Goal: Task Accomplishment & Management: Use online tool/utility

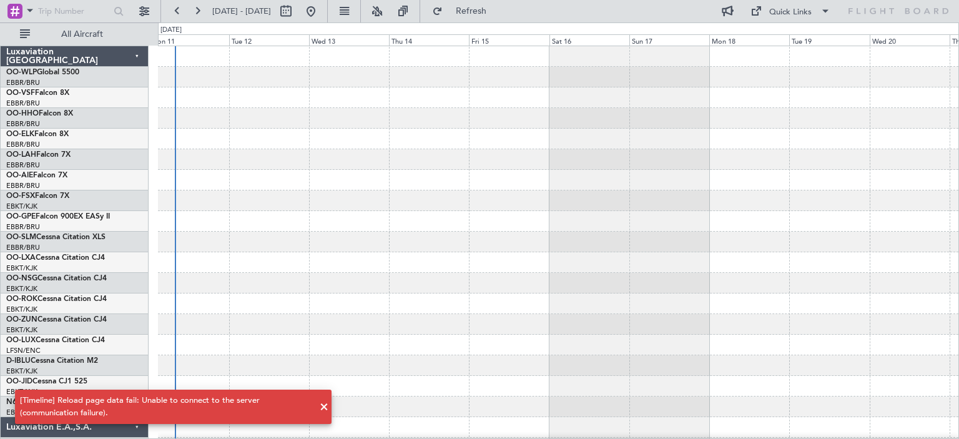
click at [527, 200] on div at bounding box center [558, 200] width 800 height 21
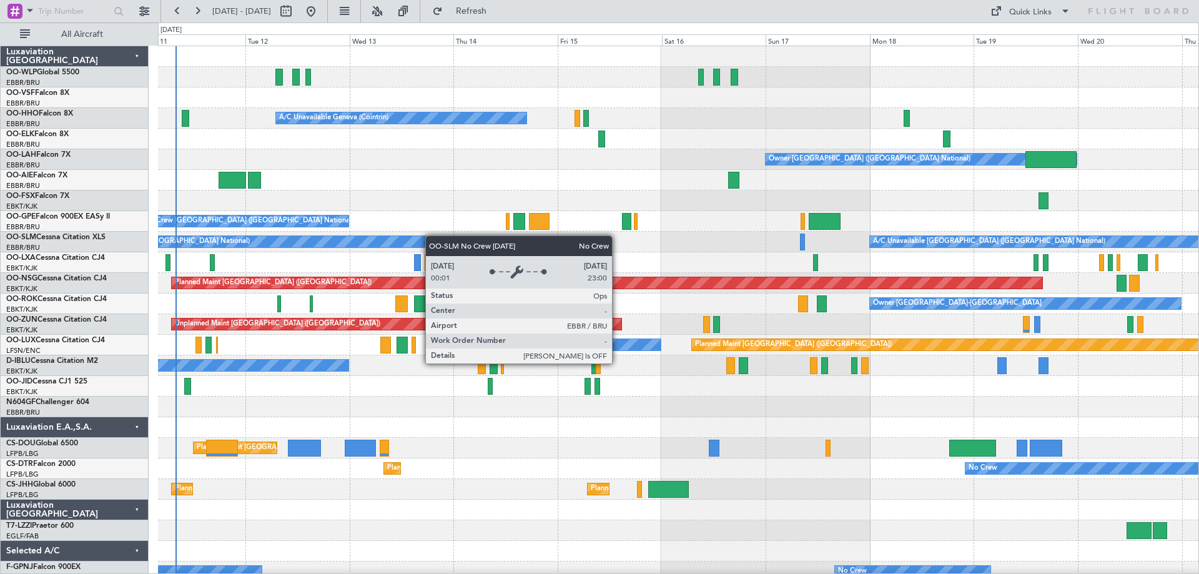
click at [401, 237] on div "Planned Maint Berlin (Brandenburg) A/C Unavailable Geneva (Cointrin) Planned Ma…" at bounding box center [678, 417] width 1040 height 742
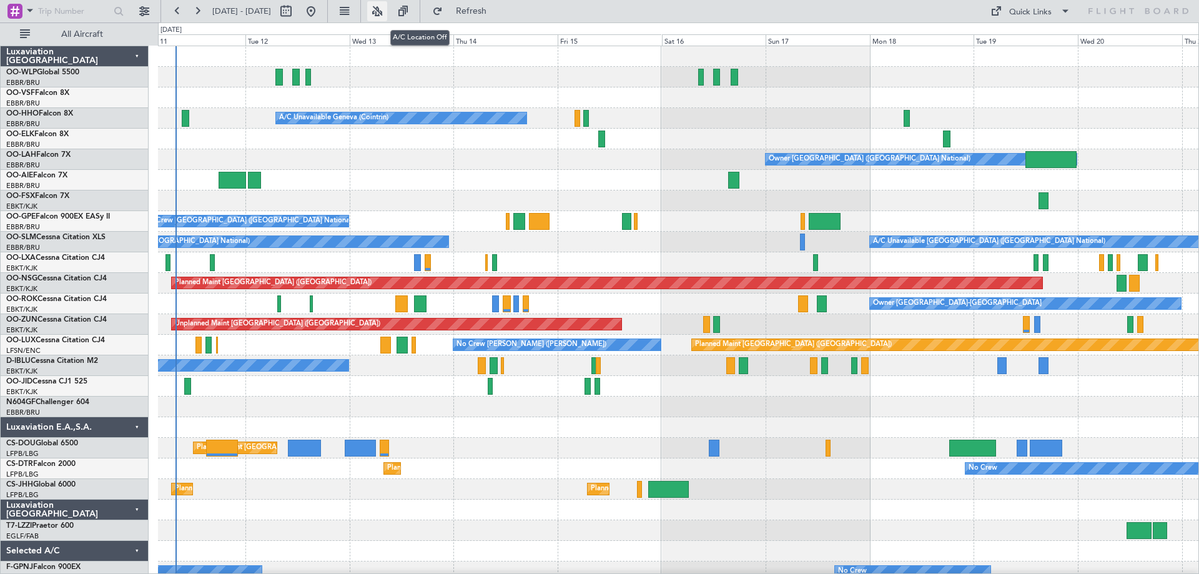
click at [387, 7] on button at bounding box center [377, 11] width 20 height 20
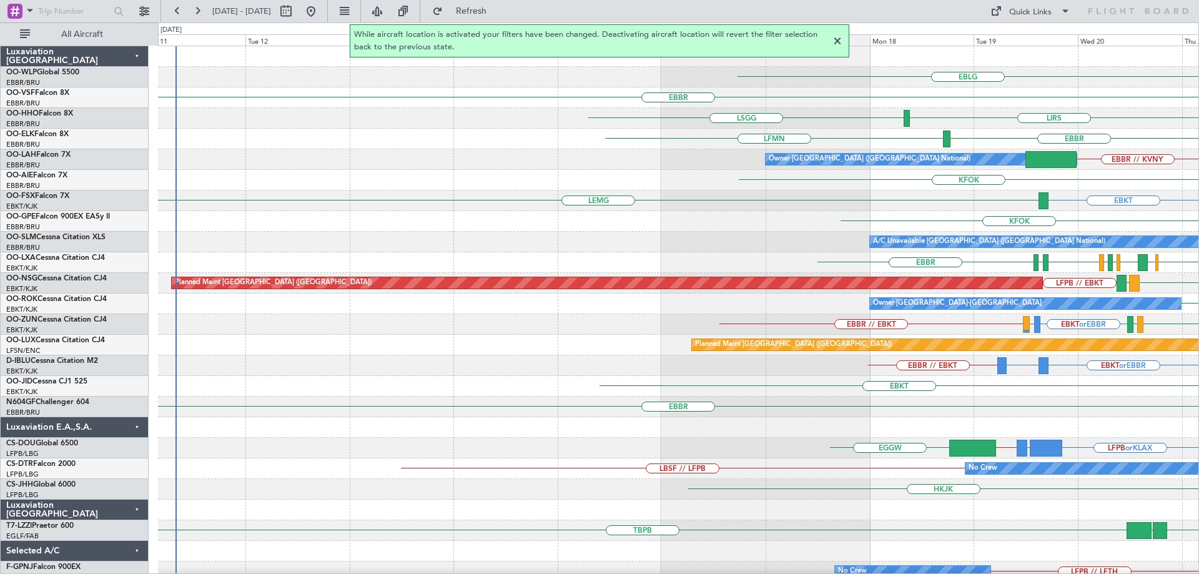
click at [838, 40] on div at bounding box center [837, 41] width 15 height 15
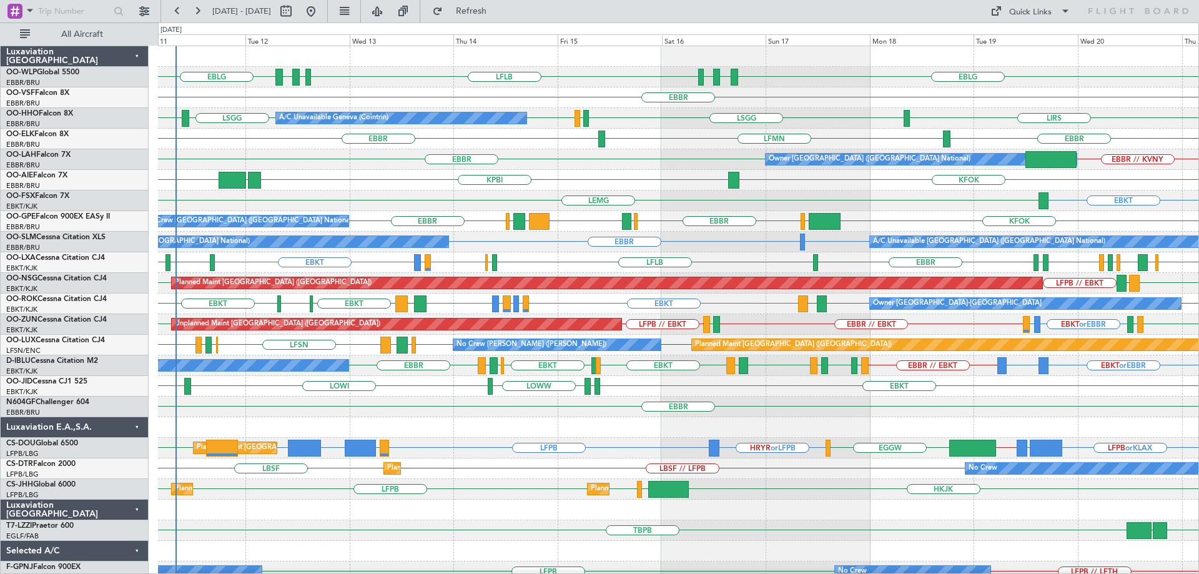
click at [415, 385] on div "EBKT EBKT EDDS LOWW LOWI" at bounding box center [678, 386] width 1040 height 21
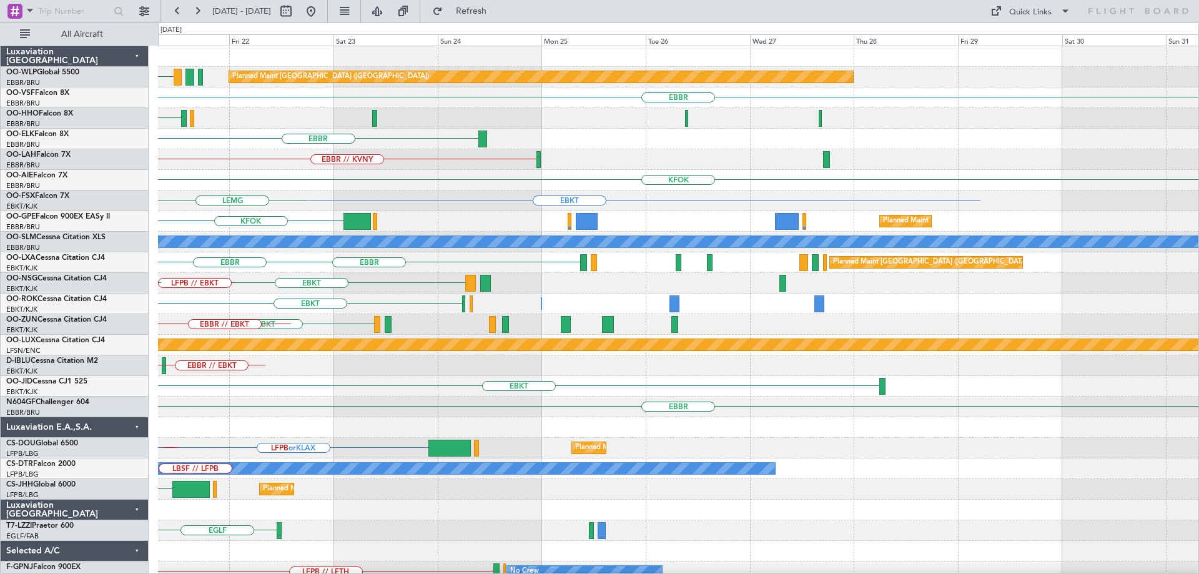
click at [385, 399] on div "EBLG Planned Maint Berlin (Brandenburg) EBBR LIRS EBBR EBBR // KVNY Owner Bruss…" at bounding box center [678, 406] width 1040 height 721
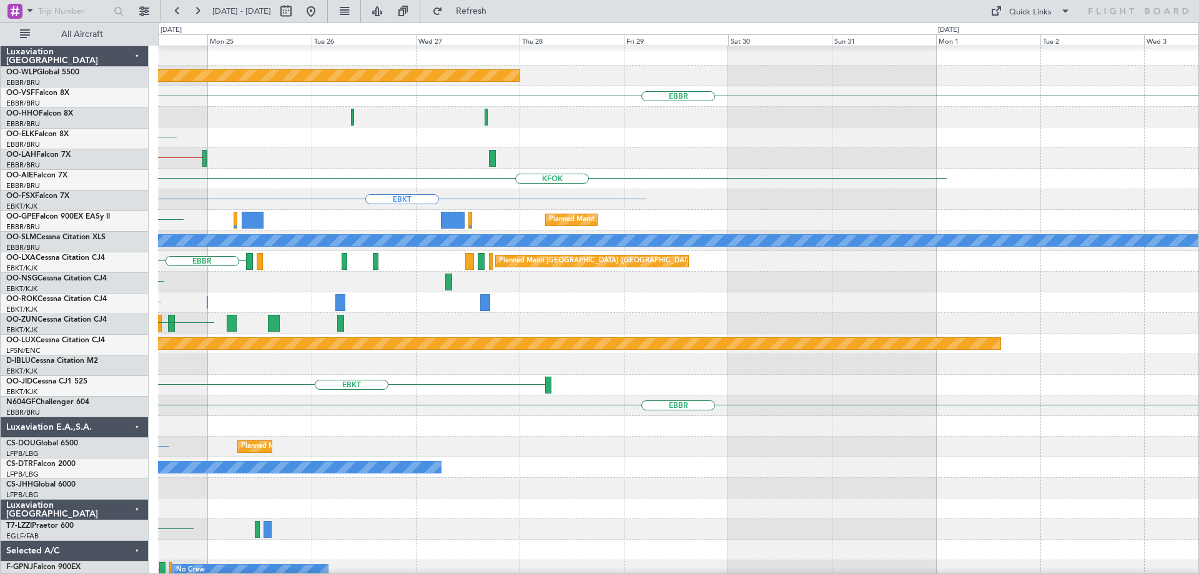
scroll to position [1, 0]
click at [373, 386] on div "EBKT" at bounding box center [678, 385] width 1040 height 21
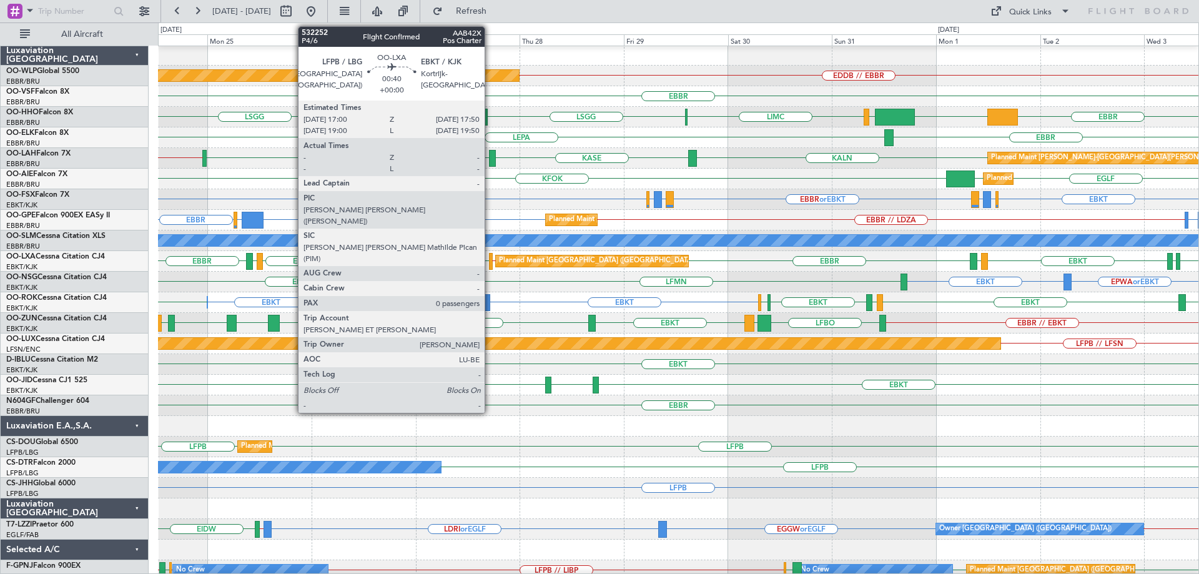
click at [490, 258] on div at bounding box center [491, 261] width 4 height 17
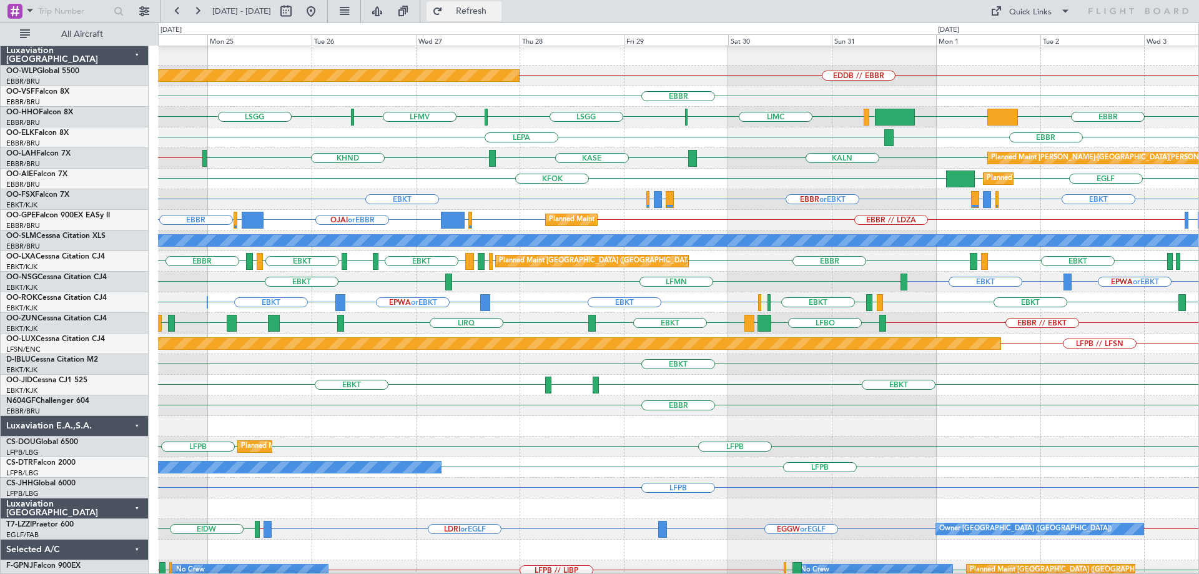
click at [475, 15] on button "Refresh" at bounding box center [463, 11] width 75 height 20
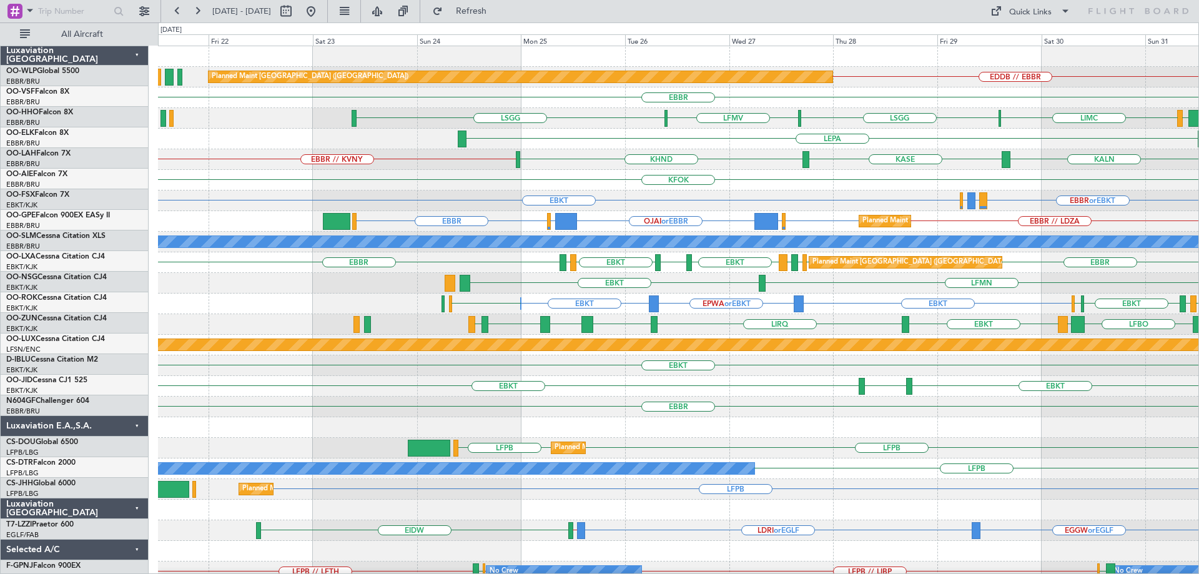
scroll to position [0, 0]
click at [545, 223] on div "EDDB // EBBR Planned Maint Berlin (Brandenburg) EBBR LIEO LIMC LSGG LFMV LSGG K…" at bounding box center [678, 406] width 1040 height 721
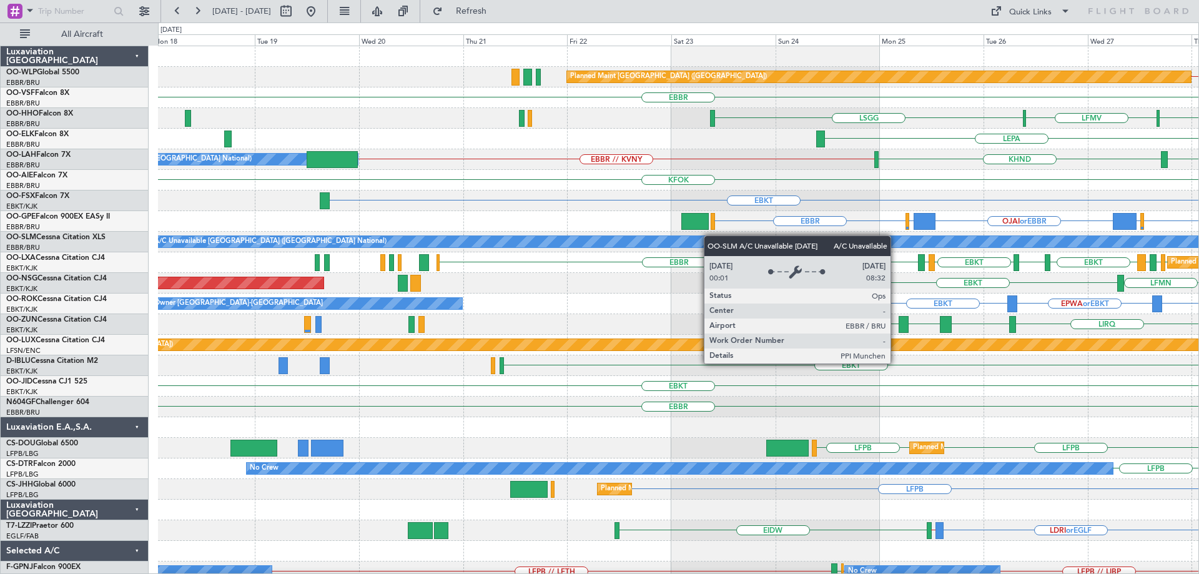
click at [719, 237] on div "EDDB // EBBR Planned Maint Berlin (Brandenburg) EBBR LSGG LFMV LSGG LIMC LEPA K…" at bounding box center [678, 406] width 1040 height 721
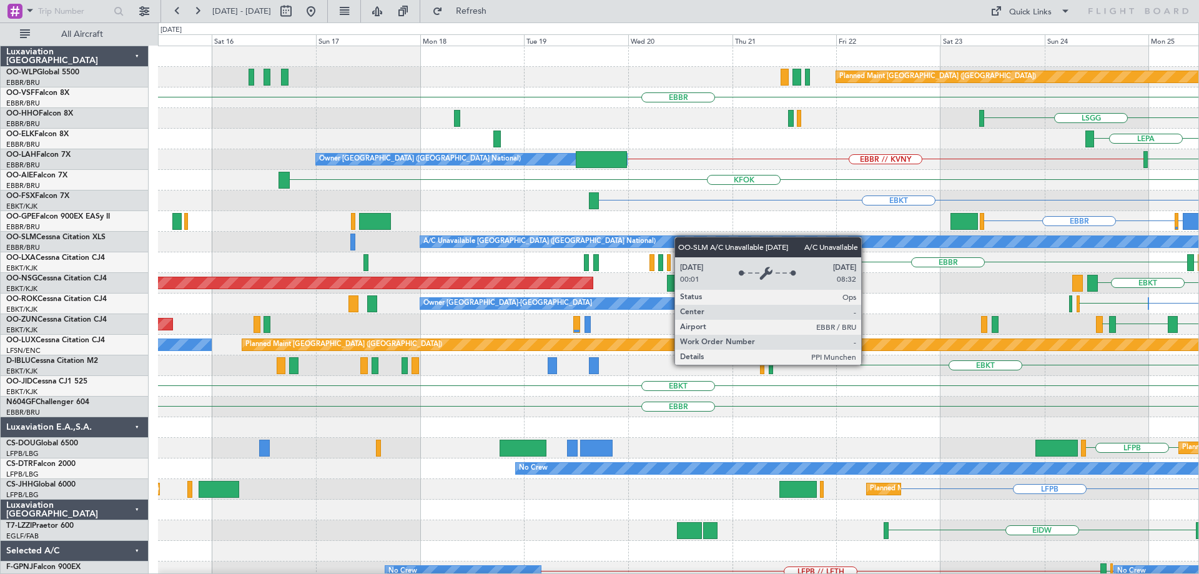
click at [680, 237] on div "Planned Maint Berlin (Brandenburg) EBBR LSGG LSGG LFMV A/C Unavailable Geneva (…" at bounding box center [678, 406] width 1040 height 721
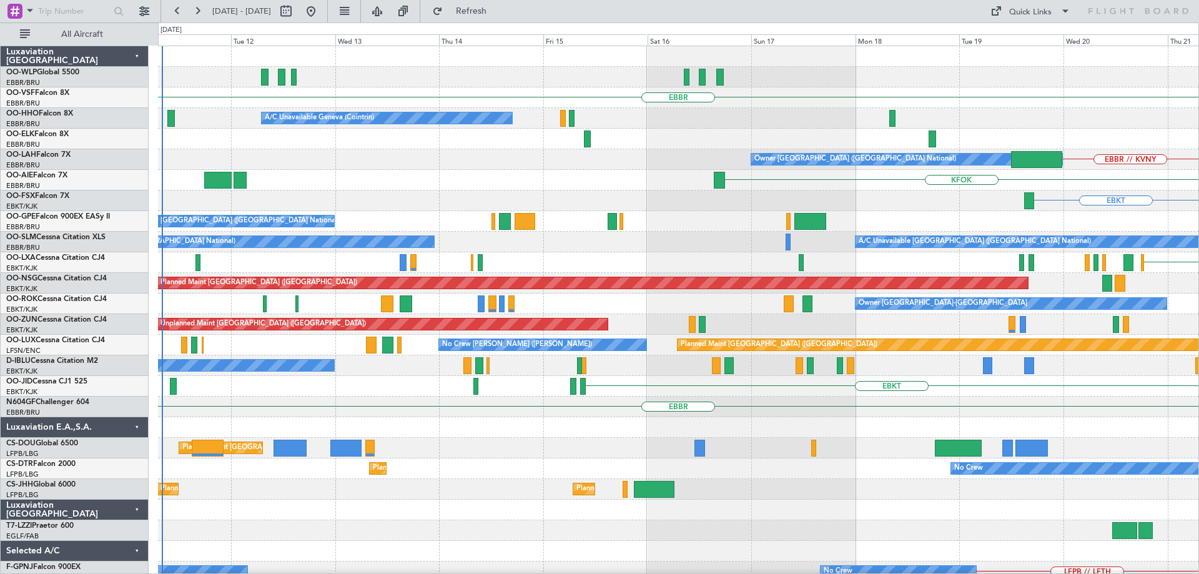
click at [844, 265] on div "Planned Maint Berlin (Brandenburg) EBBR A/C Unavailable Geneva (Cointrin) LSGG …" at bounding box center [678, 406] width 1040 height 721
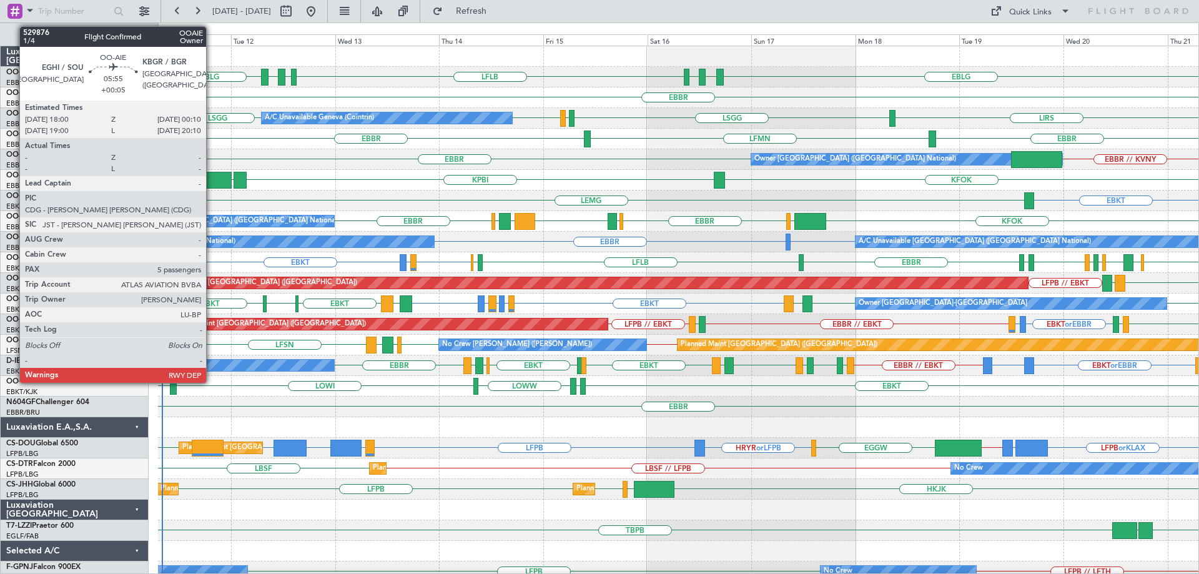
click at [212, 178] on div at bounding box center [217, 180] width 27 height 17
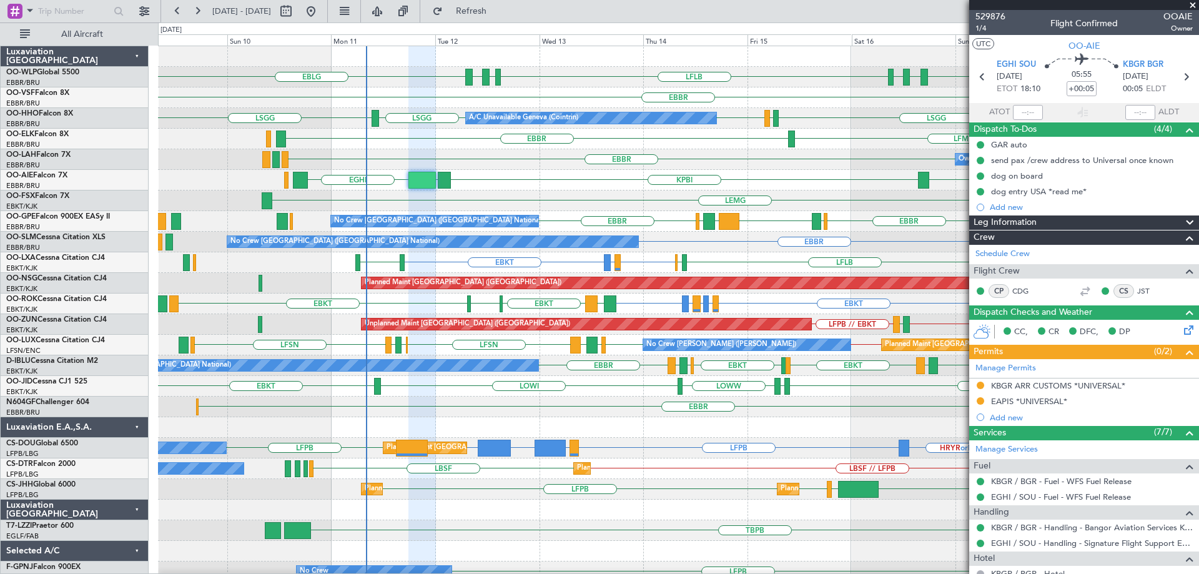
click at [612, 204] on div "EBLG LDSP EBLG LFLB EBLG LDZD EBLG Planned Maint Milan (Linate) EBBR LSGG LIRS …" at bounding box center [678, 406] width 1040 height 721
click at [1196, 6] on span at bounding box center [1192, 5] width 12 height 11
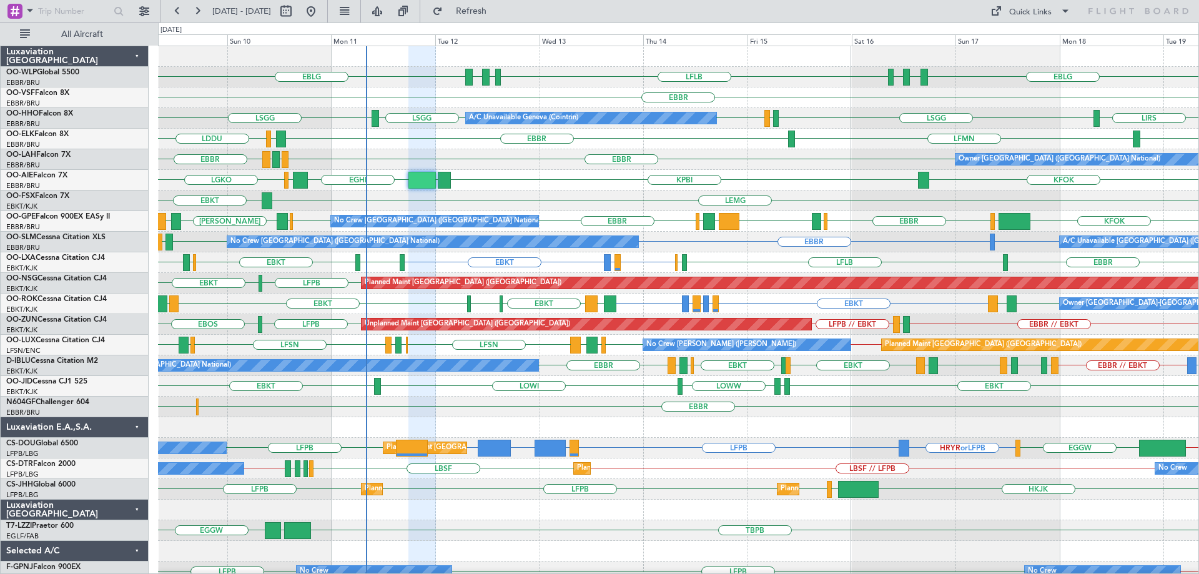
type input "0"
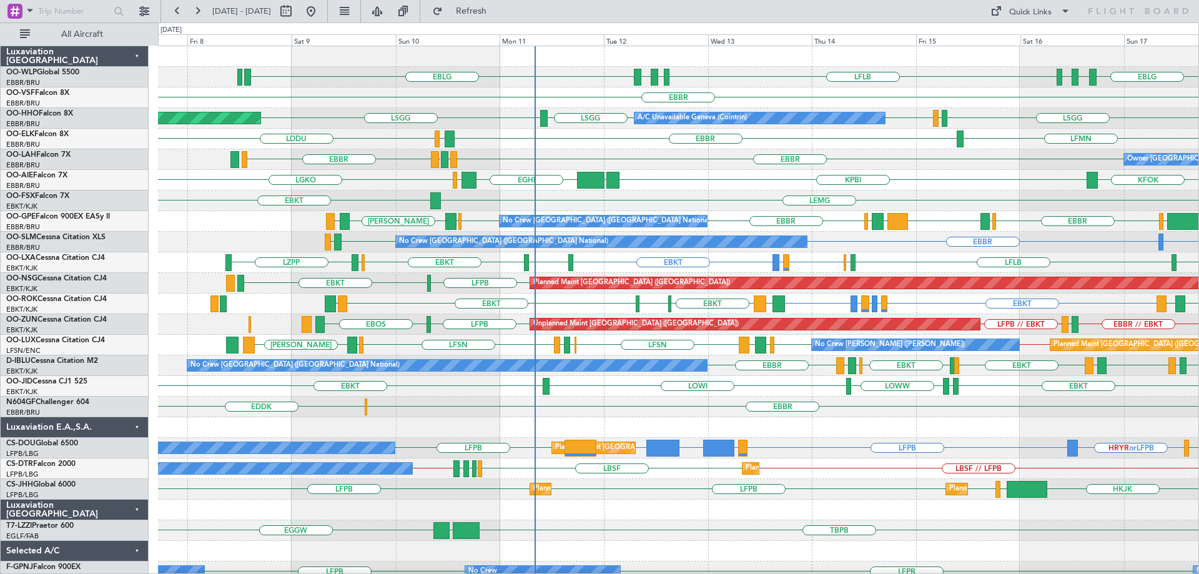
click at [753, 207] on div "EBLG LDSP EBLG LFLB EBLG LDZD EBLG Planned Maint Milan (Linate) EBBR LSGG LIRS …" at bounding box center [678, 406] width 1040 height 721
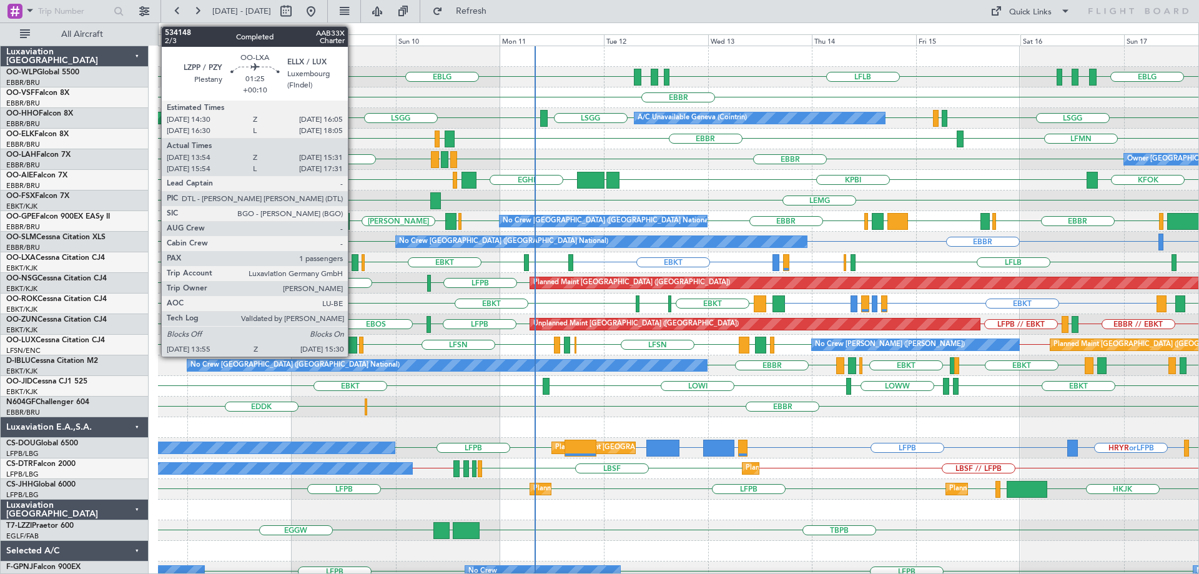
click at [353, 258] on div at bounding box center [354, 262] width 7 height 17
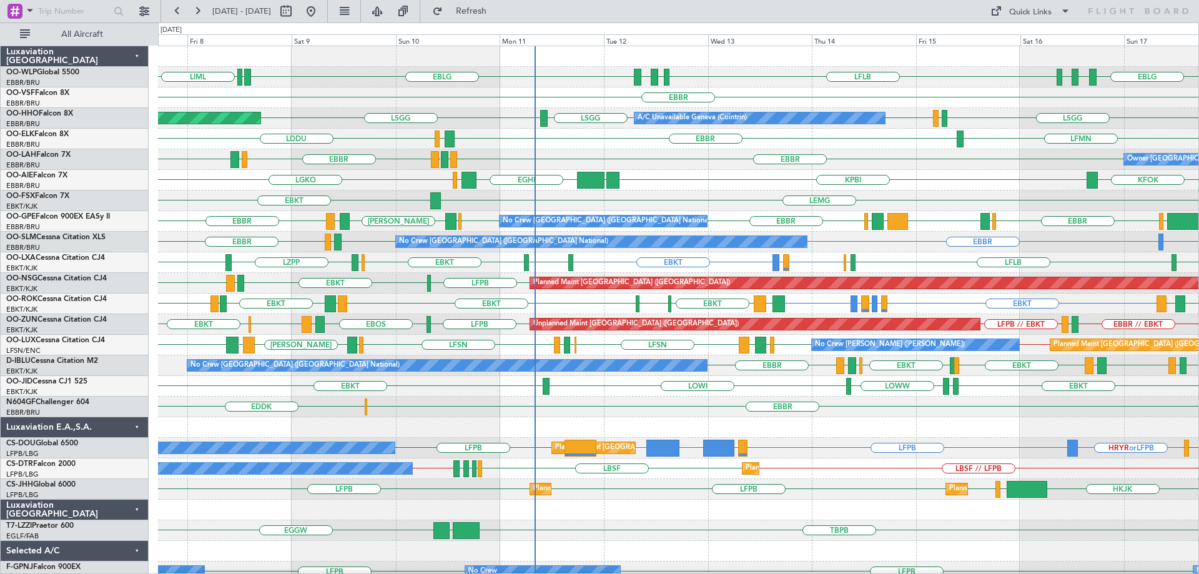
click at [792, 293] on div "EBLG LDSP EBLG LFLB EBLG LDZD EBLG LDPL LIML Planned Maint Milan (Linate) EBBR …" at bounding box center [678, 406] width 1040 height 721
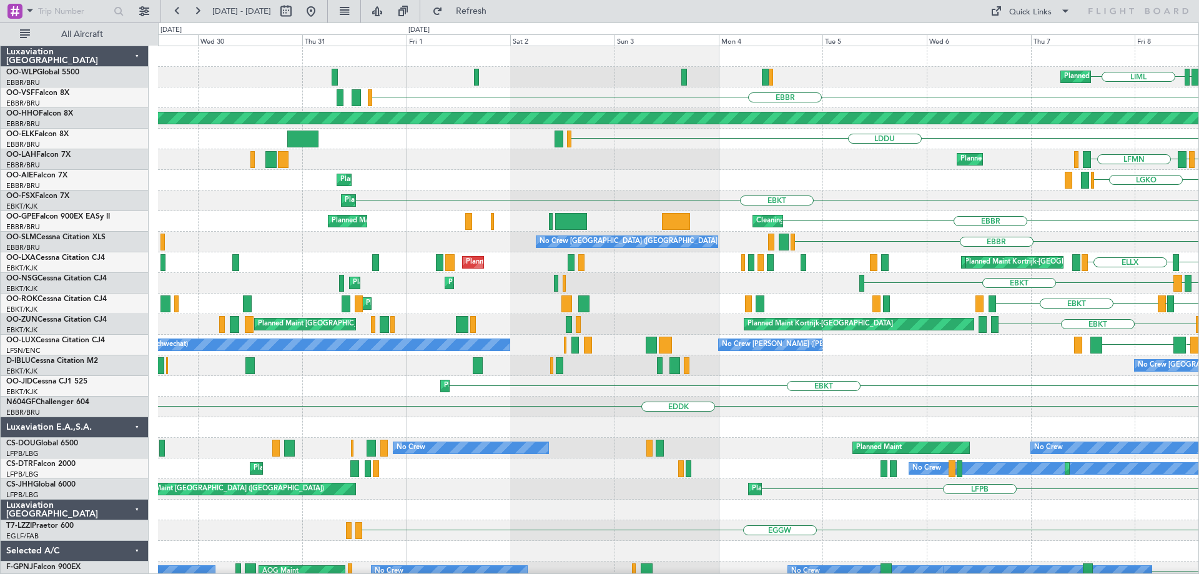
click at [922, 345] on div "EBLG LDPL LIML Planned Maint Milan (Linate) EBBR Planned Maint Geneva (Cointrin…" at bounding box center [678, 406] width 1040 height 721
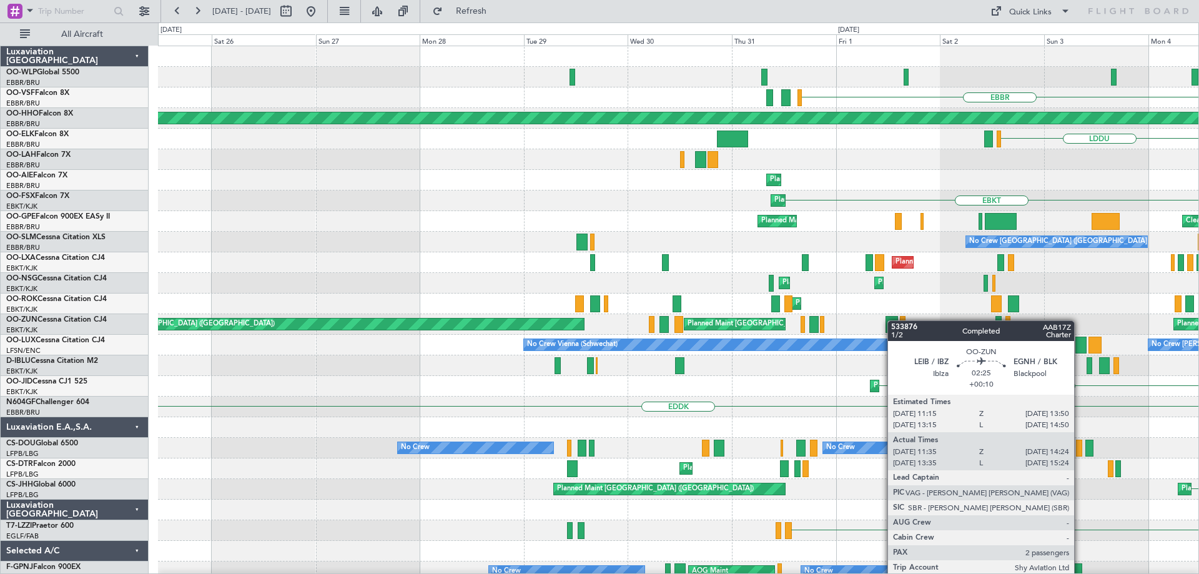
click at [893, 320] on div "EBBR Planned Maint Geneva (Cointrin) LDDU Planned Maint Brussels (Brussels Nati…" at bounding box center [678, 406] width 1040 height 721
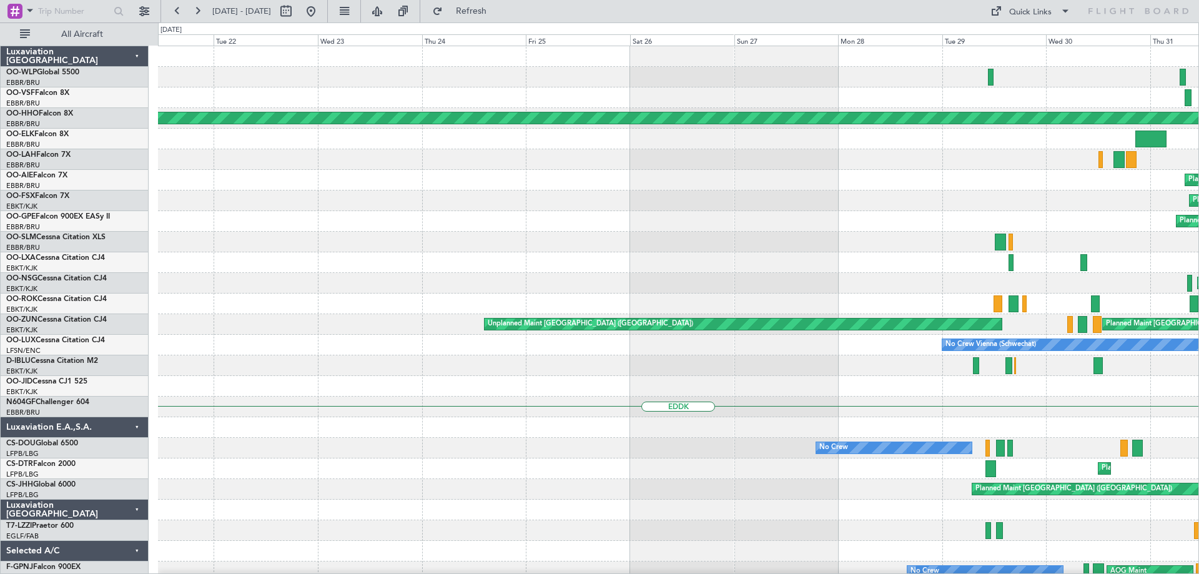
click at [892, 348] on div "EBBR Planned Maint Geneva (Cointrin) LDDU Planned Maint Brussels (Brussels Nati…" at bounding box center [678, 406] width 1040 height 721
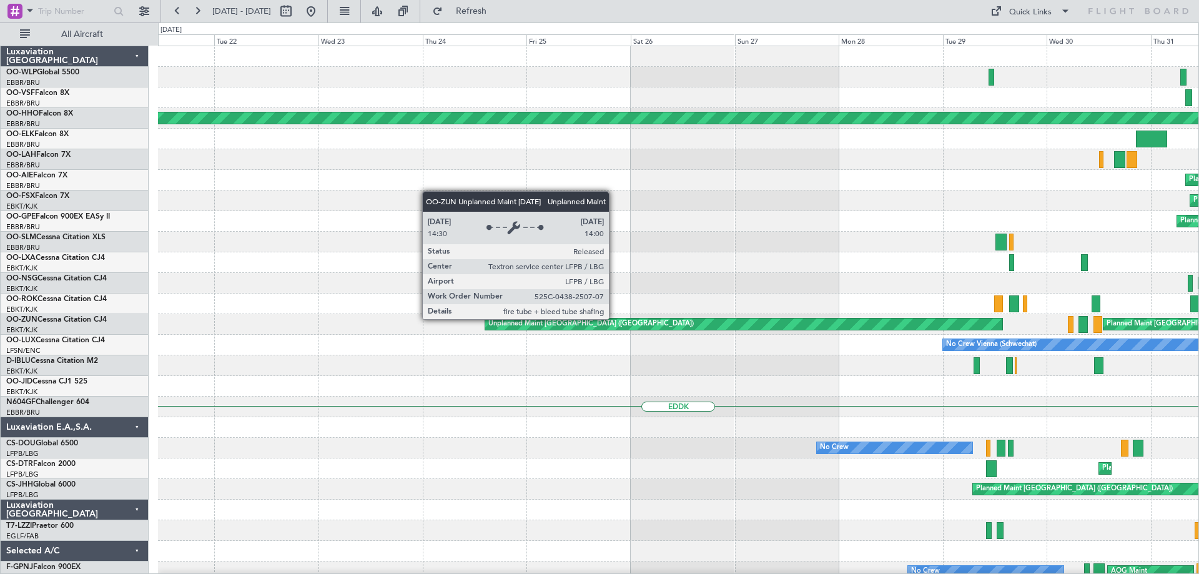
click at [851, 353] on div "EBBR Planned Maint Geneva (Cointrin) LDDU Planned Maint Brussels (Brussels Nati…" at bounding box center [678, 406] width 1040 height 721
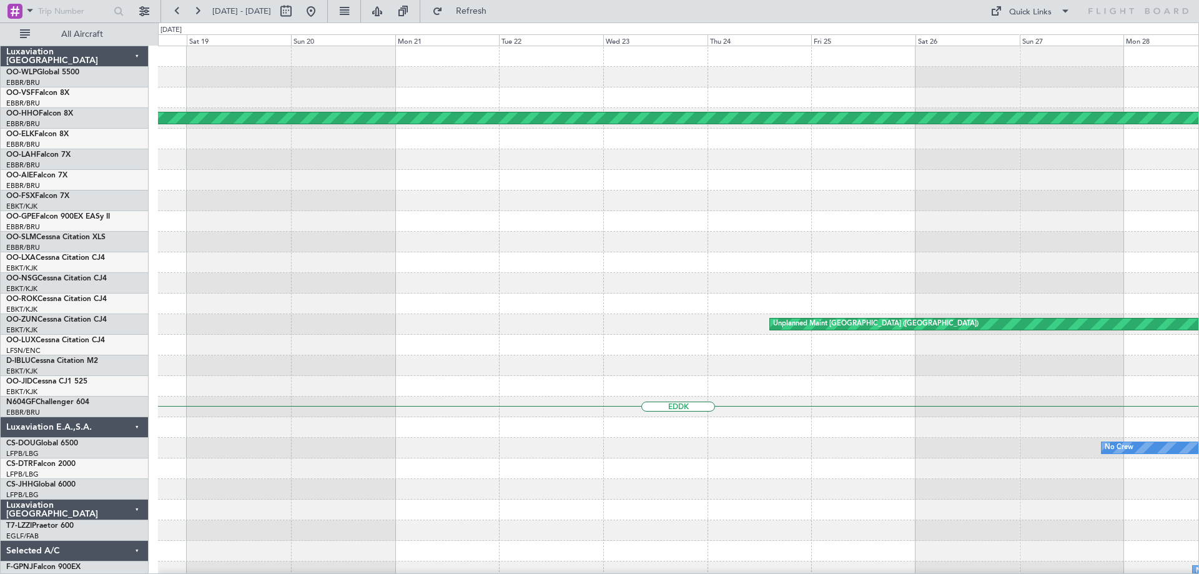
click at [956, 360] on div "Planned Maint Geneva (Cointrin) Unplanned Maint Paris (Le Bourget) Planned Main…" at bounding box center [678, 406] width 1040 height 721
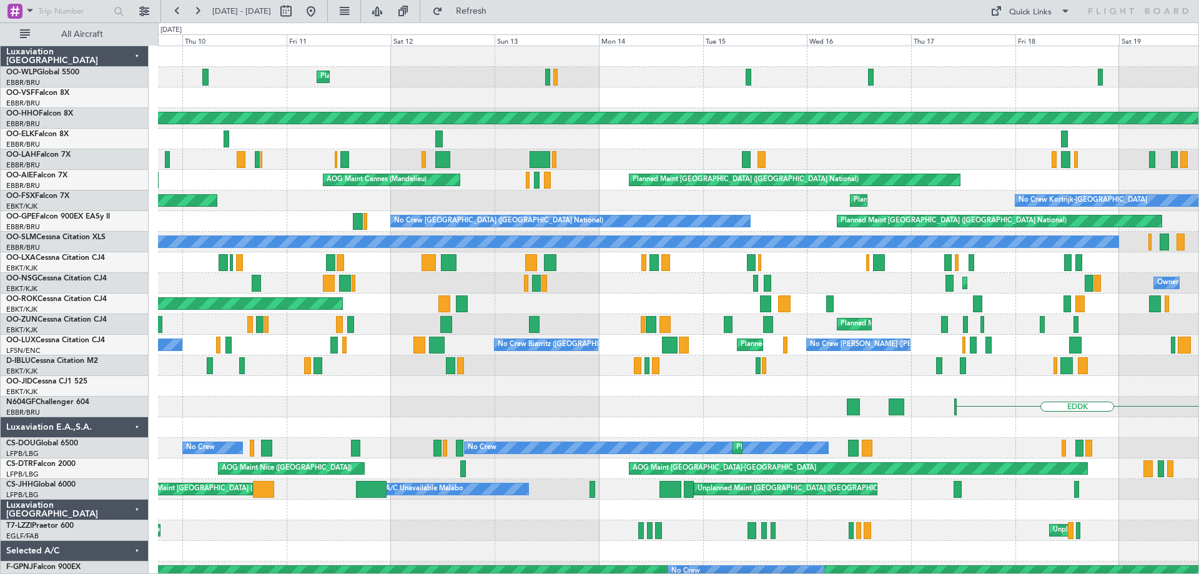
click at [805, 277] on div "Planned Maint Liege Planned Maint Geneva (Cointrin) Owner Brussels (Brussels Na…" at bounding box center [678, 427] width 1040 height 762
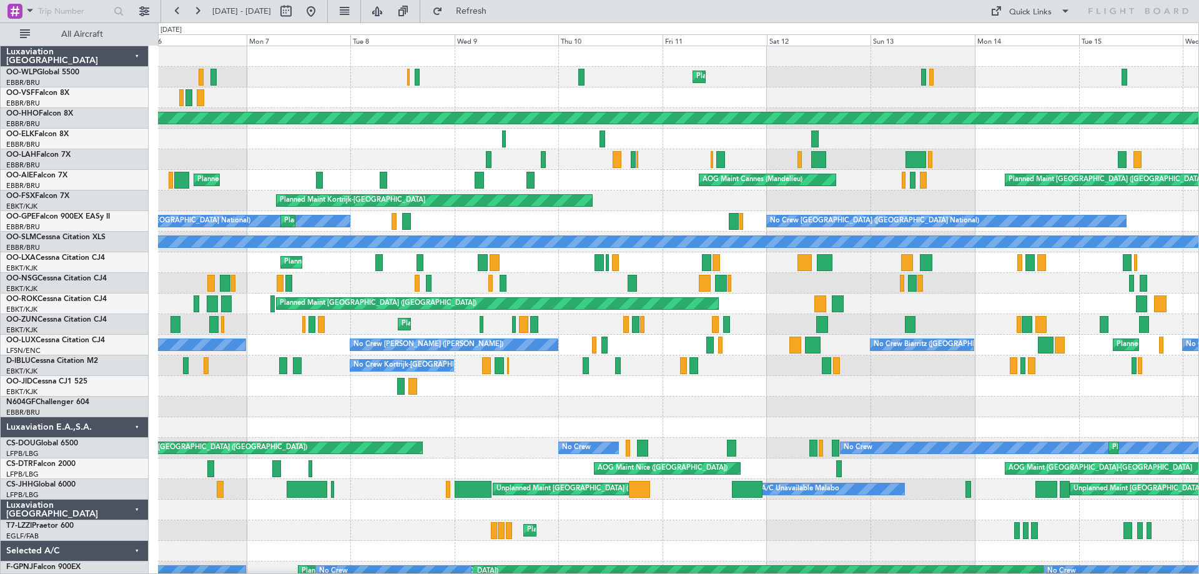
click at [661, 258] on div "Planned Maint Liege Unplanned Maint Basel-Mulhouse Planned Maint Geneva (Cointr…" at bounding box center [678, 417] width 1040 height 742
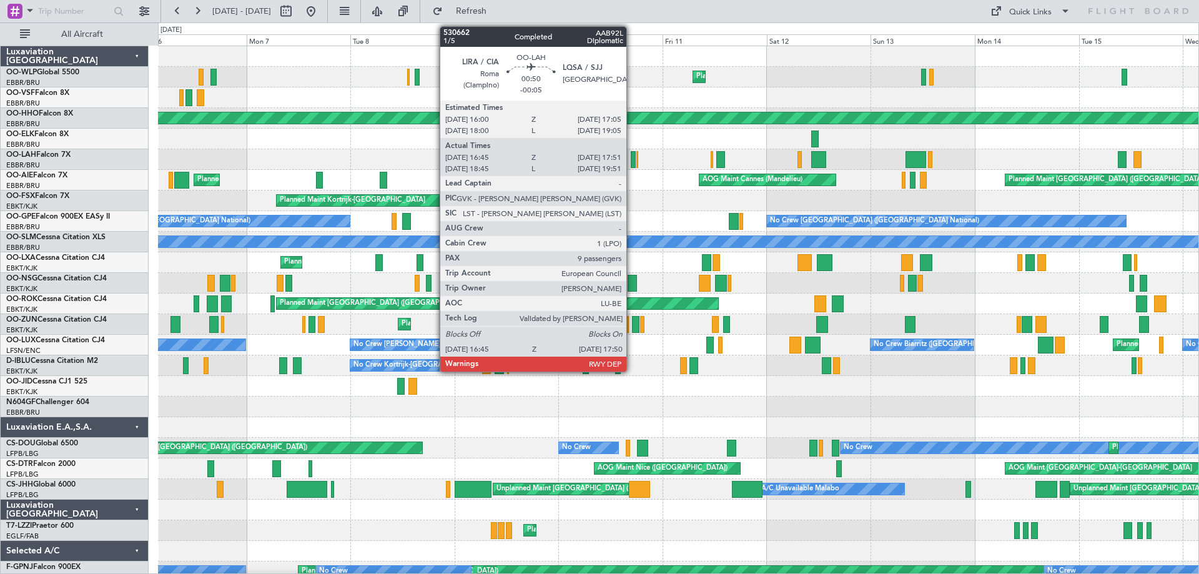
click at [632, 156] on div at bounding box center [632, 159] width 5 height 17
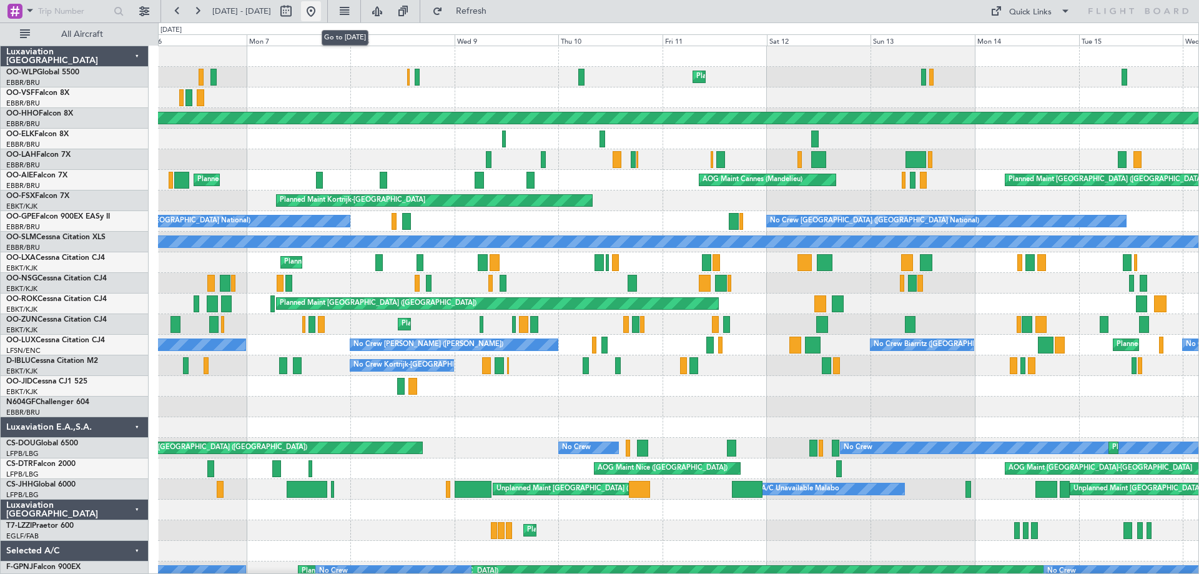
click at [321, 11] on button at bounding box center [311, 11] width 20 height 20
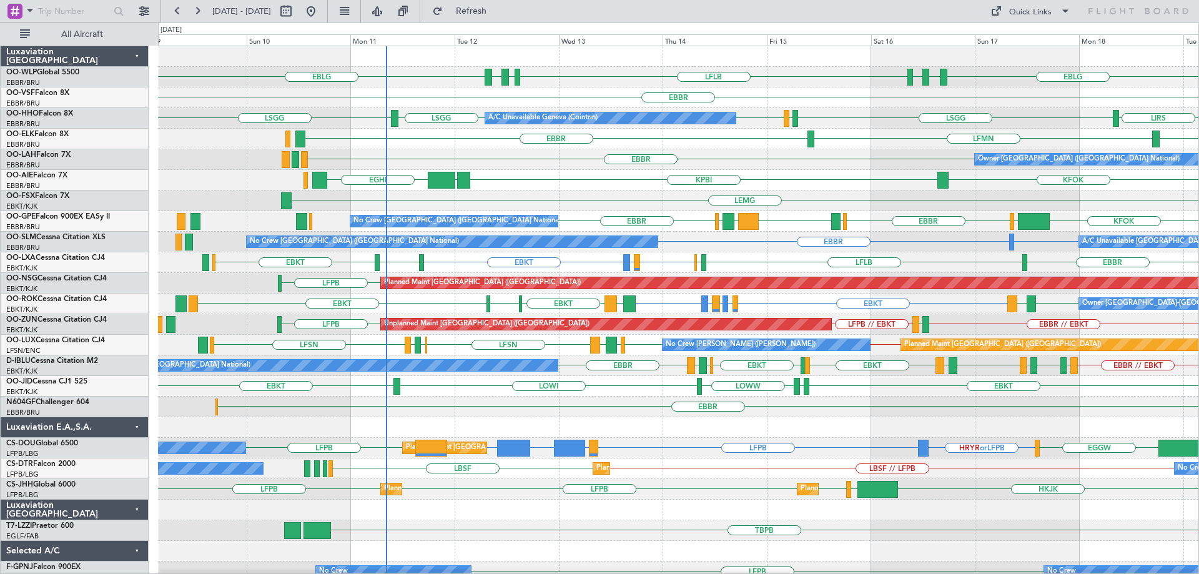
click at [678, 219] on div "EBLG LFLB EBLG LDZD EBLG LDSP EBLG Planned Maint Milan (Linate) EBBR A/C Unavai…" at bounding box center [678, 406] width 1040 height 721
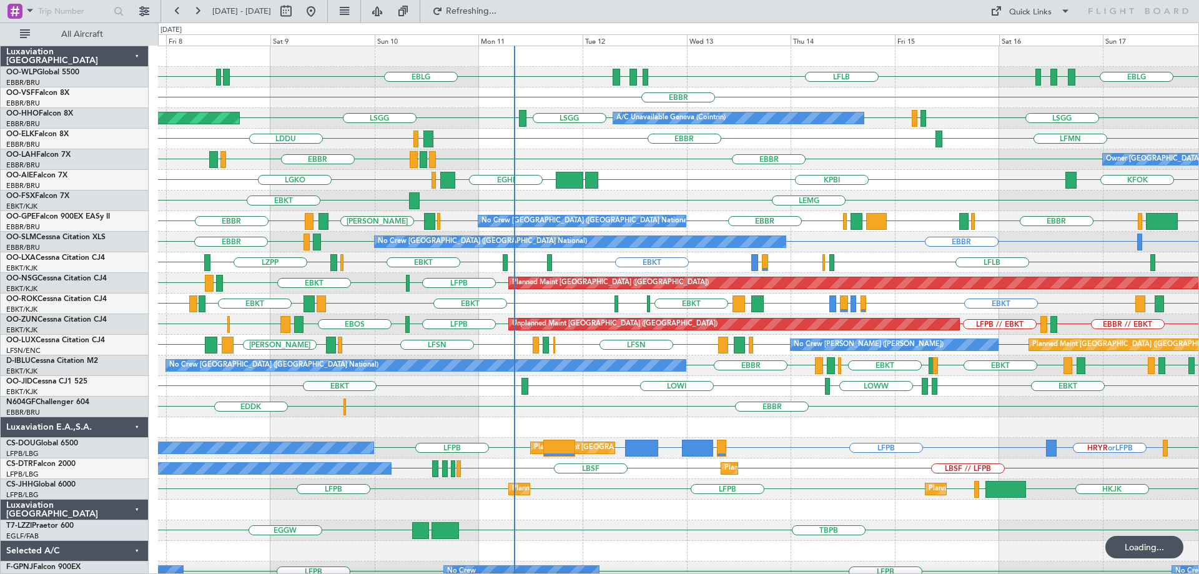
click at [446, 421] on div "EBLG LDSP EBLG LFLB LIML EBLG LDZD EBLG LDPL Planned Maint Milan (Linate) EBBR …" at bounding box center [678, 406] width 1040 height 721
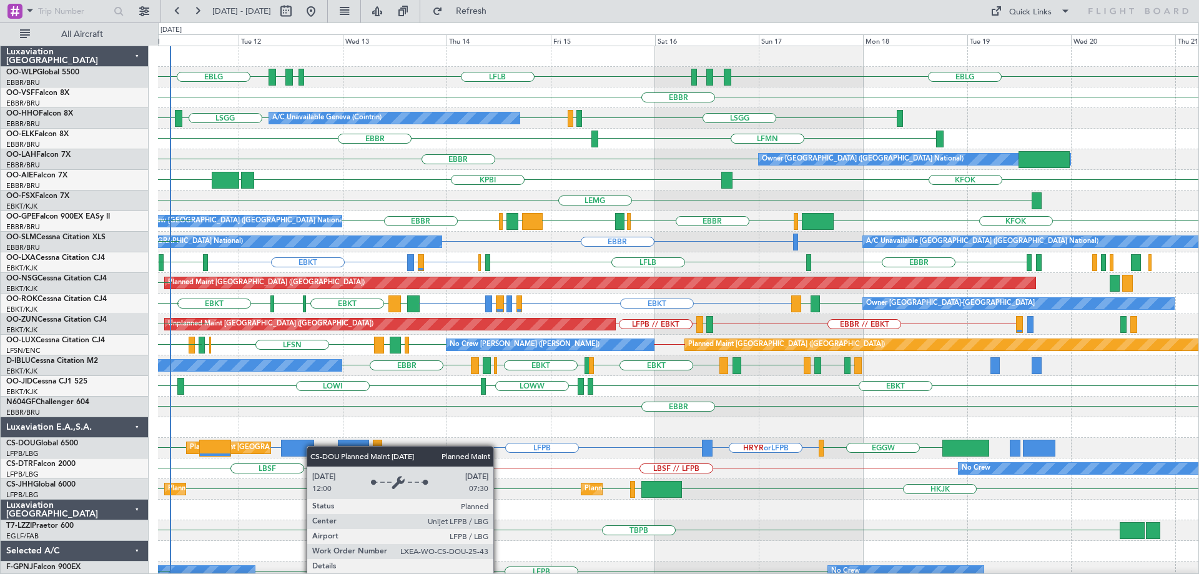
click at [255, 446] on div "EBLG LDSP EBLG LFLB EBLG LDZD EBLG Planned Maint Berlin (Brandenburg) EBBR LSGG…" at bounding box center [678, 406] width 1040 height 721
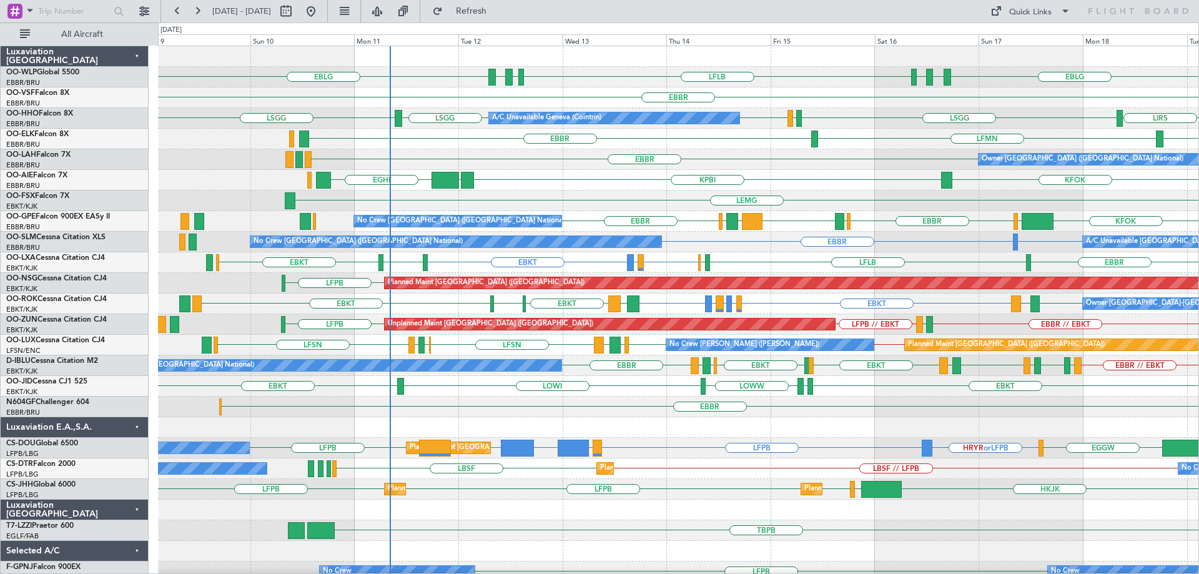
click at [528, 417] on div "EBLG LDSP EBLG LFLB EBLG LDZD EBLG Planned Maint Milan (Linate) EBBR A/C Unavai…" at bounding box center [678, 406] width 1040 height 721
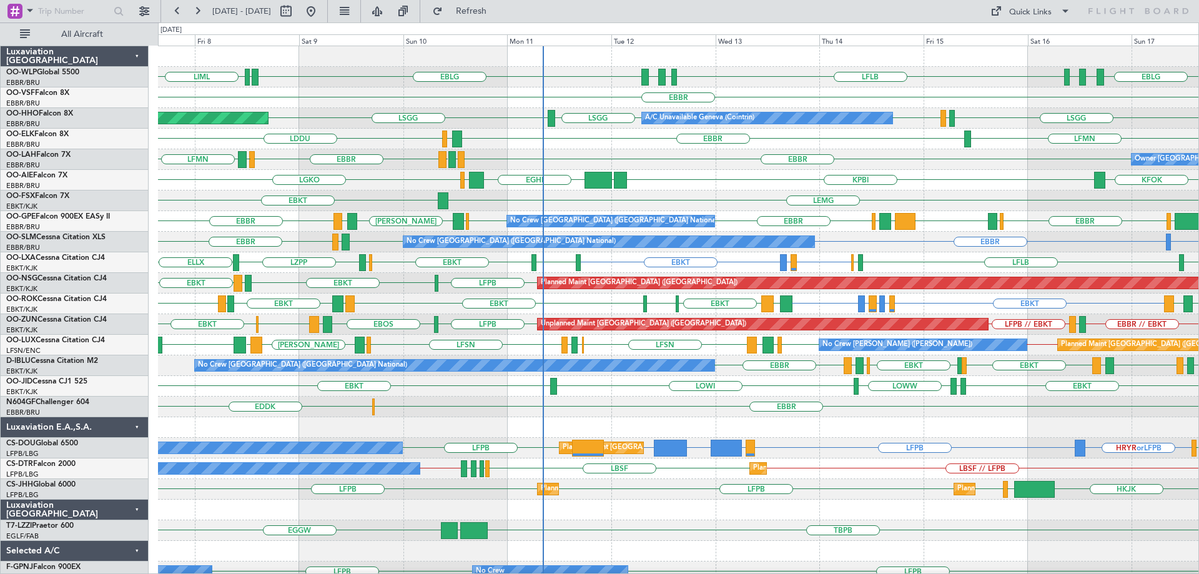
click at [713, 171] on div "KFOK KPBI LGKO KBGR EGHI LGAV" at bounding box center [678, 180] width 1040 height 21
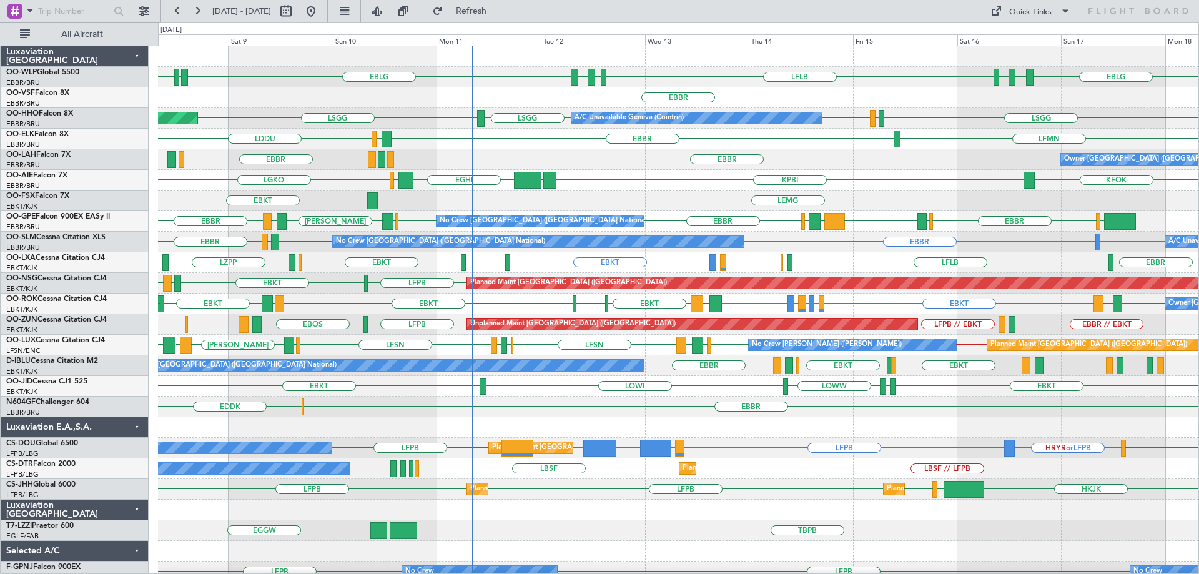
click at [650, 200] on div "EBLG LDSP EBLG LFLB LIML EBLG LDZD EBLG LDPL Planned Maint Milan (Linate) EBBR …" at bounding box center [678, 406] width 1040 height 721
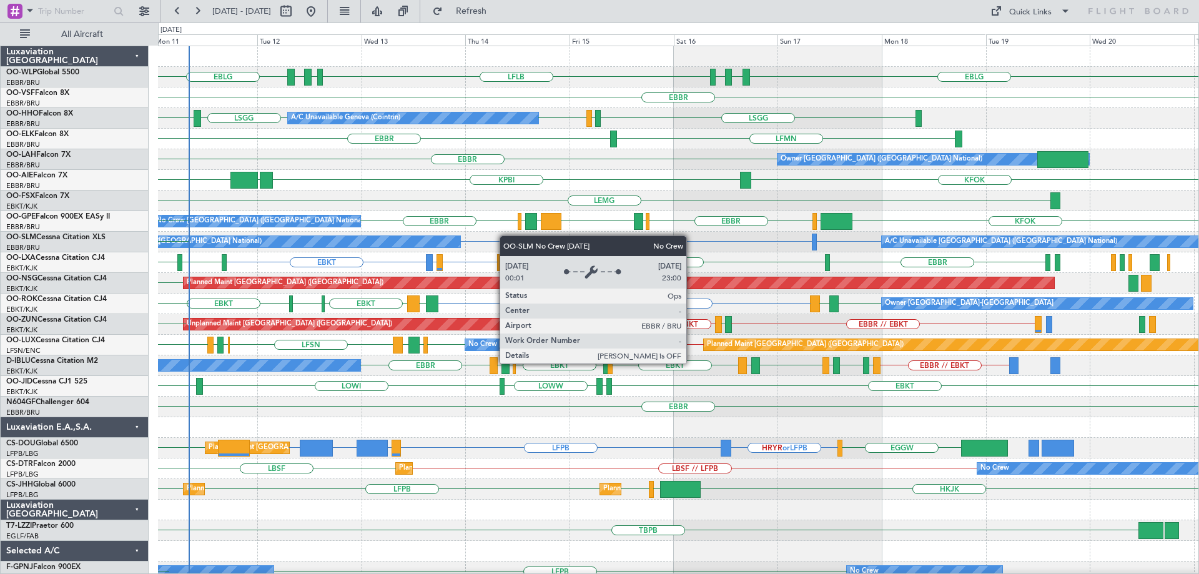
click at [425, 243] on div "EBLG LDSP EBLG LFLB EBLG LDZD EBLG Planned Maint Berlin (Brandenburg) EBBR A/C …" at bounding box center [678, 406] width 1040 height 721
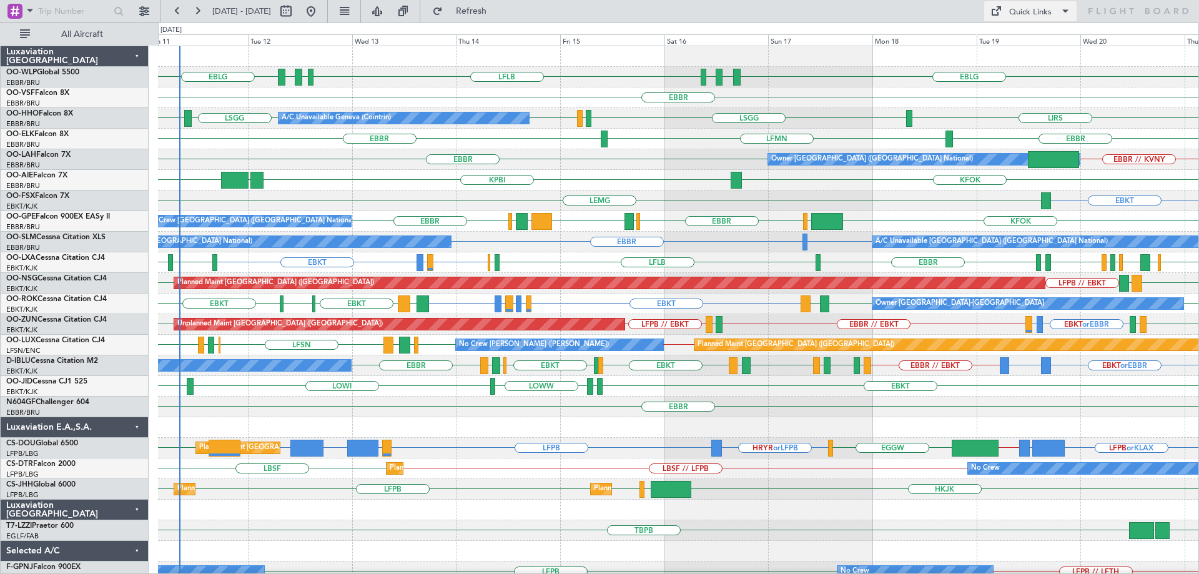
click at [1029, 11] on div "Quick Links" at bounding box center [1030, 12] width 42 height 12
click at [1018, 39] on button "Trip Builder" at bounding box center [1031, 41] width 94 height 30
click at [541, 62] on div at bounding box center [678, 56] width 1040 height 21
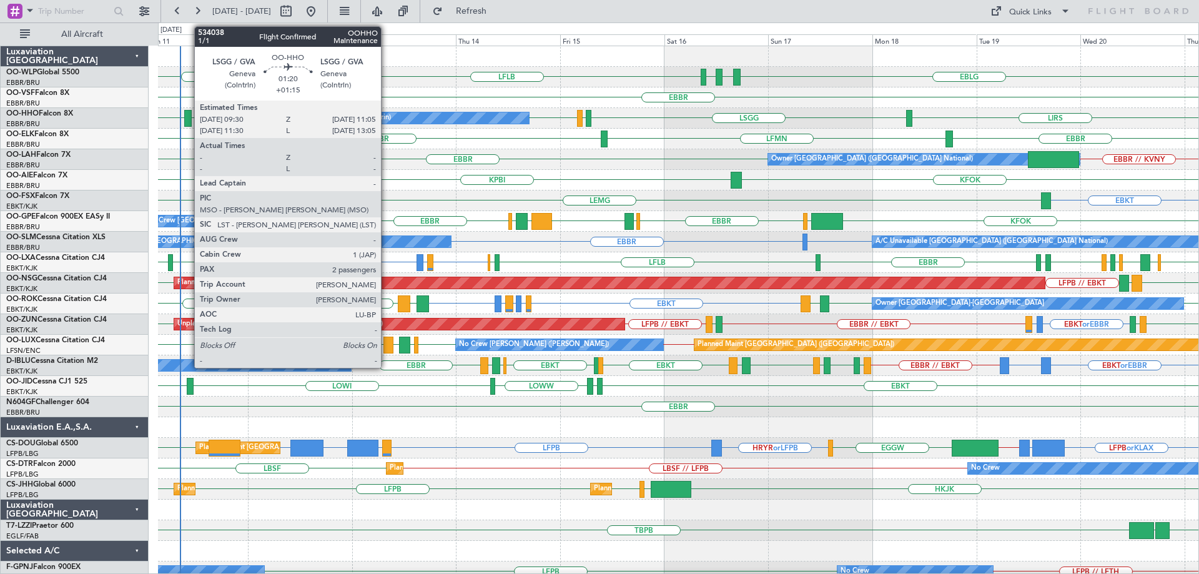
click at [188, 114] on div at bounding box center [187, 118] width 7 height 17
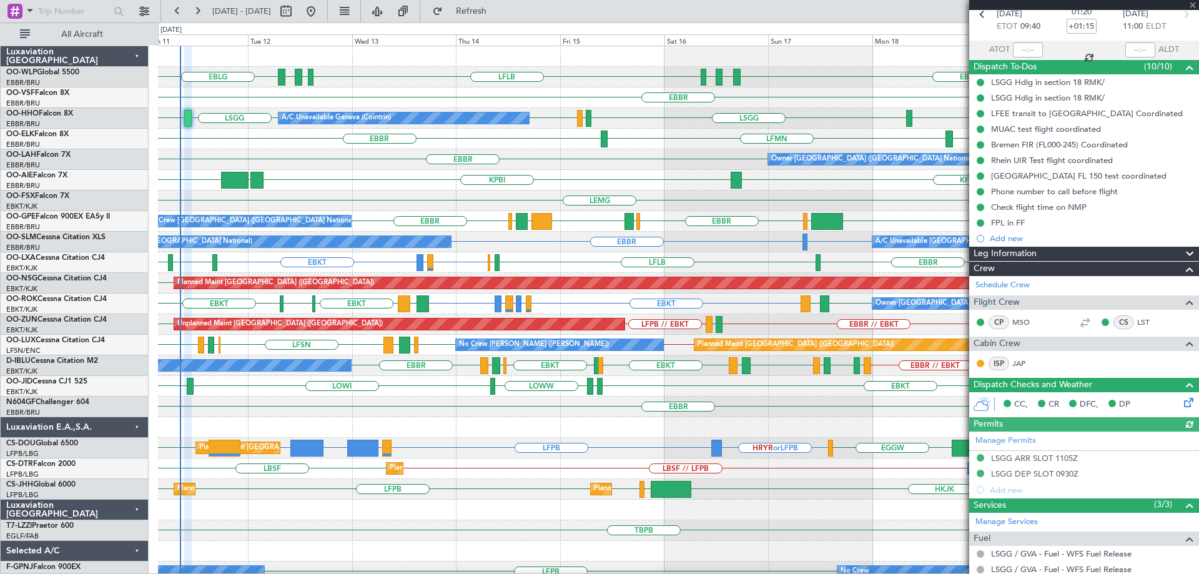
scroll to position [233, 0]
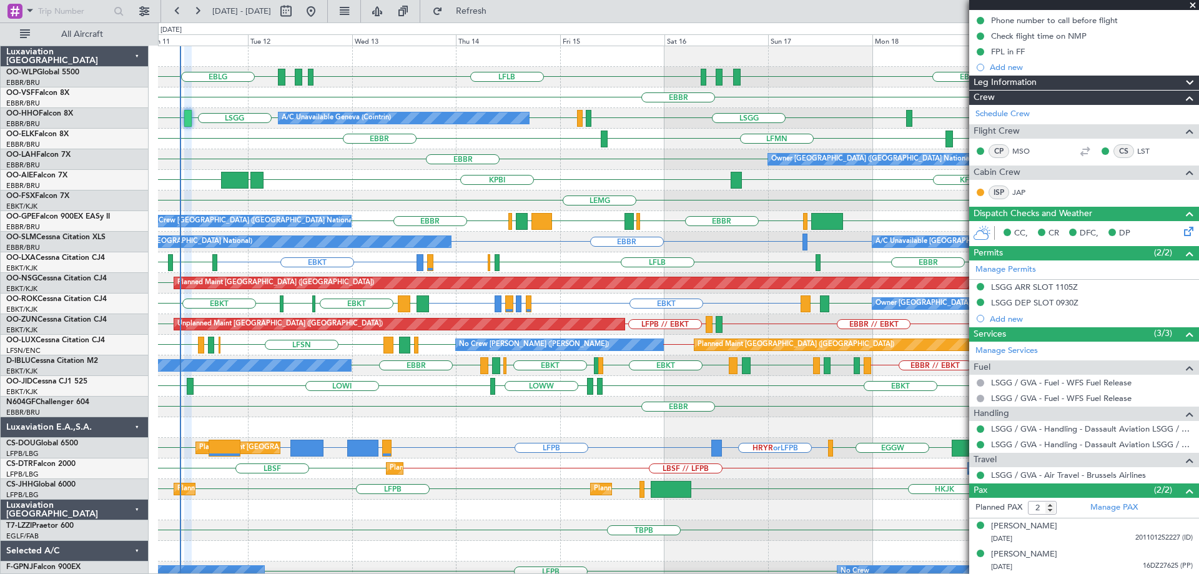
click at [571, 185] on div "KFOK KPBI KBGR [GEOGRAPHIC_DATA]" at bounding box center [678, 180] width 1040 height 21
click at [431, 76] on div "EBLG LFLB EBLG LDZD EBLG LDSP EBLG Planned Maint Berlin (Brandenburg)" at bounding box center [678, 77] width 1040 height 21
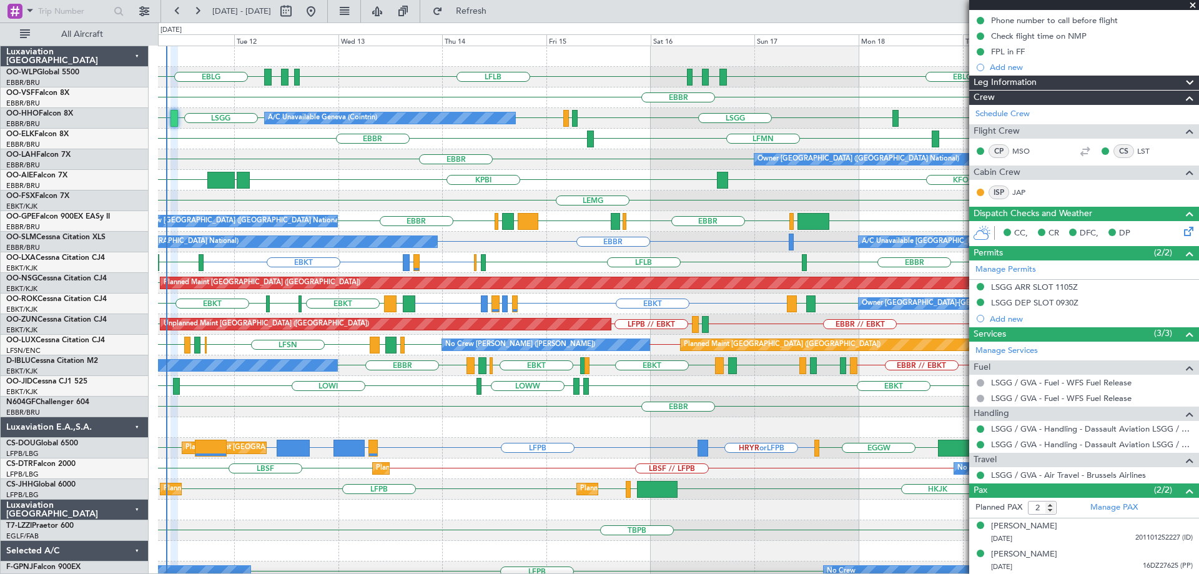
click at [655, 154] on div "EBBR // KVNY [GEOGRAPHIC_DATA] Owner [GEOGRAPHIC_DATA] (Brussels National)" at bounding box center [678, 159] width 1040 height 21
click at [1192, 1] on span at bounding box center [1192, 5] width 12 height 11
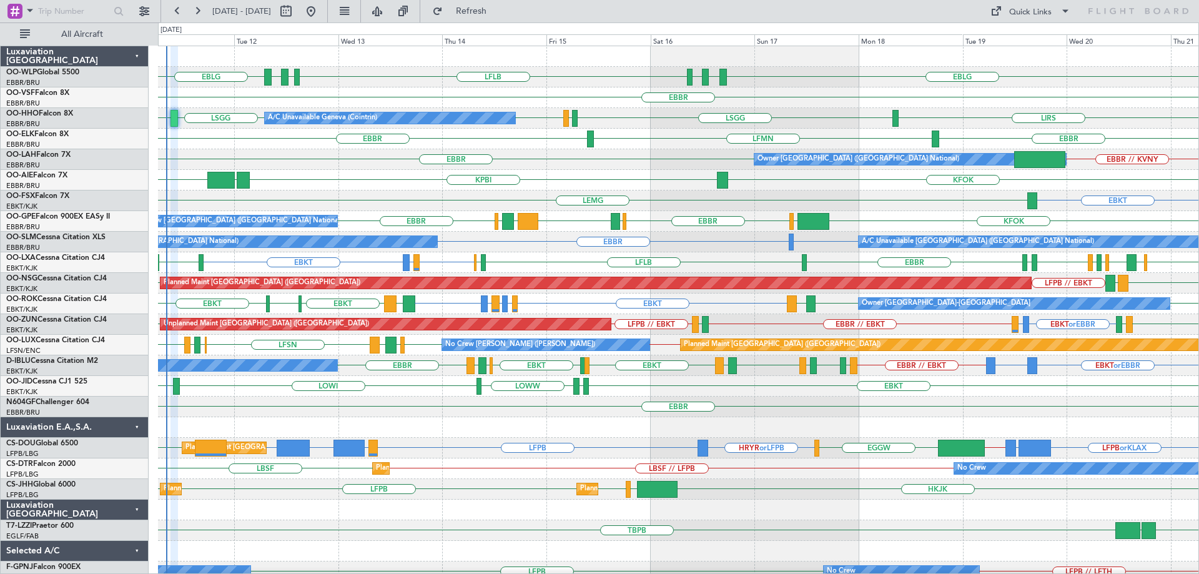
type input "0"
click at [675, 119] on div "LIRS LSGG LSGG LSGG LIRS LSGG A/C Unavailable Geneva (Cointrin)" at bounding box center [678, 118] width 1040 height 21
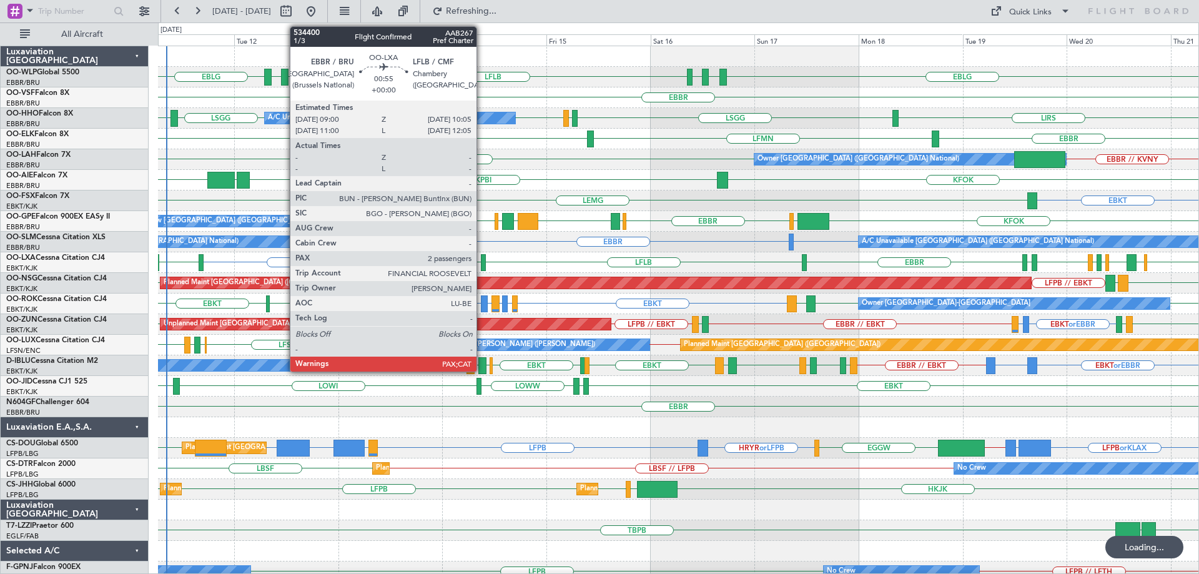
click at [482, 257] on div at bounding box center [483, 262] width 5 height 17
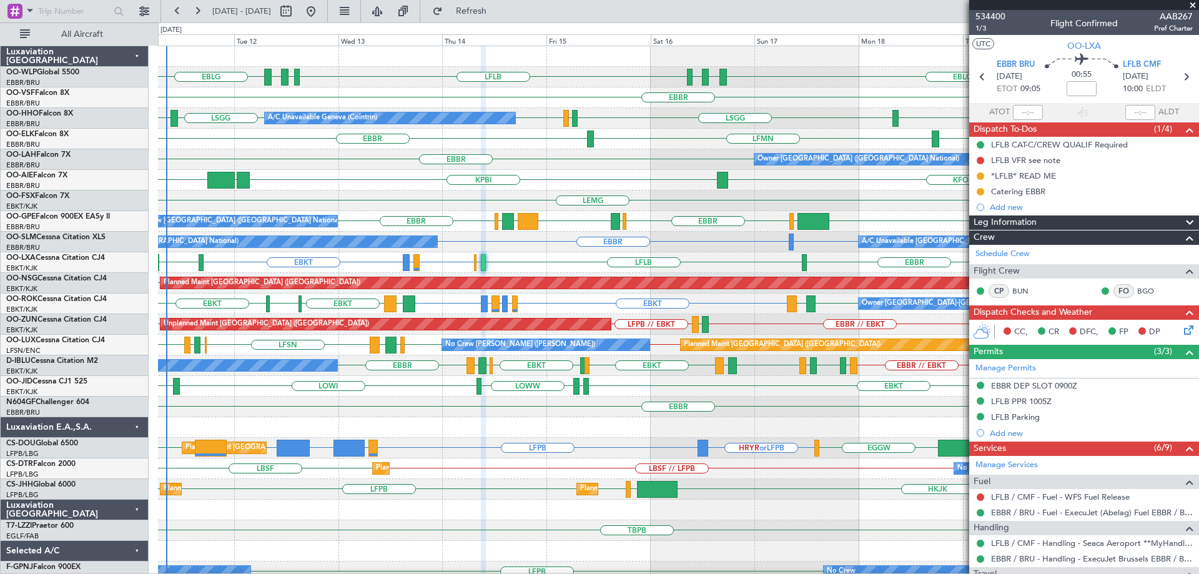
click at [1190, 6] on span at bounding box center [1192, 5] width 12 height 11
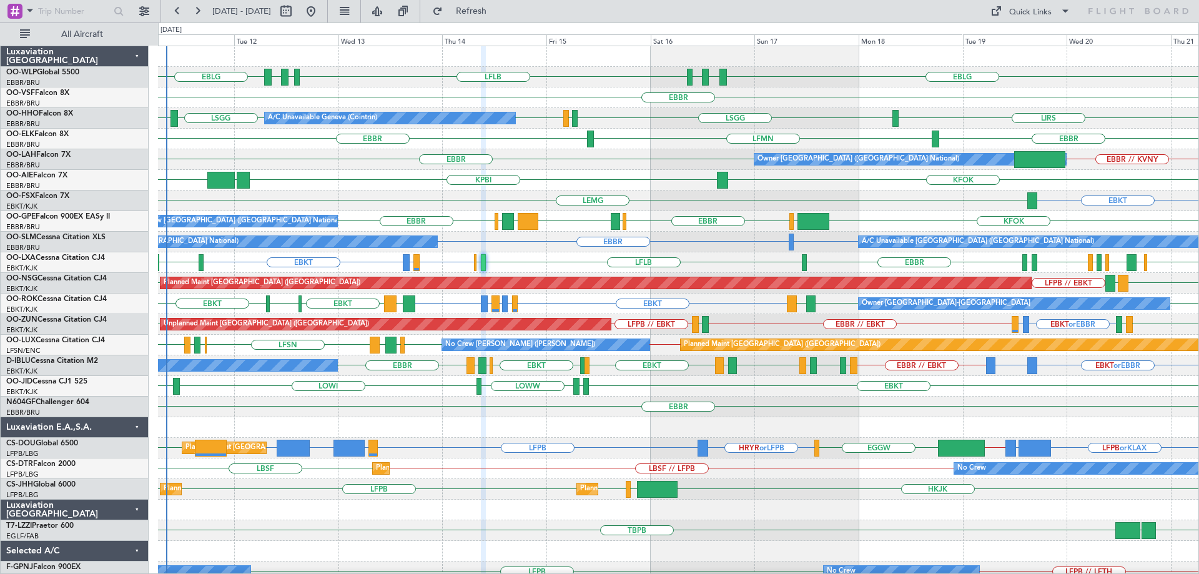
type input "0"
click at [602, 169] on div "EBBR // KVNY [GEOGRAPHIC_DATA] Owner [GEOGRAPHIC_DATA] (Brussels National)" at bounding box center [678, 159] width 1040 height 21
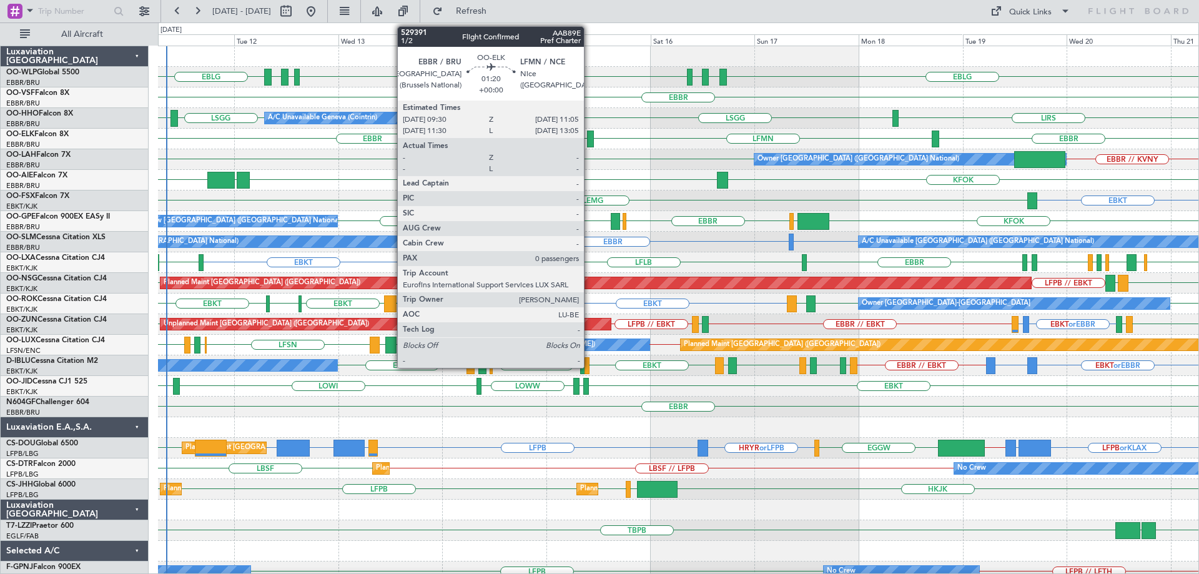
click at [589, 135] on div at bounding box center [590, 138] width 7 height 17
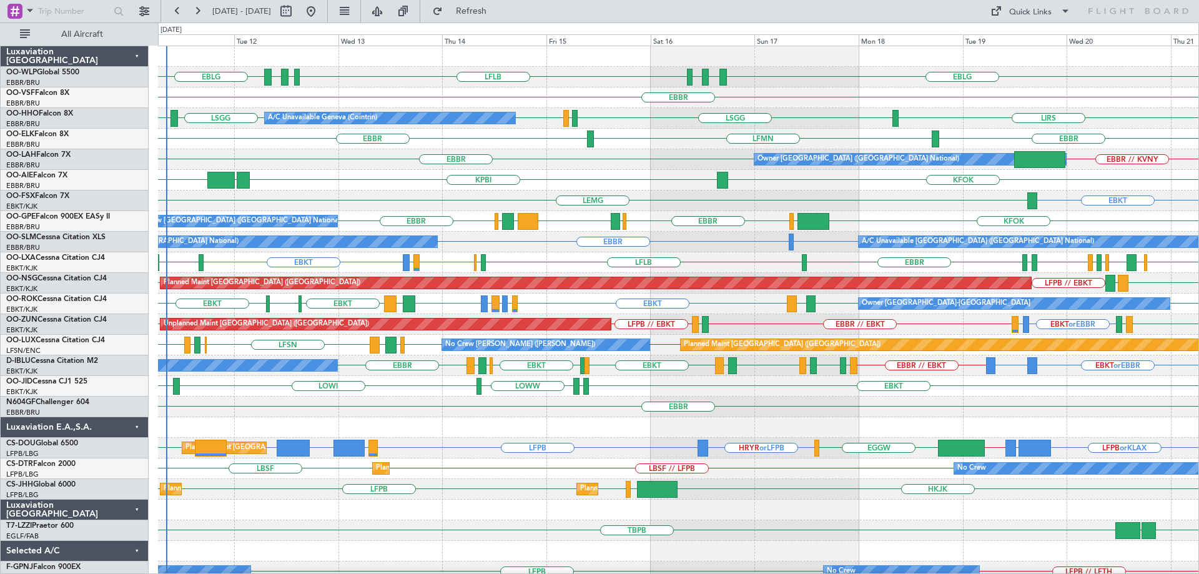
click at [532, 114] on div "LSGG LSGG LSGG LIRS LSGG LIRS A/C Unavailable Geneva (Cointrin)" at bounding box center [678, 118] width 1040 height 21
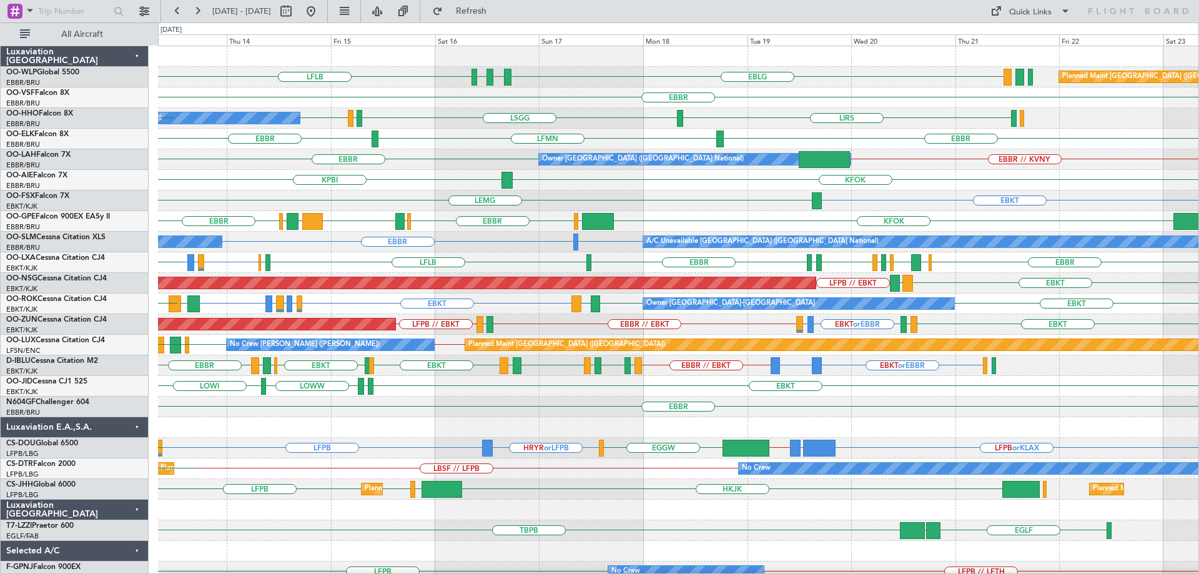
click at [405, 199] on div "LFLB EBLG LDSP EBLG Planned Maint Berlin (Brandenburg) LDZD EBLG EBLG EBBR LSGG…" at bounding box center [678, 406] width 1040 height 721
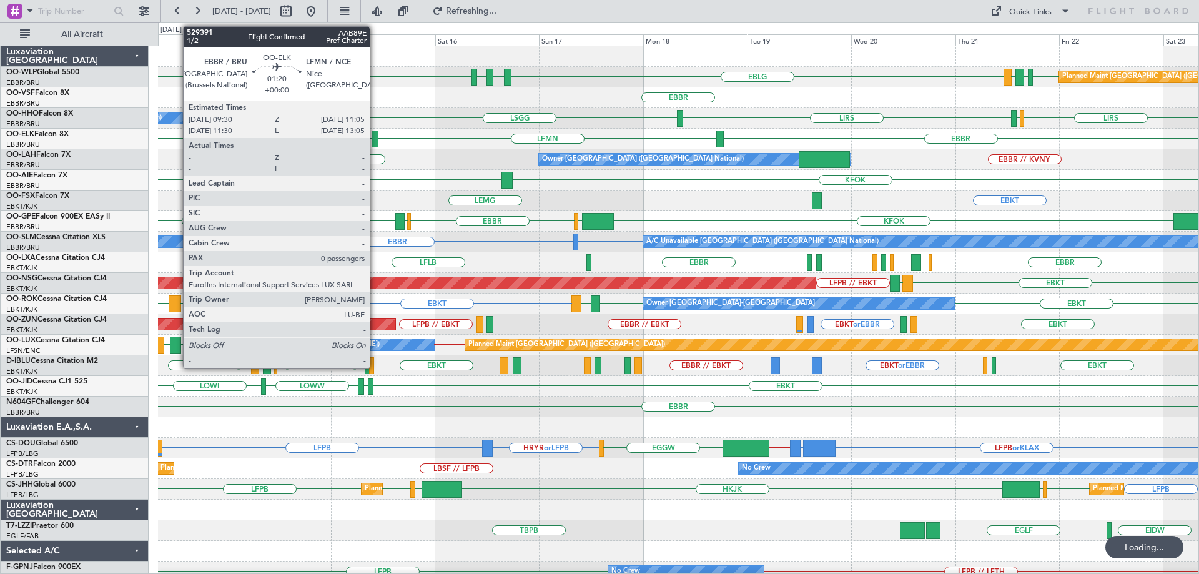
click at [375, 132] on div at bounding box center [374, 138] width 7 height 17
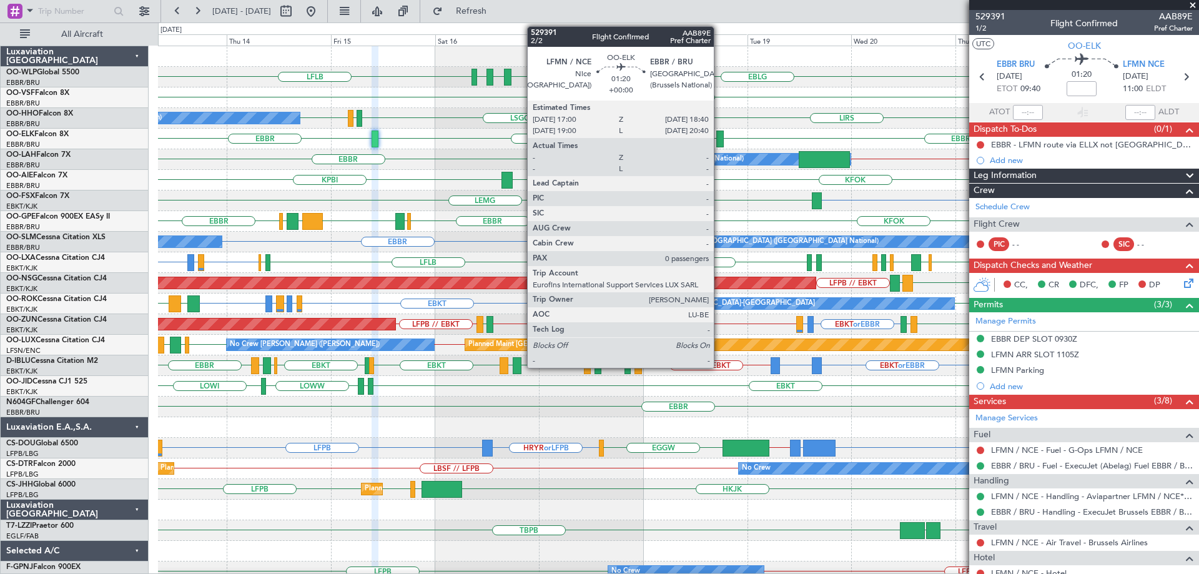
click at [719, 137] on div at bounding box center [719, 138] width 7 height 17
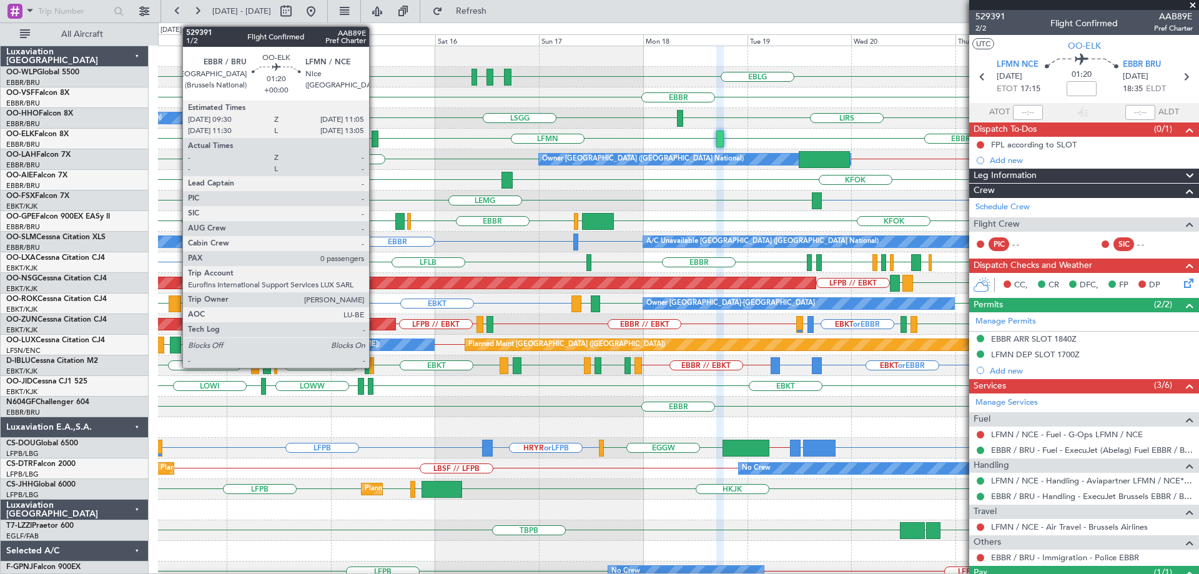
click at [375, 134] on div at bounding box center [374, 138] width 7 height 17
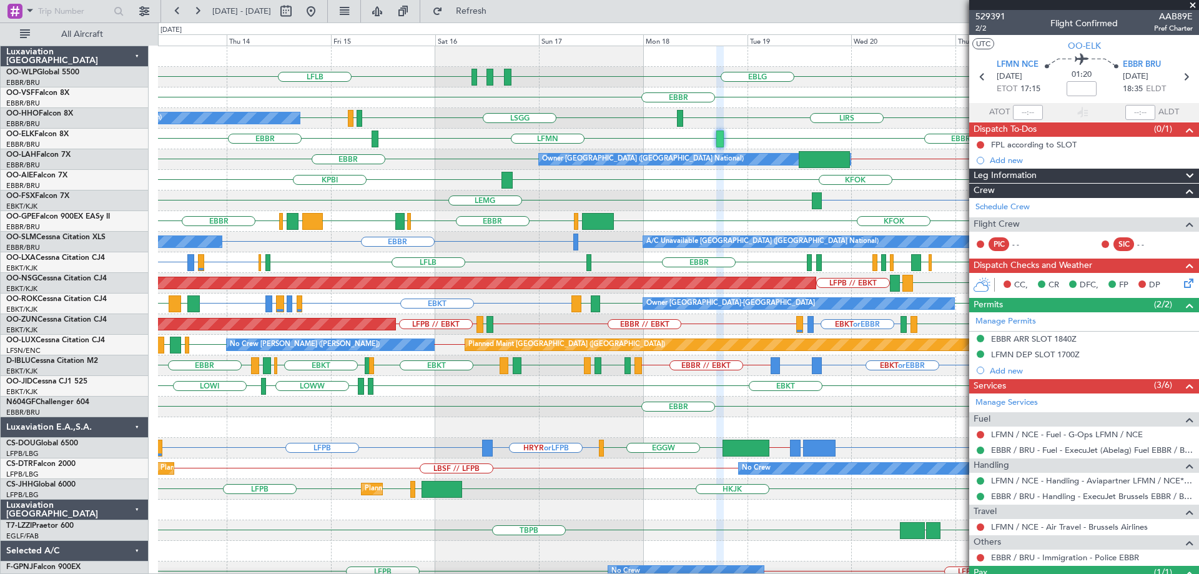
click at [589, 106] on div "EBBR" at bounding box center [678, 97] width 1040 height 21
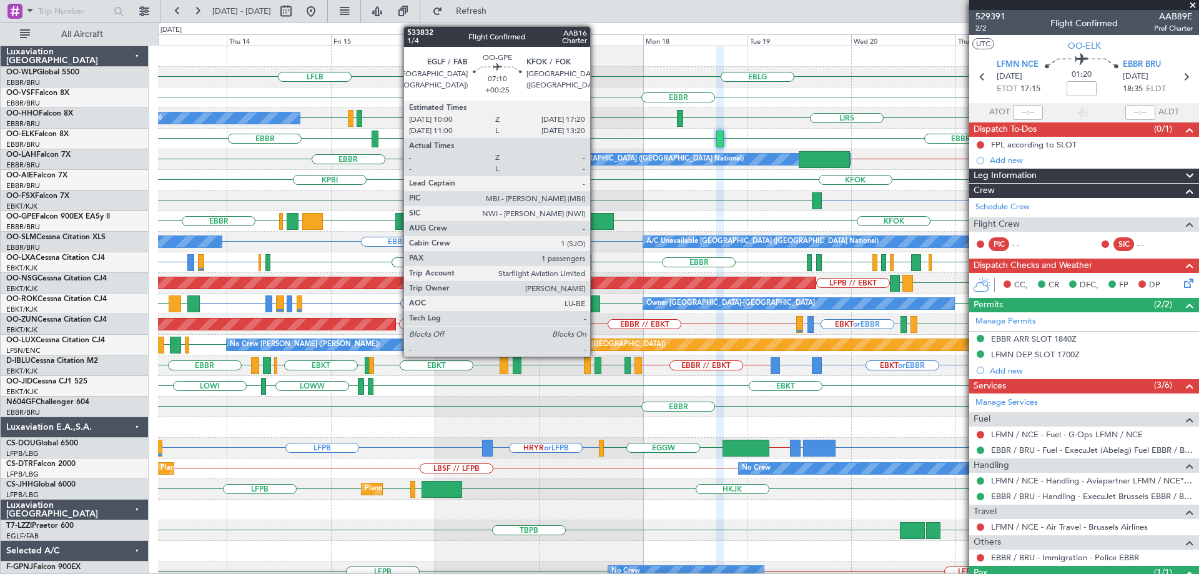
click at [596, 216] on div at bounding box center [598, 221] width 32 height 17
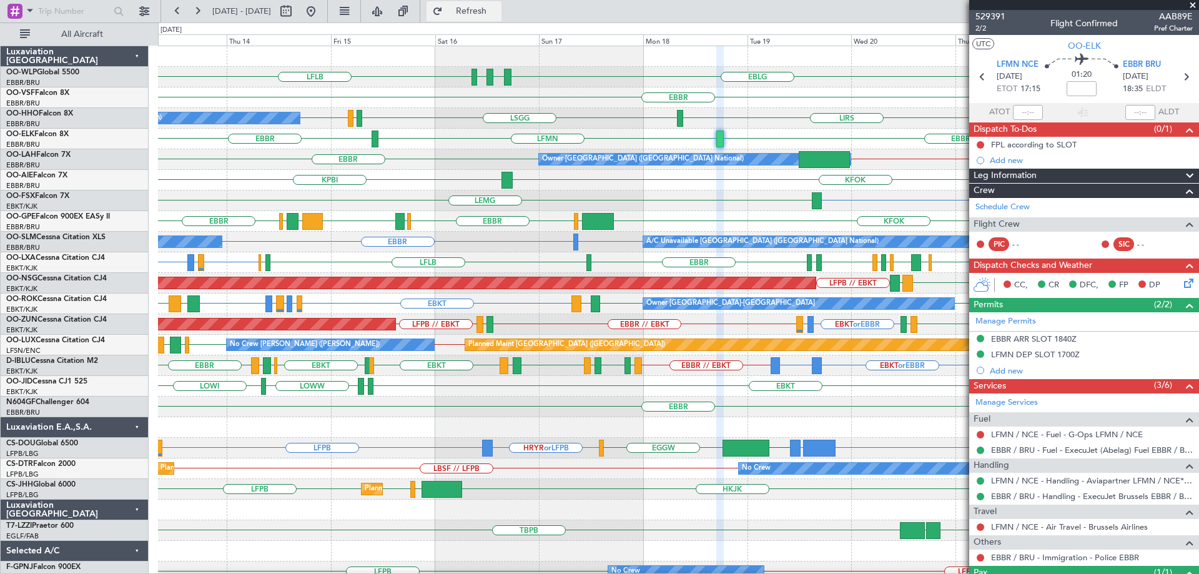
click at [498, 13] on span "Refresh" at bounding box center [471, 11] width 52 height 9
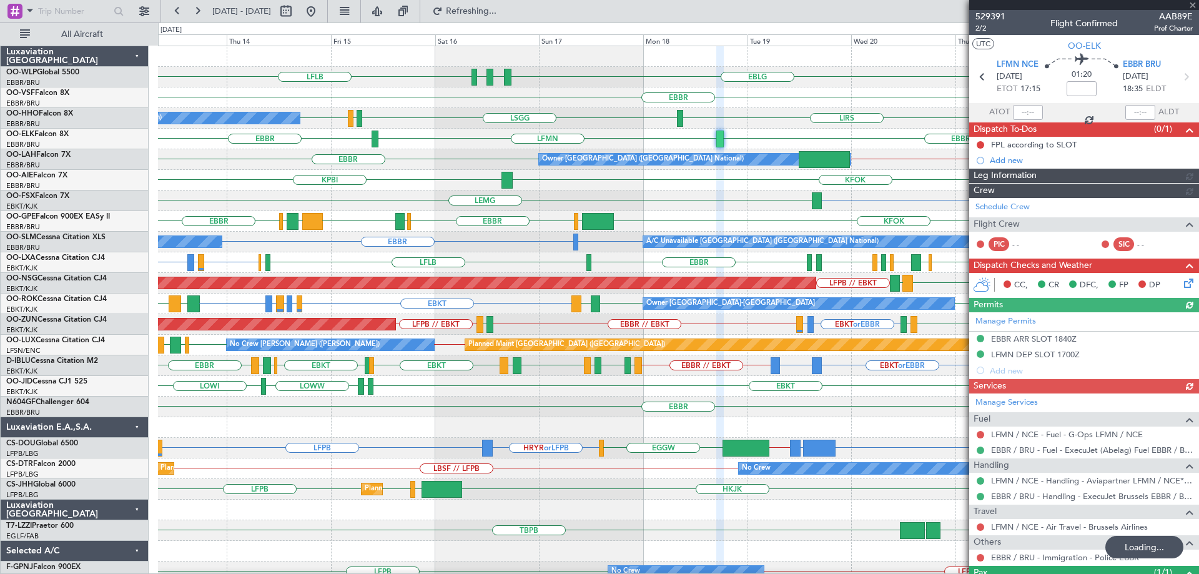
type input "1"
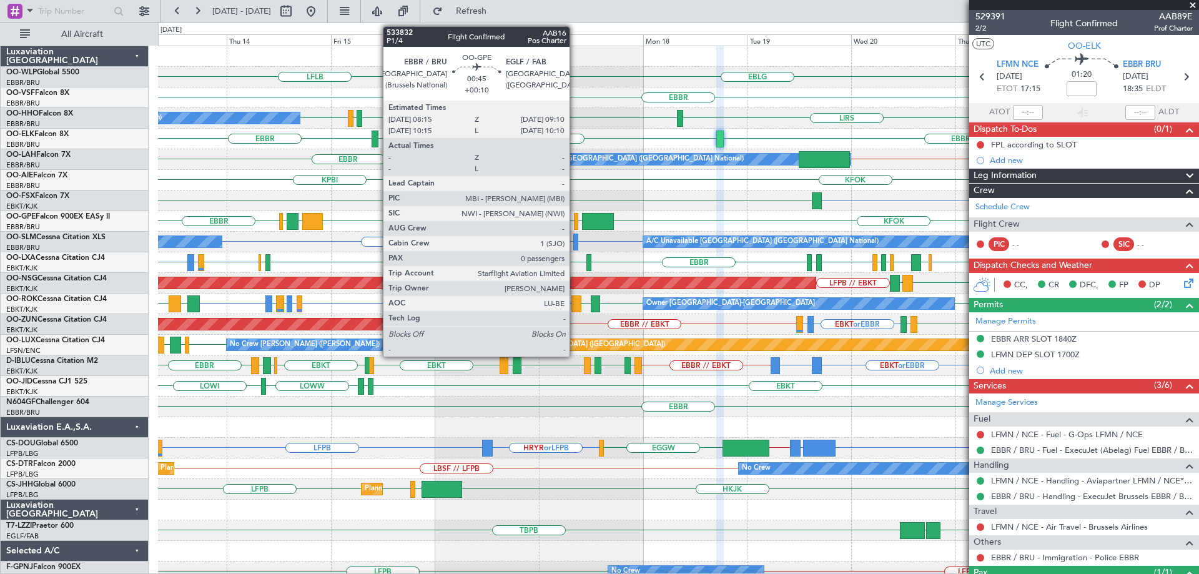
click at [575, 217] on div at bounding box center [576, 221] width 4 height 17
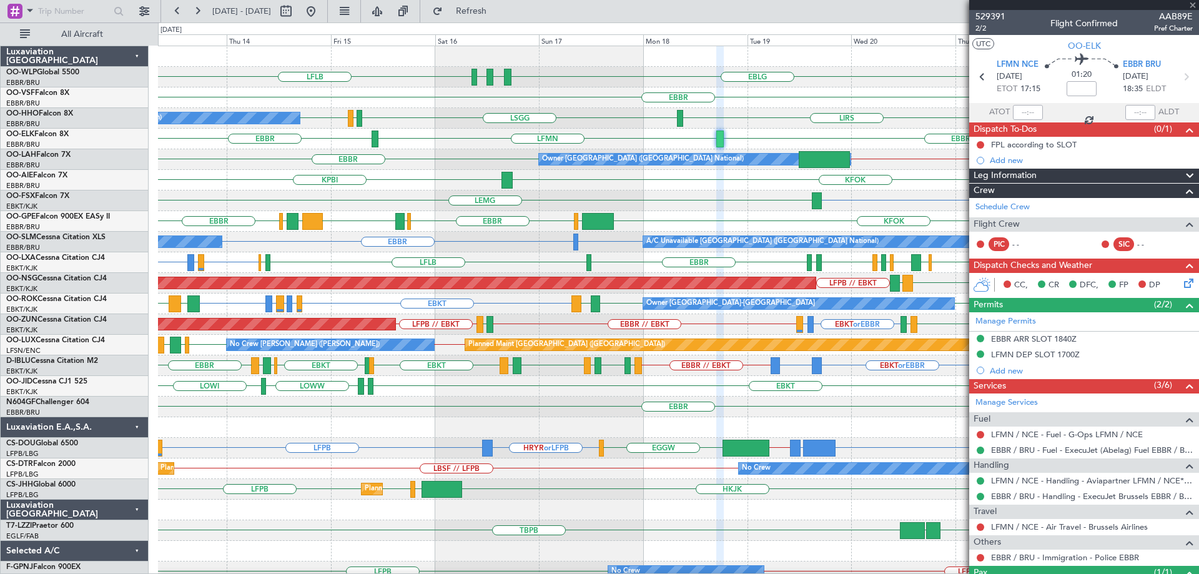
type input "+00:10"
type input "0"
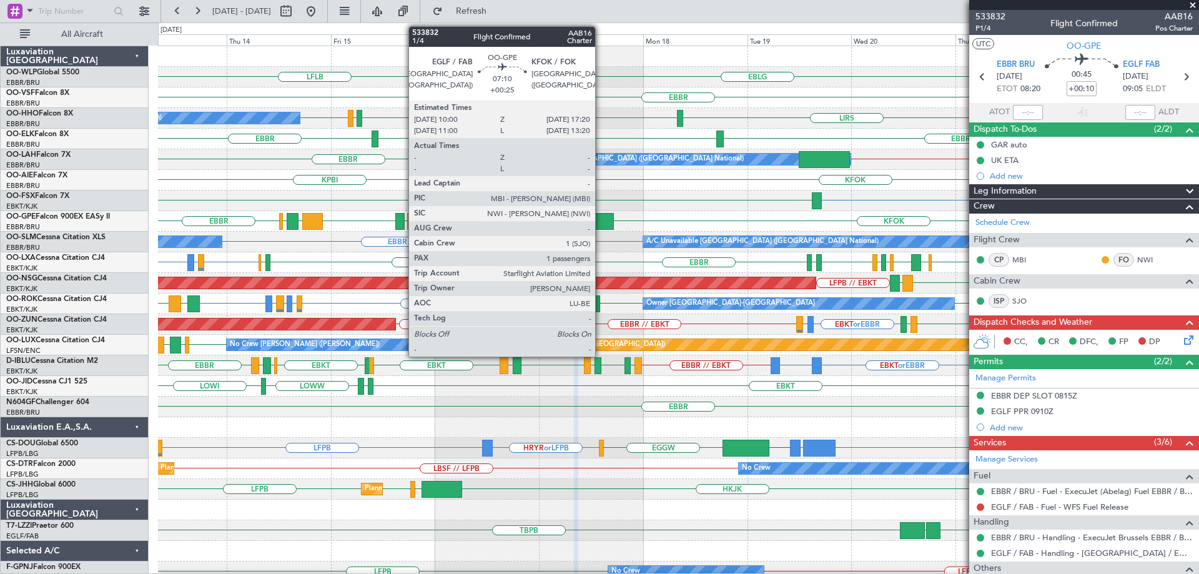
click at [600, 218] on div at bounding box center [598, 221] width 32 height 17
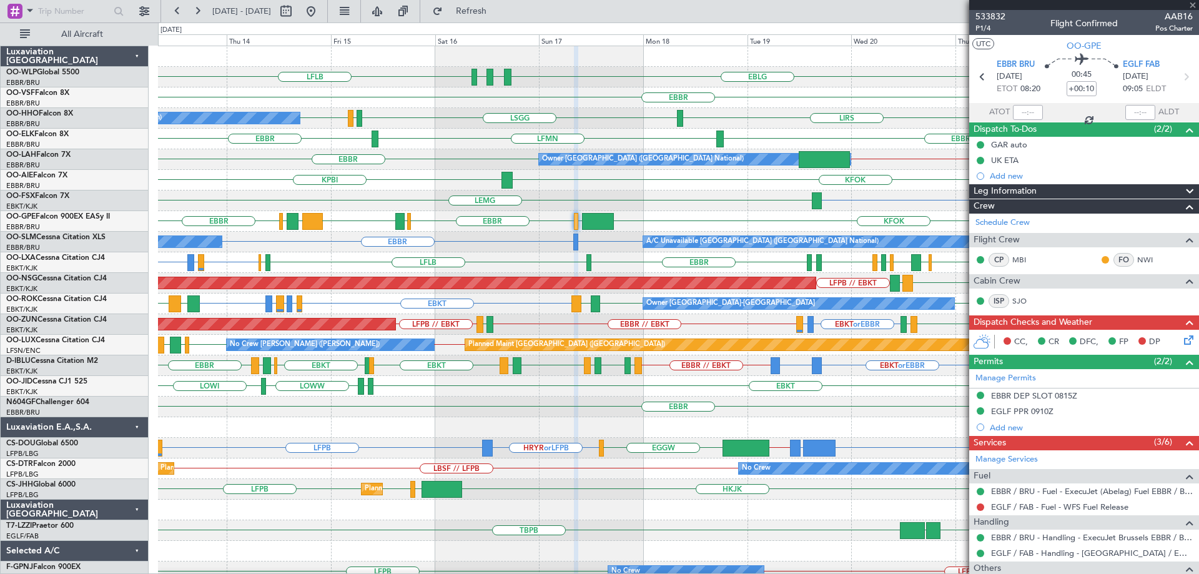
type input "+00:25"
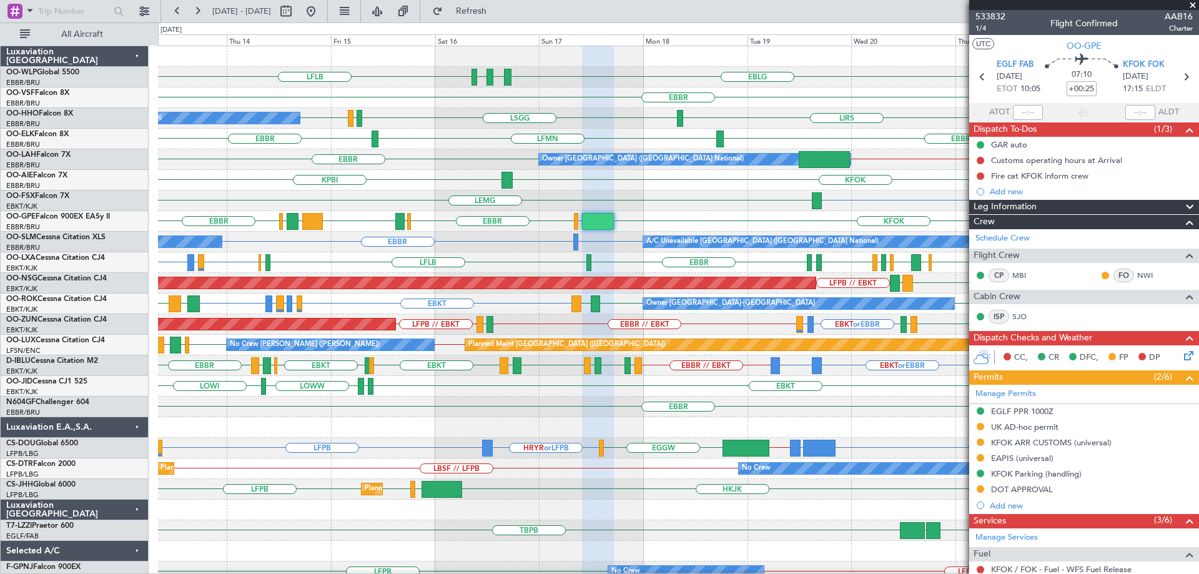
click at [463, 124] on div "LSGG LIRS LSGG LIRS LSZH LIRS A/C Unavailable Geneva (Cointrin)" at bounding box center [678, 118] width 1040 height 21
click at [733, 393] on div "LOWI EBKT EDDS LOWW" at bounding box center [678, 386] width 1040 height 21
drag, startPoint x: 1196, startPoint y: 4, endPoint x: 1179, endPoint y: 9, distance: 17.4
click at [1196, 4] on span at bounding box center [1192, 5] width 12 height 11
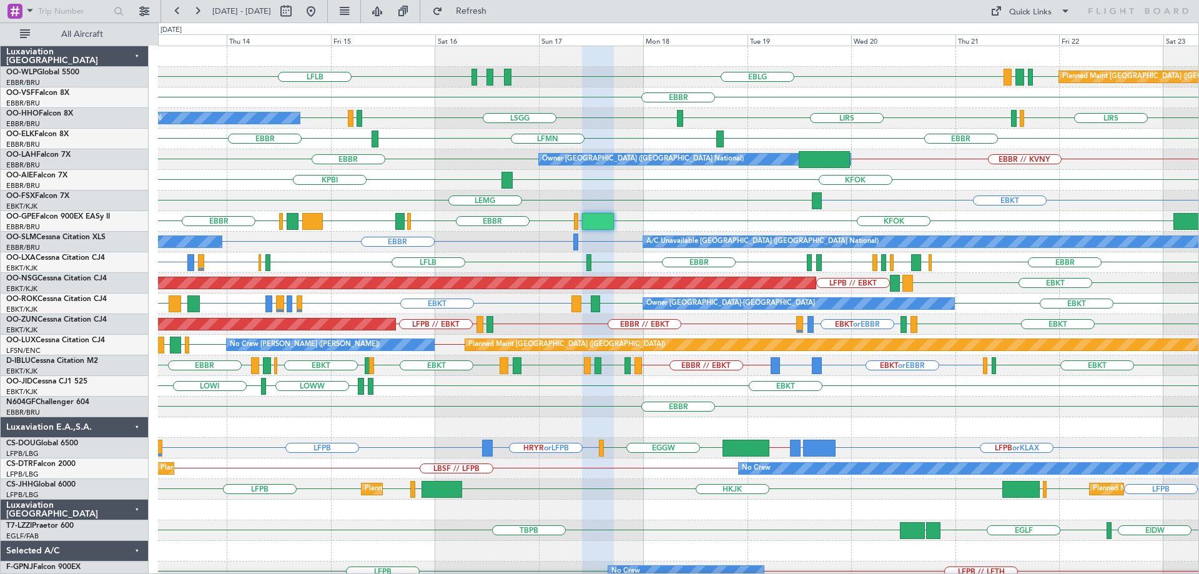
type input "0"
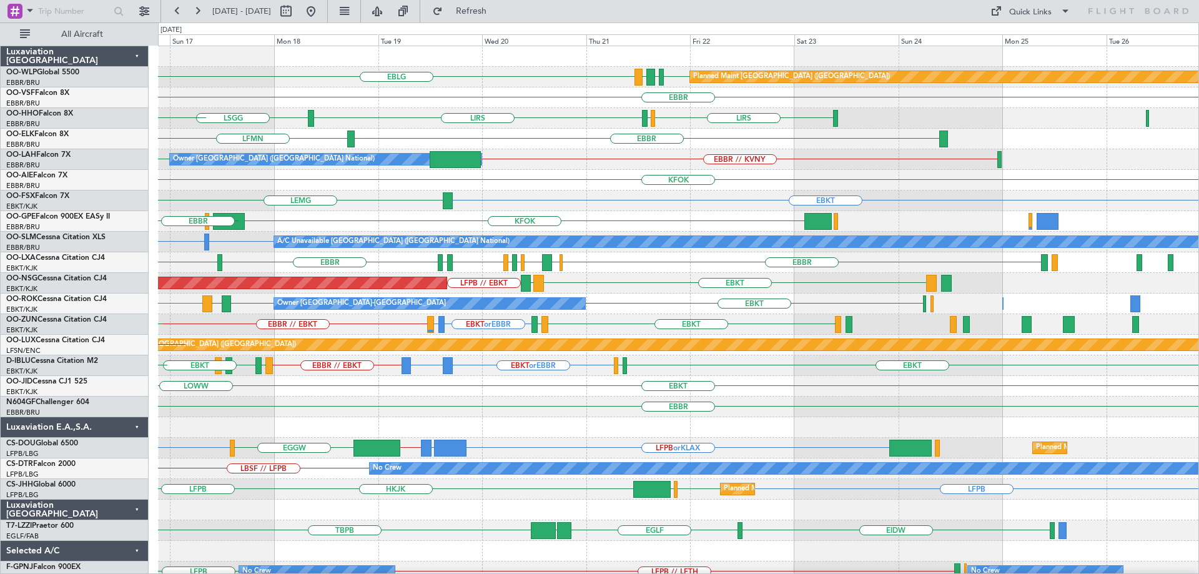
click at [616, 227] on div "EBLG EDDB EBLG LDDU Planned Maint Berlin (Brandenburg) LDSP EBLG LFLB EBBR LSGG…" at bounding box center [678, 406] width 1040 height 721
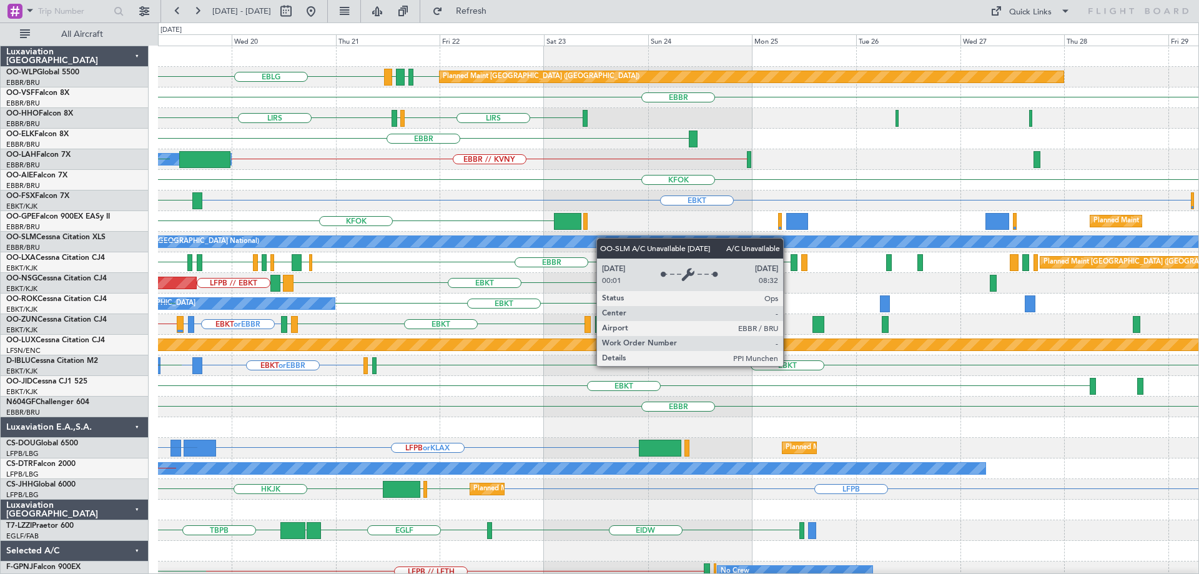
click at [601, 239] on div "EBLG EDDB EBLG LDDU Planned Maint Berlin (Brandenburg) EBBR LIRS LSZH LIRS LSGG…" at bounding box center [678, 406] width 1040 height 721
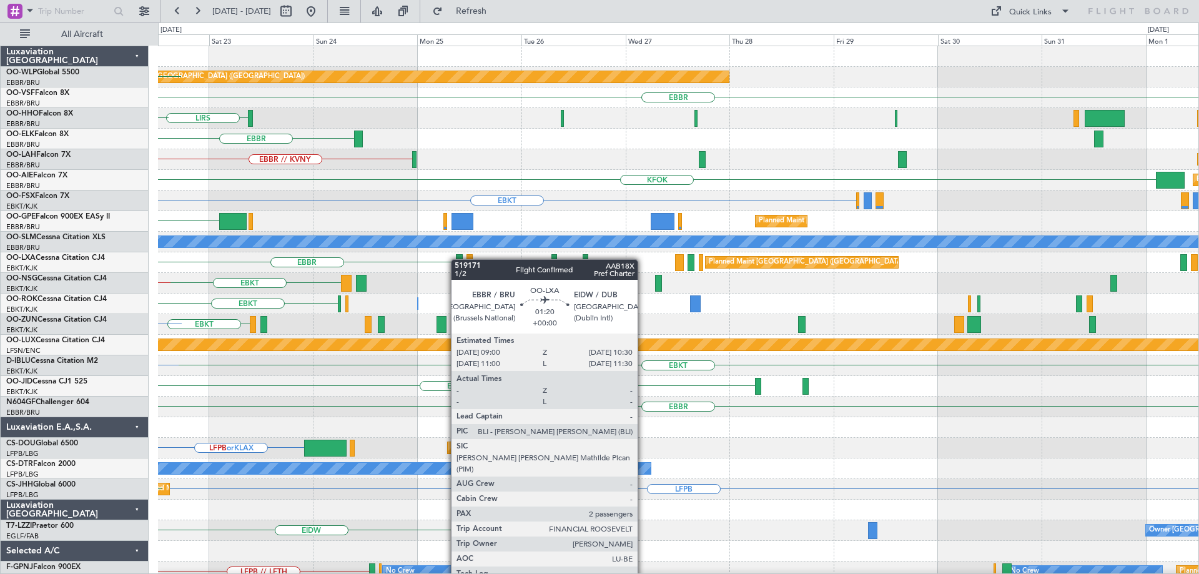
click at [455, 261] on div "Planned Maint Berlin (Brandenburg) EBLG LDDU EDDB EBLG EBBR LIRS LSZH LIRS EBBR…" at bounding box center [678, 406] width 1040 height 721
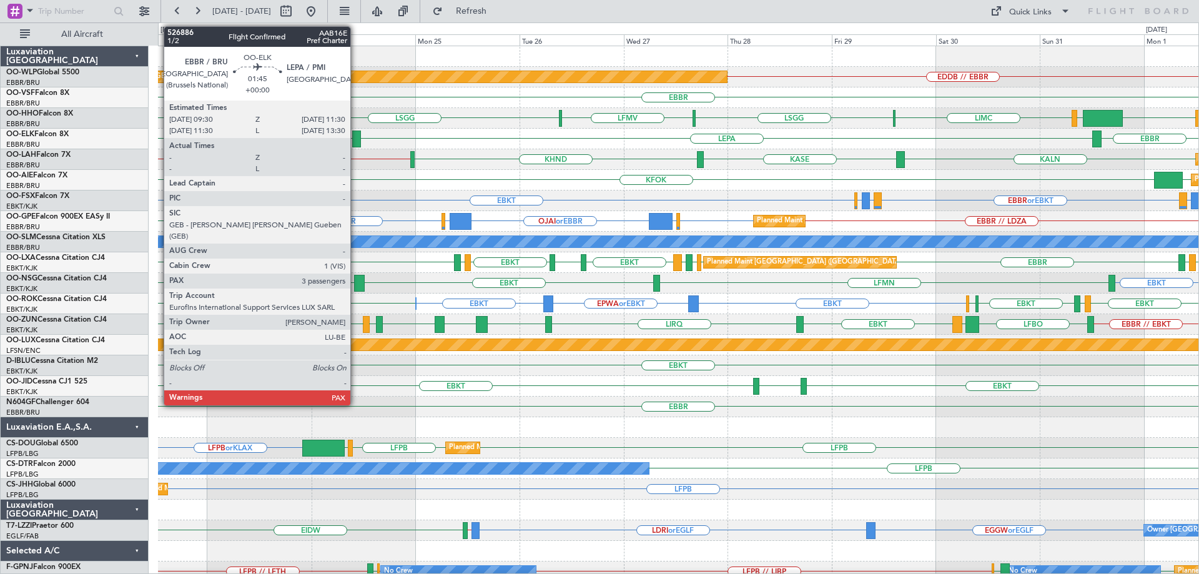
click at [356, 134] on div at bounding box center [356, 138] width 9 height 17
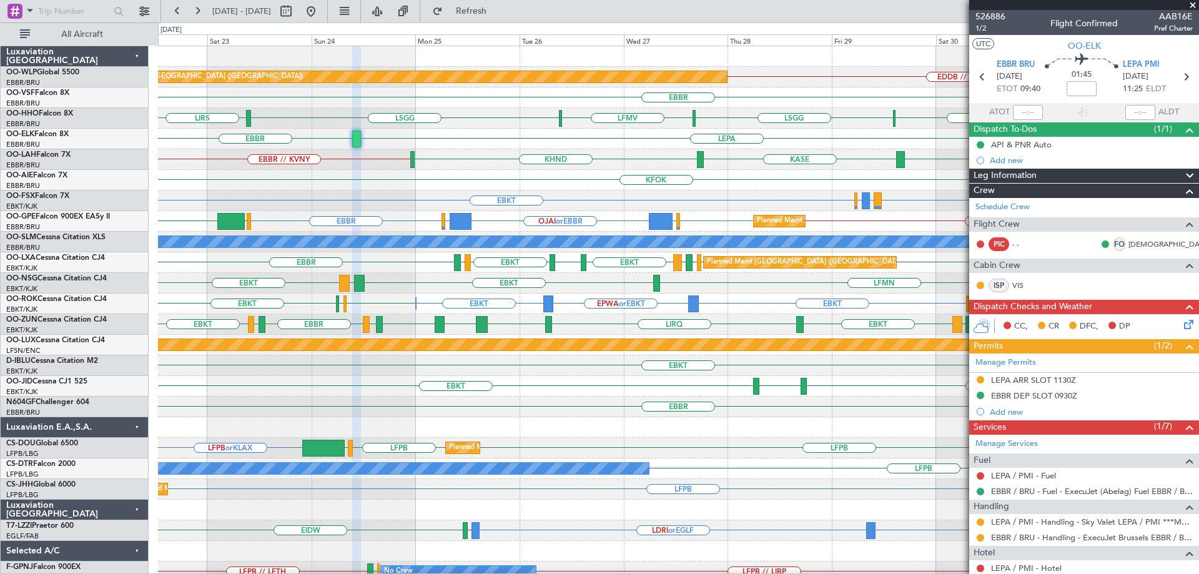
click at [524, 173] on div "KFOK EGLF Planned Maint London (Farnborough)" at bounding box center [678, 180] width 1040 height 21
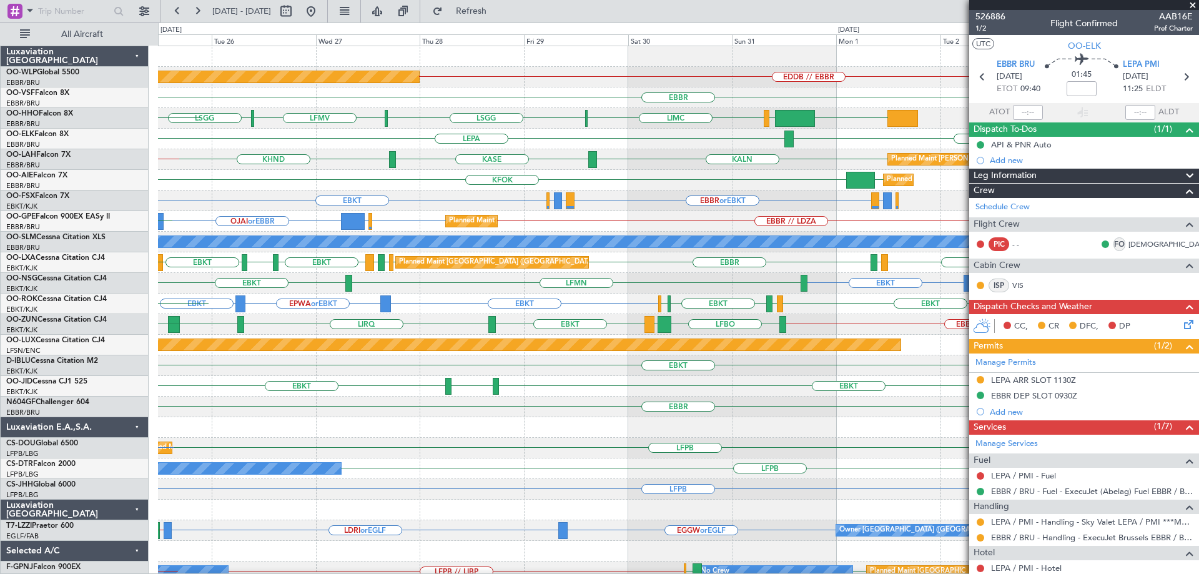
click at [456, 212] on div "EDDB // EBBR Planned Maint Berlin (Brandenburg) EBBR LSGG LFMV LSGG KTEB LIEO L…" at bounding box center [678, 406] width 1040 height 721
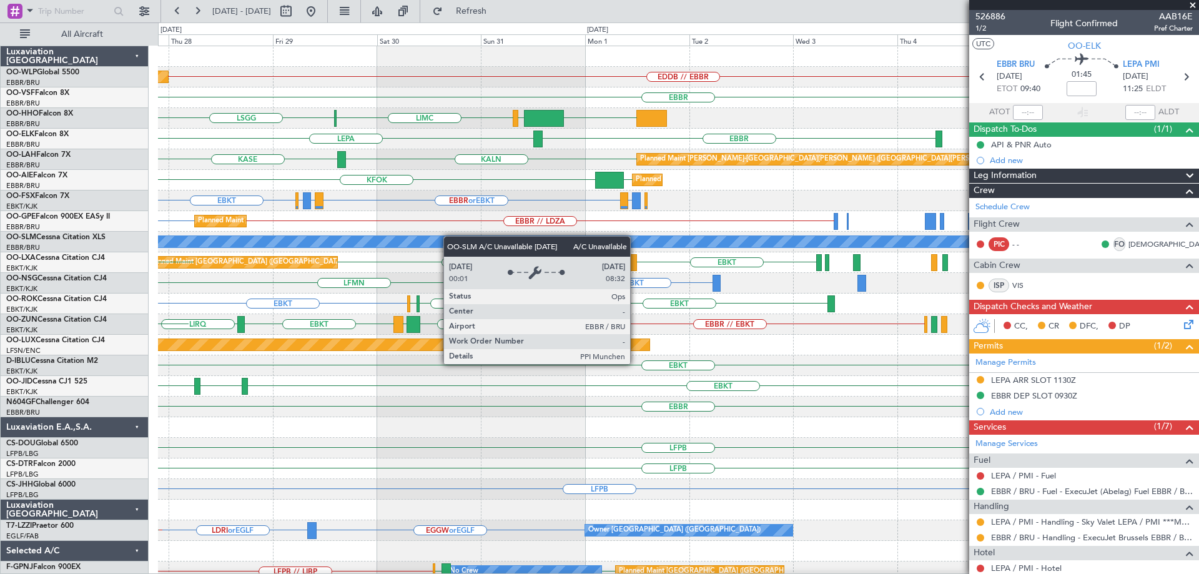
click at [439, 239] on div "EDDB // EBBR Planned Maint Berlin (Brandenburg) EBBR LSGG KTEB LIEO LIMC LFMV L…" at bounding box center [678, 406] width 1040 height 721
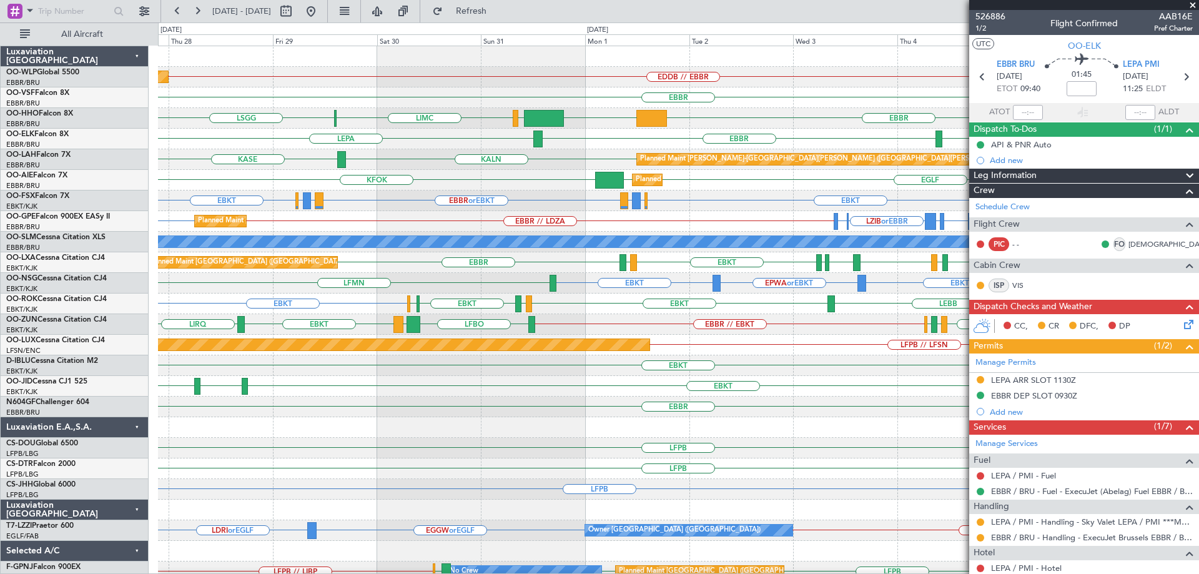
click at [1190, 4] on span at bounding box center [1192, 5] width 12 height 11
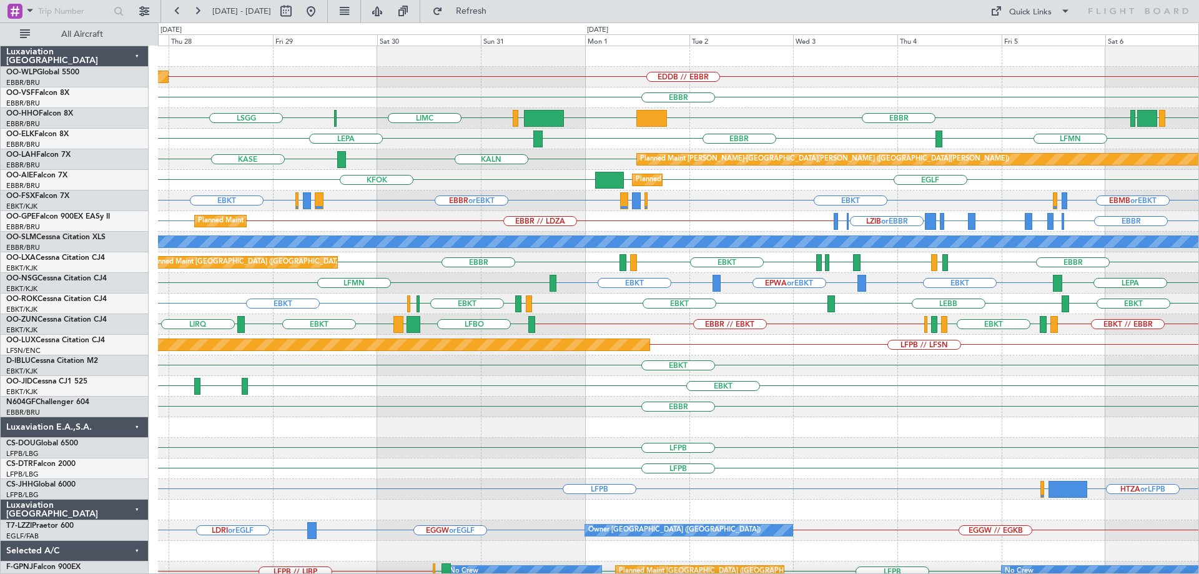
type input "0"
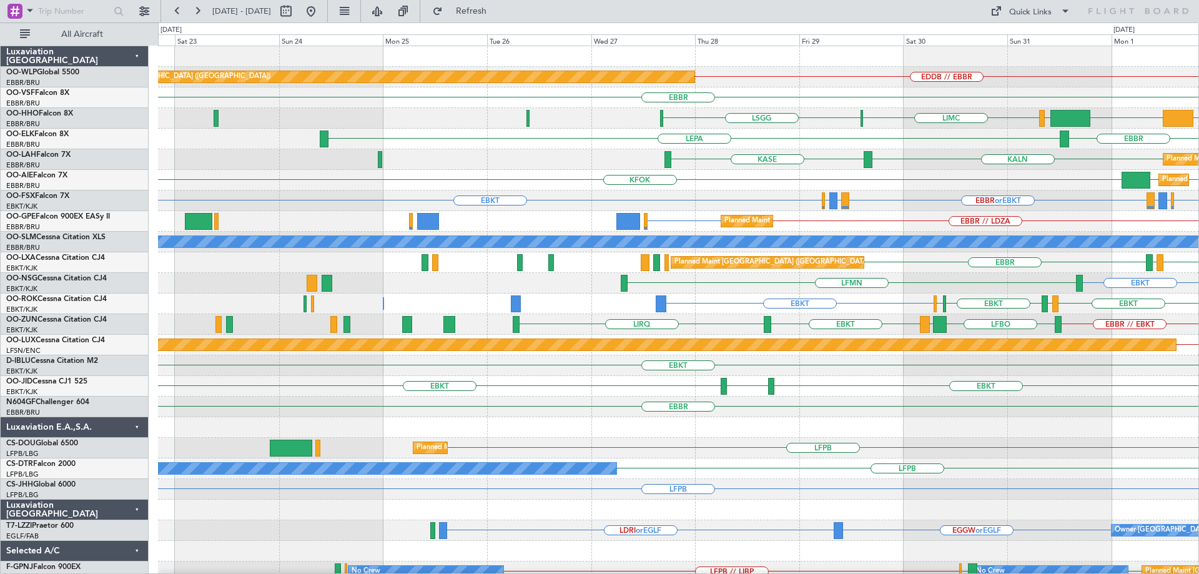
click at [837, 255] on div "EDDB // EBBR Planned Maint Berlin (Brandenburg) EBBR EBBR KTEB LIEO LIMC LSGG E…" at bounding box center [678, 406] width 1040 height 721
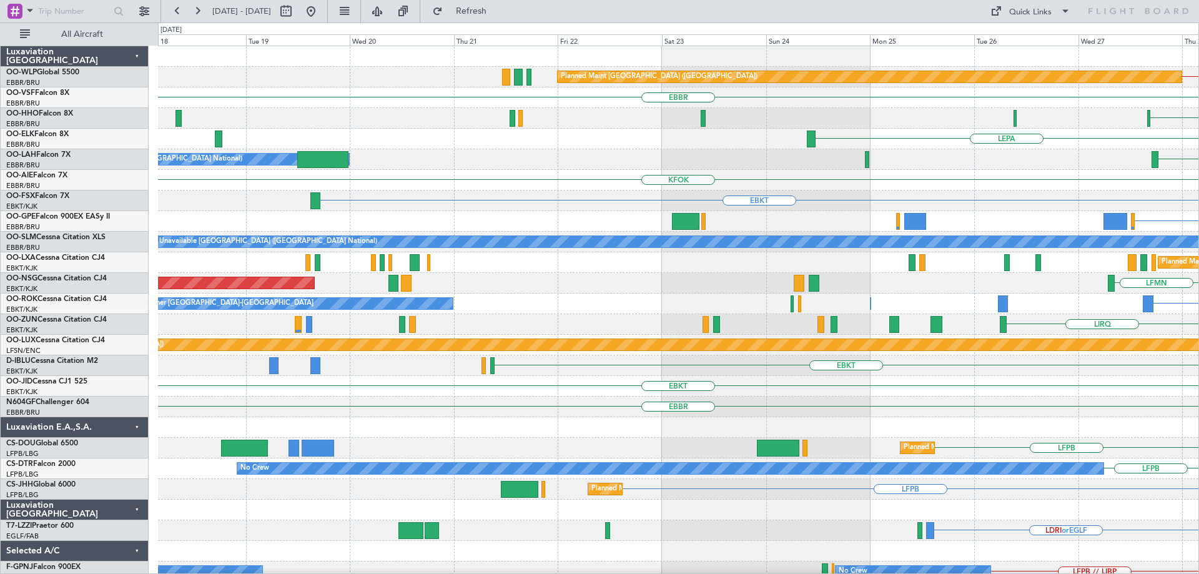
click at [965, 278] on div "EDDB // EBBR Planned Maint Berlin (Brandenburg) EBBR LSGG LIMC LEPA KASE Owner …" at bounding box center [678, 406] width 1040 height 721
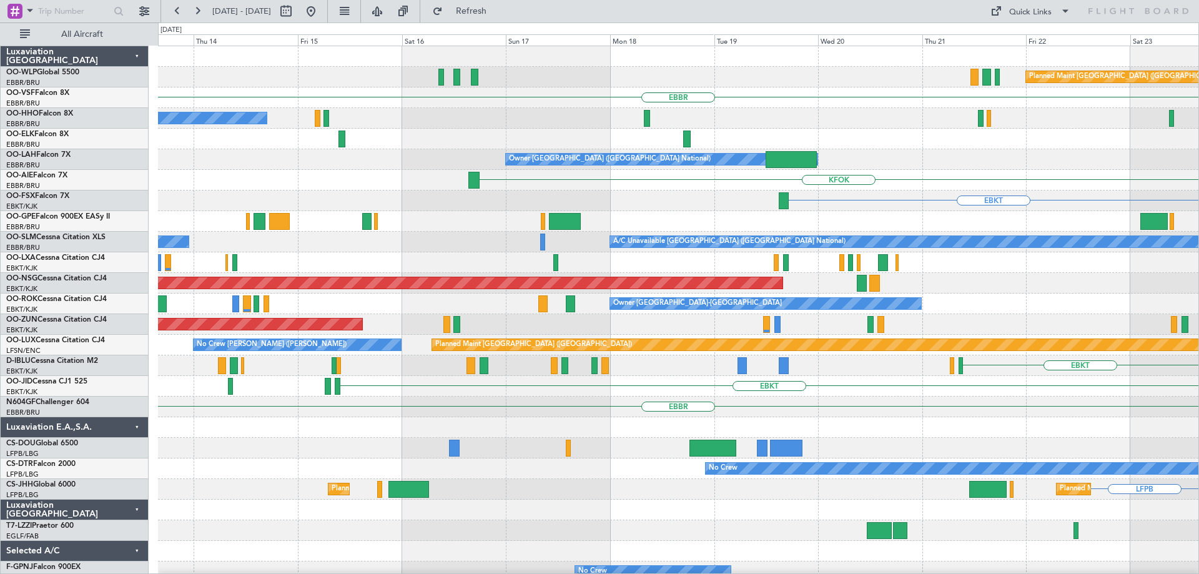
click at [984, 295] on div "Planned Maint Berlin (Brandenburg) EBBR A/C Unavailable Geneva (Cointrin) LEPA …" at bounding box center [678, 406] width 1040 height 721
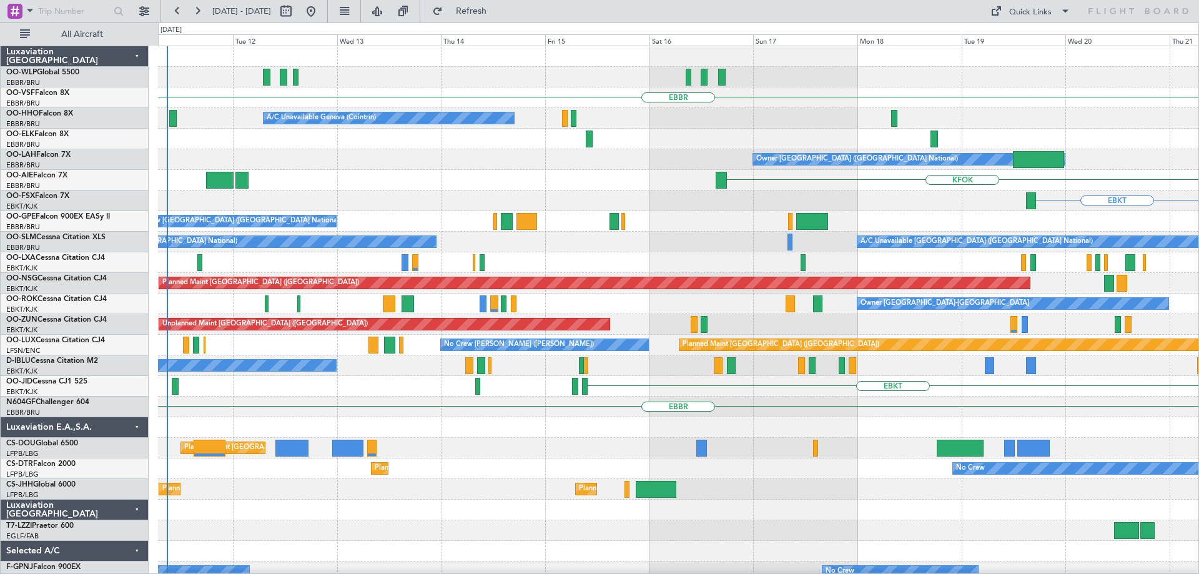
click at [810, 390] on div "Planned Maint Berlin (Brandenburg) EBBR A/C Unavailable Geneva (Cointrin) Owner…" at bounding box center [678, 406] width 1040 height 721
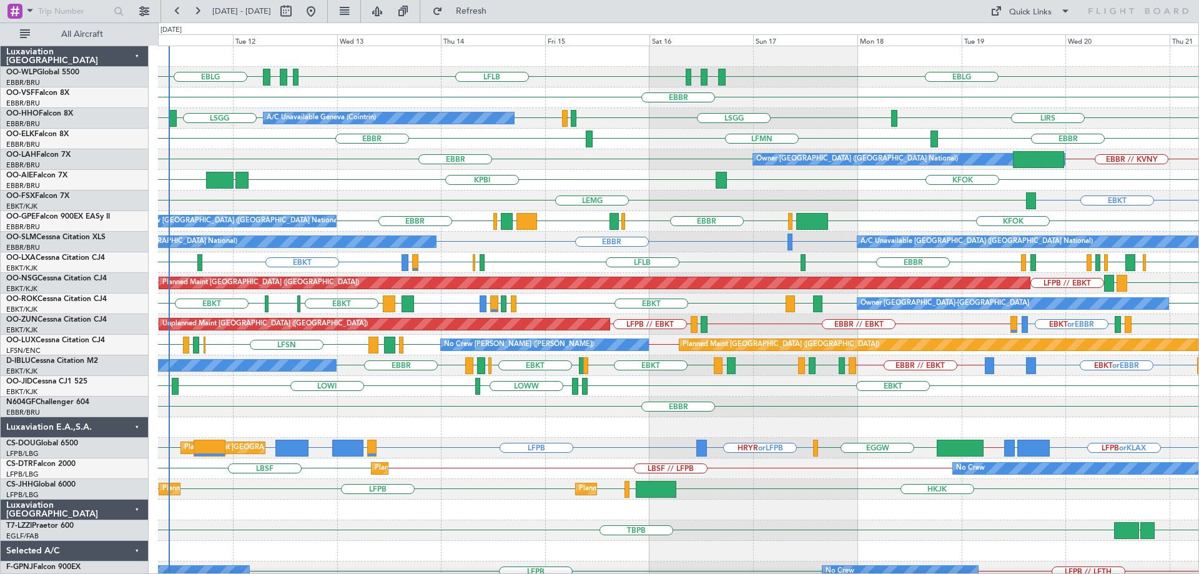
click at [273, 337] on div "EBLG LDSP EBLG LFLB EBLG LDZD EBLG Planned Maint Berlin (Brandenburg) EBBR LSGG…" at bounding box center [678, 406] width 1040 height 721
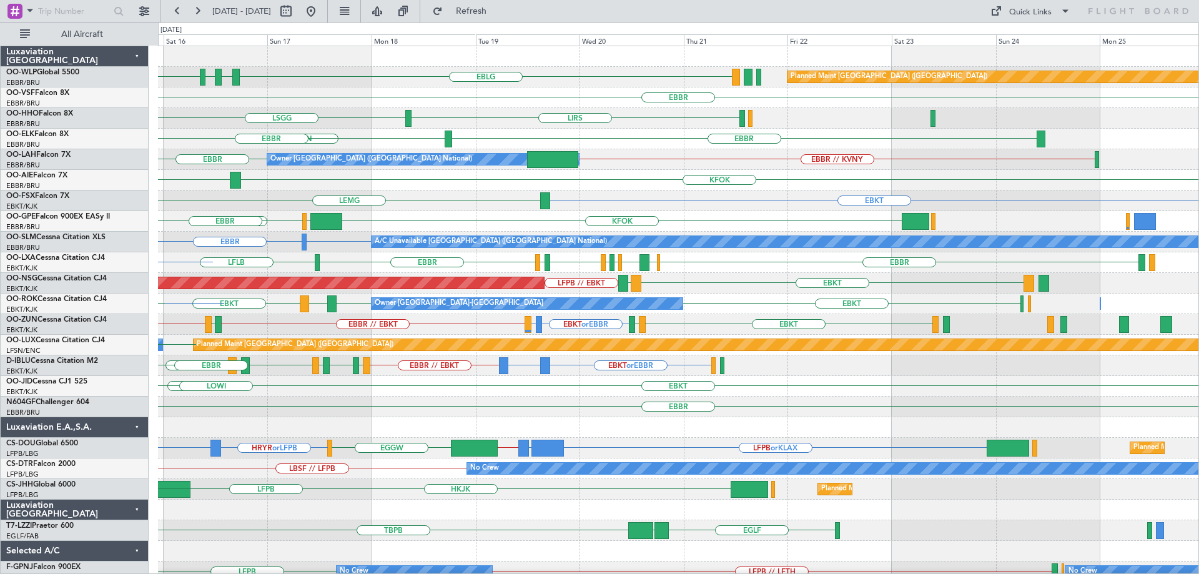
click at [385, 369] on div "EBLG LDSP EBLG LFLB Planned Maint Berlin (Brandenburg) EBBR LSGG LIRS LIRS LSGG…" at bounding box center [678, 406] width 1040 height 721
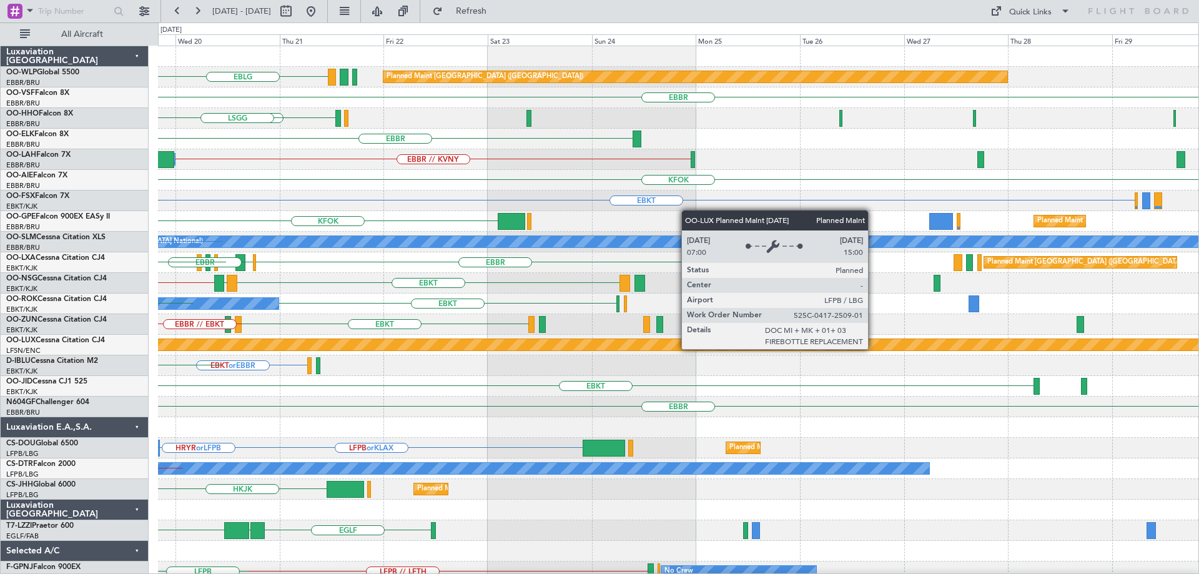
click at [498, 366] on div "EBLG Planned Maint Berlin (Brandenburg) EBBR LIRS LSGG EBBR LFMN EBBR // KVNY O…" at bounding box center [678, 406] width 1040 height 721
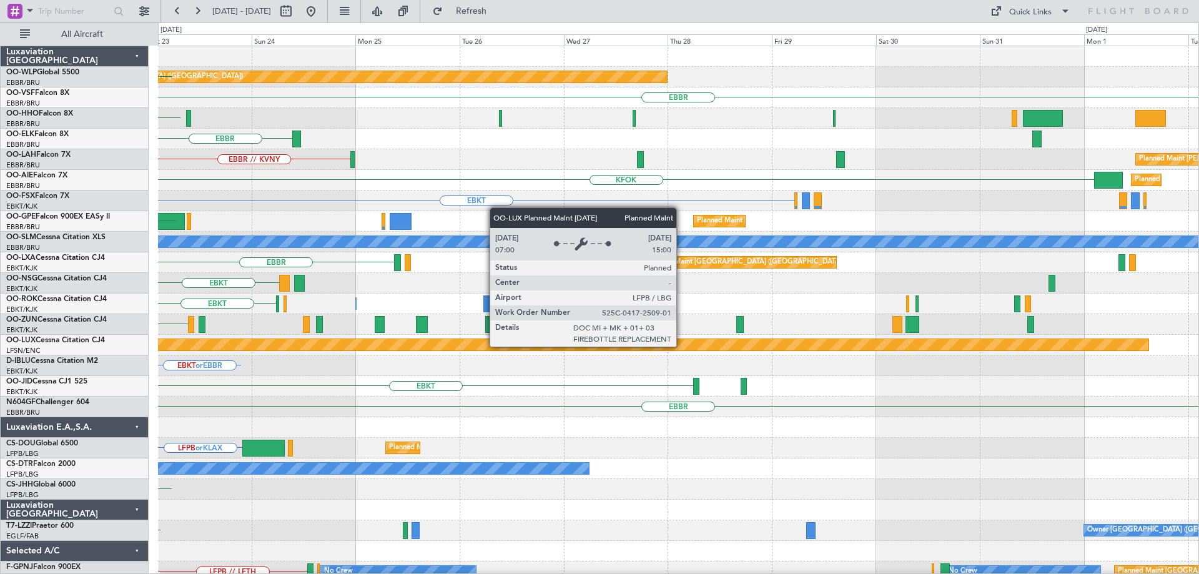
click at [451, 376] on div "Planned Maint Berlin (Brandenburg) EBLG EBBR LIRS EBBR EBBR // KVNY Planned Mai…" at bounding box center [678, 406] width 1040 height 721
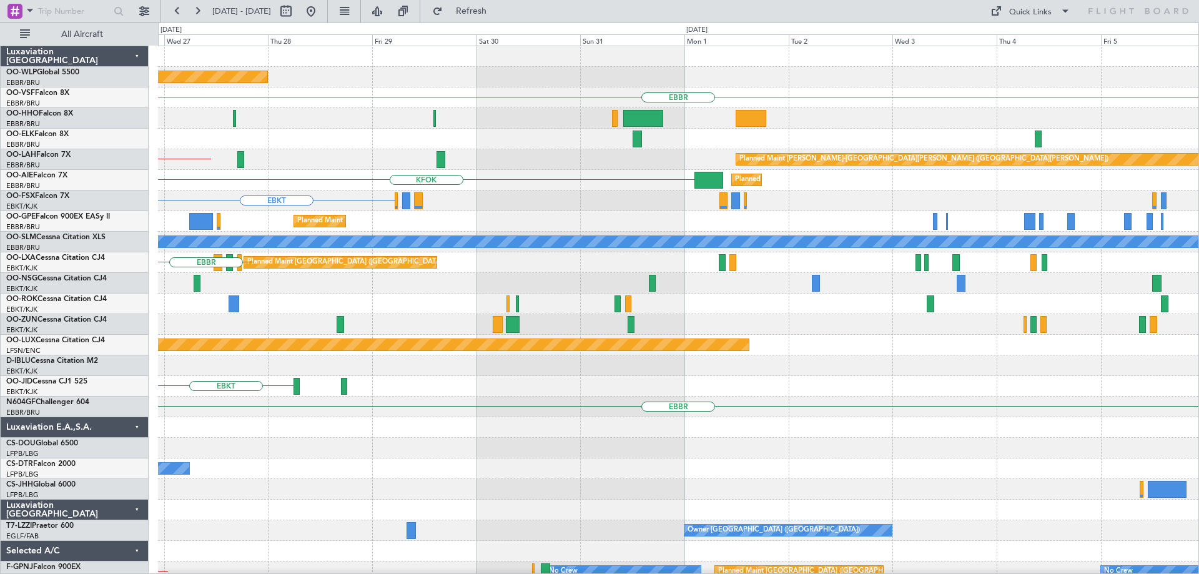
click at [477, 382] on div "Planned Maint Berlin (Brandenburg) EBBR Planned Maint Kortrijk-Wevelgem Planned…" at bounding box center [678, 406] width 1040 height 721
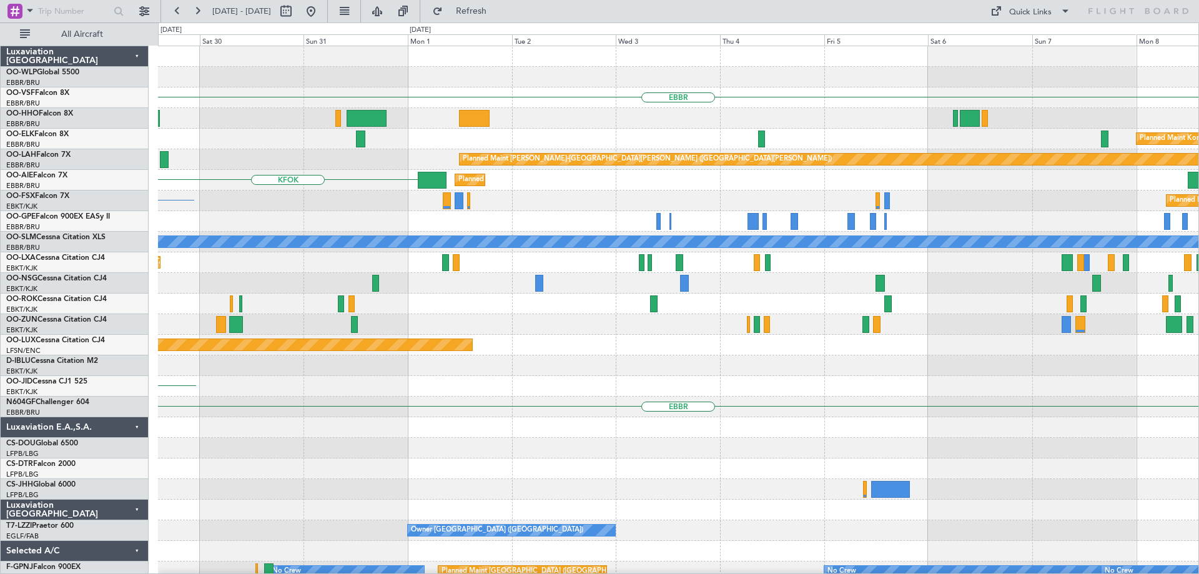
click at [402, 397] on div "Planned Maint Berlin (Brandenburg) EBBR Planned Maint Kortrijk-Wevelgem Planned…" at bounding box center [678, 406] width 1040 height 721
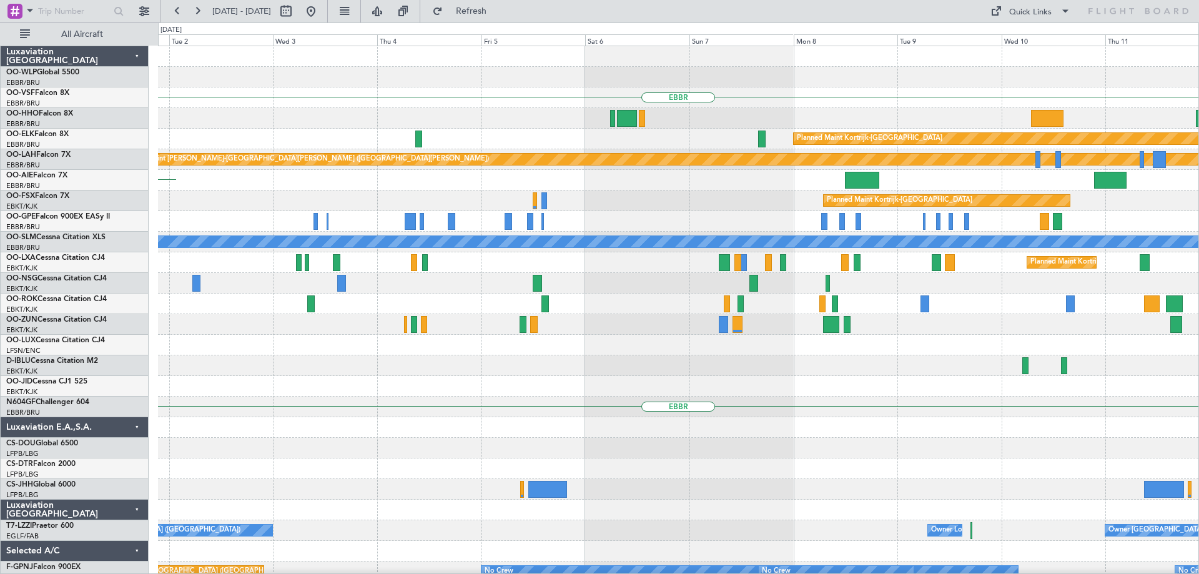
click at [517, 400] on div "EBBR Planned Maint Kortrijk-Wevelgem Planned Maint Alton-st Louis (St Louis Reg…" at bounding box center [678, 406] width 1040 height 721
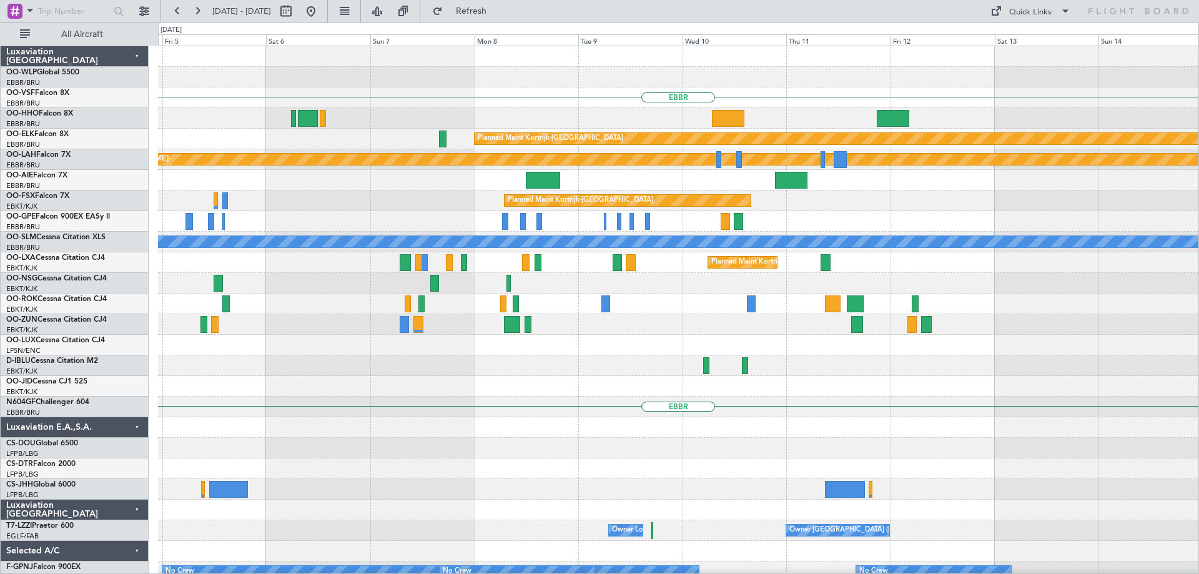
click at [581, 382] on div "EBBR Planned Maint Kortrijk-Wevelgem Planned Maint Alton-st Louis (St Louis Reg…" at bounding box center [678, 406] width 1040 height 721
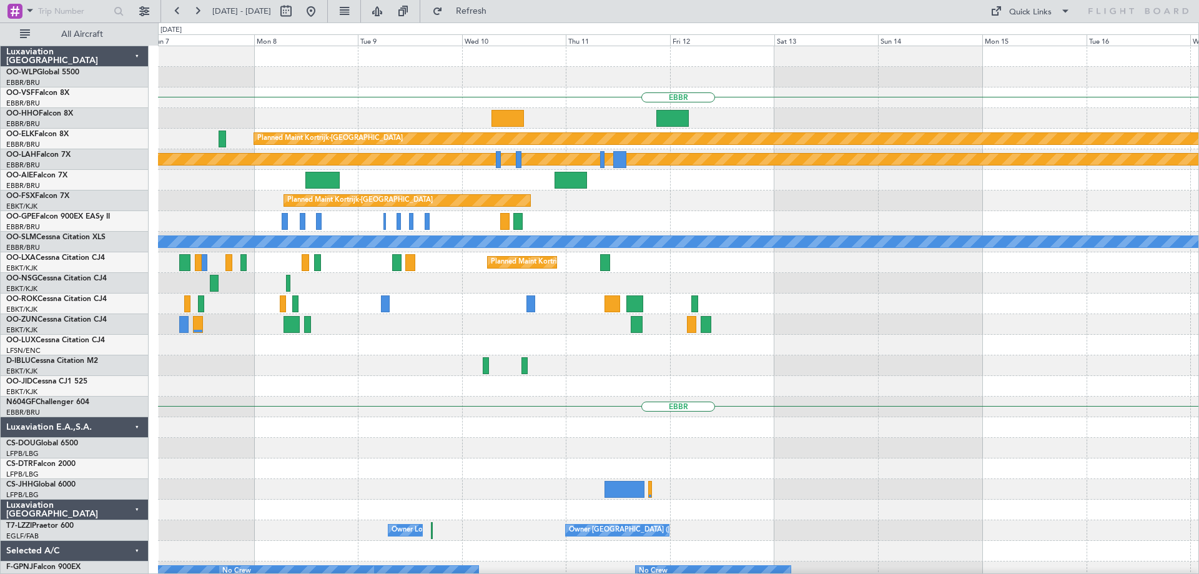
click at [597, 400] on div "EBBR Planned Maint Kortrijk-Wevelgem Planned Maint Alton-st Louis (St Louis Reg…" at bounding box center [678, 406] width 1040 height 721
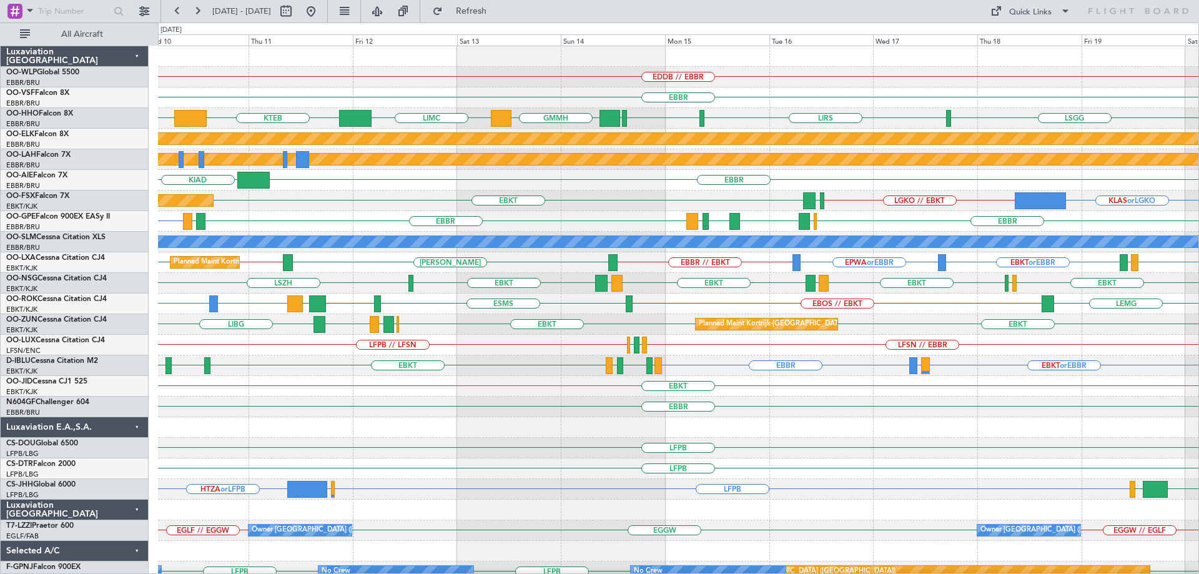
click at [639, 393] on div "EDDB // EBBR EBBR GCTS LIMC KTEB LIRS LSGG EBBR GMMH LSGG Planned Maint Kortrij…" at bounding box center [678, 396] width 1040 height 700
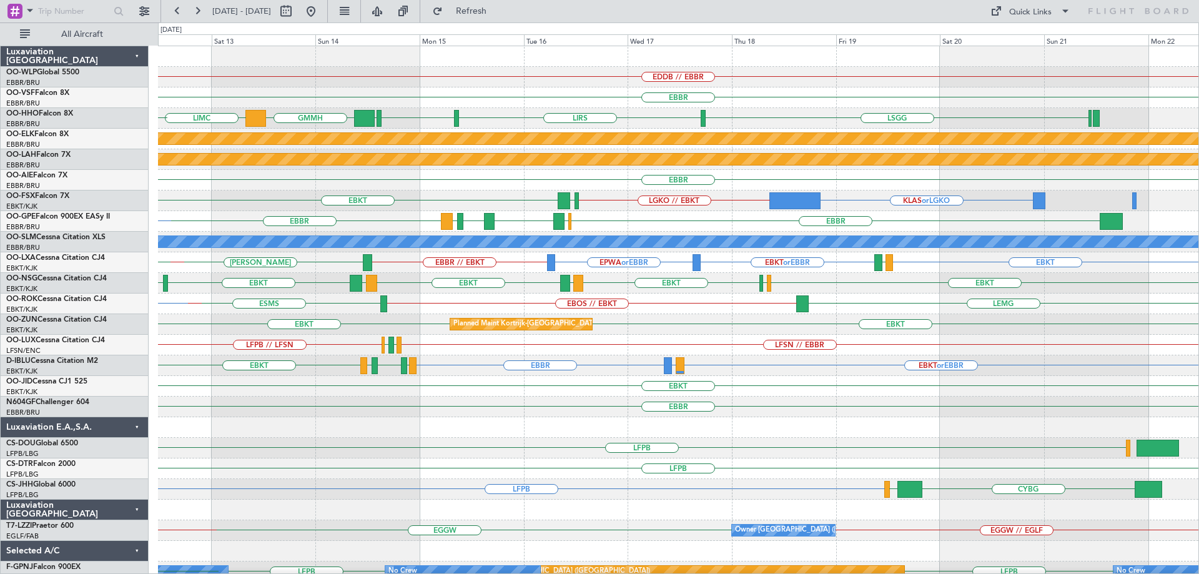
click at [579, 431] on div "EDDB // EBBR EBBR LIMC LIRS LSGG EBBR GMMH LSGG KTEB GCTS Planned Maint Kortrij…" at bounding box center [678, 396] width 1040 height 700
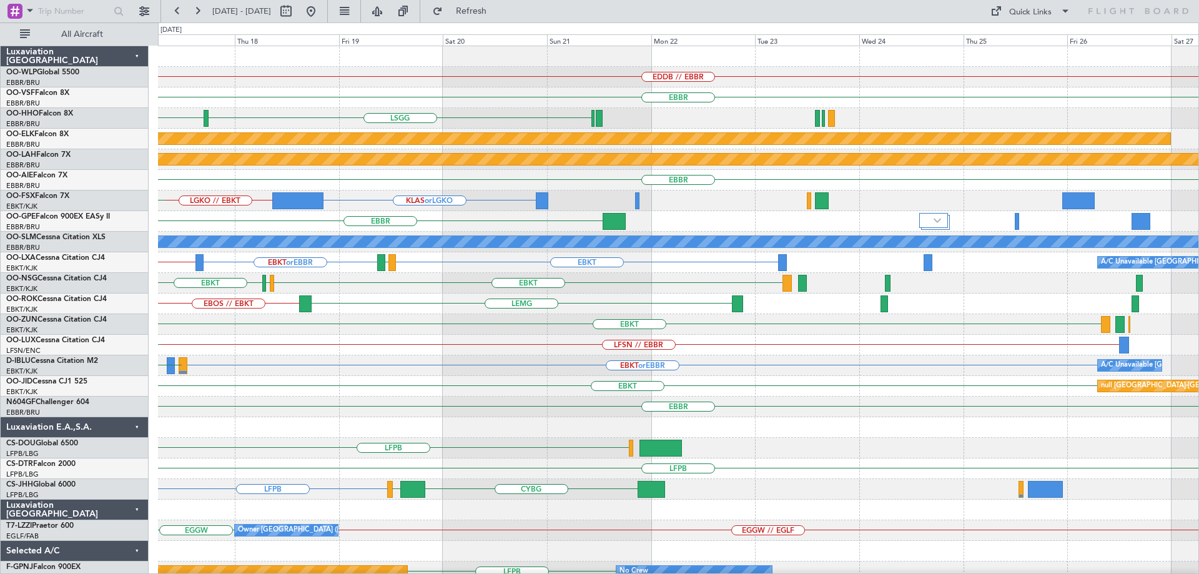
click at [512, 466] on div "EDDB // EBBR EBBR LIRS LSGG LSGG Planned Maint Kortrijk-Wevelgem Planned Maint …" at bounding box center [678, 396] width 1040 height 700
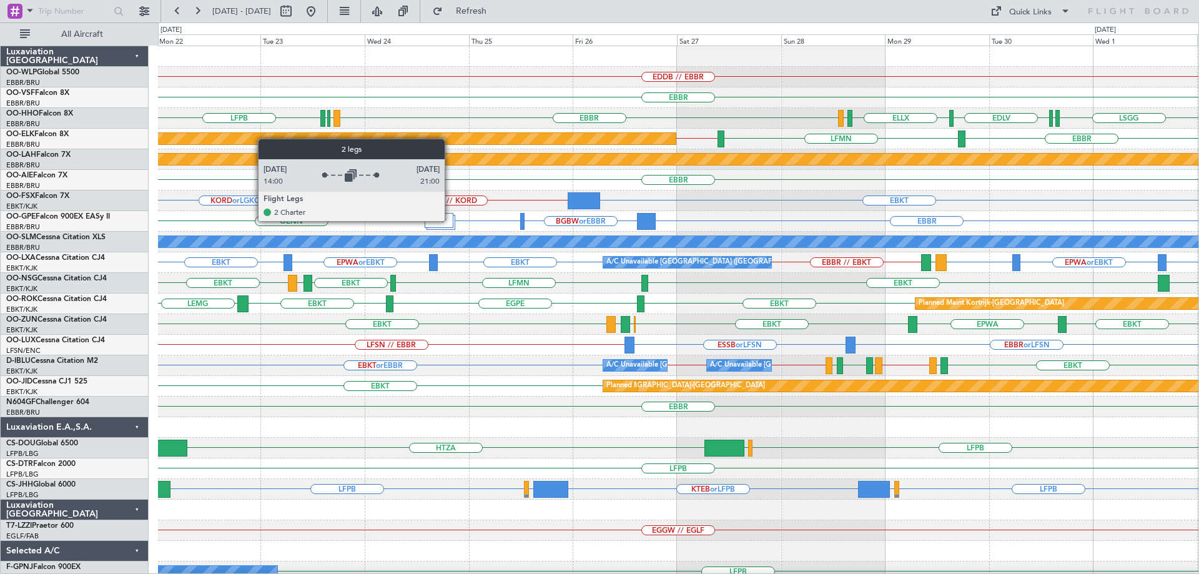
click at [450, 220] on div at bounding box center [438, 220] width 29 height 15
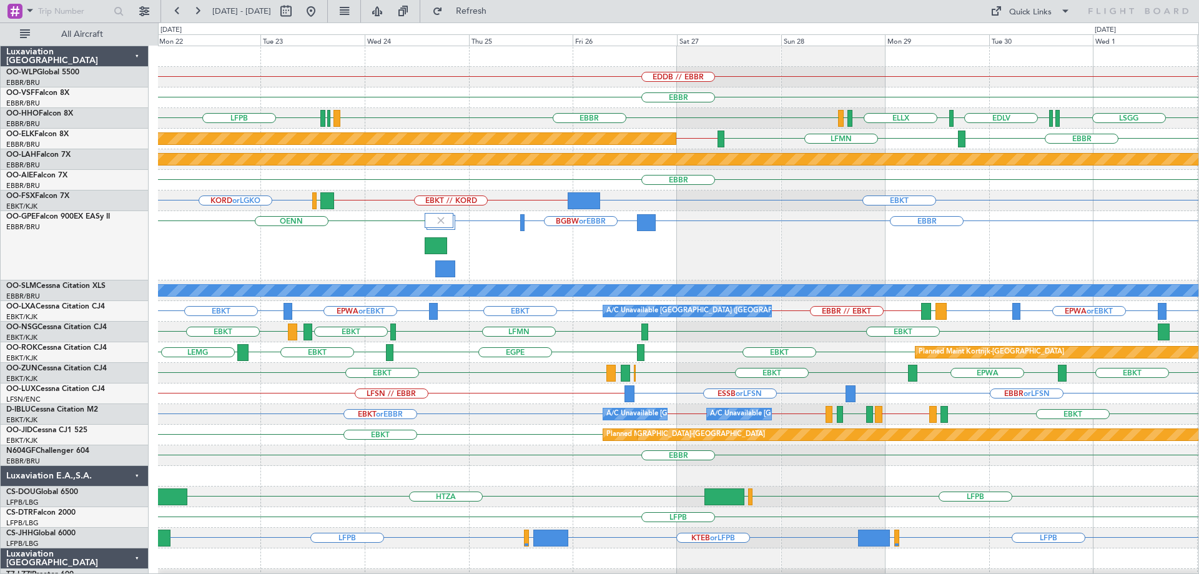
click at [528, 255] on div "EBBR BGBW or EBBR BGGH or EBBR OENN" at bounding box center [678, 245] width 1040 height 69
click at [321, 10] on button at bounding box center [311, 11] width 20 height 20
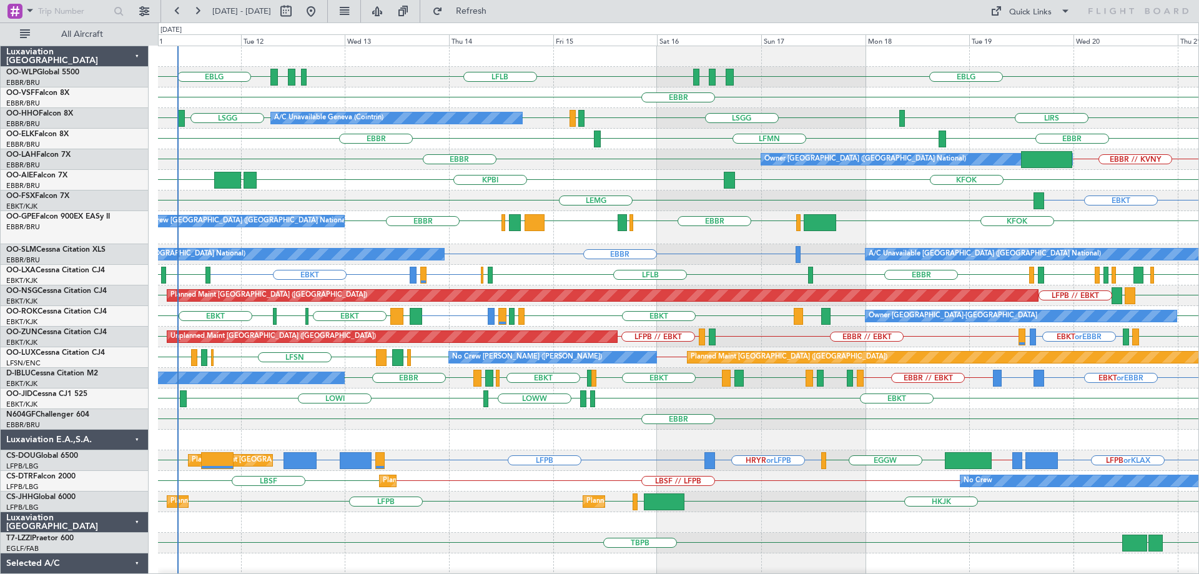
click at [306, 370] on div "LFLB EBLG LDZD EBLG EBLG LDSP EBLG Planned Maint Berlin (Brandenburg) EBBR LSGG…" at bounding box center [678, 412] width 1040 height 733
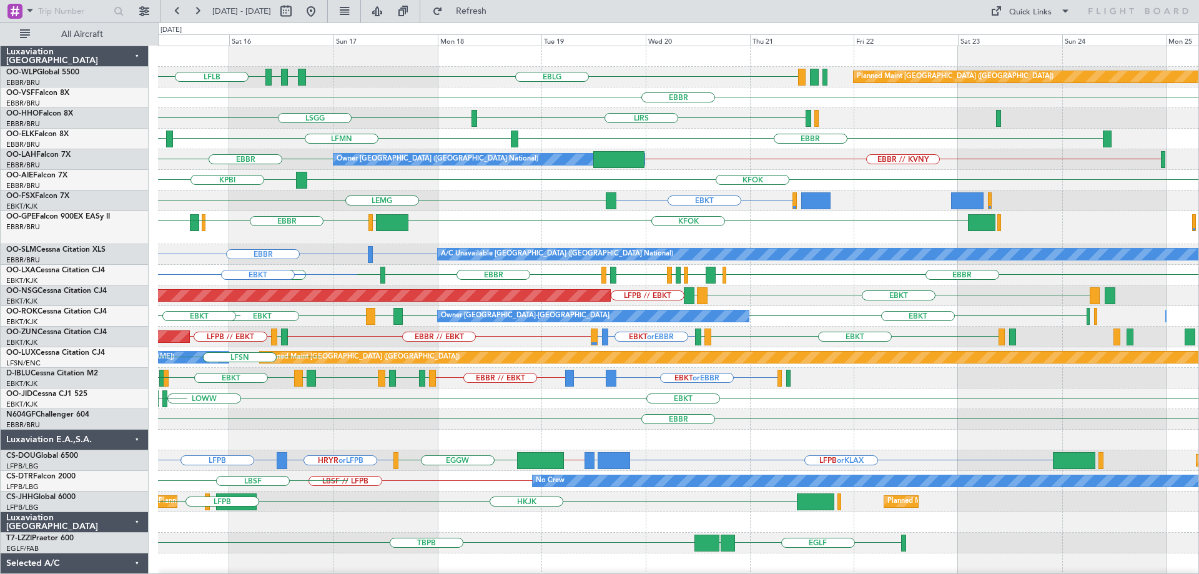
click at [319, 414] on div "LFLB EBLG LDSP EBLG Planned Maint Berlin (Brandenburg) EBBR LSGG LIRS LIRS LSGG…" at bounding box center [678, 412] width 1040 height 733
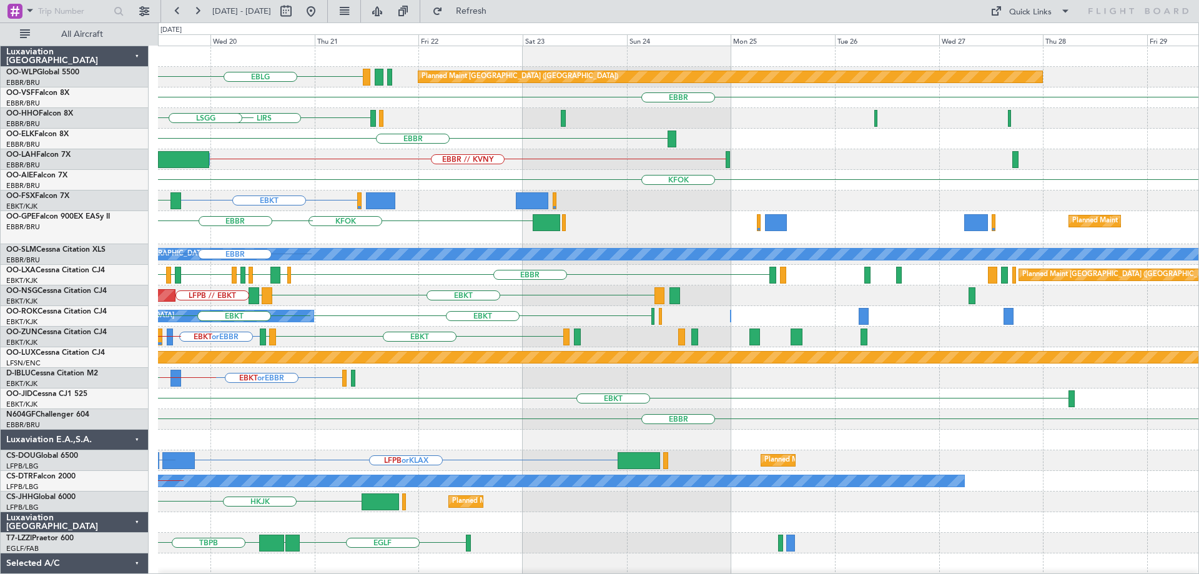
click at [225, 446] on div "EBLG Planned Maint Berlin (Brandenburg) EBBR LIRS LSGG EBBR LFMN EBBR // KVNY O…" at bounding box center [678, 412] width 1040 height 733
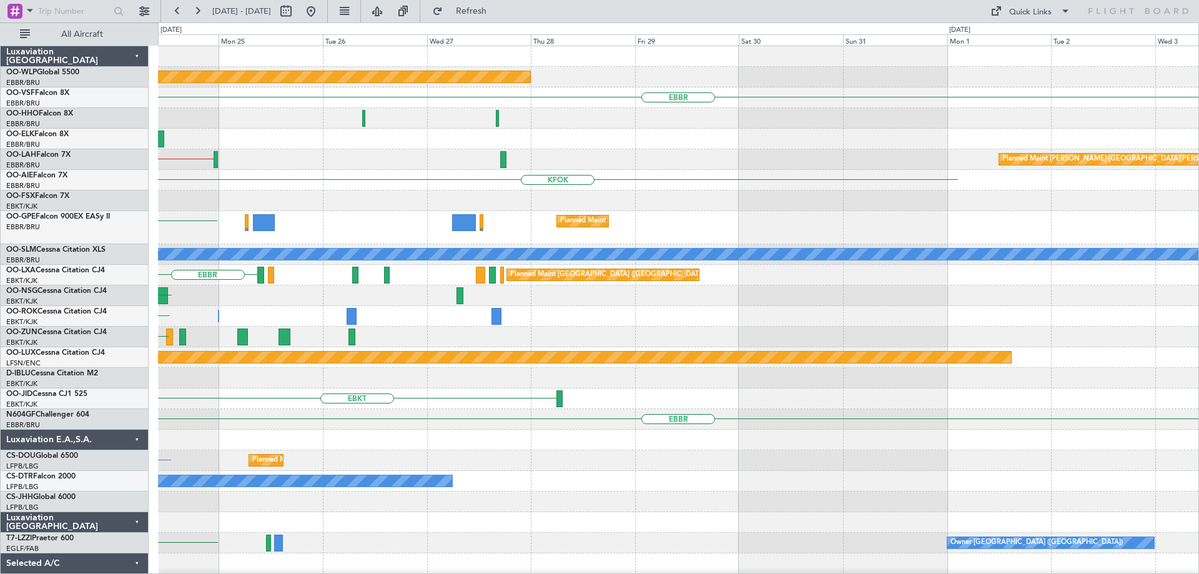
click at [144, 451] on div "Planned Maint Berlin (Brandenburg) EBBR EBBR EBBR // KVNY Planned Maint Alton-s…" at bounding box center [599, 297] width 1199 height 551
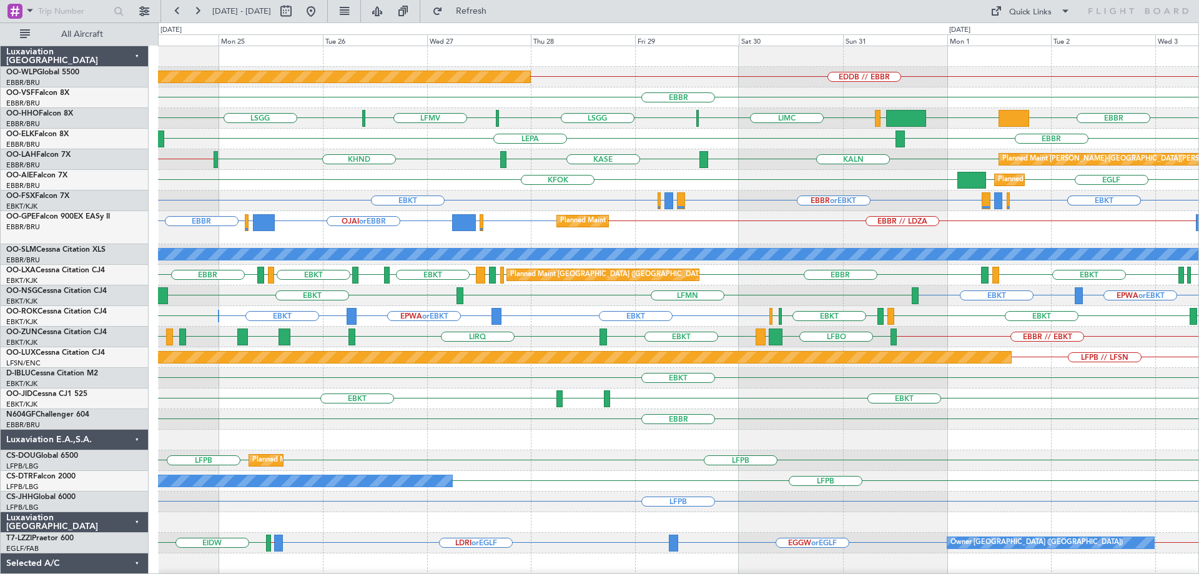
click at [645, 235] on div "EBBR EGLF or EBBR OJAI or EBBR EGLF or EBBR EBBR EBBR // LDZA Planned Maint Bru…" at bounding box center [678, 227] width 1040 height 33
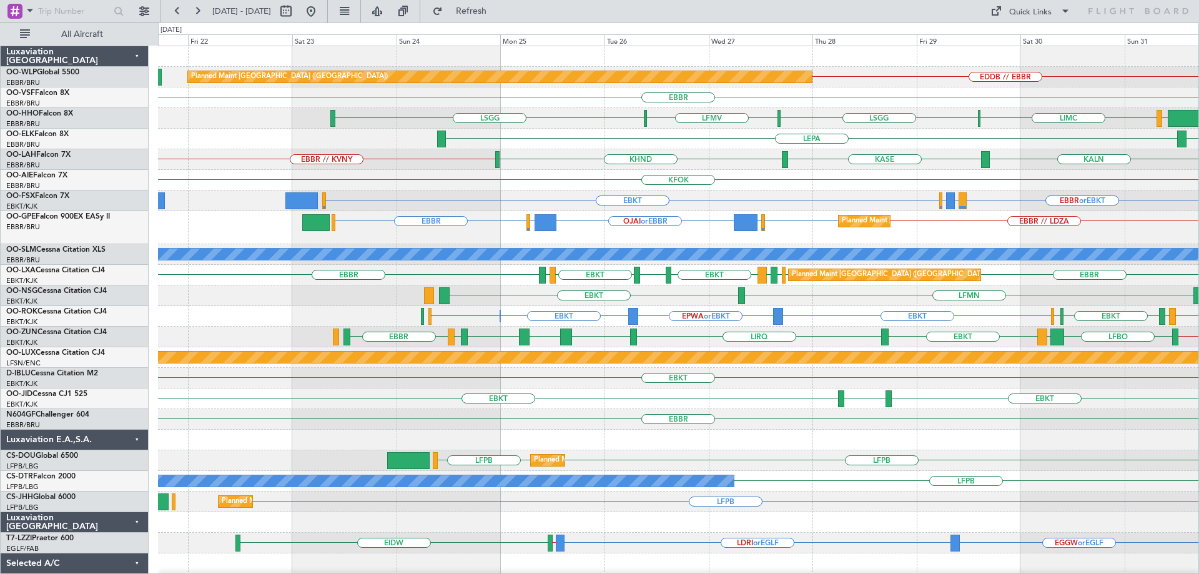
click at [712, 215] on div "EDDB // EBBR Planned Maint Berlin (Brandenburg) EBBR LSGG LFMV LSGG LIEO LIMC K…" at bounding box center [678, 412] width 1040 height 733
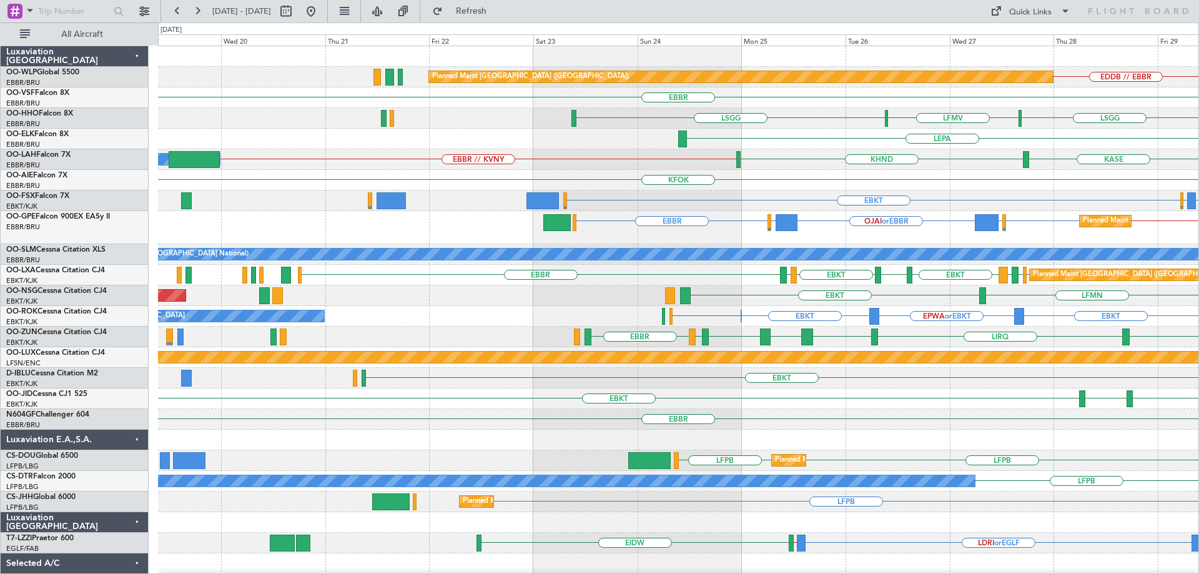
click at [742, 207] on div "EDDB // EBBR Planned Maint Berlin (Brandenburg) EBBR LSGG LFMV LSGG LIMC LIEO K…" at bounding box center [678, 412] width 1040 height 733
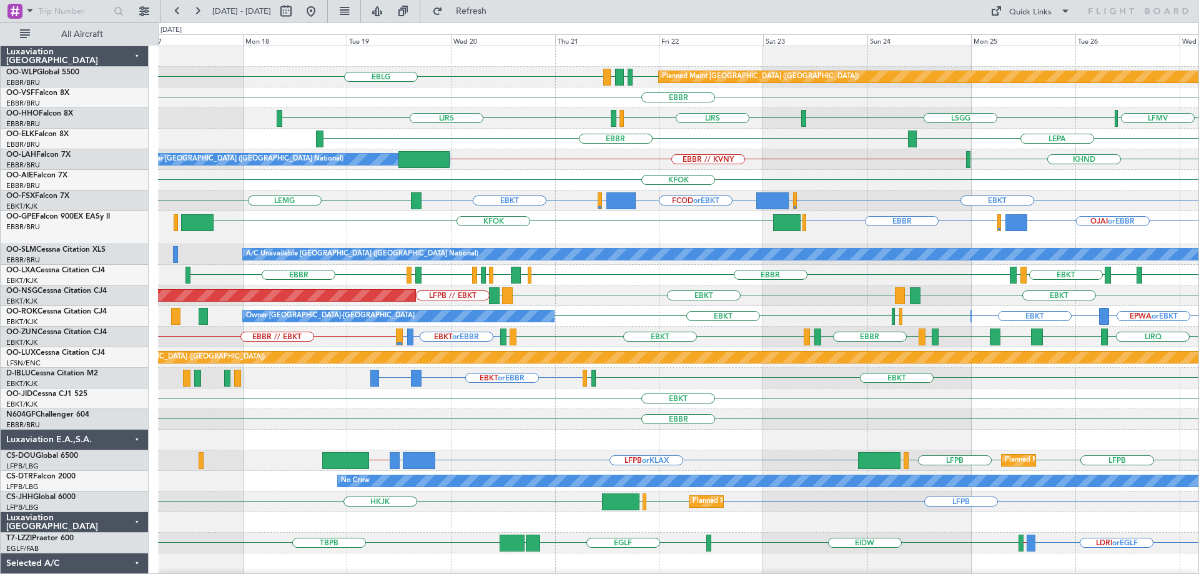
click at [618, 238] on div "OJAI or EBBR EGLF or EBBR EBBR KFOK EGLF EGLF or EBBR EBBR Planned Maint Brusse…" at bounding box center [678, 227] width 1040 height 33
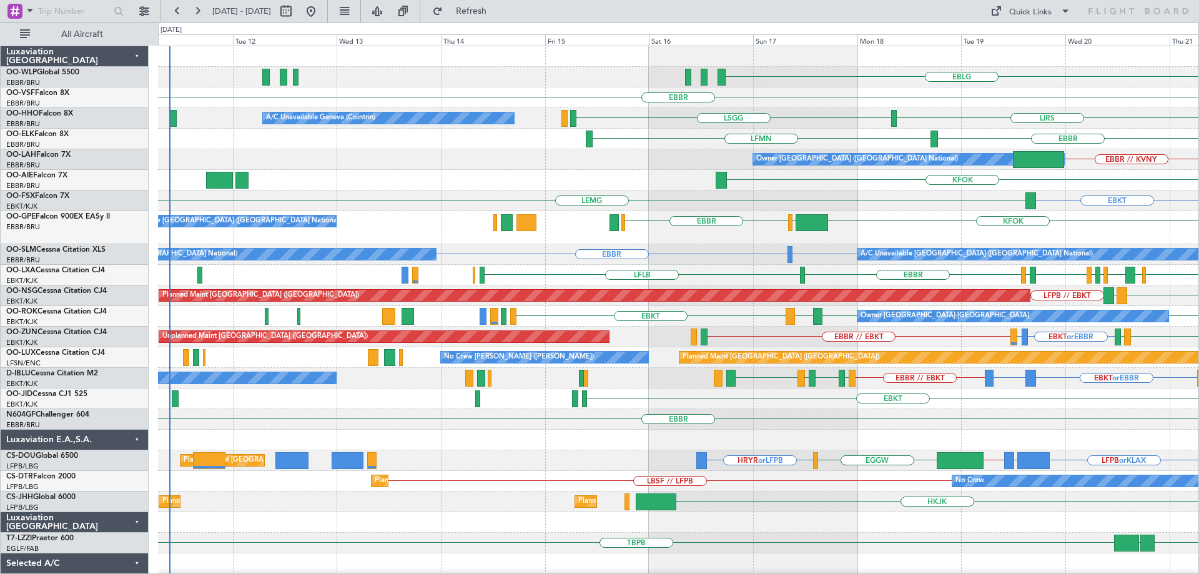
click at [566, 385] on div "EBLG LDDU EBLG EDDB Planned Maint Berlin (Brandenburg) EBBR LSGG A/C Unavailabl…" at bounding box center [678, 382] width 1040 height 672
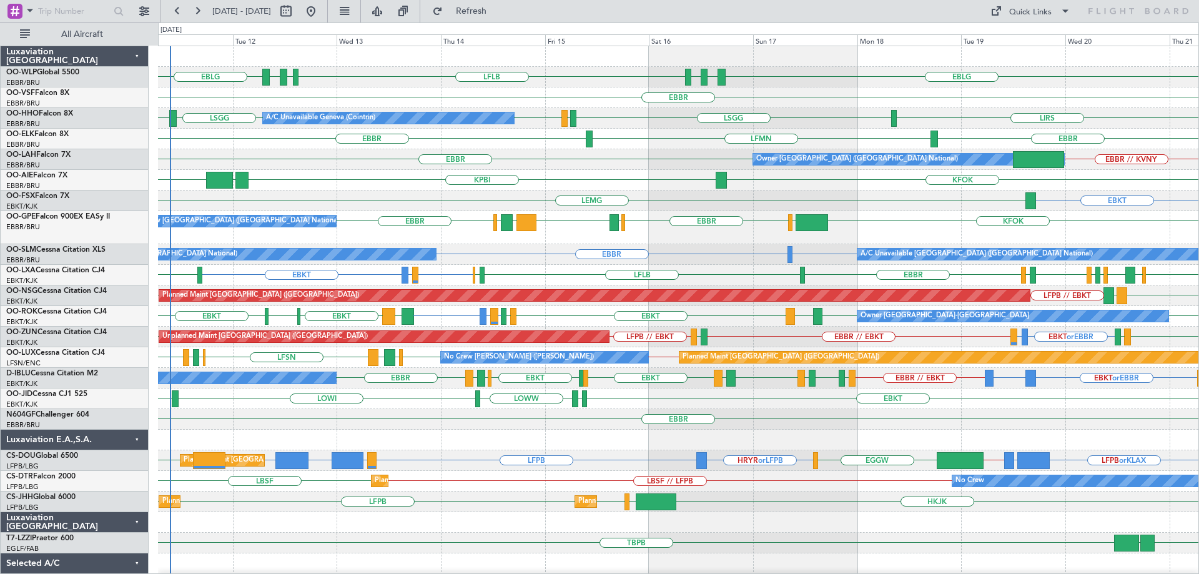
click at [565, 322] on div "LFLB EBLG LDZD EBLG EBLG LDSP EBLG Planned Maint Berlin (Brandenburg) EBBR LSGG…" at bounding box center [678, 412] width 1040 height 733
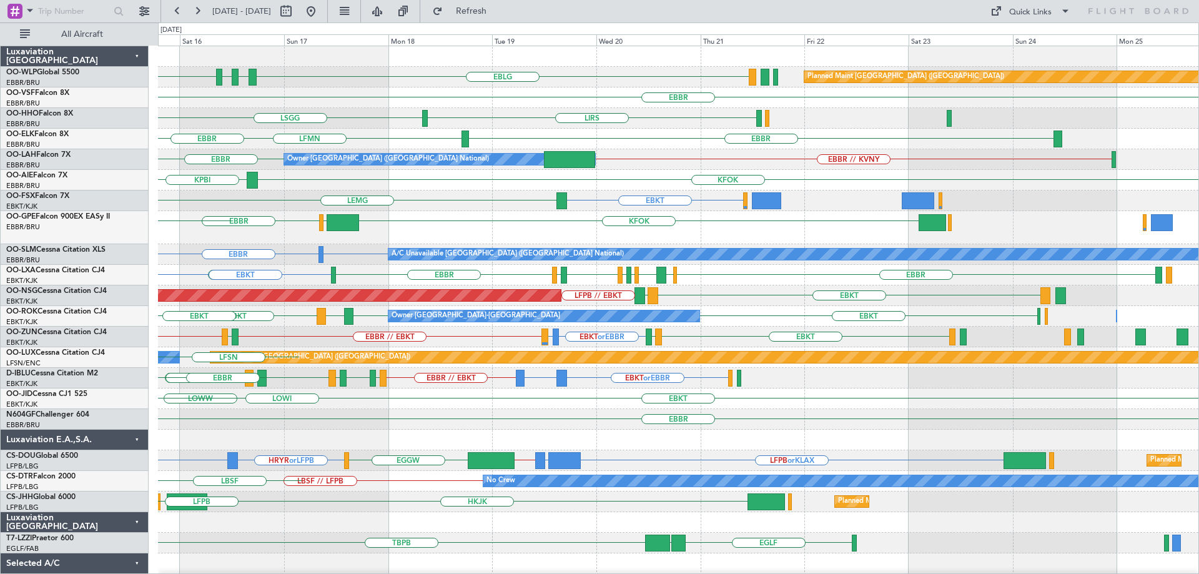
click at [233, 429] on div "LFLB EBLG LDSP EBLG Planned Maint Berlin (Brandenburg) EBBR LSGG LIRS LIRS LSGG…" at bounding box center [678, 412] width 1040 height 733
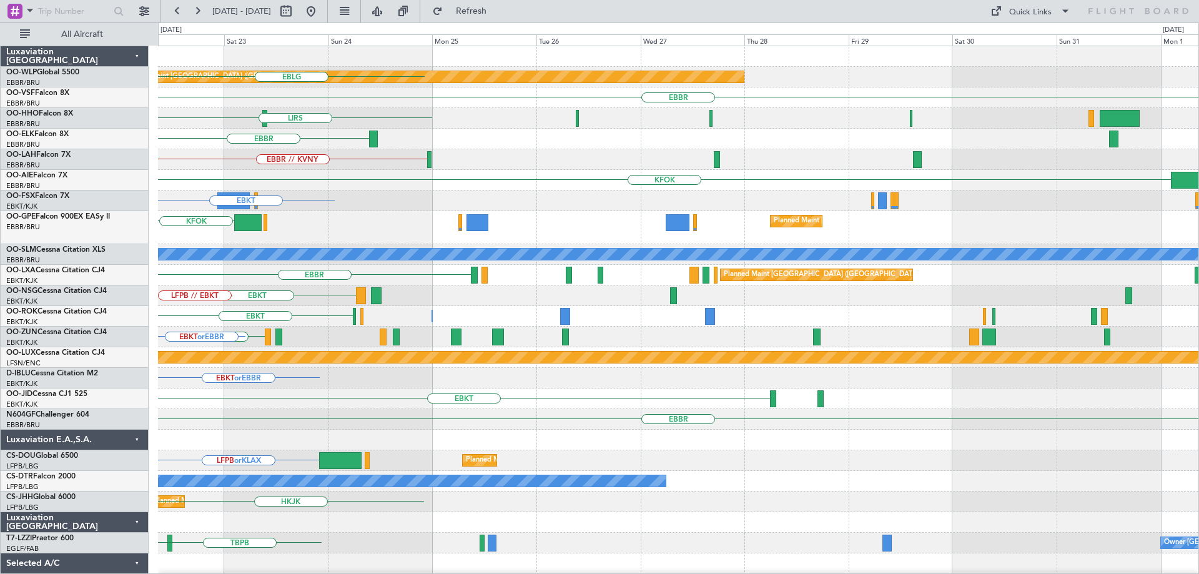
click at [319, 458] on div "LFPB or KLAX Planned Maint Paris (Le Bourget)" at bounding box center [678, 460] width 1040 height 21
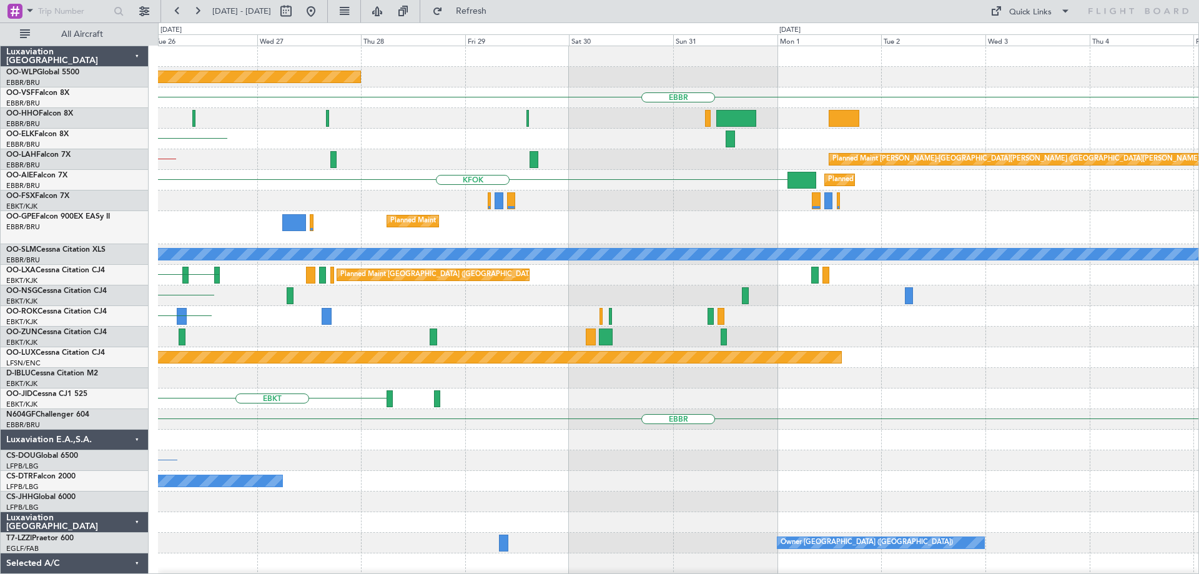
click at [395, 501] on div "Planned Maint Berlin (Brandenburg) EBBR EBBR Planned Maint Alton-st Louis (St L…" at bounding box center [678, 412] width 1040 height 733
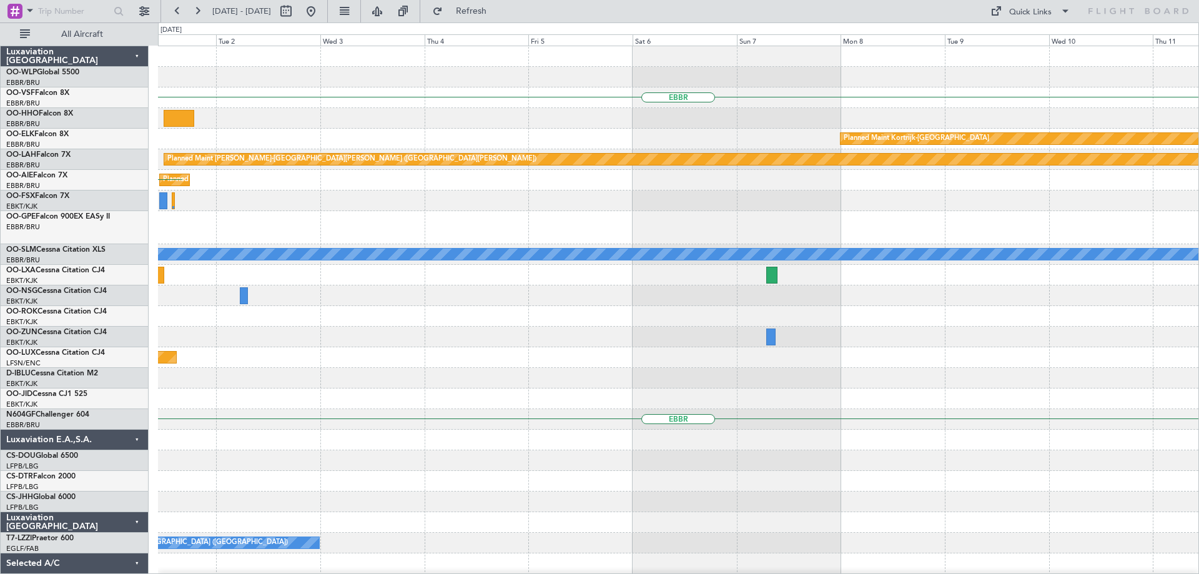
click at [536, 535] on div "EBBR Planned Maint Kortrijk-Wevelgem Planned Maint Alton-st Louis (St Louis Reg…" at bounding box center [678, 412] width 1040 height 733
click at [388, 522] on div at bounding box center [678, 522] width 1040 height 21
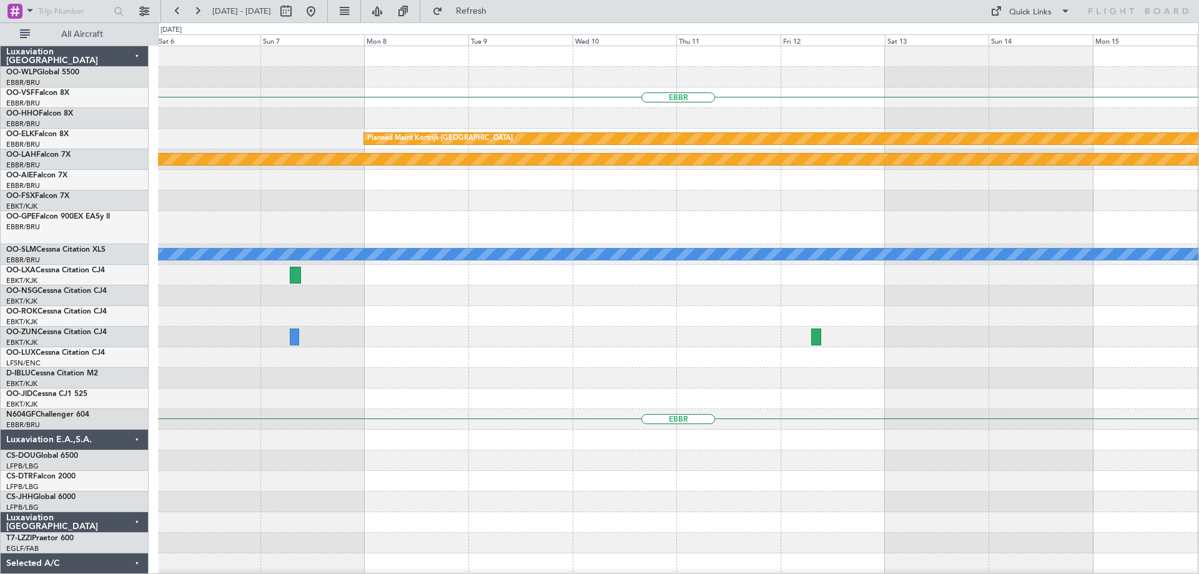
click at [363, 547] on div "EBBR Planned Maint Kortrijk-Wevelgem Planned Maint Alton-st Louis (St Louis Reg…" at bounding box center [678, 412] width 1040 height 733
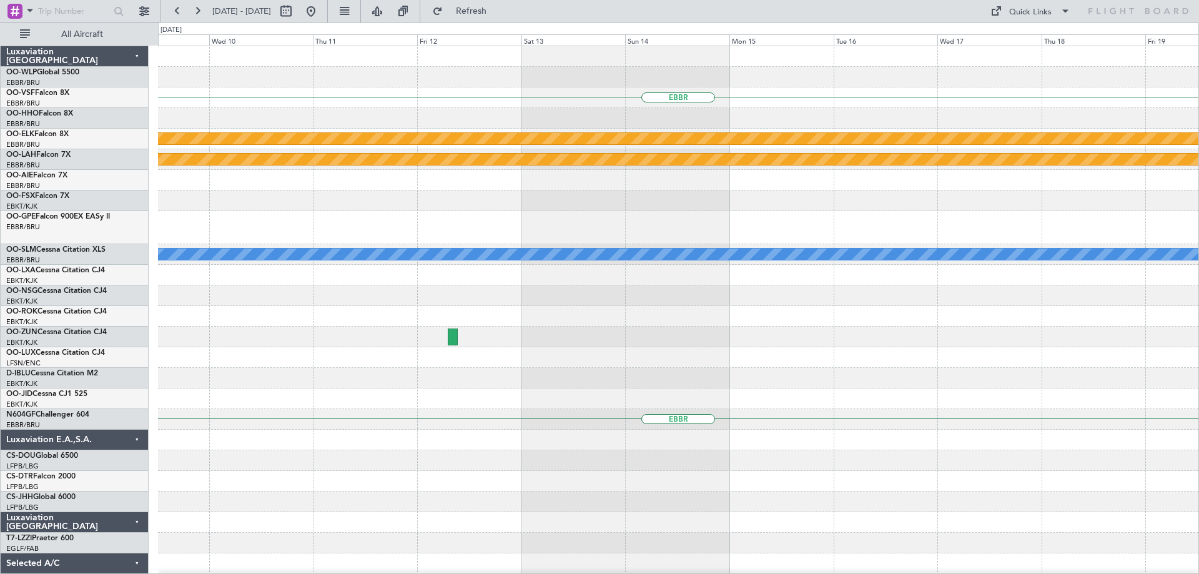
click at [479, 570] on div at bounding box center [678, 563] width 1040 height 21
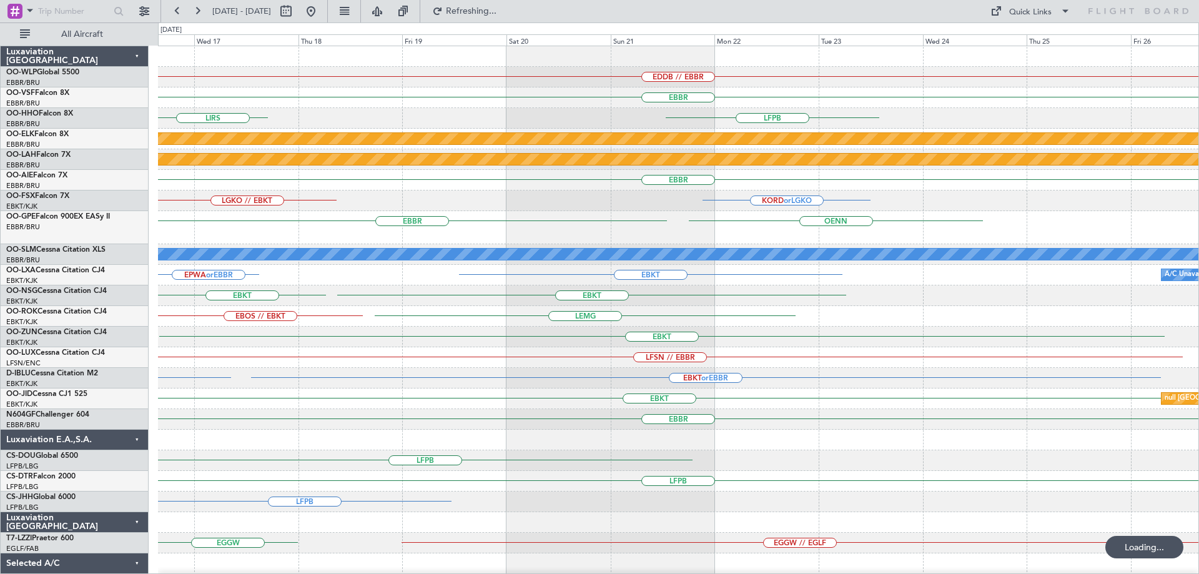
click at [419, 481] on div "EDDB // EBBR EBBR LFPB LIRS Planned Maint Kortrijk-Wevelgem Planned Maint Alton…" at bounding box center [678, 382] width 1040 height 672
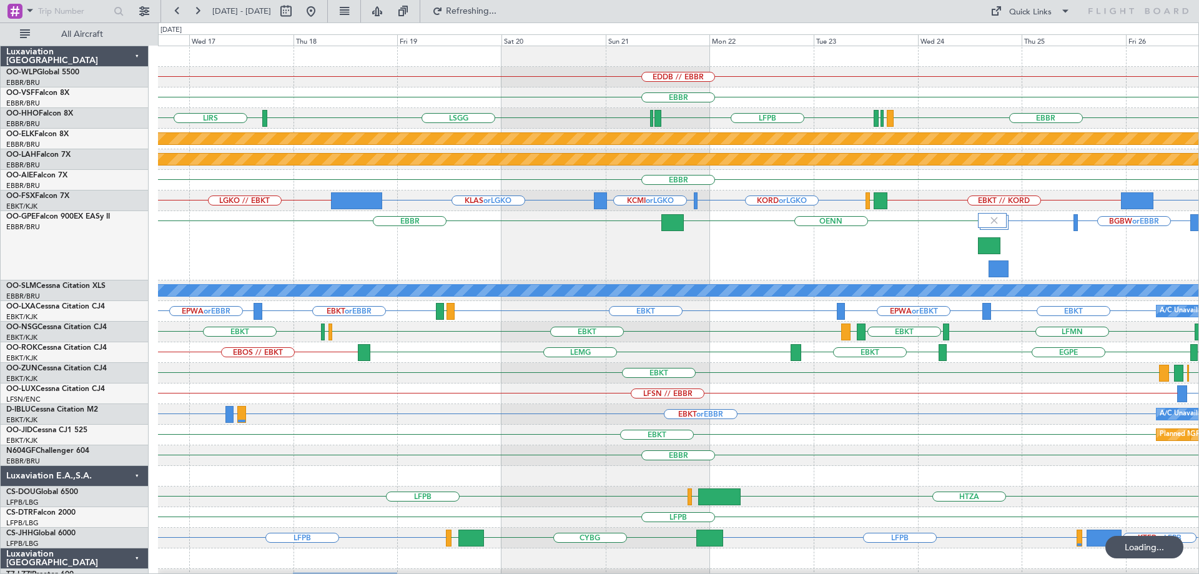
click at [358, 519] on div "LFPB" at bounding box center [678, 517] width 1040 height 21
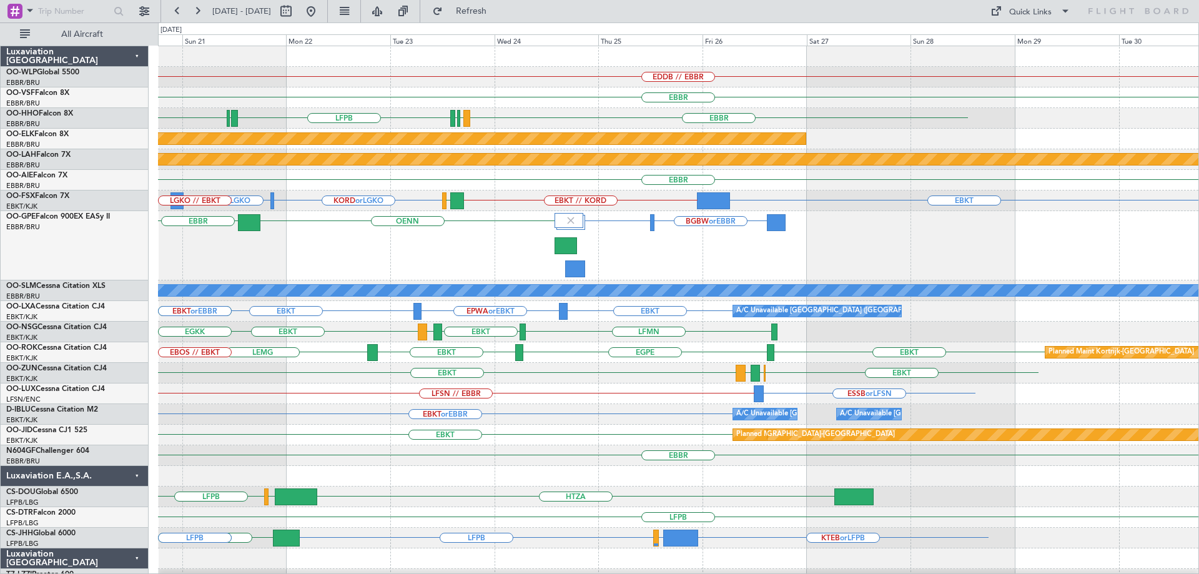
click at [454, 527] on div "EDDB // EBBR EBBR LFPB EBBR LFMN LSGG LFMN LSGG Planned Maint Kortrijk-Wevelgem…" at bounding box center [678, 420] width 1040 height 749
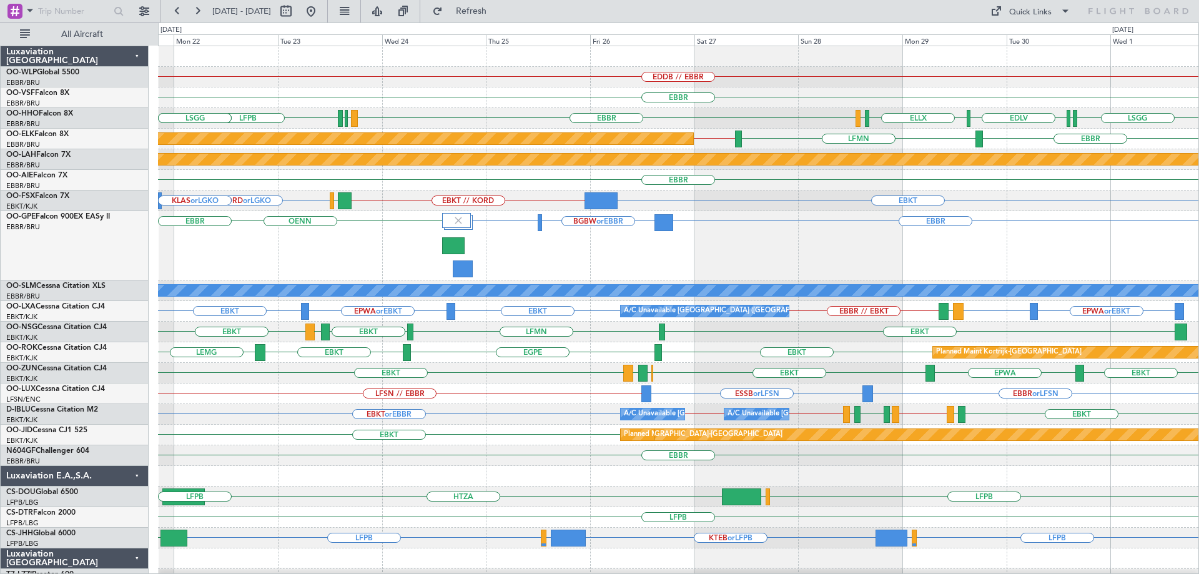
click at [784, 481] on div "EDDB // EBBR EBBR EBBR LSGG ELLX EDLV ELLX LSGG LFMN LSGG LFPB LFMN LSGG EBKT /…" at bounding box center [678, 400] width 1040 height 708
click at [1032, 12] on div "Quick Links" at bounding box center [1030, 12] width 42 height 12
click at [1036, 46] on button "Trip Builder" at bounding box center [1031, 41] width 94 height 30
click at [530, 79] on div "EDDB // EBBR" at bounding box center [678, 77] width 1040 height 21
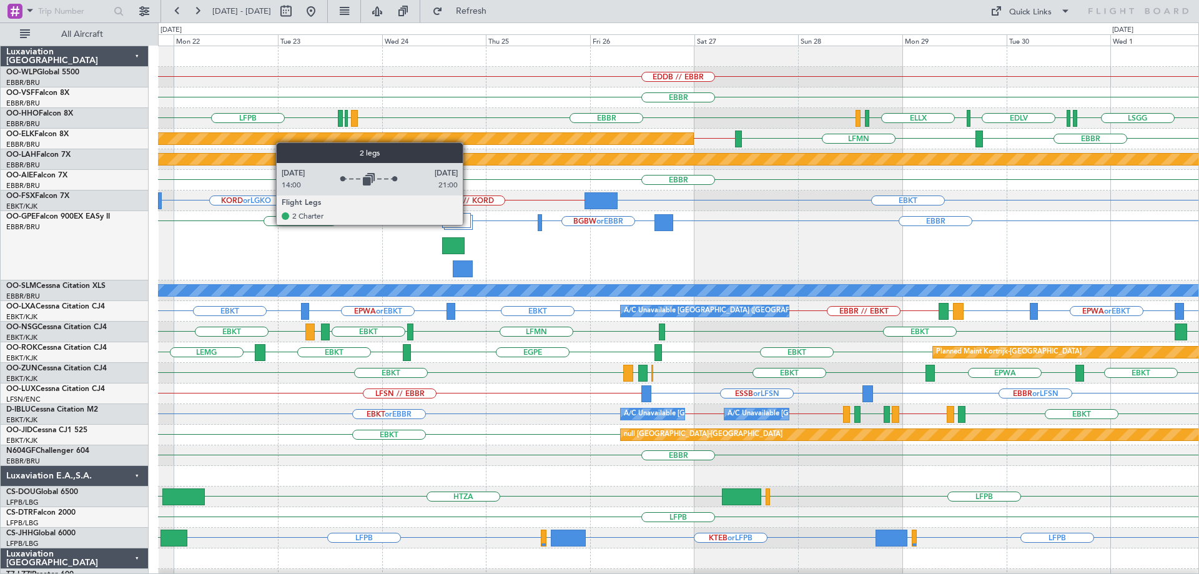
click at [468, 224] on div at bounding box center [456, 220] width 29 height 15
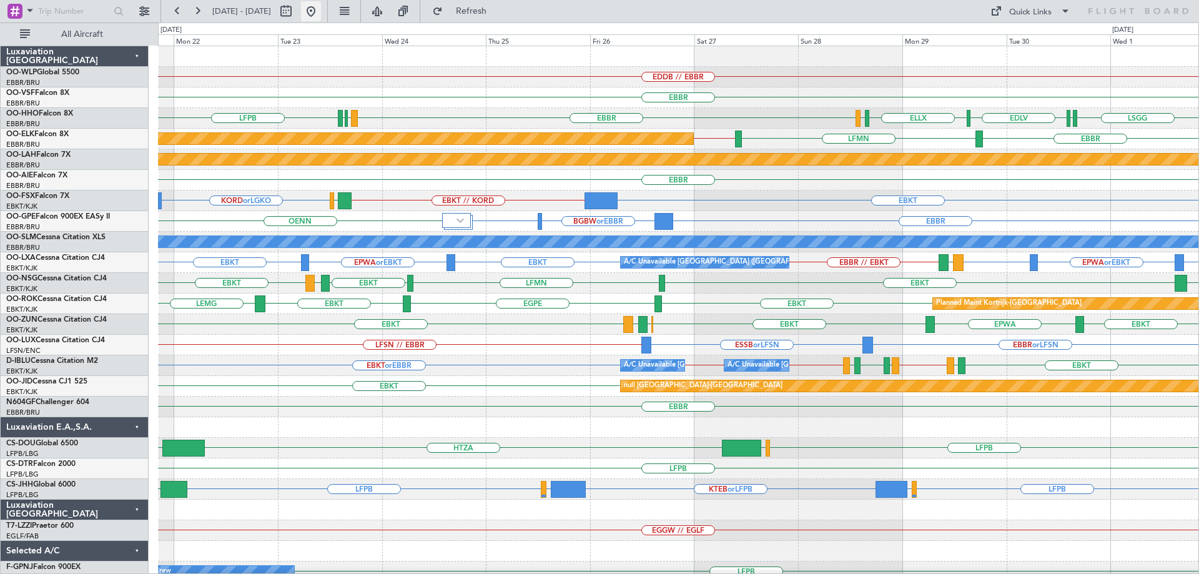
click at [321, 11] on button at bounding box center [311, 11] width 20 height 20
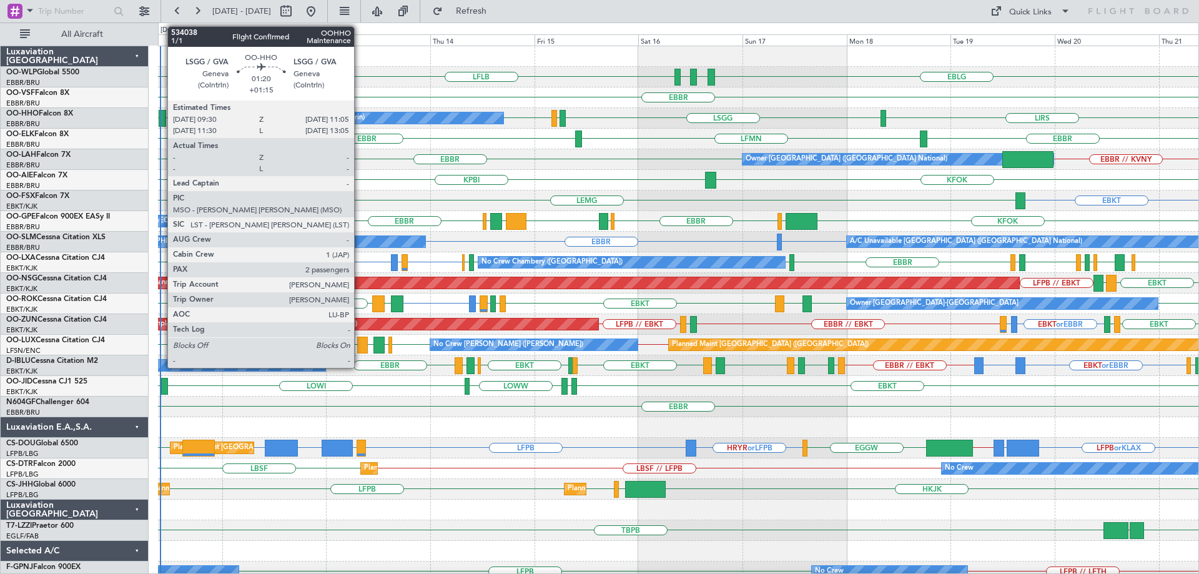
click at [161, 113] on div at bounding box center [162, 118] width 7 height 17
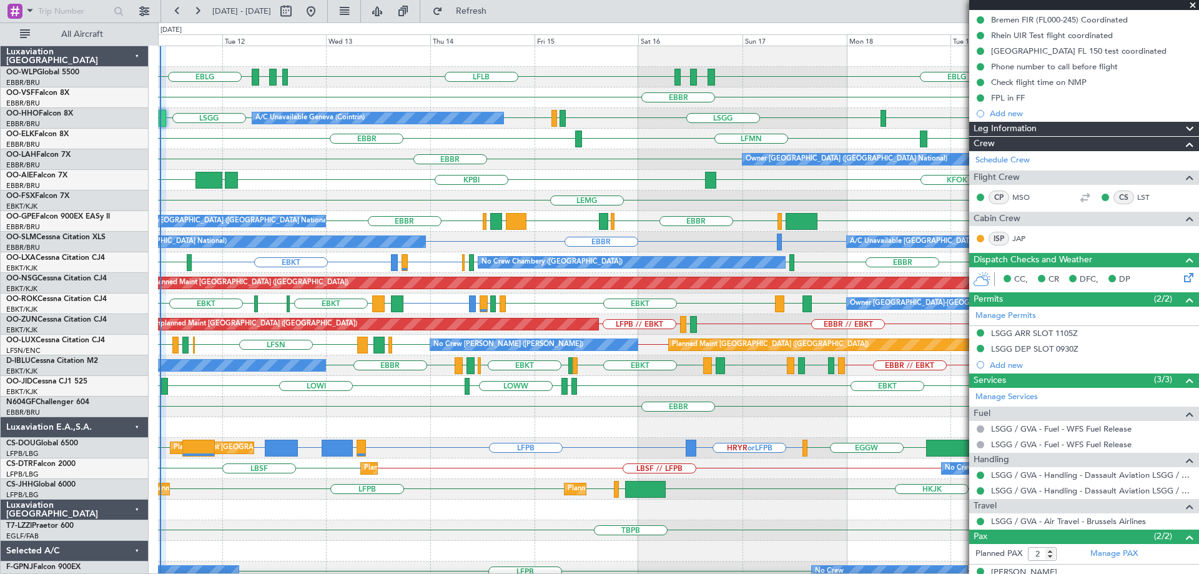
scroll to position [233, 0]
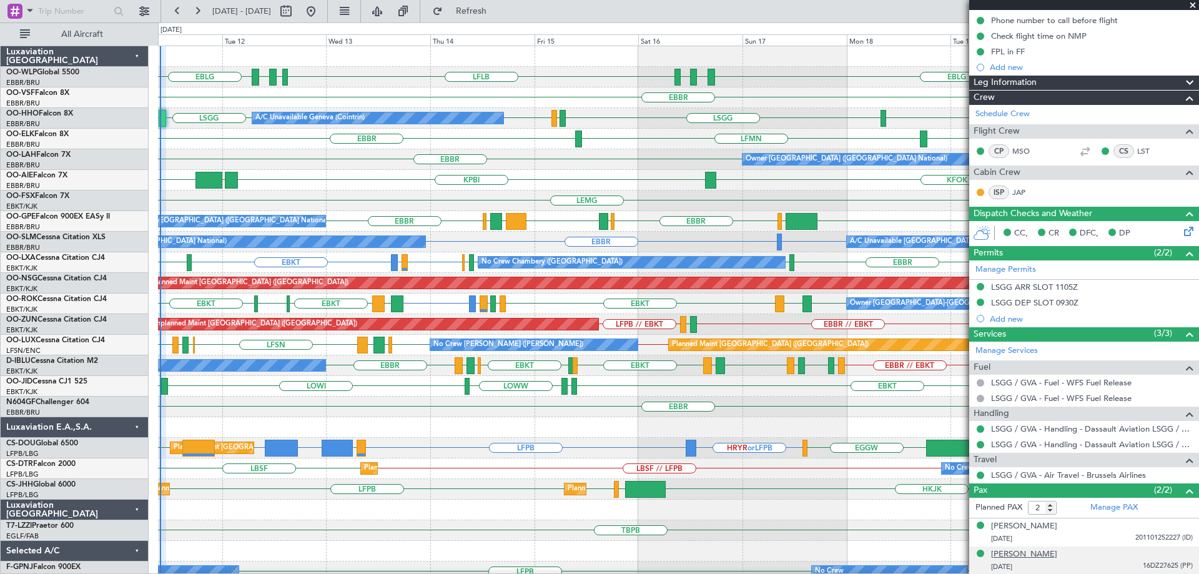
click at [1055, 551] on div "Vincent Julien Musset" at bounding box center [1024, 554] width 66 height 12
click at [661, 159] on div "EBBR EBBR // KVNY Owner [GEOGRAPHIC_DATA] (Brussels National)" at bounding box center [678, 159] width 1040 height 21
click at [1190, 5] on span at bounding box center [1192, 5] width 12 height 11
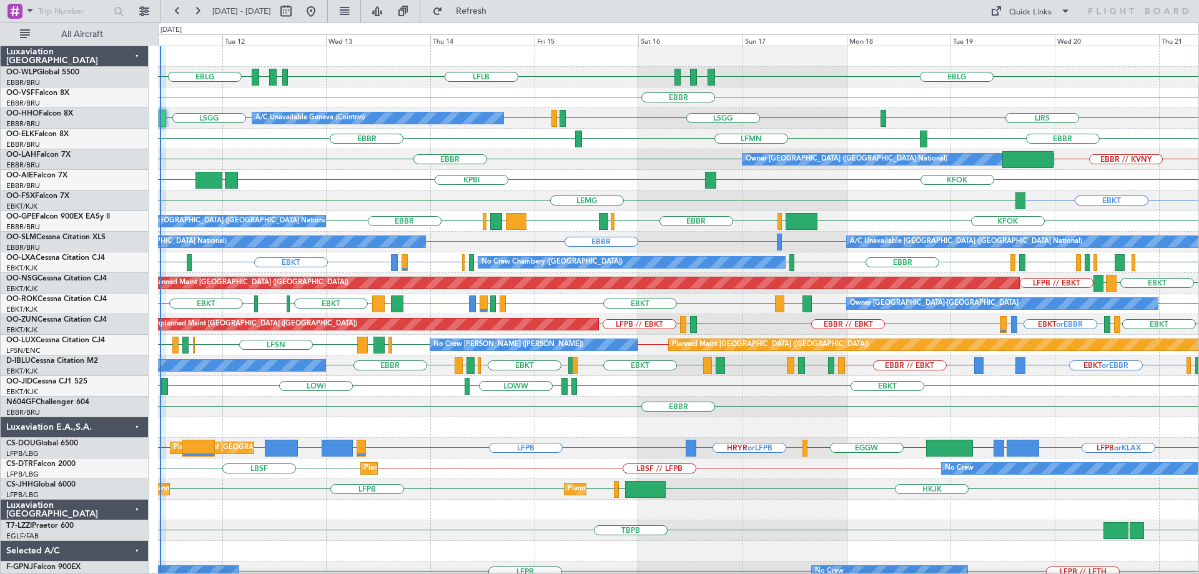
type input "0"
click at [670, 178] on div "KFOK KPBI KBGR [GEOGRAPHIC_DATA]" at bounding box center [678, 180] width 1040 height 21
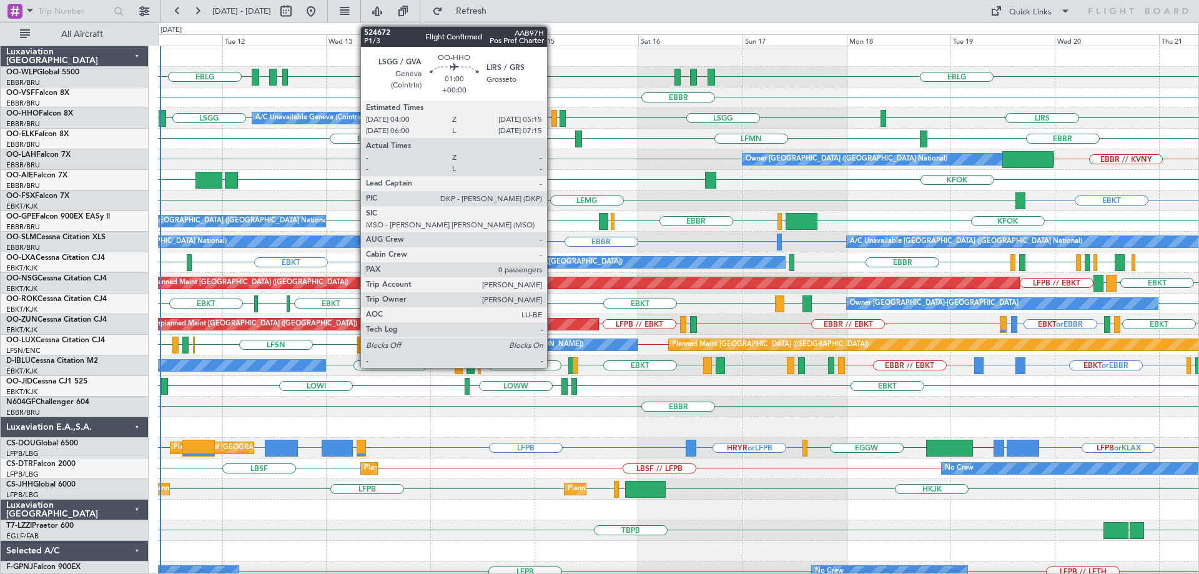
click at [552, 115] on div at bounding box center [554, 118] width 6 height 17
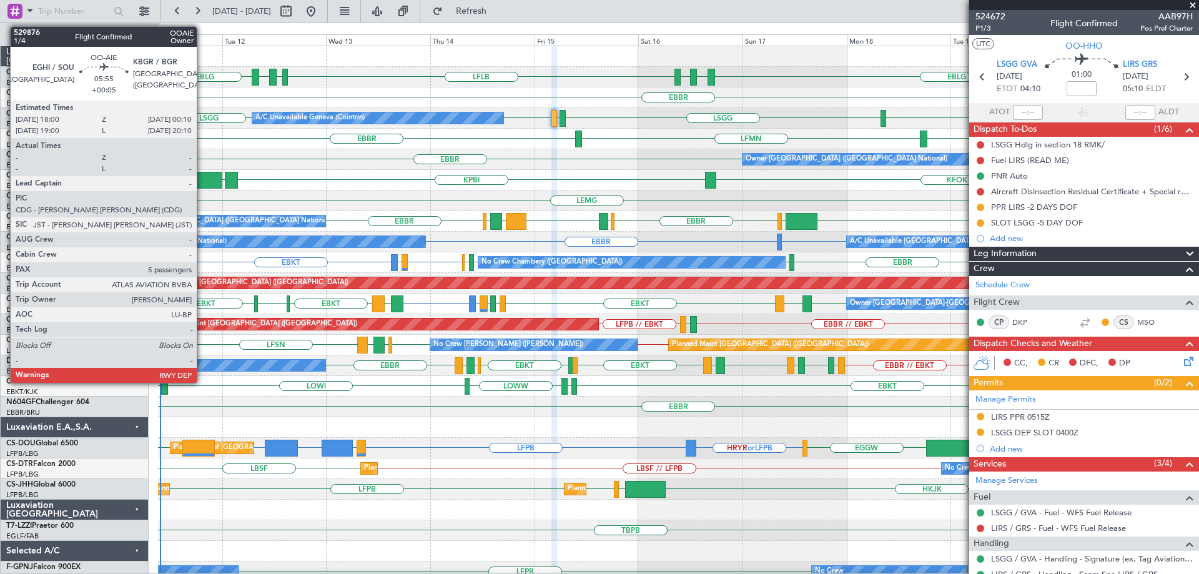
click at [202, 180] on div at bounding box center [208, 180] width 27 height 17
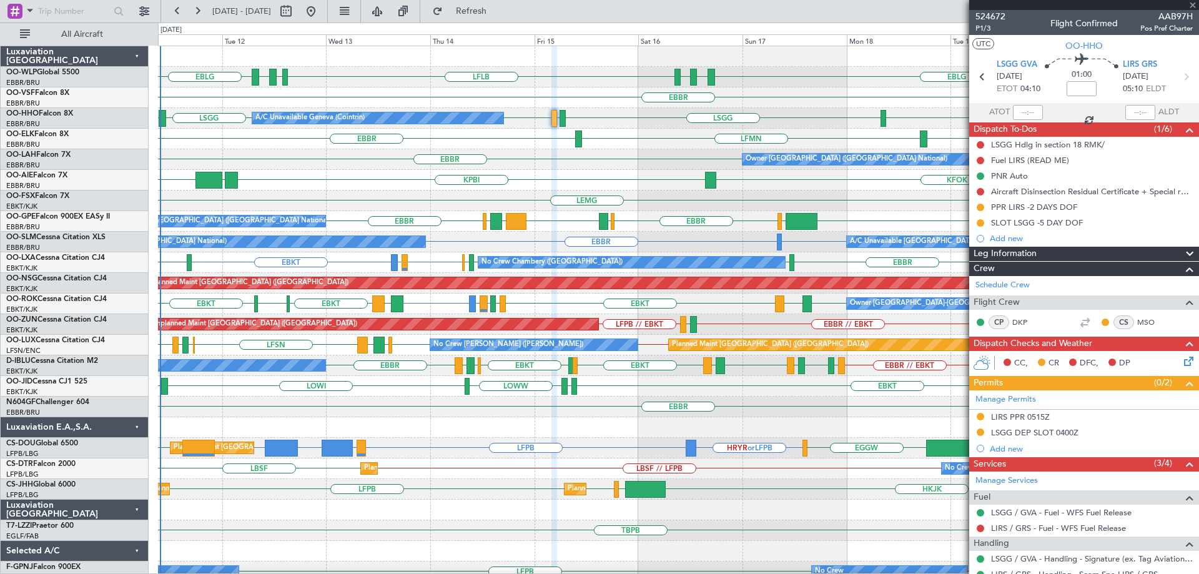
type input "+00:05"
type input "5"
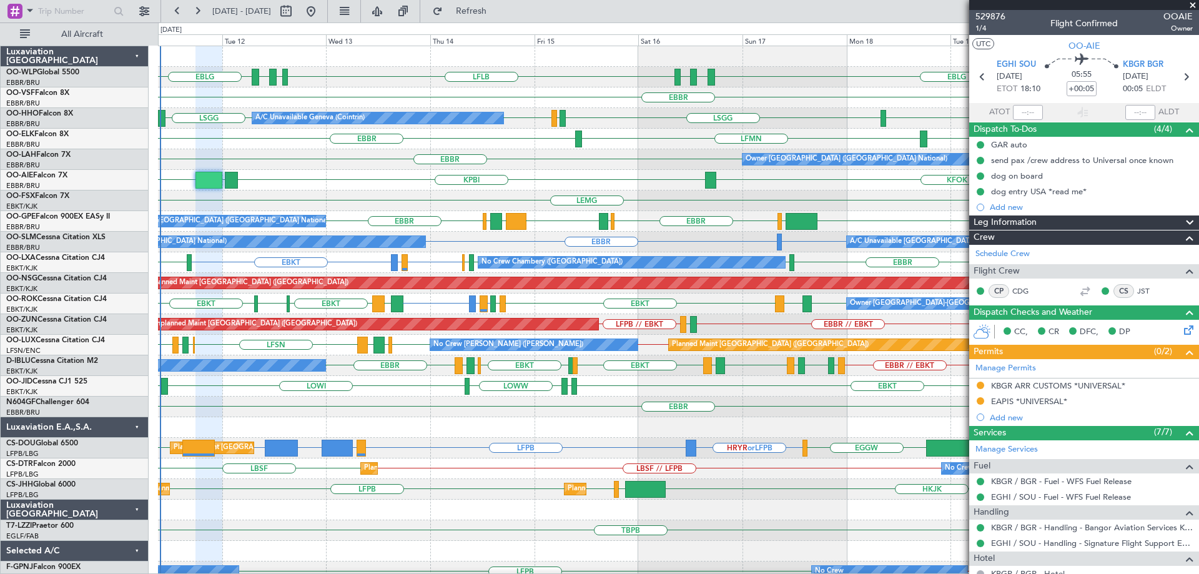
click at [310, 180] on div "KPBI KBGR EGHI KFOK" at bounding box center [678, 180] width 1040 height 21
click at [616, 119] on div "LSGG LSGG LSGG LIRS LSGG LIRS A/C Unavailable Geneva (Cointrin)" at bounding box center [678, 118] width 1040 height 21
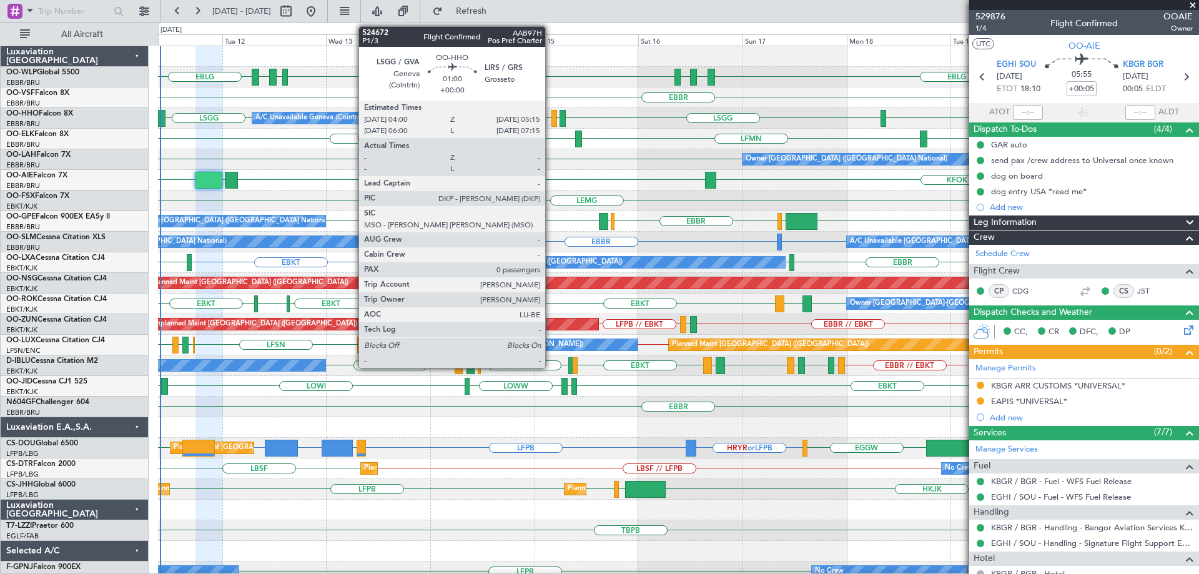
click at [551, 115] on div at bounding box center [554, 118] width 6 height 17
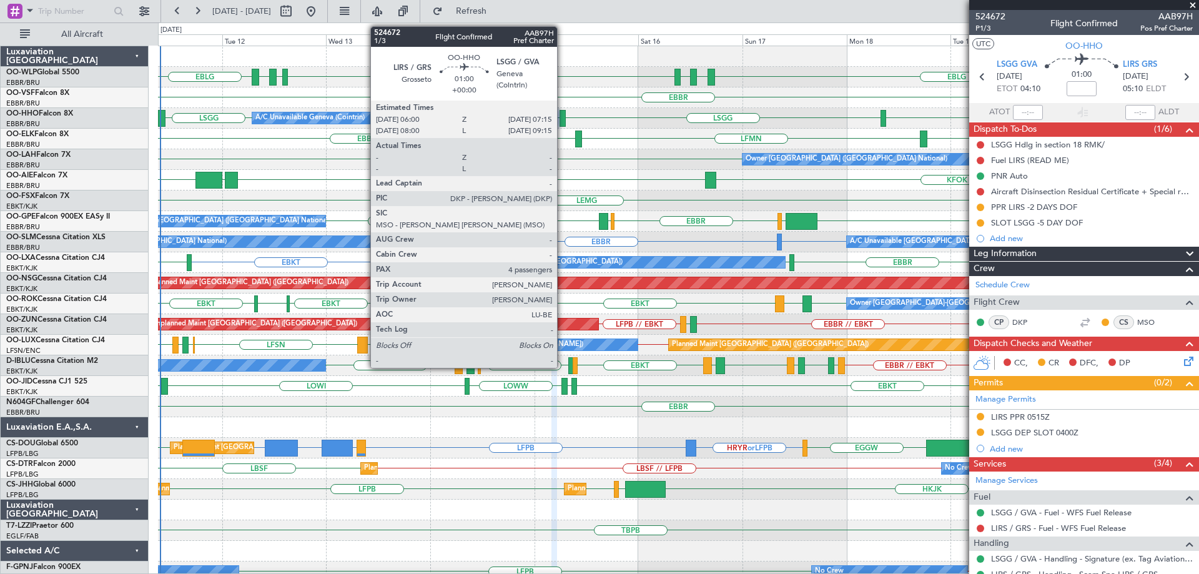
click at [562, 116] on div at bounding box center [562, 118] width 6 height 17
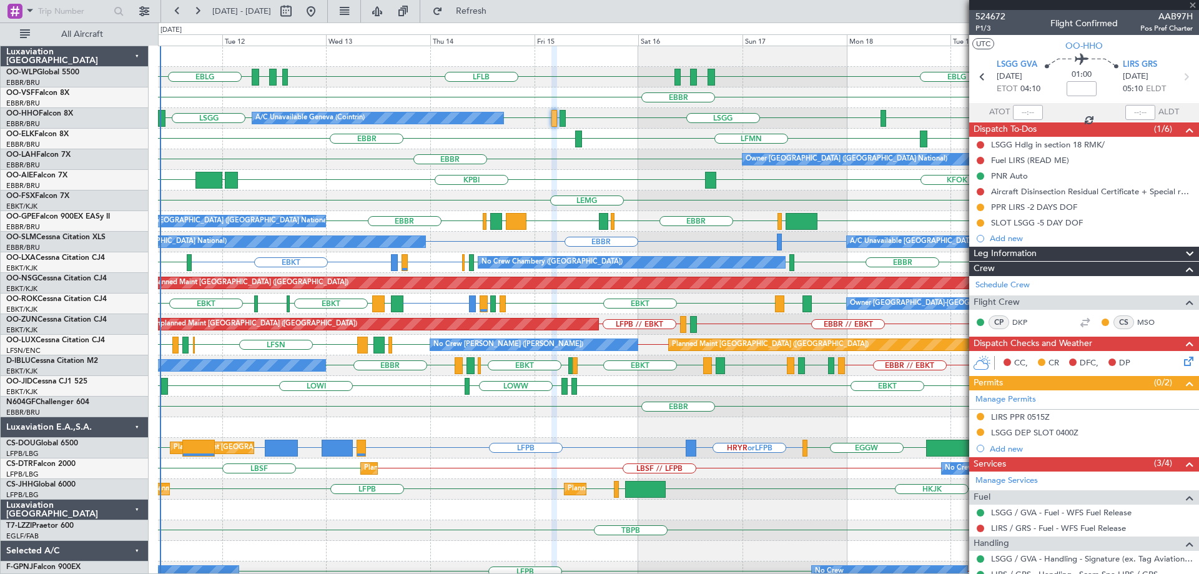
type input "4"
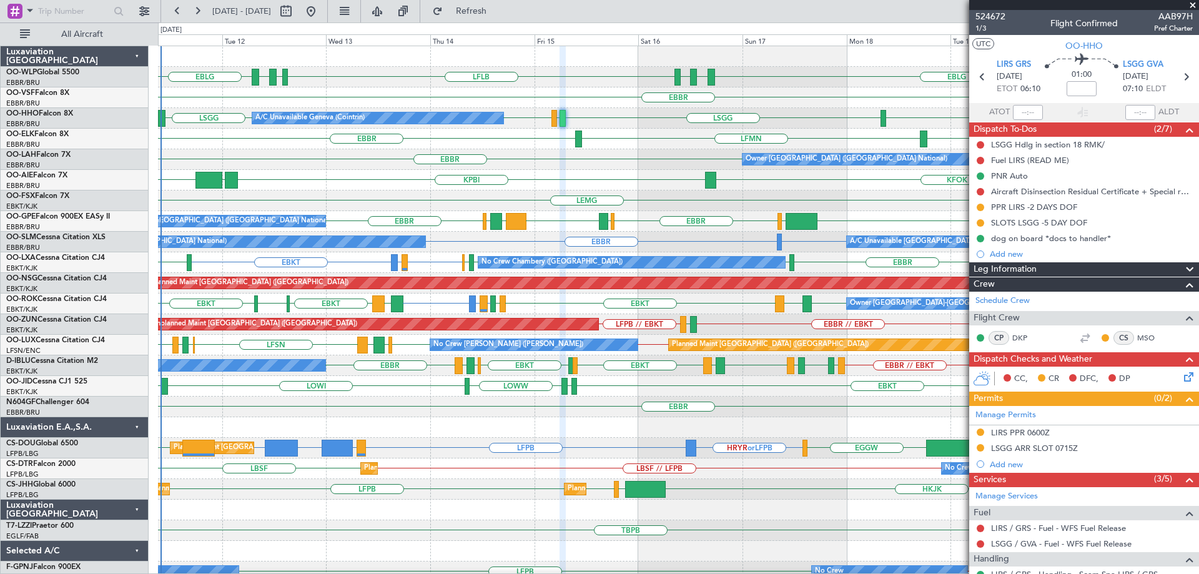
click at [890, 228] on div "LFLB EBLG LDZD EBLG EBLG LDSP EBLG Planned Maint Berlin (Brandenburg) EBBR LSGG…" at bounding box center [678, 406] width 1040 height 721
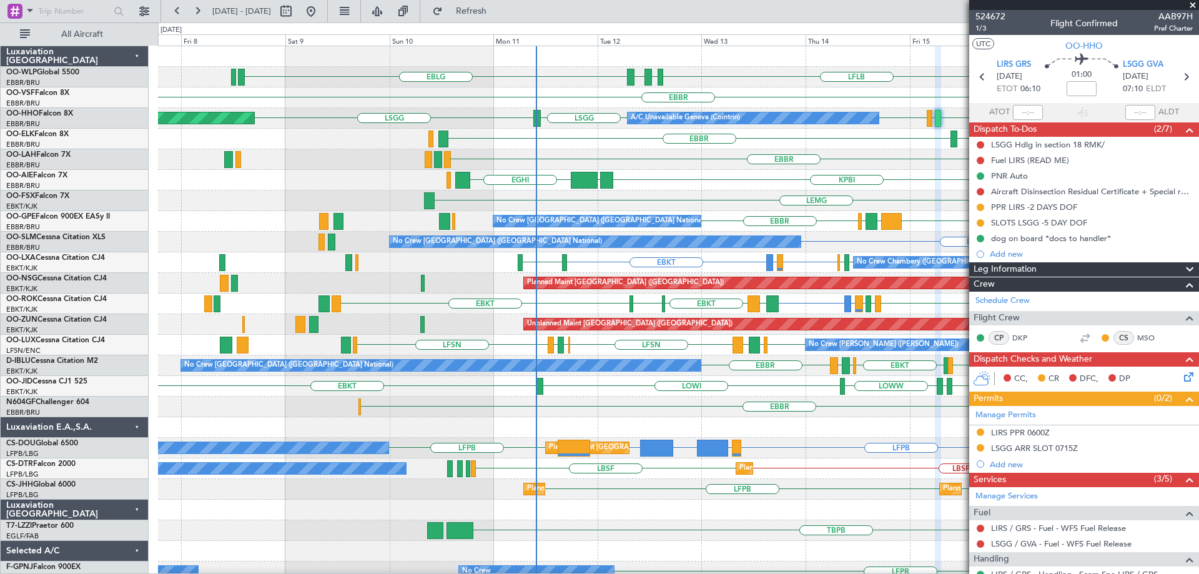
click at [783, 259] on div "LFLB EBLG LDZD EBLG EBLG LDSP EBLG Planned Maint Milan (Linate) EBBR LSGG LSGG …" at bounding box center [678, 406] width 1040 height 721
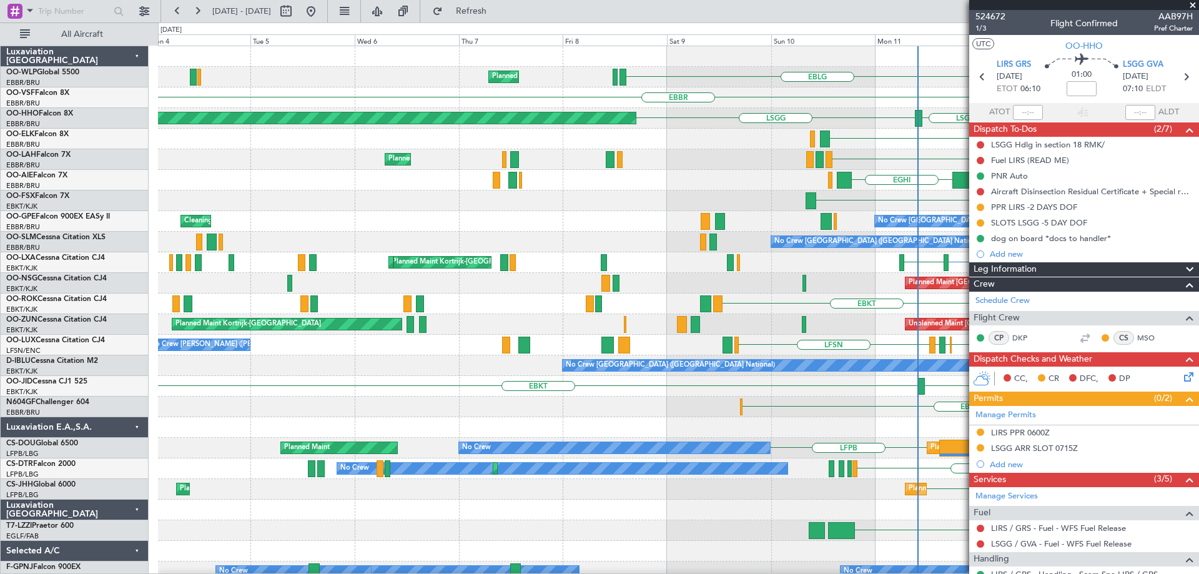
click at [828, 298] on div "EBKT EBKT EGLC EBKT LEMG LFMD or EBKT EBKT LOWI EBKT" at bounding box center [678, 303] width 1040 height 21
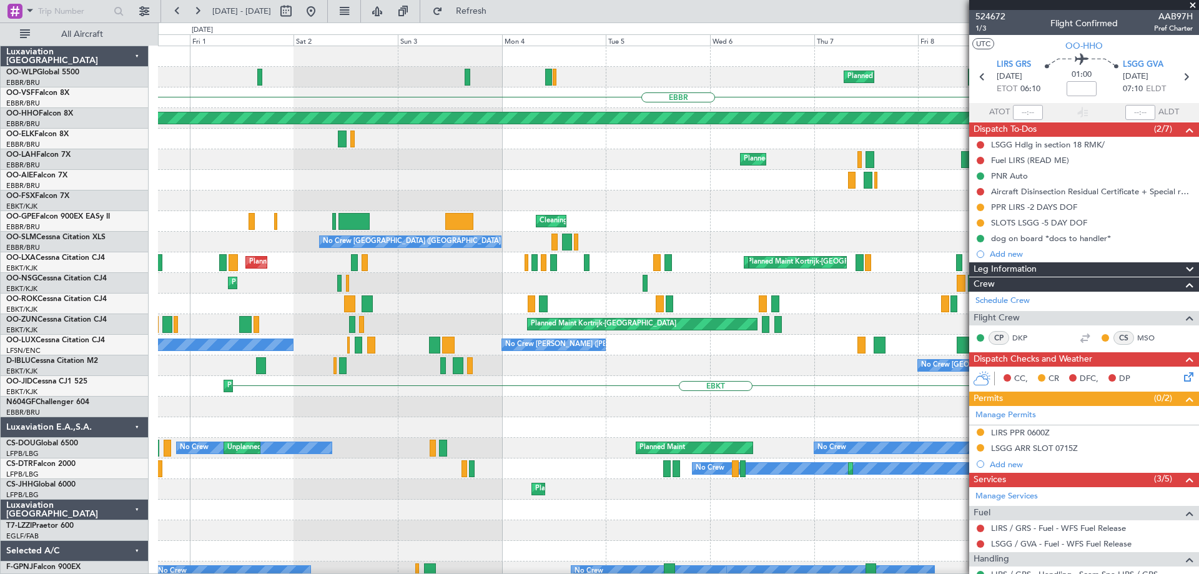
click at [679, 282] on div "Planned Maint Kortrijk-Wevelgem Planned Maint Kortrijk-Wevelgem Planned Maint P…" at bounding box center [678, 283] width 1040 height 21
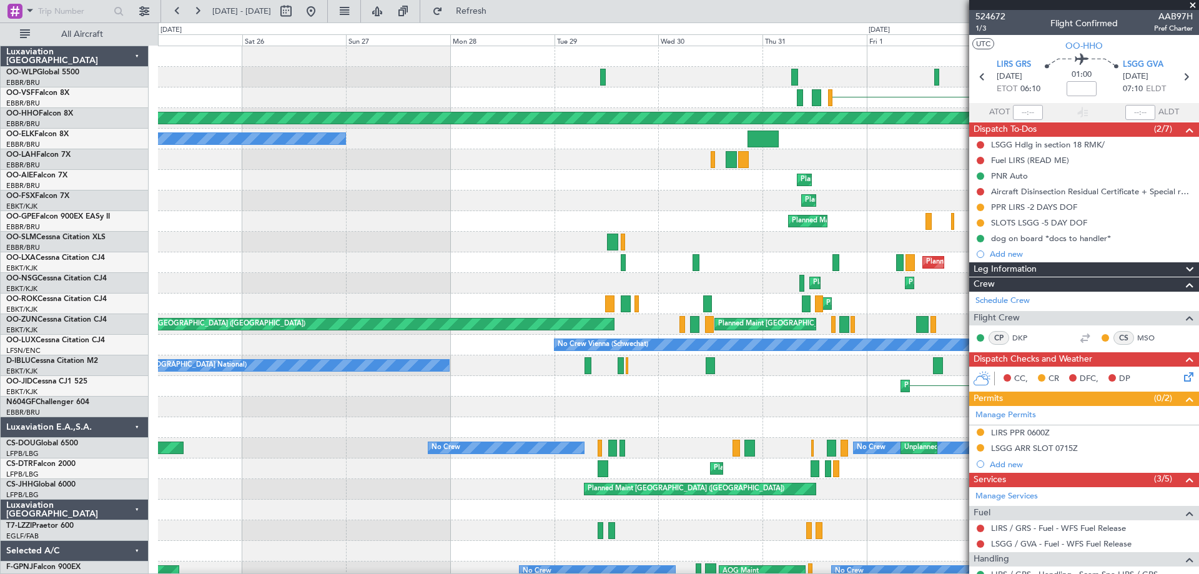
click at [683, 282] on div "Planned Maint Kortrijk-Wevelgem Planned Maint Kortrijk-Wevelgem" at bounding box center [678, 283] width 1040 height 21
click at [722, 282] on div "Planned Maint Kortrijk-Wevelgem Planned Maint Kortrijk-Wevelgem" at bounding box center [678, 283] width 1040 height 21
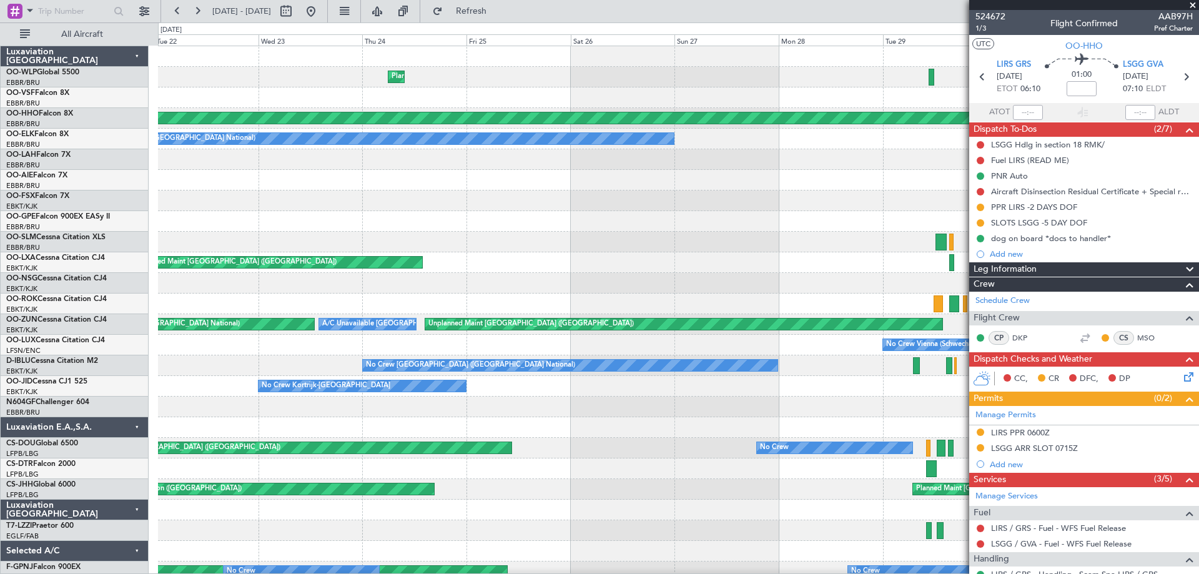
click at [645, 280] on div "Planned Maint Kortrijk-Wevelgem Planned Maint Kortrijk-Wevelgem" at bounding box center [678, 283] width 1040 height 21
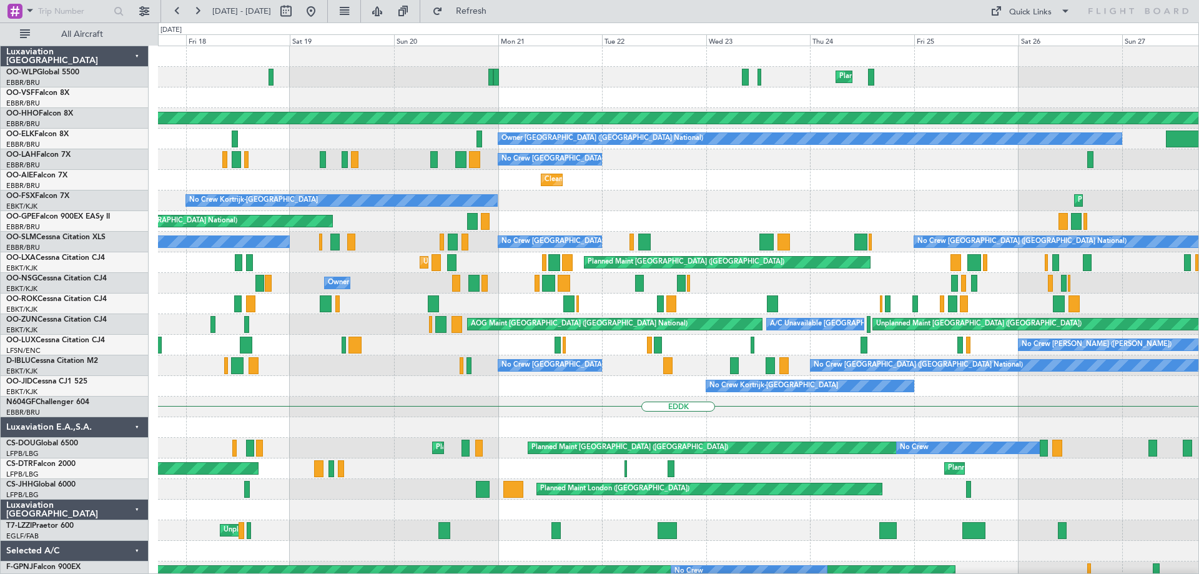
click at [374, 285] on div "Planned Maint Milan (Linate) Planned Maint Geneva (Cointrin) Owner Brussels (Br…" at bounding box center [678, 417] width 1040 height 742
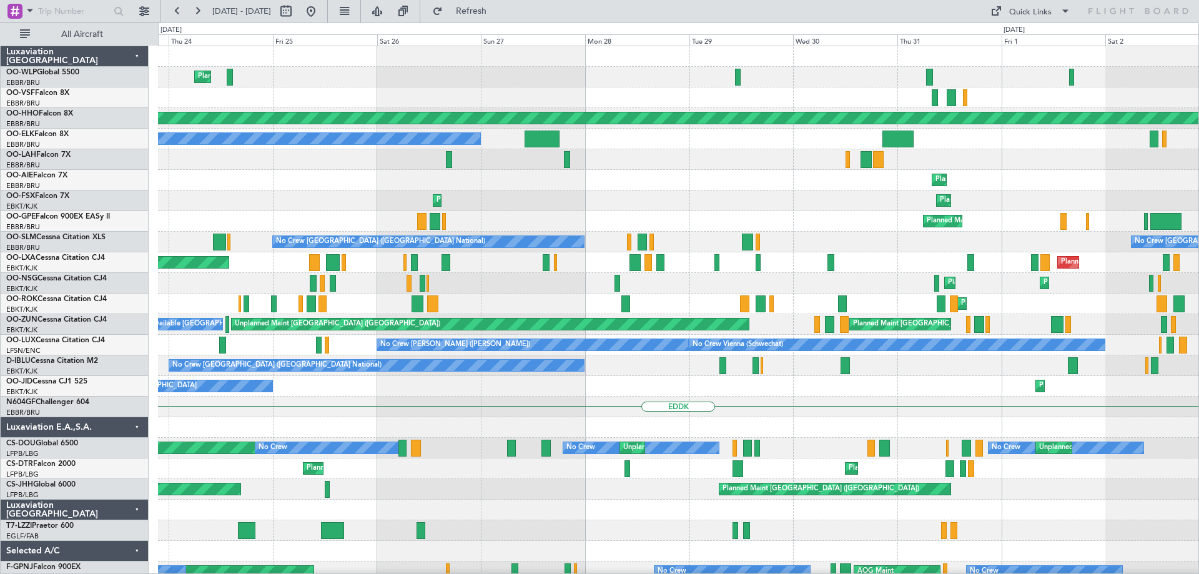
click at [257, 316] on div "Planned Maint Milan (Linate) Planned Maint Geneva (Cointrin) Owner Brussels (Br…" at bounding box center [678, 417] width 1040 height 742
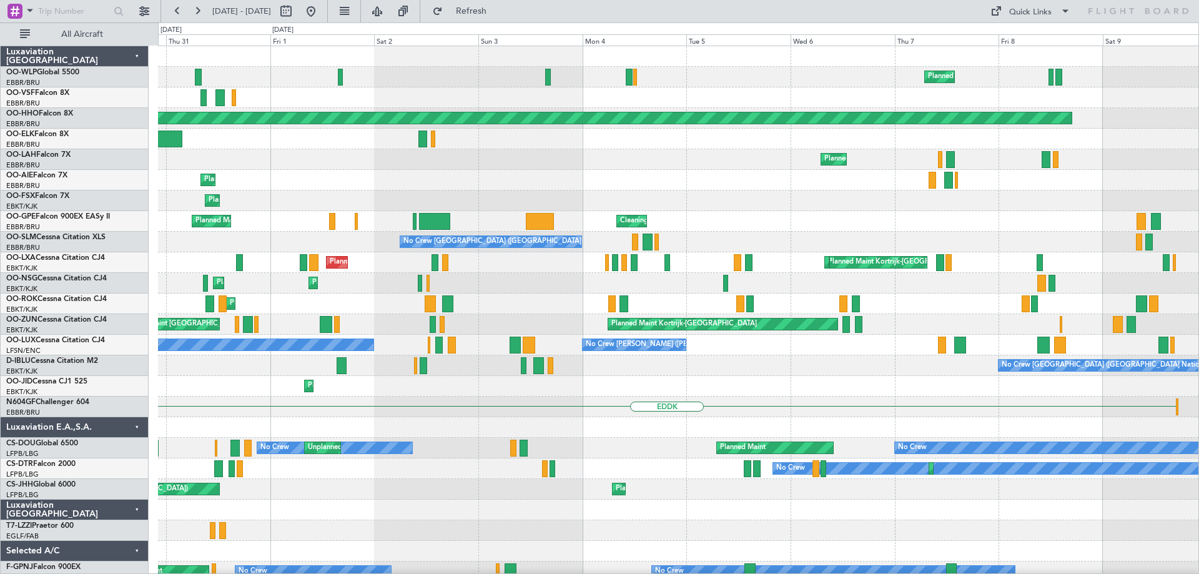
click at [263, 316] on div "Planned Maint Milan (Linate) Planned Maint Geneva (Cointrin) A/C Unavailable Ge…" at bounding box center [678, 417] width 1040 height 742
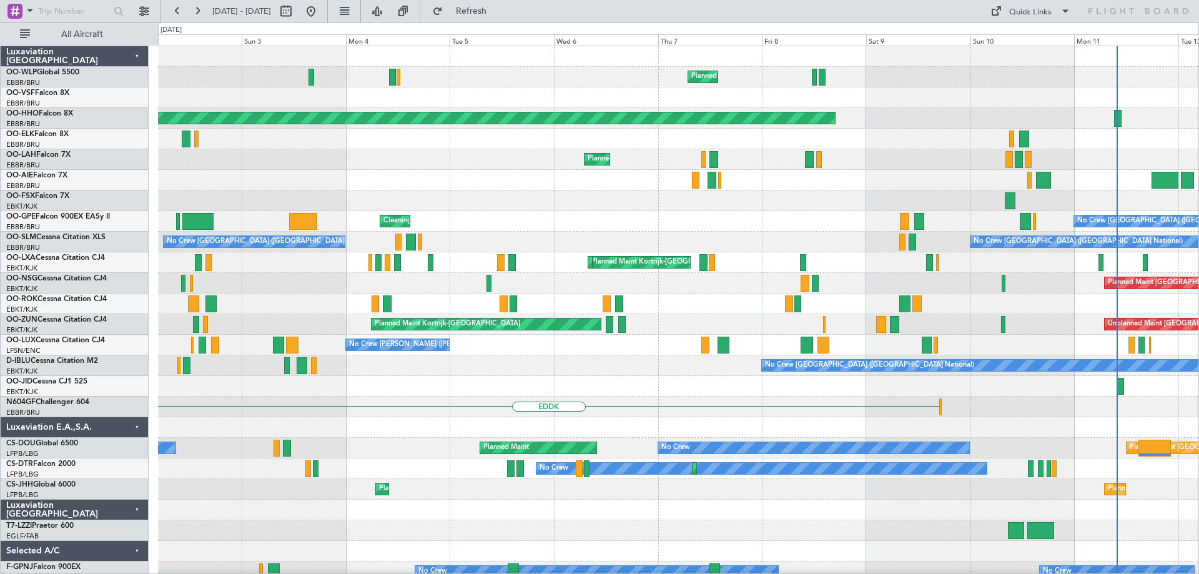
click at [373, 303] on div "Planned Maint Kortrijk-[GEOGRAPHIC_DATA]" at bounding box center [678, 303] width 1040 height 21
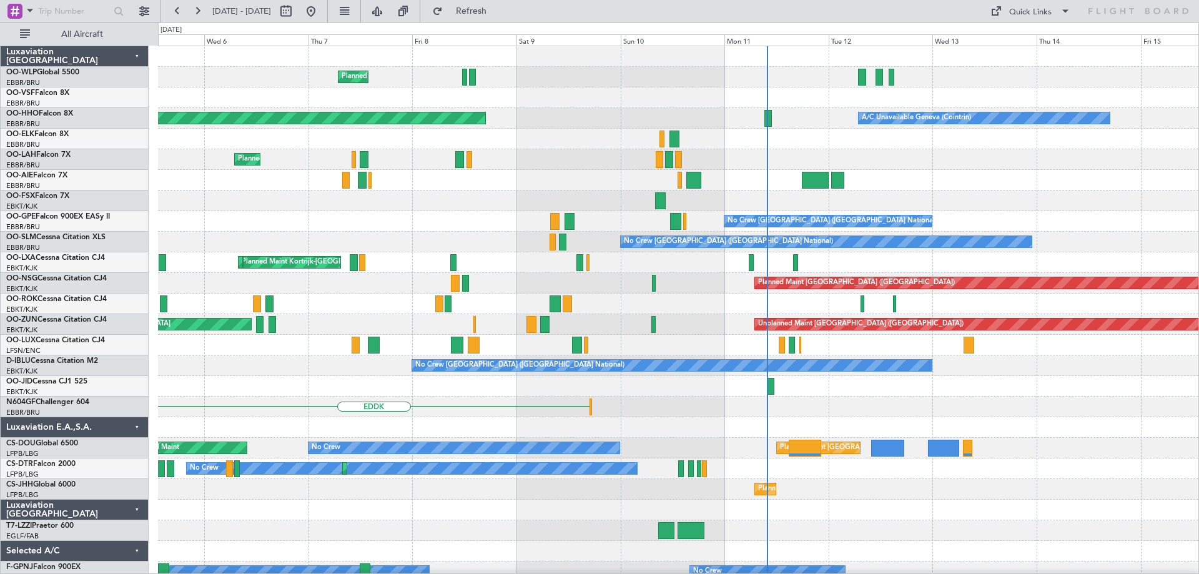
click at [438, 321] on div "Planned Maint Milan (Linate) Planned Maint Geneva (Cointrin) A/C Unavailable Ge…" at bounding box center [678, 417] width 1040 height 742
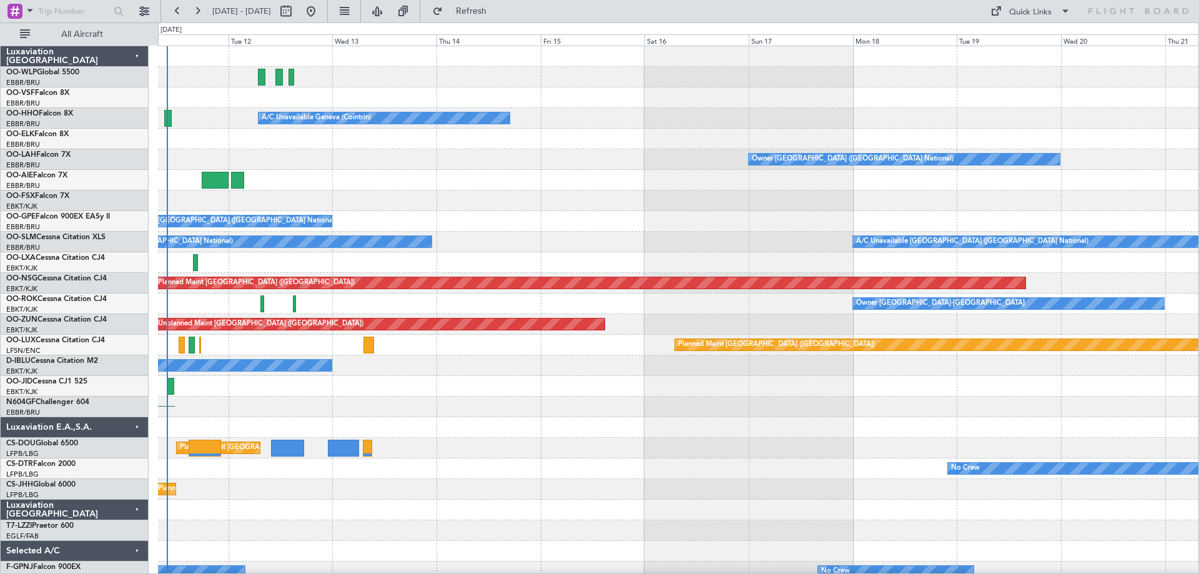
click at [579, 345] on div "Planned Maint Berlin (Brandenburg) A/C Unavailable Geneva (Cointrin) Owner Brus…" at bounding box center [678, 417] width 1040 height 742
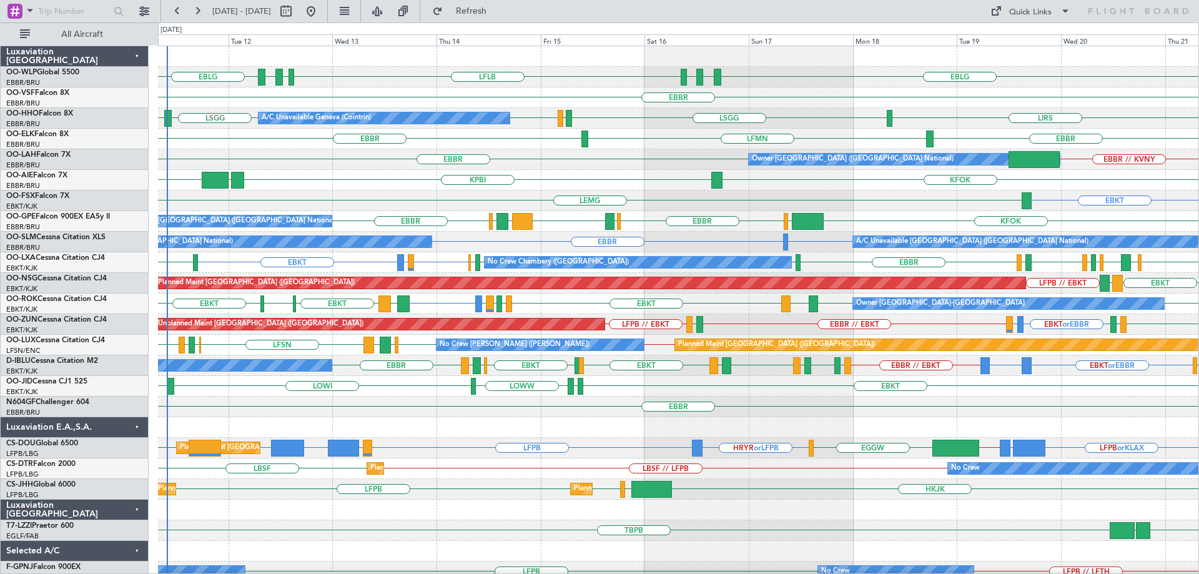
click at [658, 139] on div "LFMN EBBR EBBR" at bounding box center [678, 139] width 1040 height 21
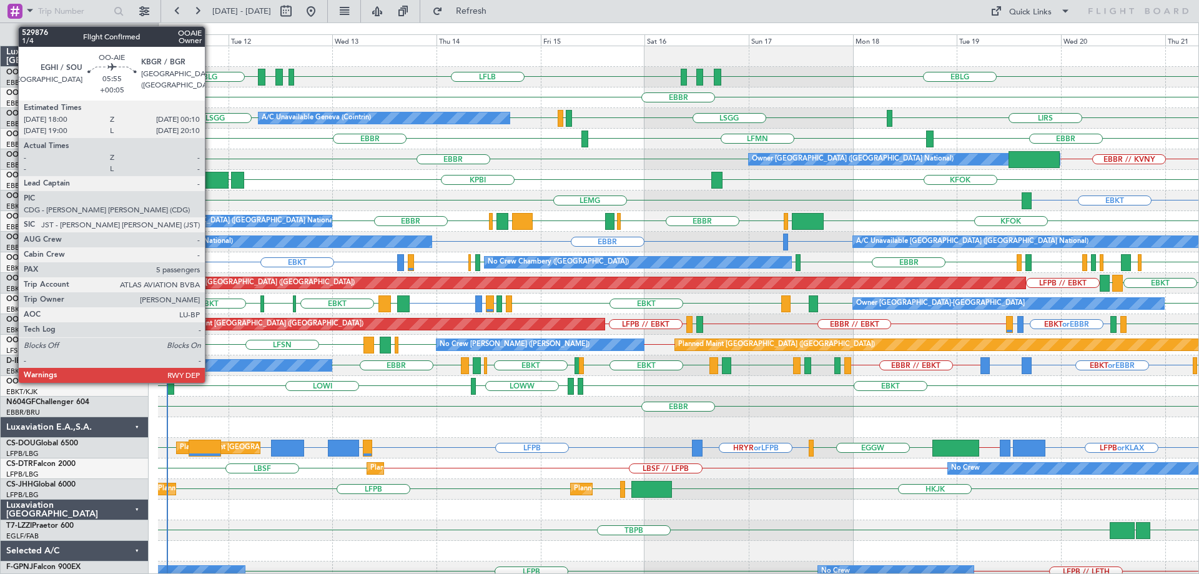
click at [210, 179] on div at bounding box center [215, 180] width 27 height 17
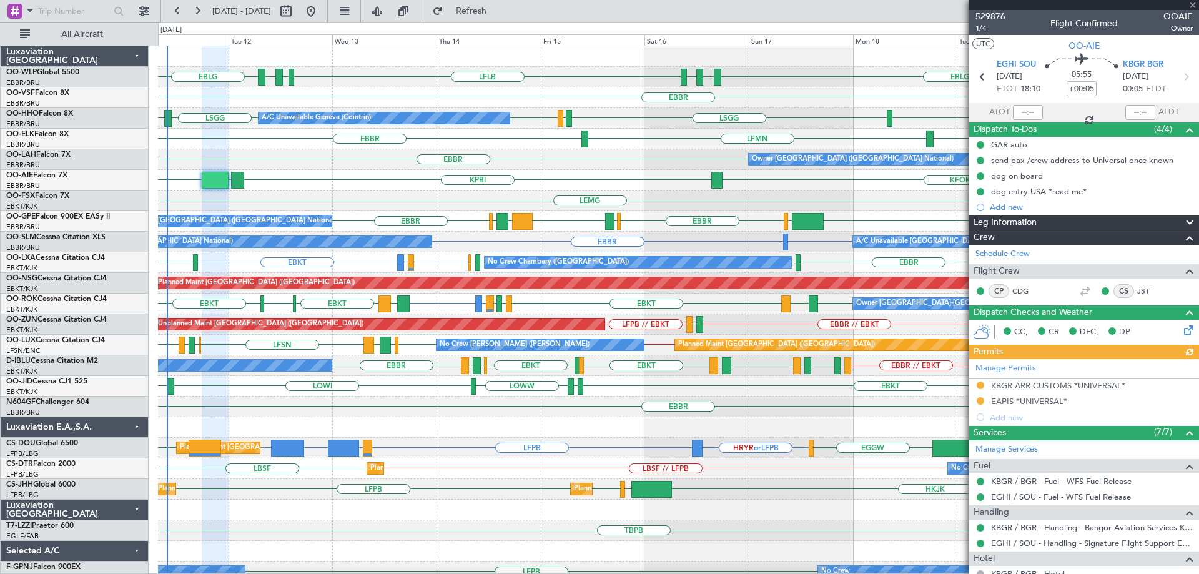
click at [375, 175] on div "KFOK KPBI KBGR [GEOGRAPHIC_DATA]" at bounding box center [678, 180] width 1040 height 21
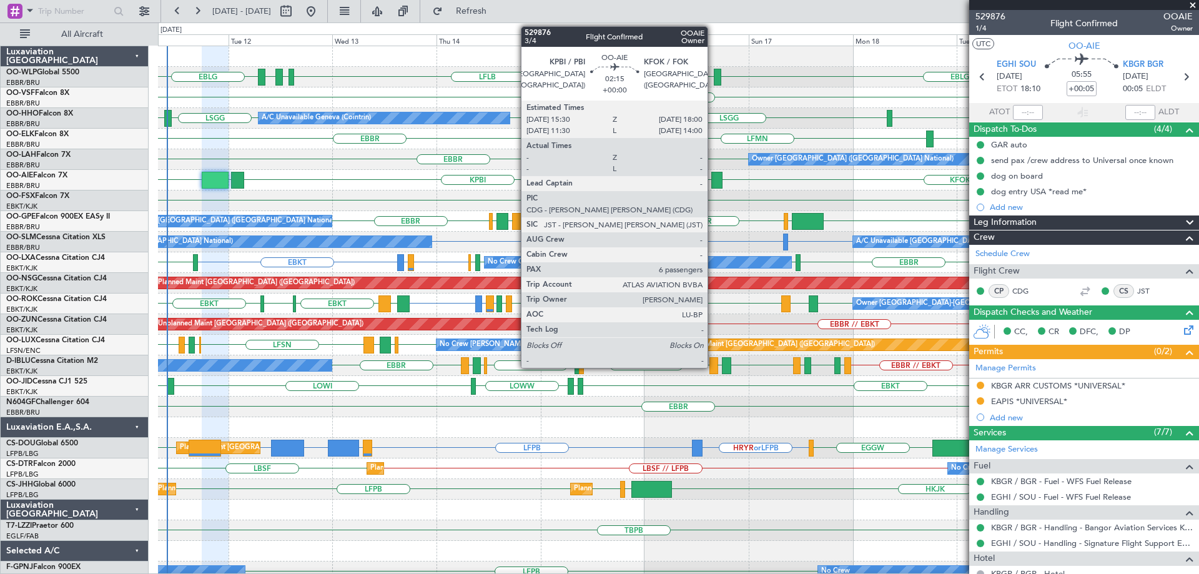
click at [713, 172] on div at bounding box center [716, 180] width 11 height 17
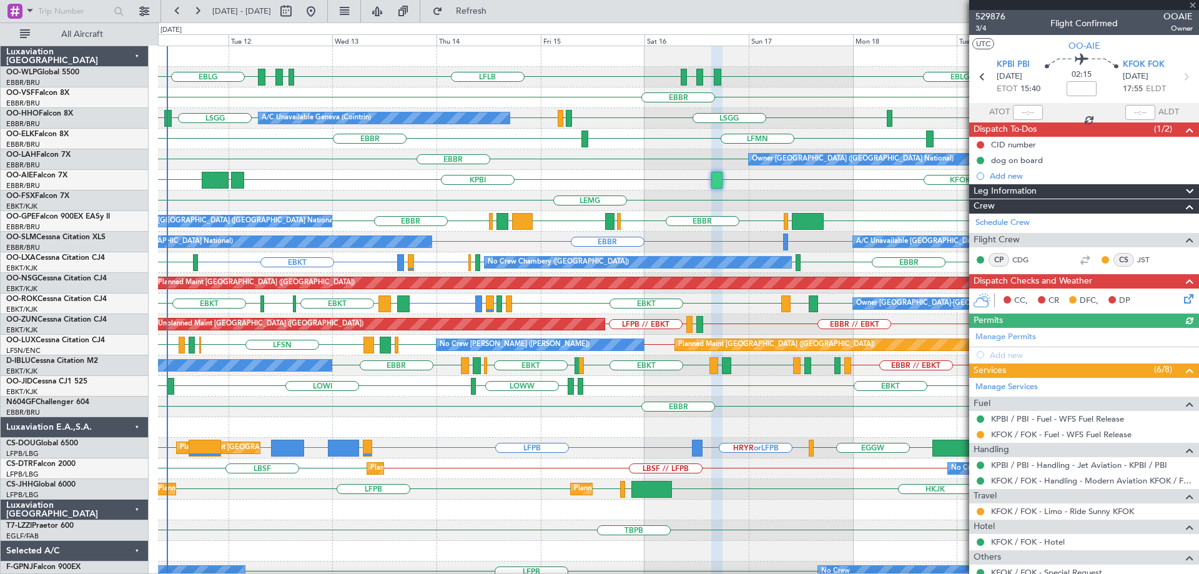
click at [585, 169] on div "EBBR EBBR // KVNY Owner [GEOGRAPHIC_DATA] (Brussels National)" at bounding box center [678, 159] width 1040 height 21
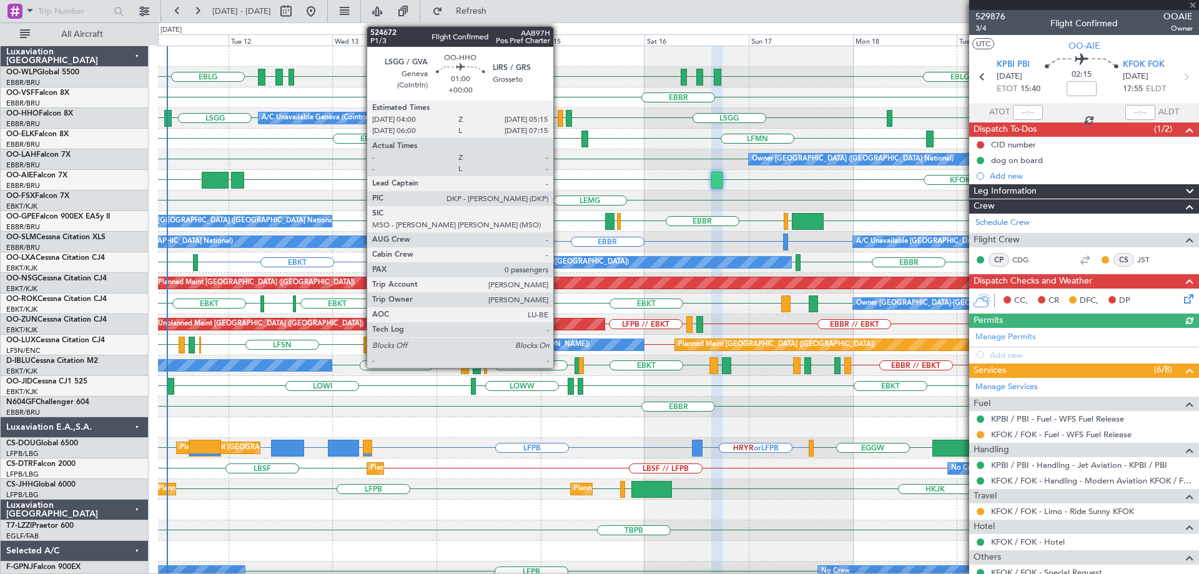
click at [559, 118] on div at bounding box center [560, 118] width 6 height 17
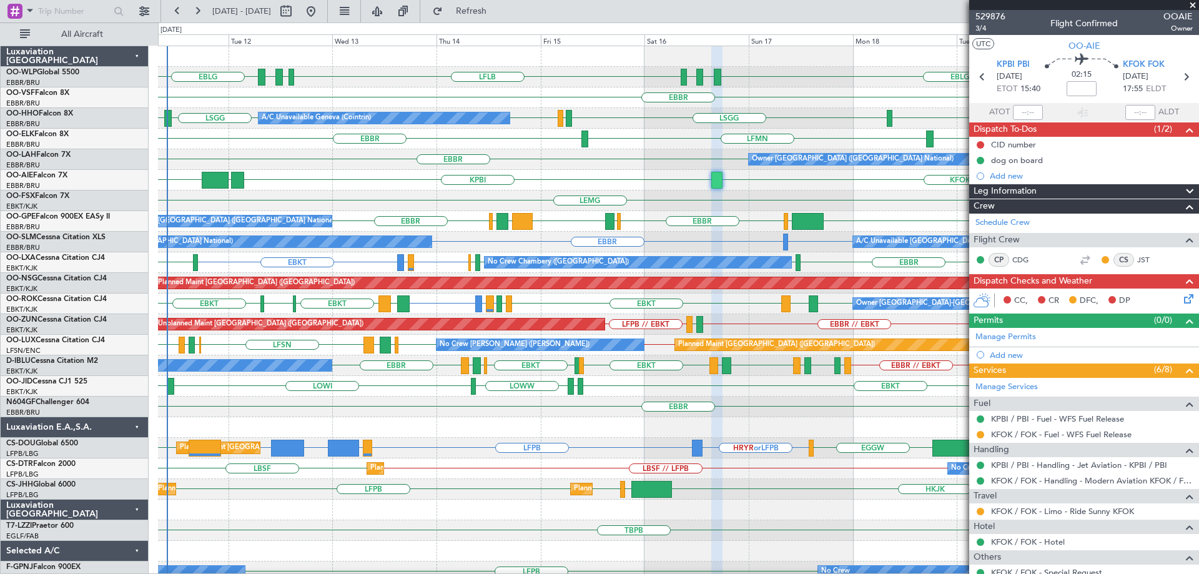
click at [638, 178] on div "KFOK KPBI KBGR [GEOGRAPHIC_DATA]" at bounding box center [678, 180] width 1040 height 21
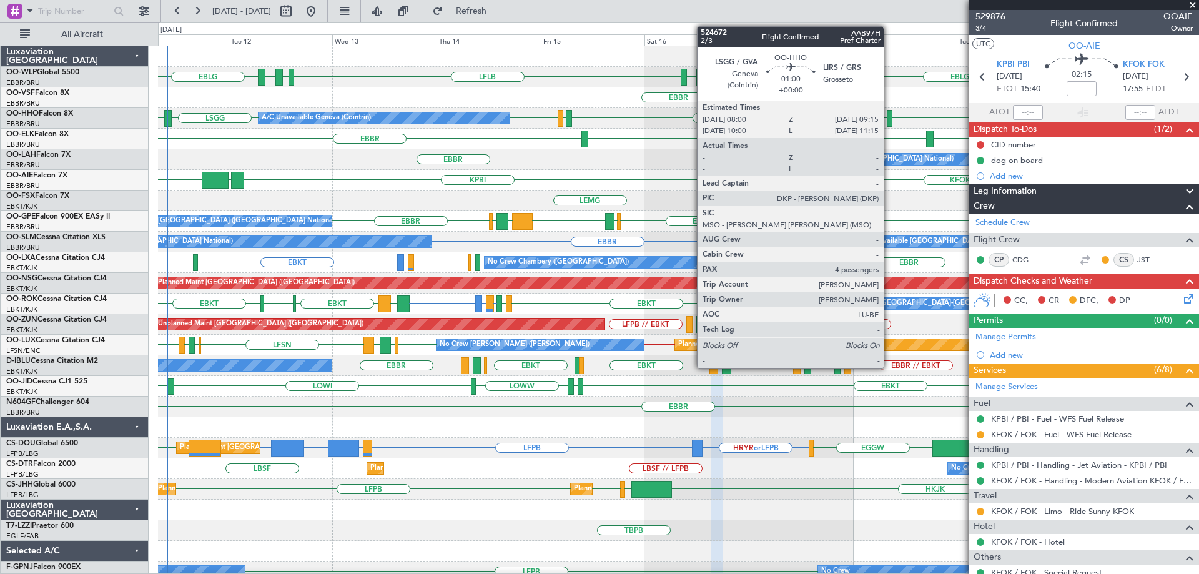
click at [889, 113] on div at bounding box center [889, 118] width 6 height 17
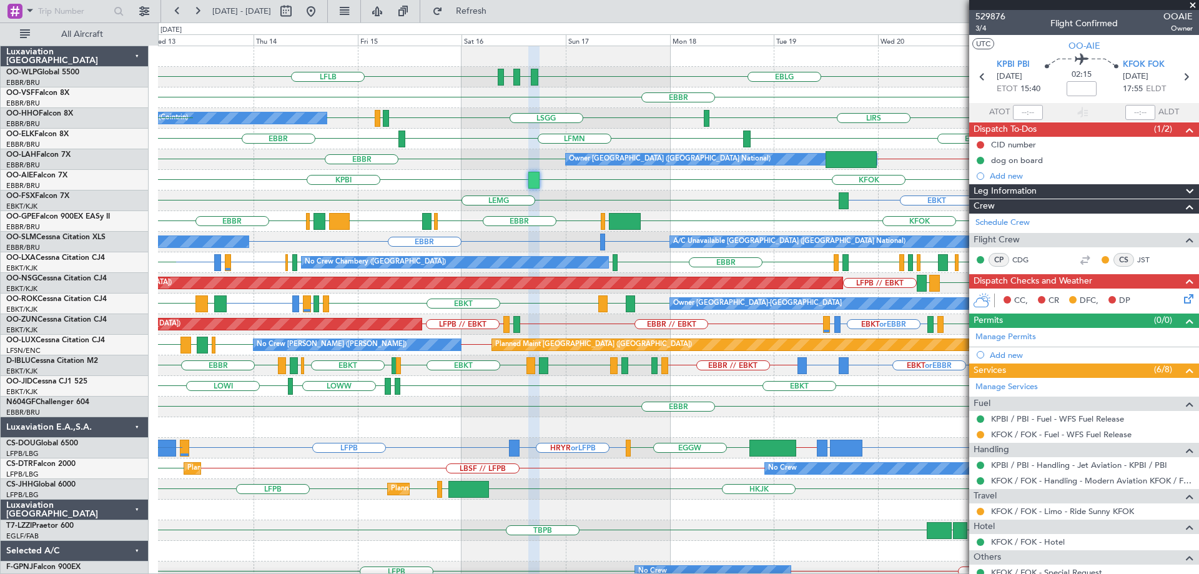
click at [659, 194] on div "EBLG LDSP EBLG LFLB Planned Maint Berlin (Brandenburg) LDZD EBLG EBLG EBBR LSGG…" at bounding box center [678, 406] width 1040 height 721
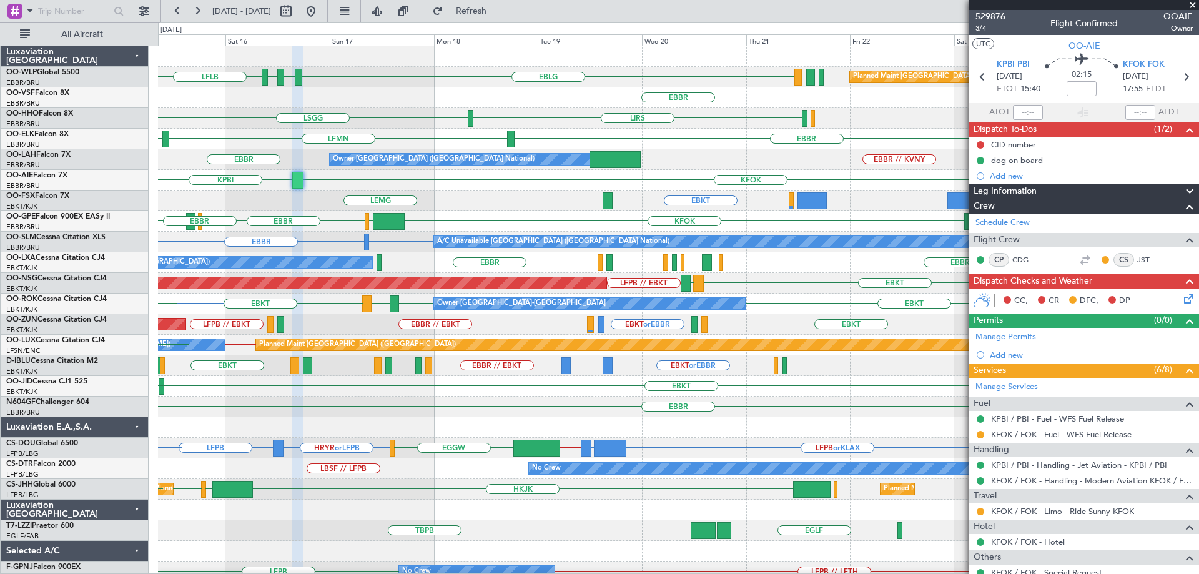
click at [537, 210] on div "EBKT LEMG" at bounding box center [678, 200] width 1040 height 21
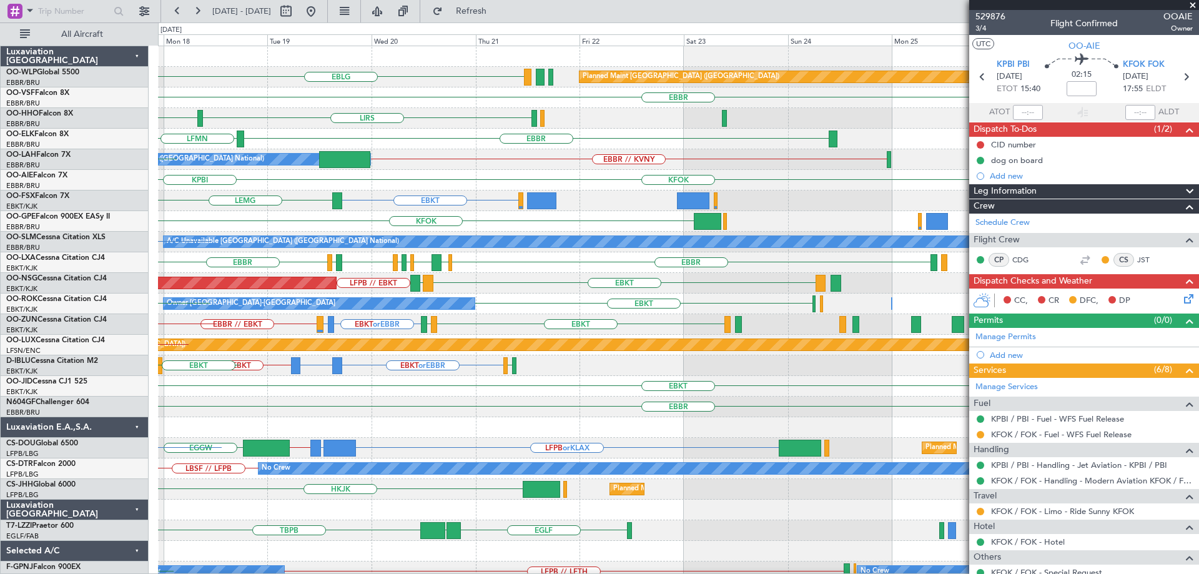
click at [415, 218] on div "EBLG Planned Maint Berlin (Brandenburg) EBLG LDSP LFLB EBBR LSGG LIRS LFMN EBBR…" at bounding box center [678, 406] width 1040 height 721
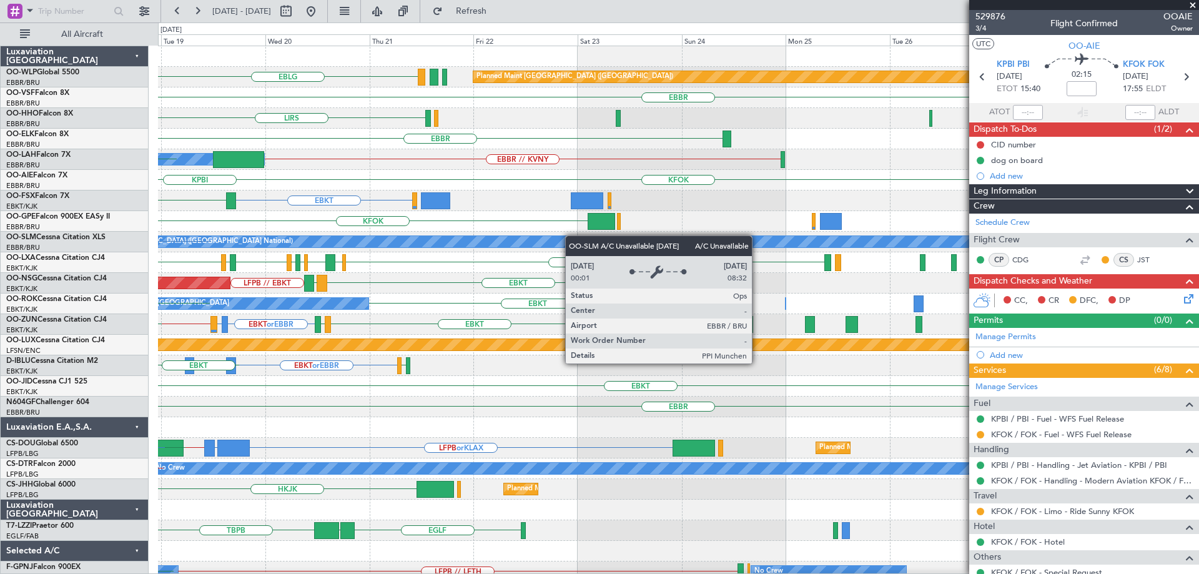
click at [474, 242] on div "A/C Unavailable Brussels (Brussels National) EDDM or EBBR EBBR" at bounding box center [678, 242] width 1040 height 21
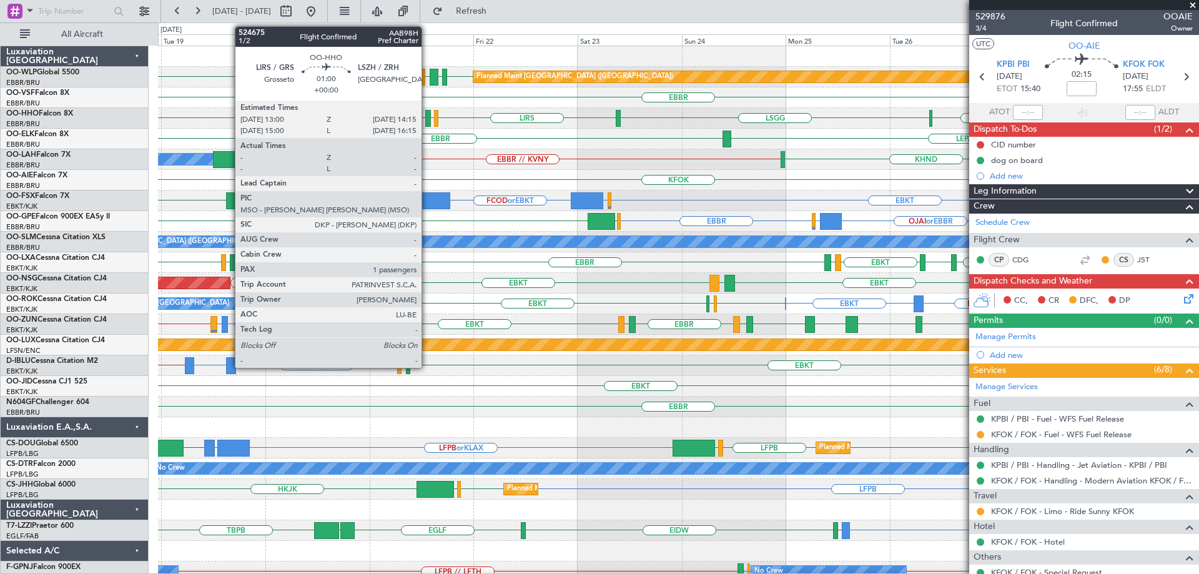
click at [427, 115] on div at bounding box center [428, 118] width 6 height 17
click at [426, 115] on div at bounding box center [428, 118] width 6 height 17
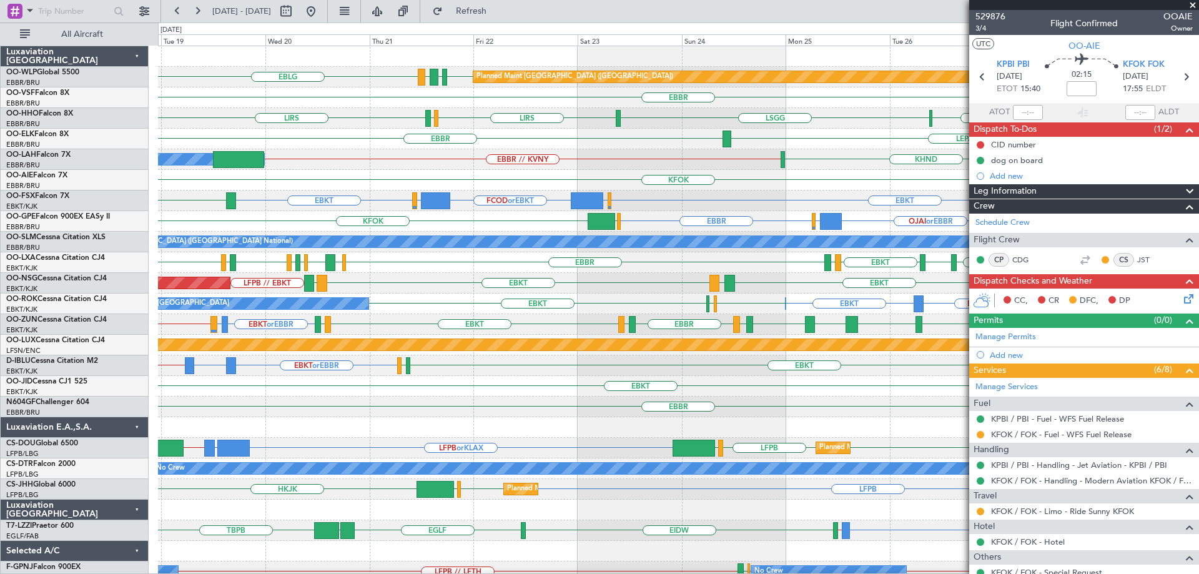
click at [774, 141] on div "EBBR LEPA" at bounding box center [678, 139] width 1040 height 21
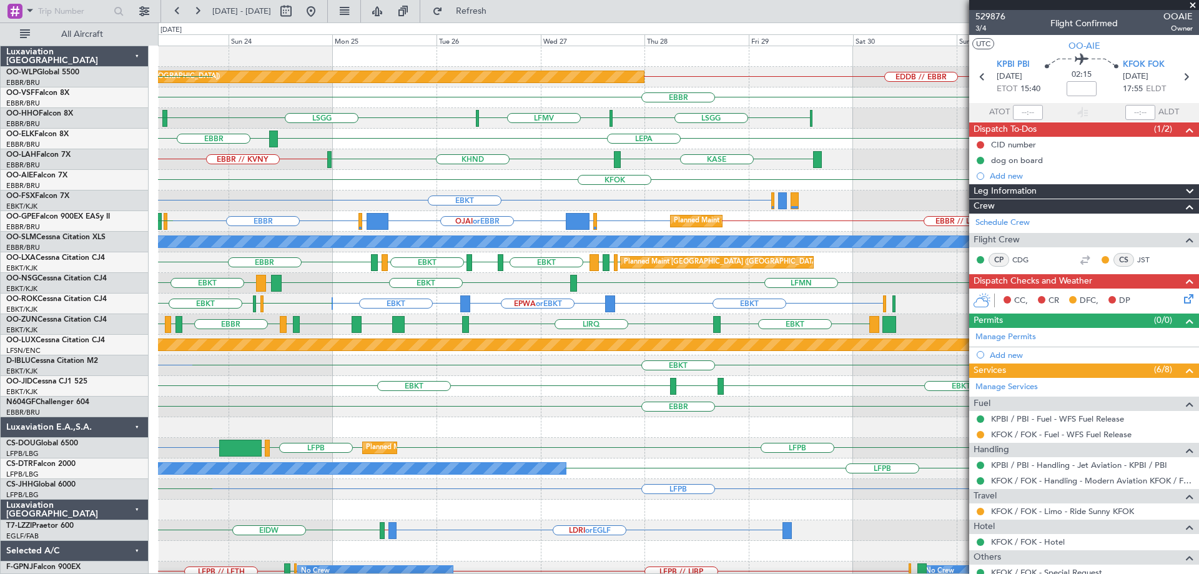
click at [380, 208] on div "EDDB // EBBR Planned Maint Berlin (Brandenburg) LDDU EBLG EDDB EBLG EBBR LIRS L…" at bounding box center [678, 375] width 1040 height 659
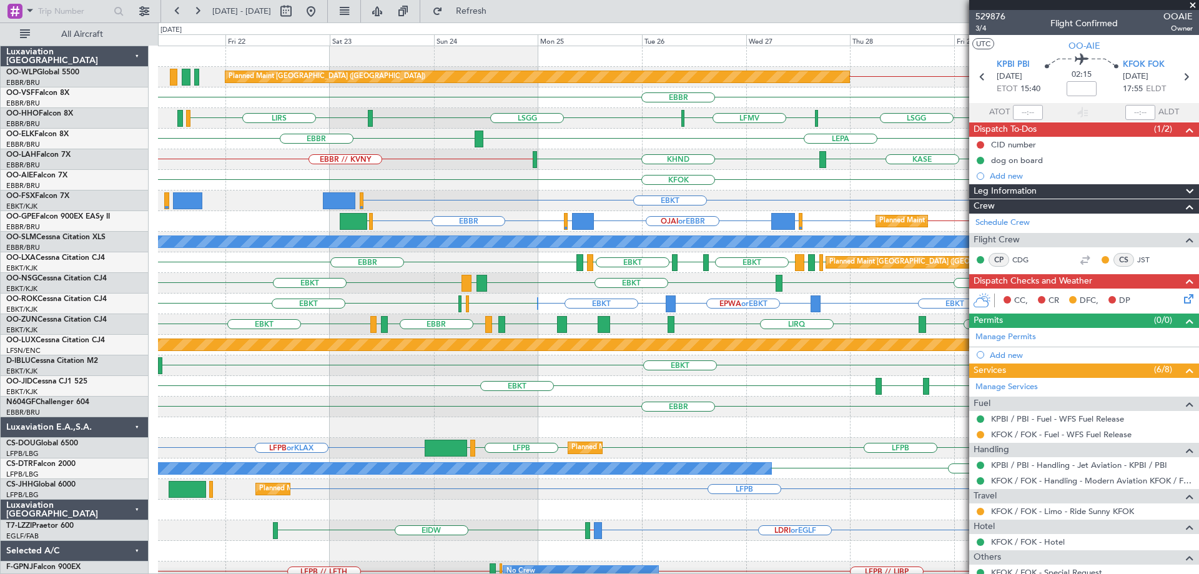
click at [558, 215] on div "EDDB // EBBR Planned Maint Berlin (Brandenburg) EBBR LIRS LSGG LFMV LSGG LIMC L…" at bounding box center [678, 406] width 1040 height 721
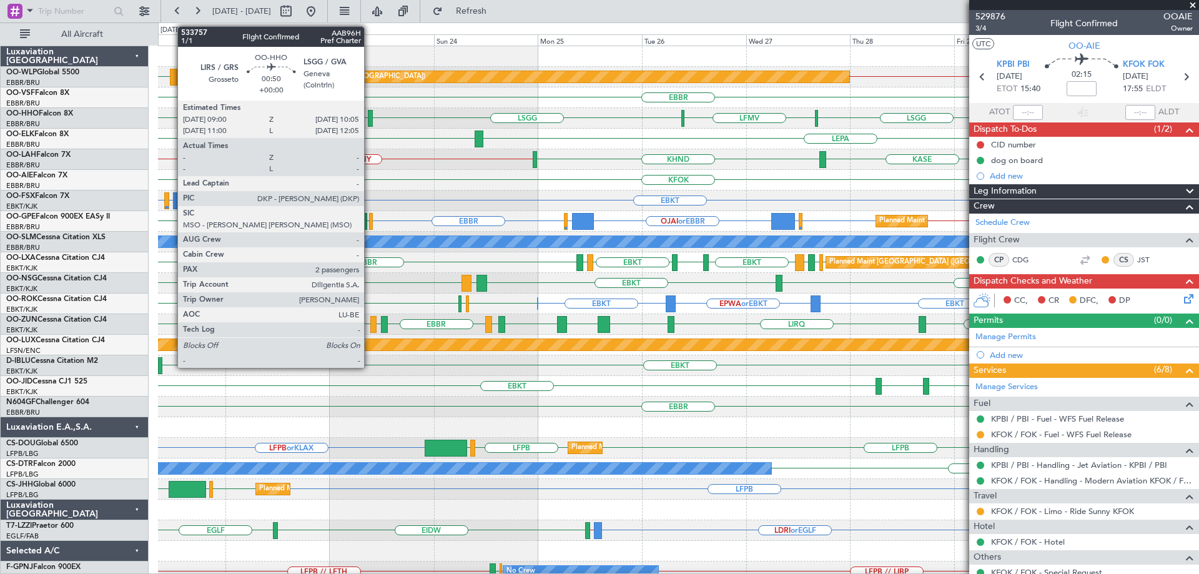
click at [370, 114] on div at bounding box center [370, 118] width 5 height 17
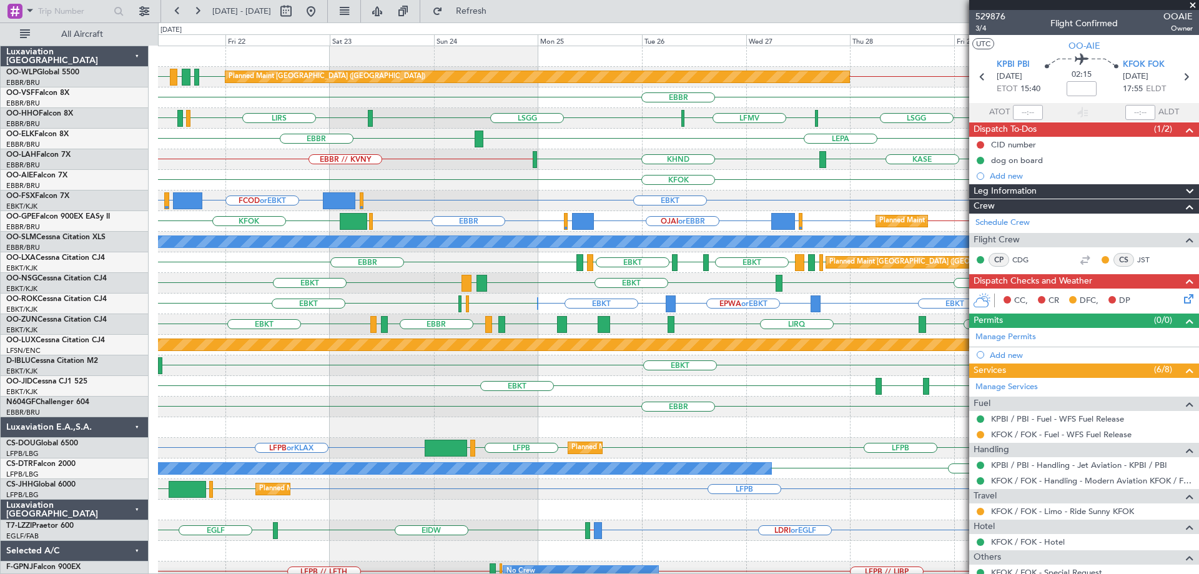
click at [581, 165] on div "EBBR // KVNY KASE KHND KALN Planned Maint Alton-st Louis (St Louis Regl) Owner …" at bounding box center [678, 159] width 1040 height 21
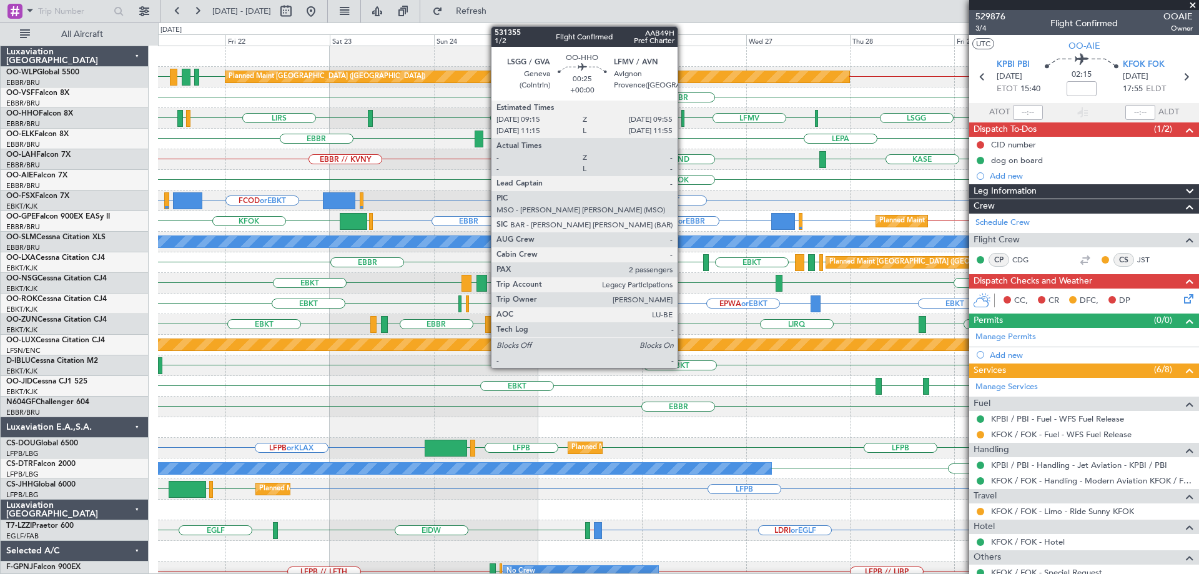
click at [683, 117] on div at bounding box center [682, 118] width 3 height 17
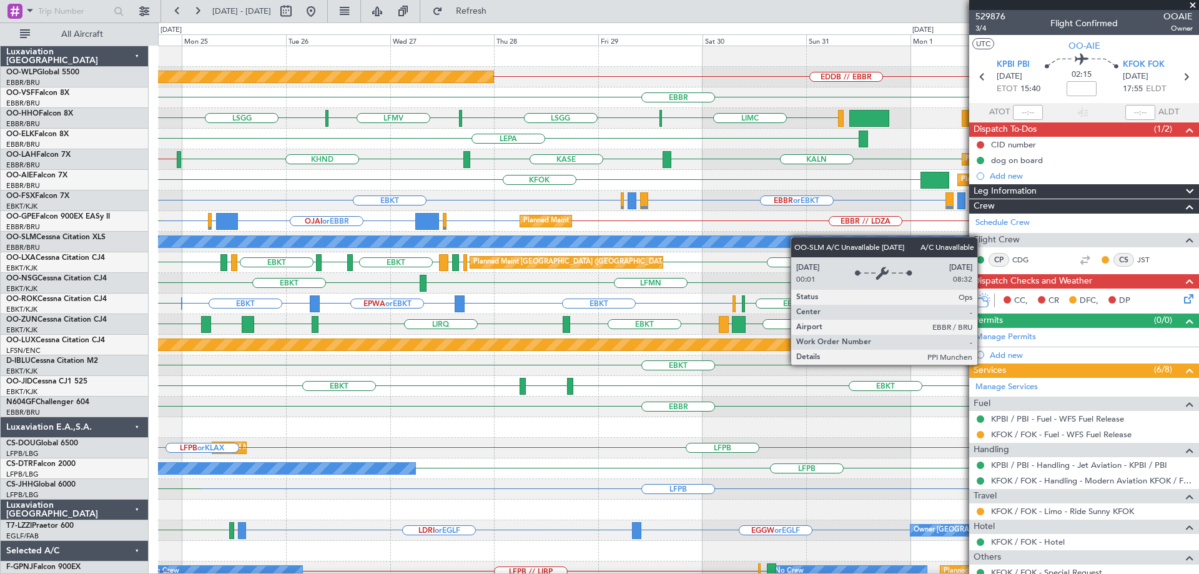
click at [542, 245] on div "EDDB // EBBR Planned Maint Berlin (Brandenburg) EBBR LIMC LSGG LFMV LSGG LIRS L…" at bounding box center [678, 396] width 1040 height 700
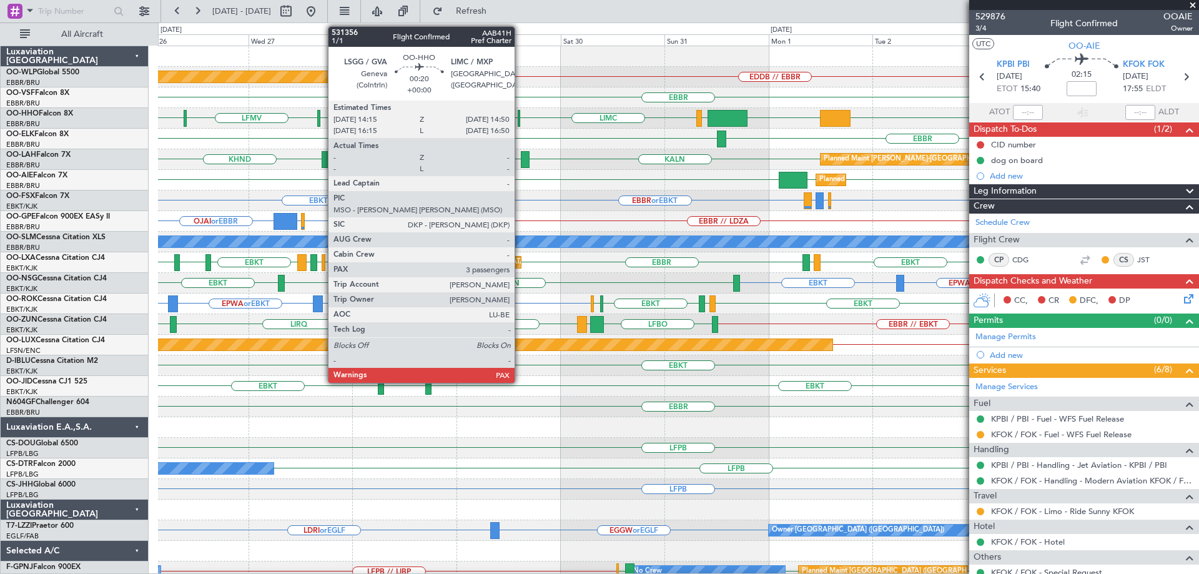
click at [520, 119] on div at bounding box center [518, 118] width 3 height 17
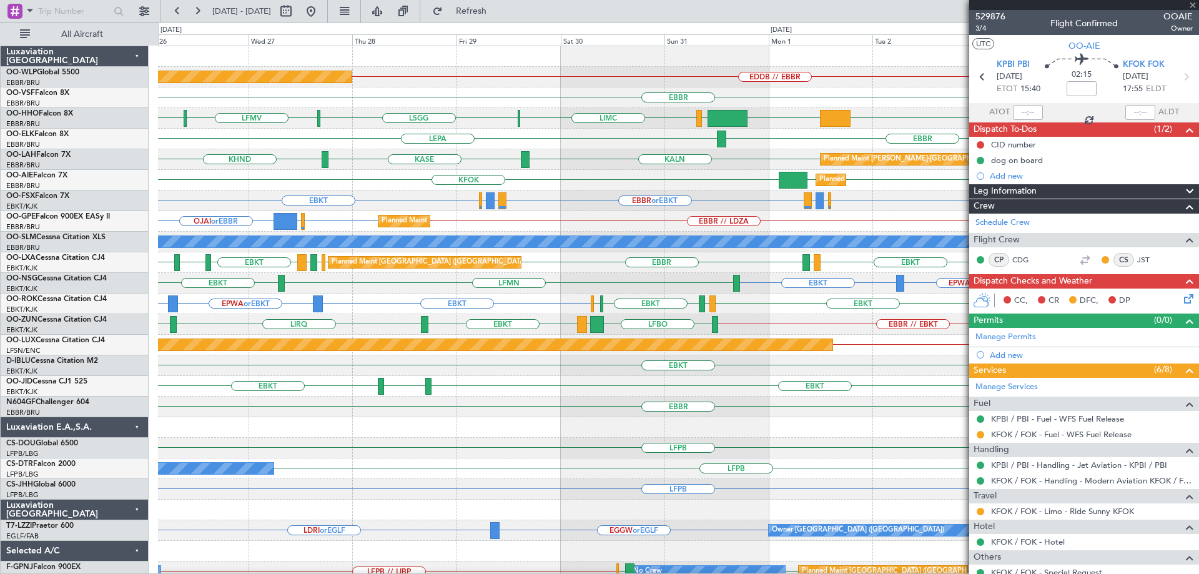
type input "4"
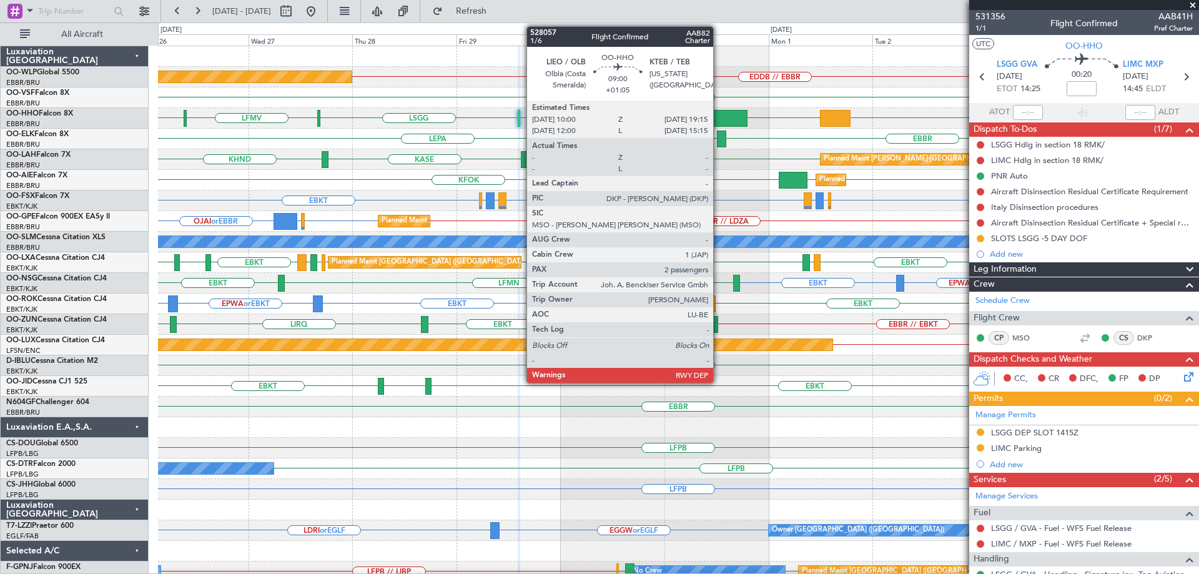
click at [718, 113] on div at bounding box center [727, 118] width 41 height 17
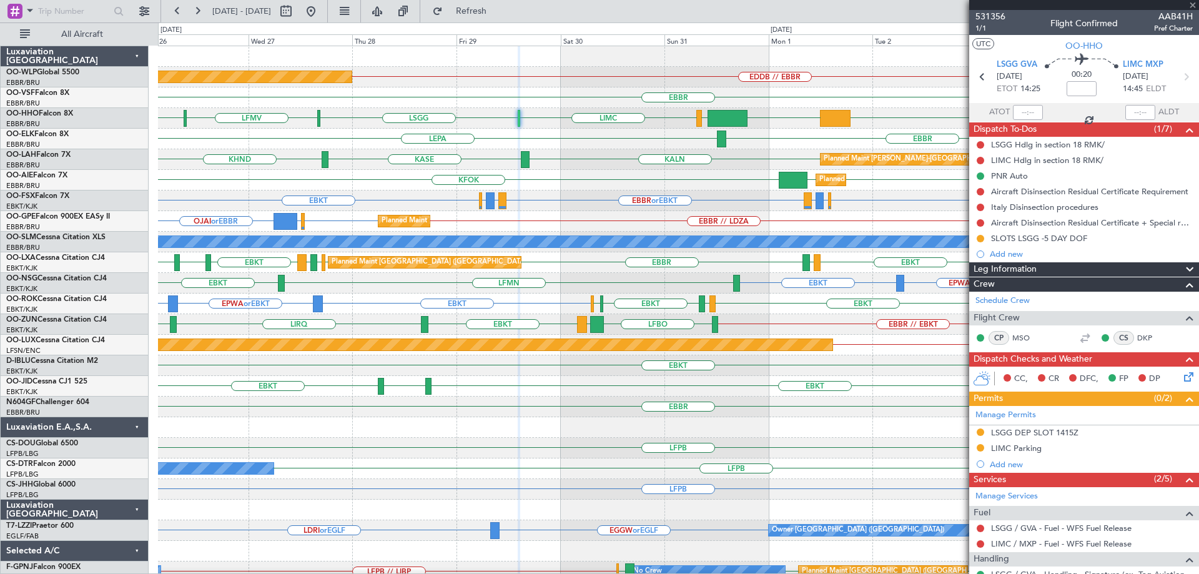
type input "+01:05"
type input "2"
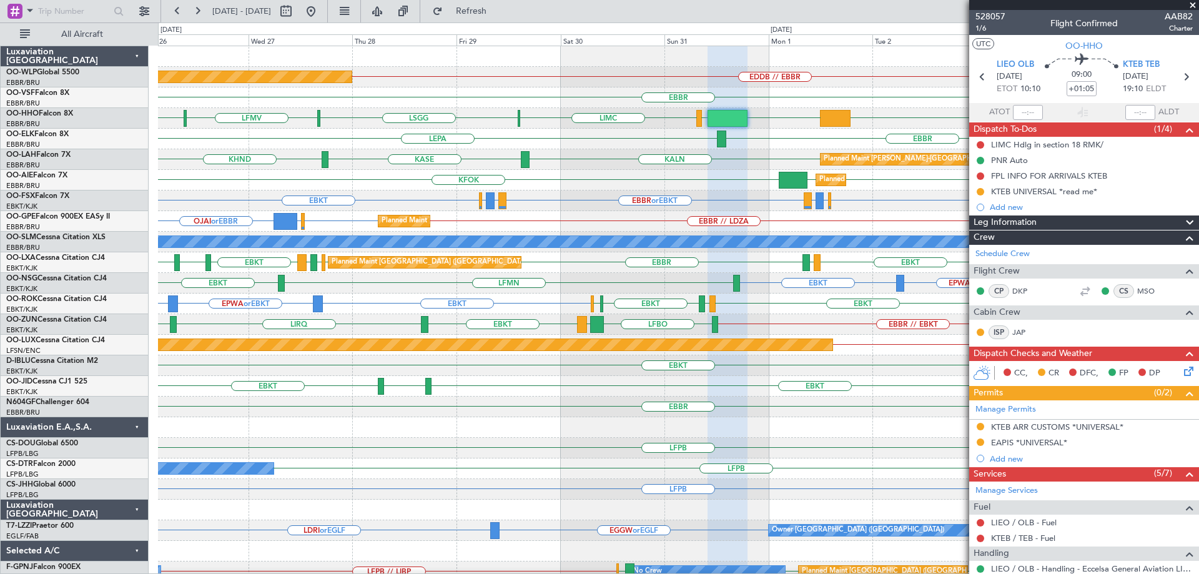
click at [629, 159] on div "KALN KASE KHND Planned Maint Alton-st Louis (St Louis Regl)" at bounding box center [678, 159] width 1040 height 21
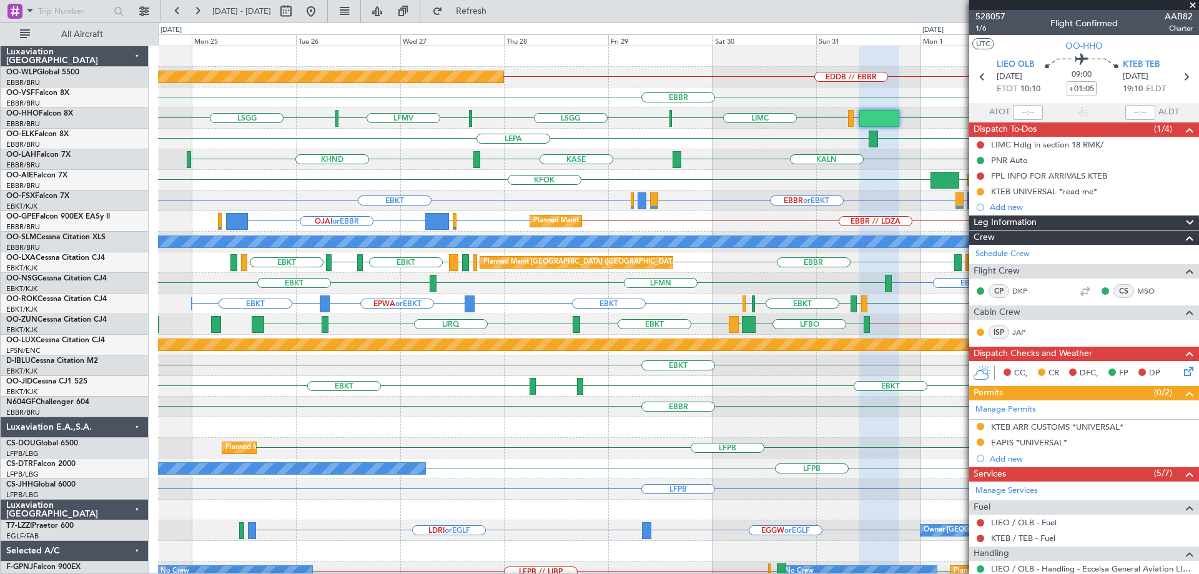
click at [514, 224] on div "EDDB // EBBR Planned Maint Berlin (Brandenburg) EBBR EBBR KTEB LIEO LIMC LSGG L…" at bounding box center [678, 406] width 1040 height 721
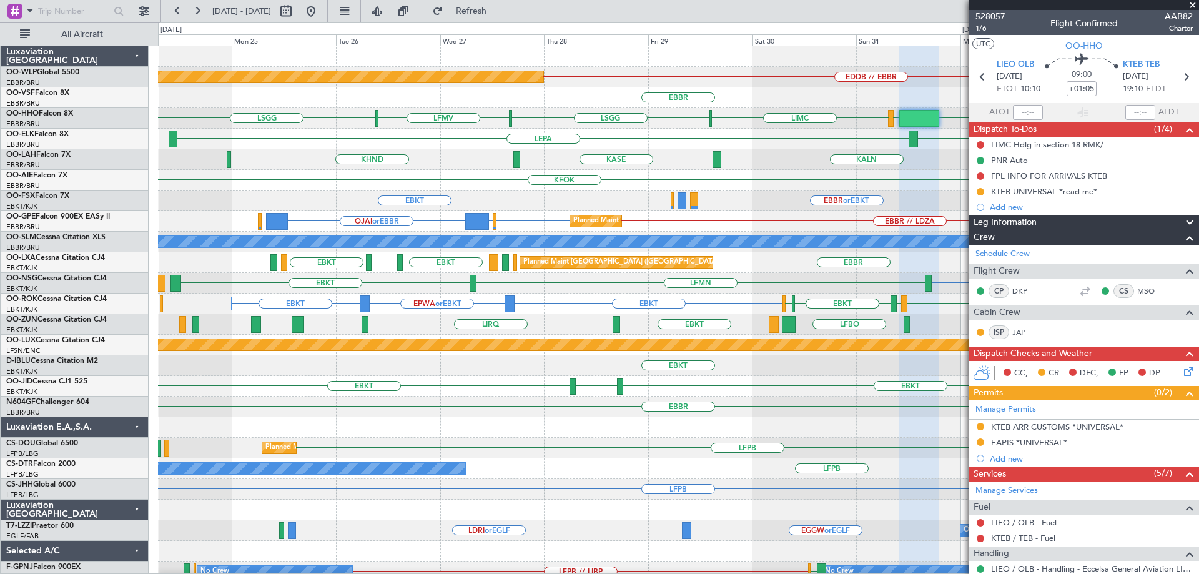
click at [473, 218] on div "EDDB // EBBR Planned Maint Berlin (Brandenburg) EBBR EBBR KTEB LIEO LIMC LSGG L…" at bounding box center [678, 406] width 1040 height 721
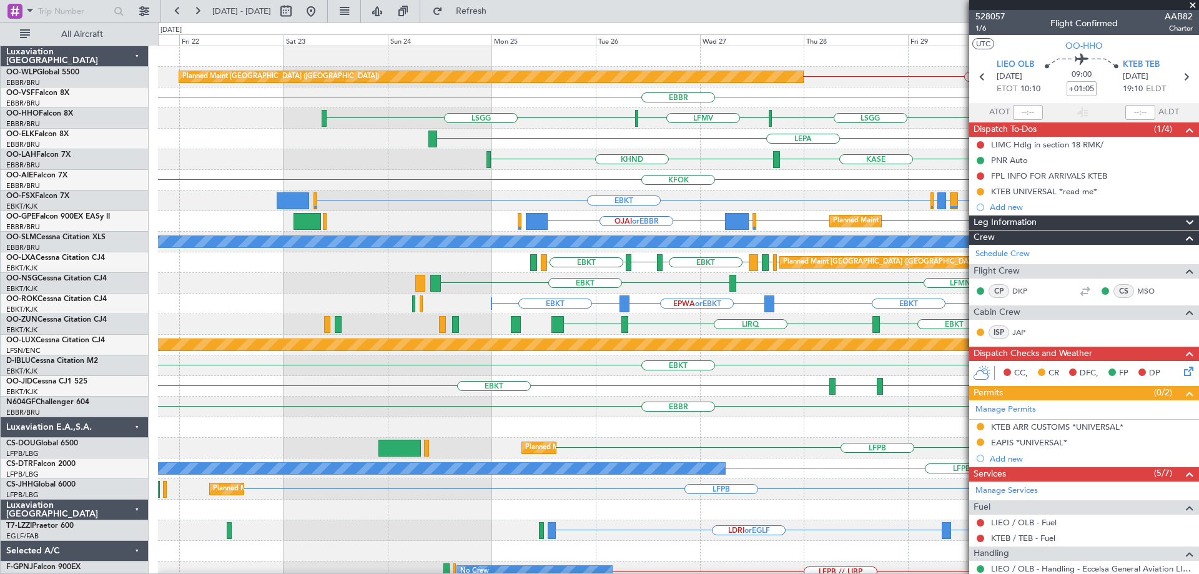
click at [502, 215] on div "EDDB // EBBR Planned Maint Berlin (Brandenburg) EBBR LIEO LIMC LSGG LFMV LSGG K…" at bounding box center [678, 406] width 1040 height 721
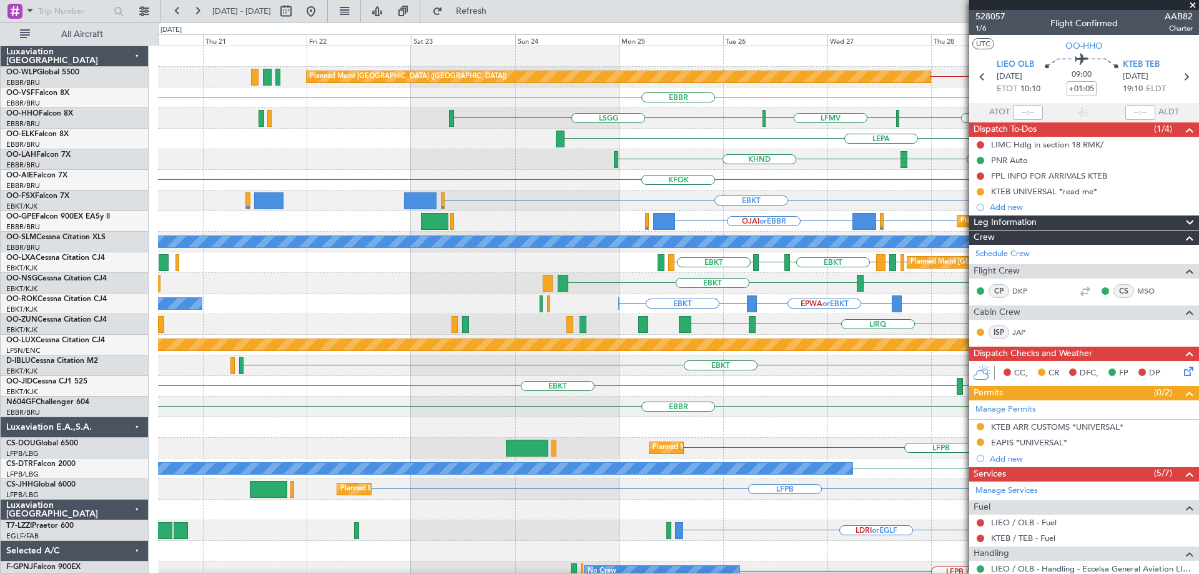
click at [554, 230] on div "EBBR // LDZA EBBR EGLF or EBBR OJAI or EBBR Planned Maint Brussels (Brussels Na…" at bounding box center [678, 221] width 1040 height 21
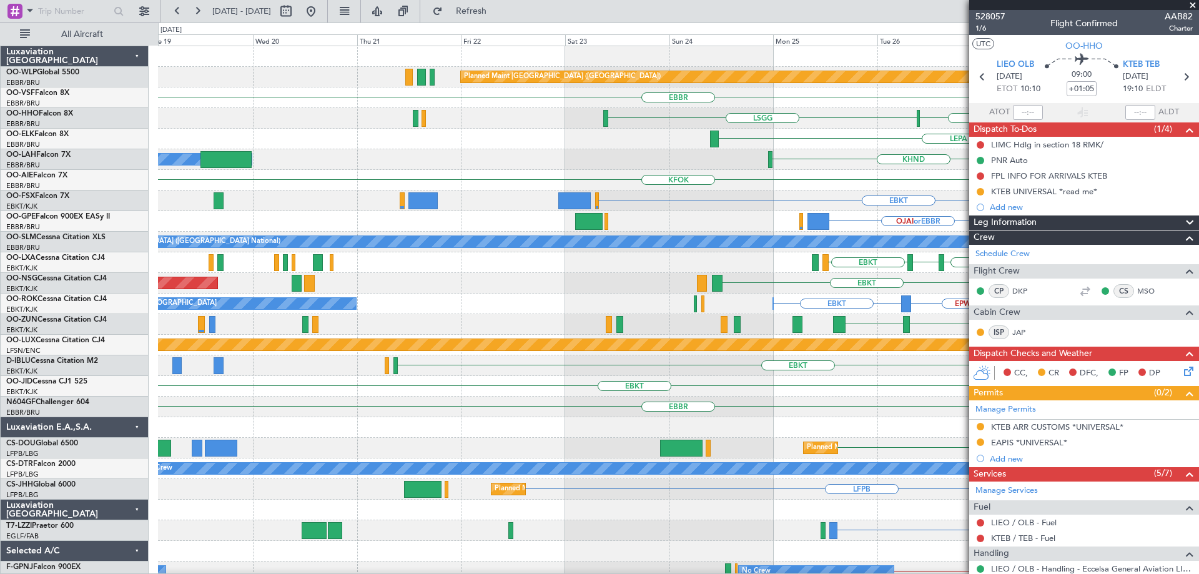
click at [482, 220] on div "EBBR // LDZA EBBR EGLF or EBBR OJAI or EBBR Planned Maint Brussels (Brussels Na…" at bounding box center [678, 221] width 1040 height 21
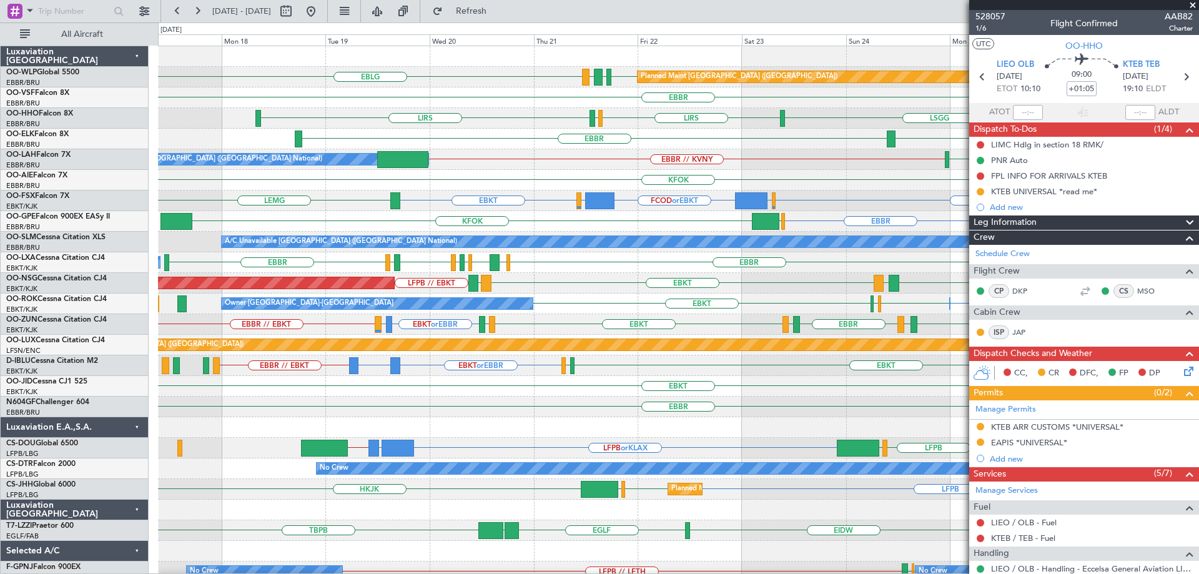
click at [632, 222] on div "OJAI or EBBR EGLF or EBBR EBBR KFOK EGLF EGLF or EBBR EBBR Planned Maint Brusse…" at bounding box center [678, 221] width 1040 height 21
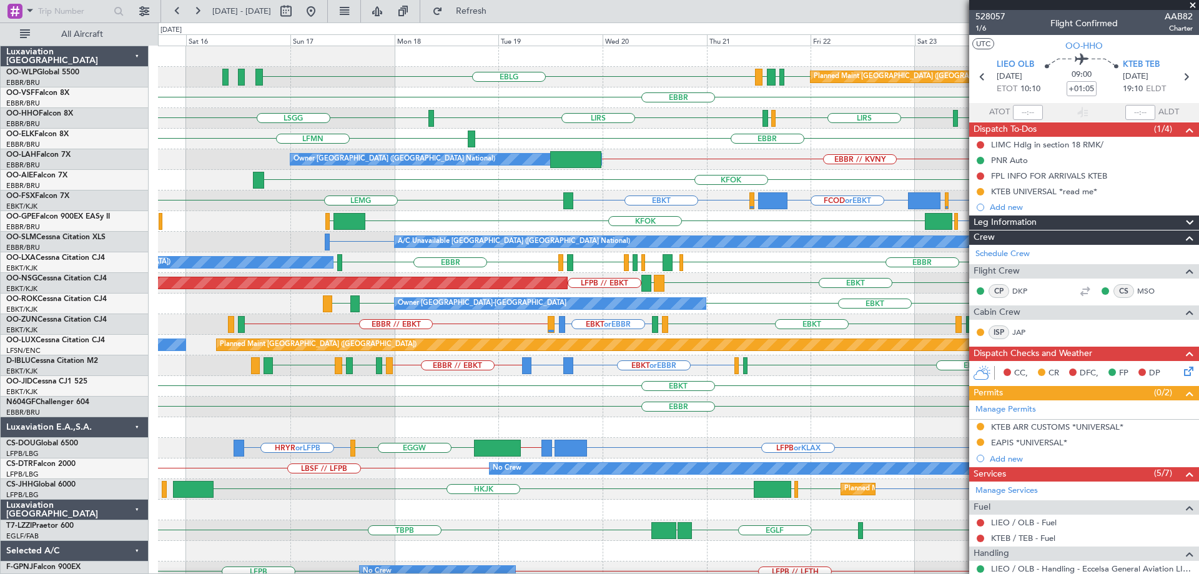
click at [644, 189] on div "Planned Maint Berlin (Brandenburg) EBLG EDDB EBLG LDDU EBBR LSGG LIRS LSZH LIRS…" at bounding box center [678, 375] width 1040 height 659
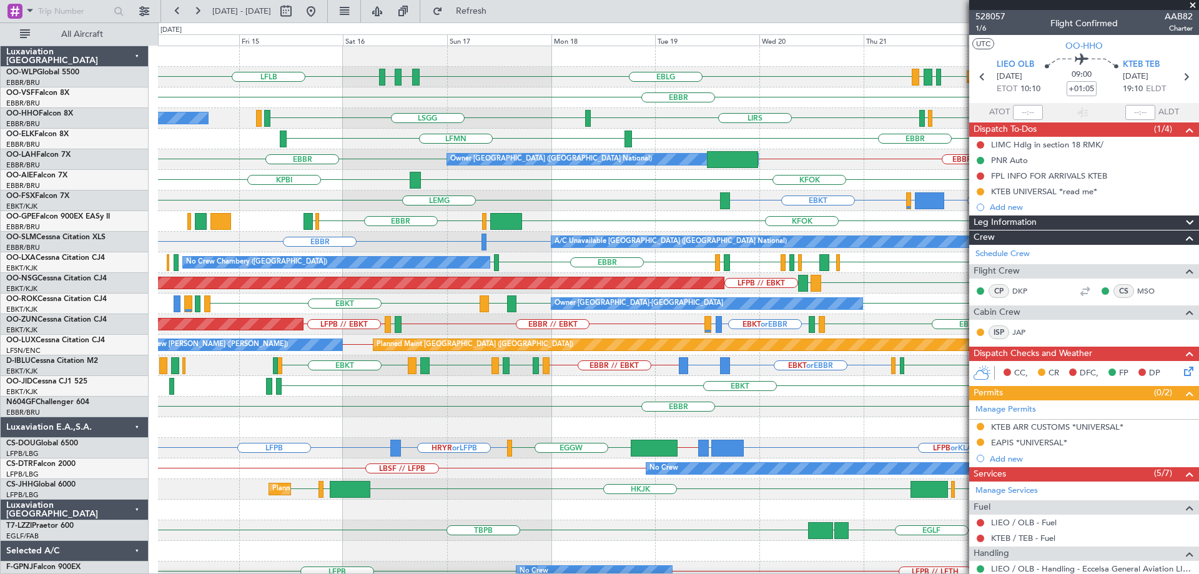
click at [610, 209] on div "Planned Maint Berlin (Brandenburg) LFLB EBLG LDSP EBLG EDDB EBLG LDDU EBBR LSGG…" at bounding box center [678, 375] width 1040 height 659
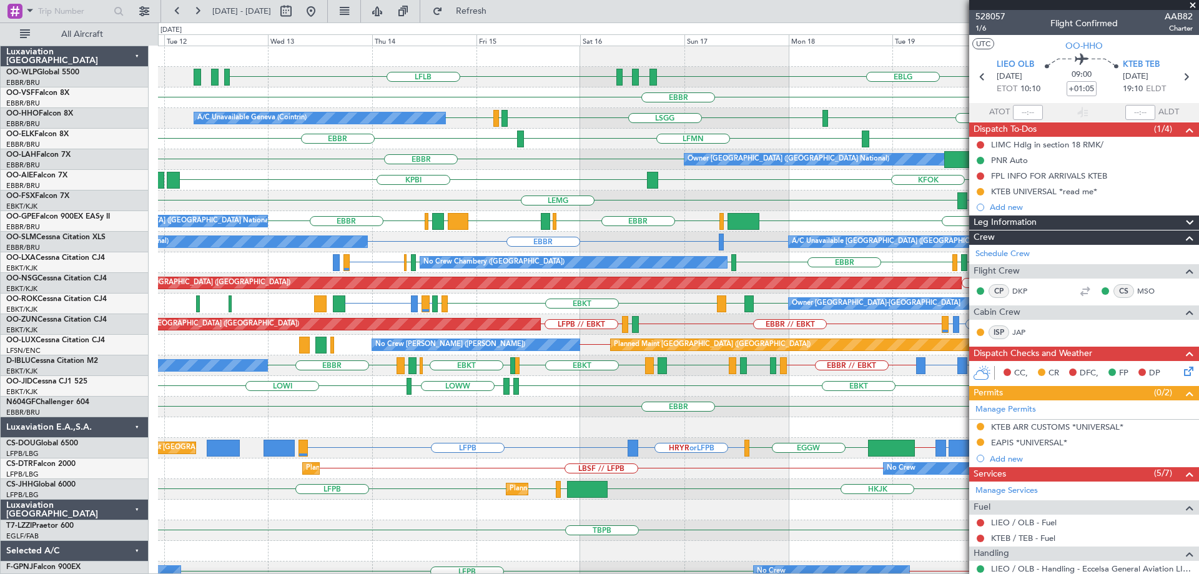
click at [617, 203] on div "FCOD or EBKT LSGG or EBKT EBKT LEMG EGGW or EBKT EBKT" at bounding box center [678, 200] width 1040 height 21
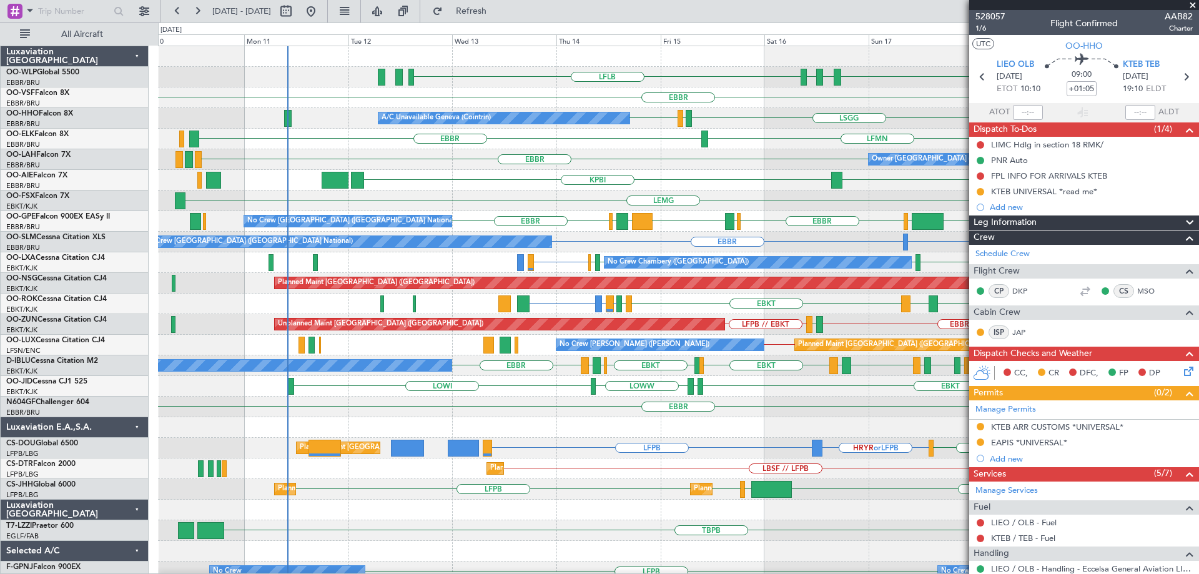
click at [398, 185] on div "KPBI KFOK" at bounding box center [678, 180] width 1040 height 21
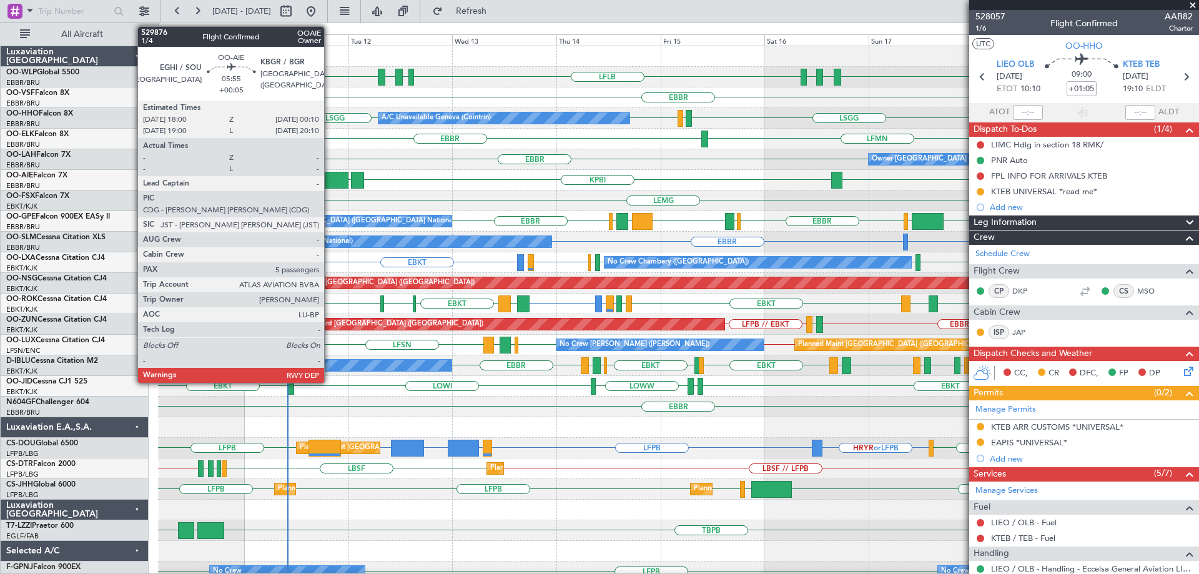
click at [329, 180] on div at bounding box center [334, 180] width 27 height 17
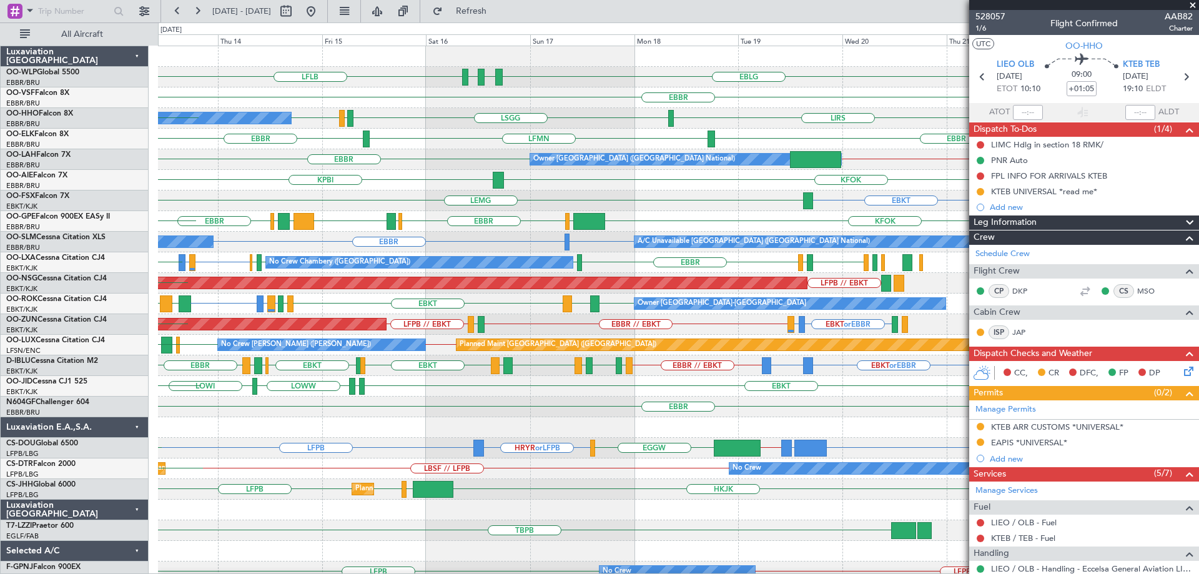
click at [534, 269] on div "LFLB EBLG LDSP EBLG Planned Maint Berlin (Brandenburg) EBLG LDZD EBLG EBBR LSGG…" at bounding box center [678, 406] width 1040 height 721
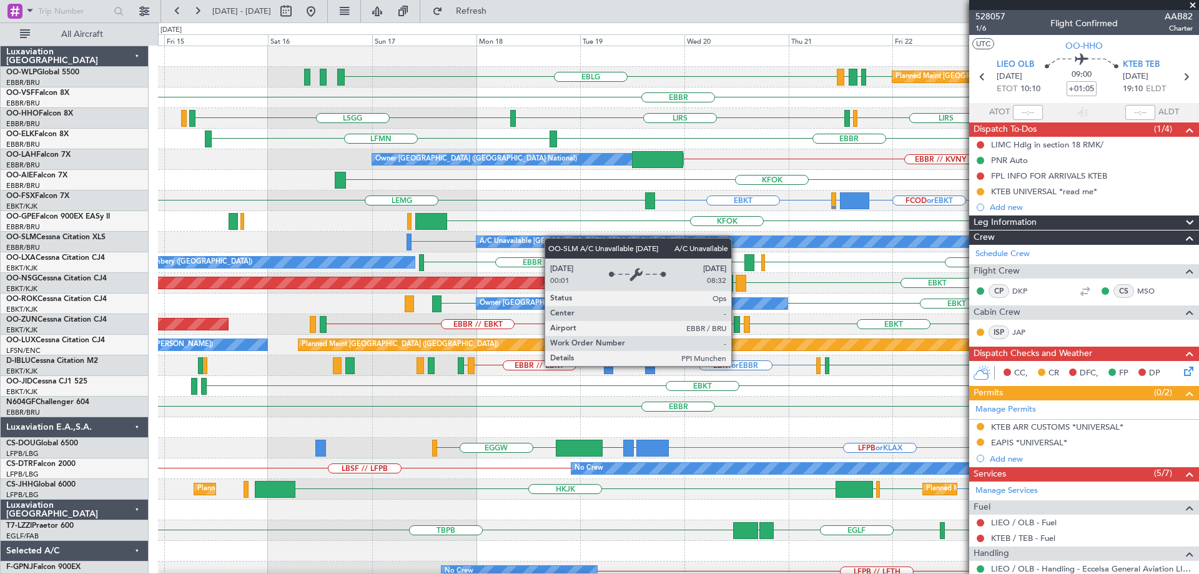
click at [561, 240] on div "Planned Maint Berlin (Brandenburg) EBLG EDDB EBLG LDDU EBBR LSGG LIRS LSZH LIRS…" at bounding box center [678, 375] width 1040 height 659
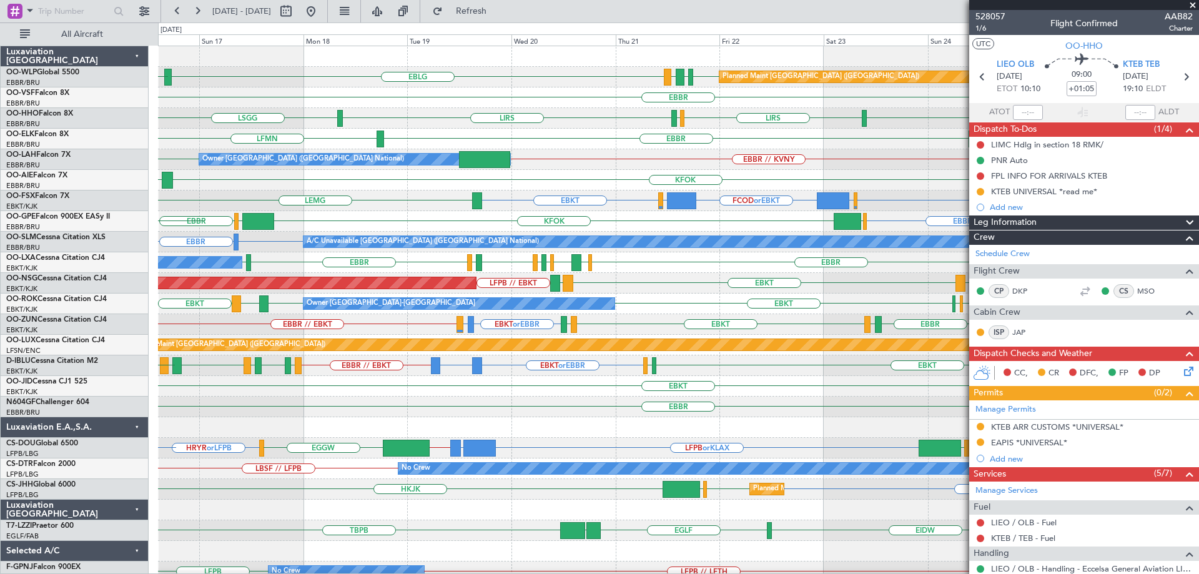
click at [313, 208] on div "Planned Maint Berlin (Brandenburg) EBLG LDSP EDDB EBLG LDDU EBLG LFLB EBBR LSGG…" at bounding box center [678, 375] width 1040 height 659
click at [275, 242] on div "Planned Maint Berlin (Brandenburg) EBLG LDSP EDDB EBLG LDDU EBLG LFLB EBBR LSGG…" at bounding box center [678, 375] width 1040 height 659
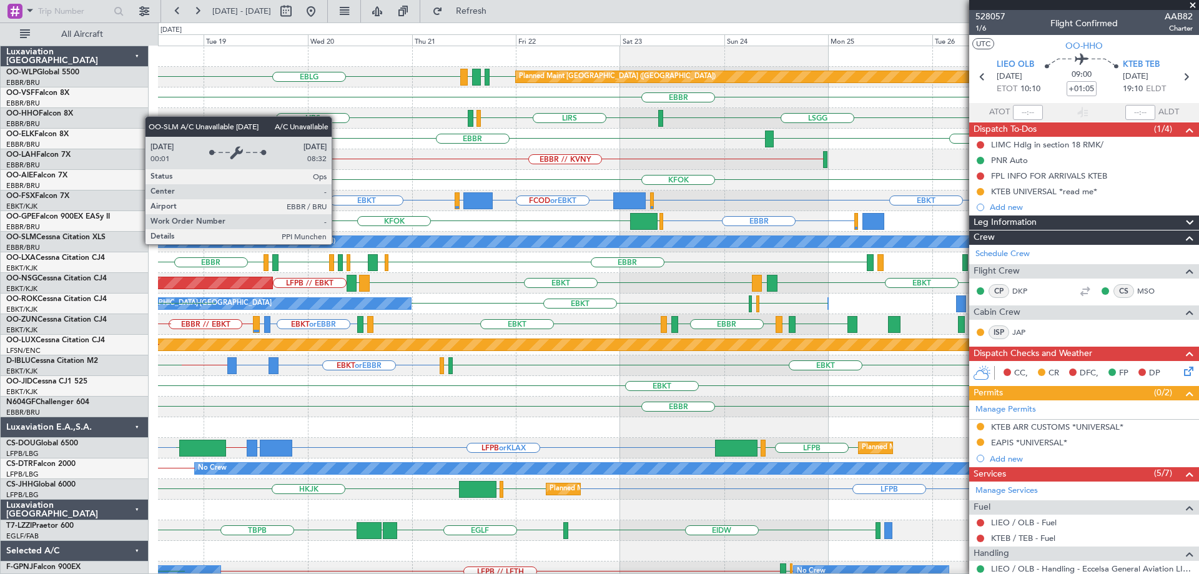
click at [272, 288] on div "Planned Maint Berlin (Brandenburg) EBLG EDDB EBLG LDDU EBLG LDSP LFLB EBBR LIRS…" at bounding box center [678, 375] width 1040 height 659
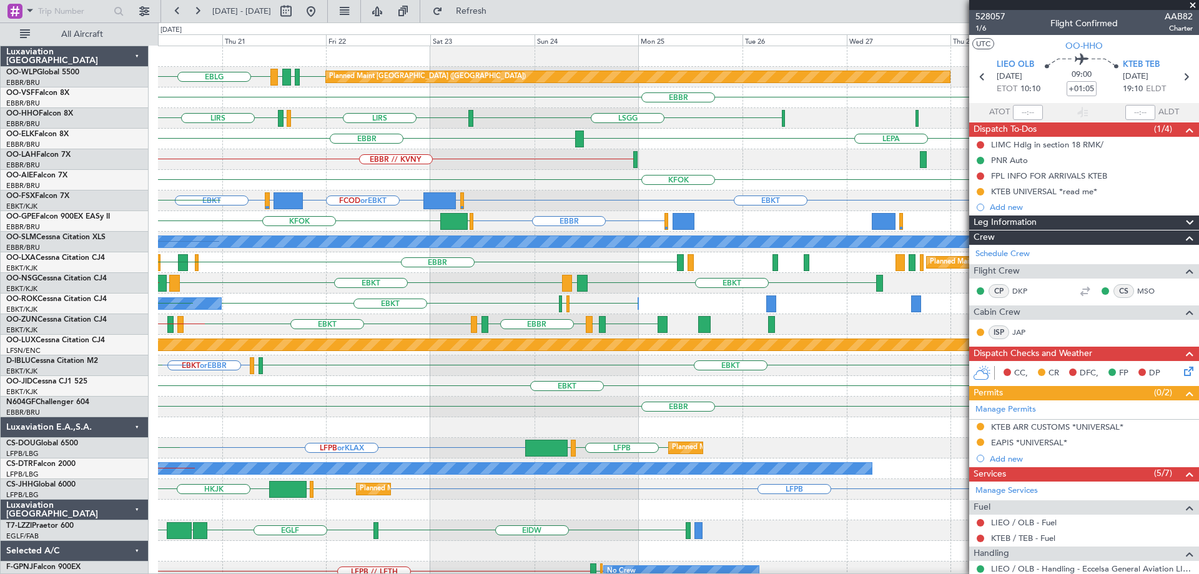
click at [341, 348] on div "Planned Maint [GEOGRAPHIC_DATA] ([GEOGRAPHIC_DATA])" at bounding box center [581, 344] width 1698 height 11
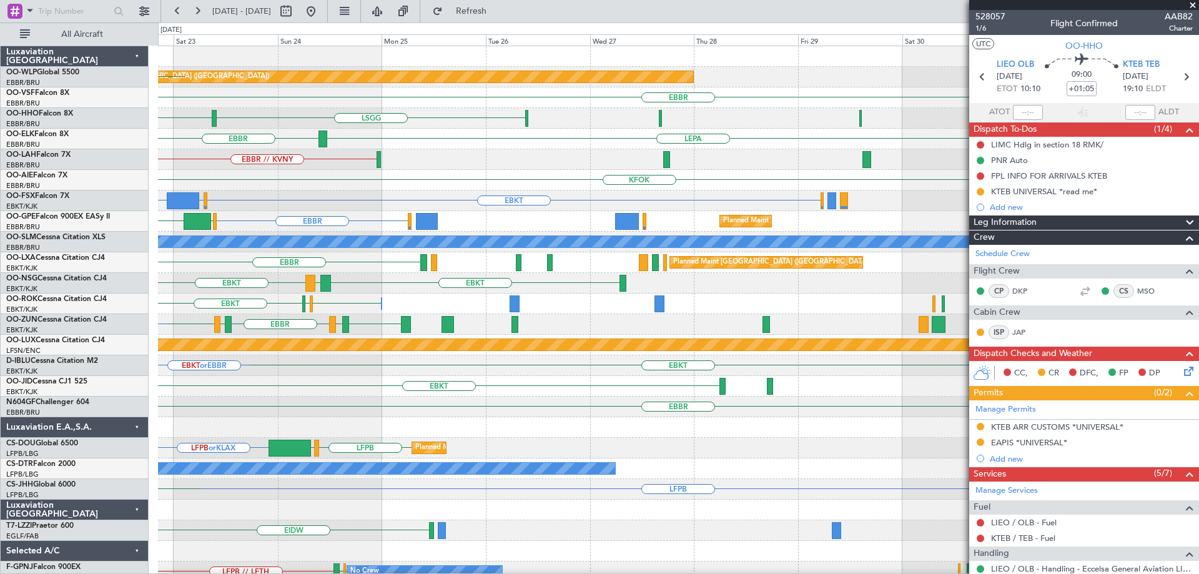
click at [397, 391] on div "EBKT" at bounding box center [678, 386] width 1040 height 21
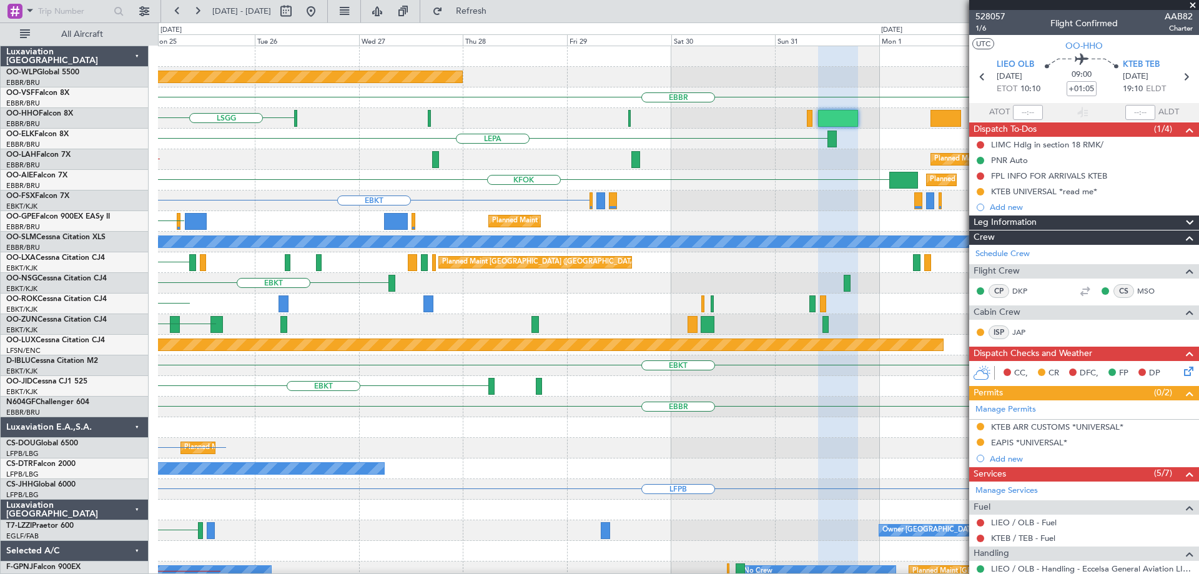
click at [496, 428] on div at bounding box center [678, 427] width 1040 height 21
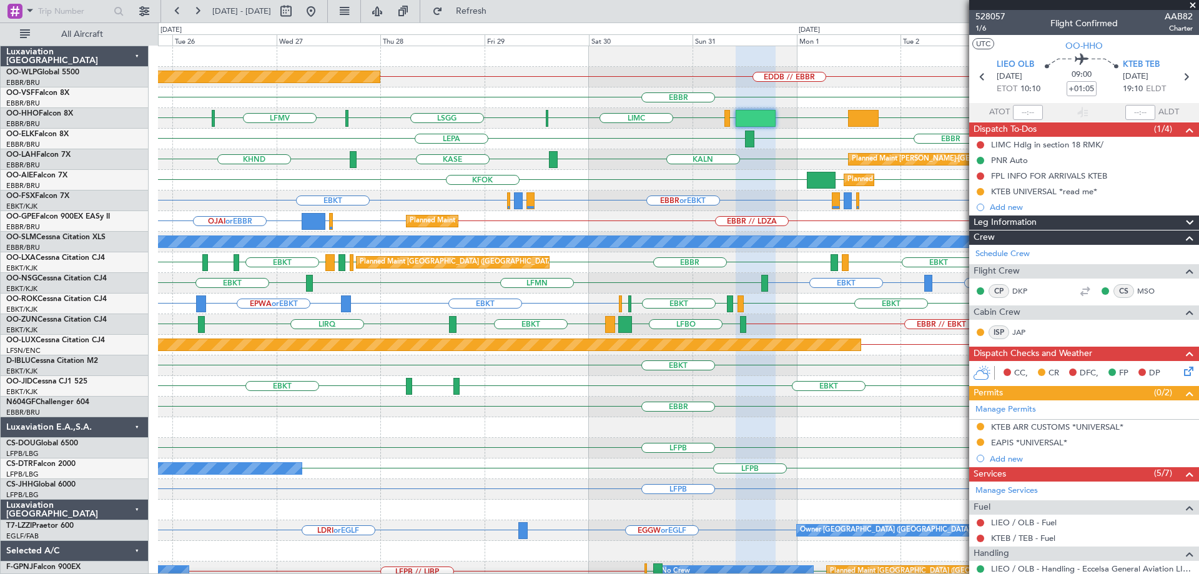
click at [931, 277] on div "EDDB // EBBR Planned Maint Berlin (Brandenburg) EBBR EBBR KTEB LIEO LIMC LSGG L…" at bounding box center [678, 406] width 1040 height 721
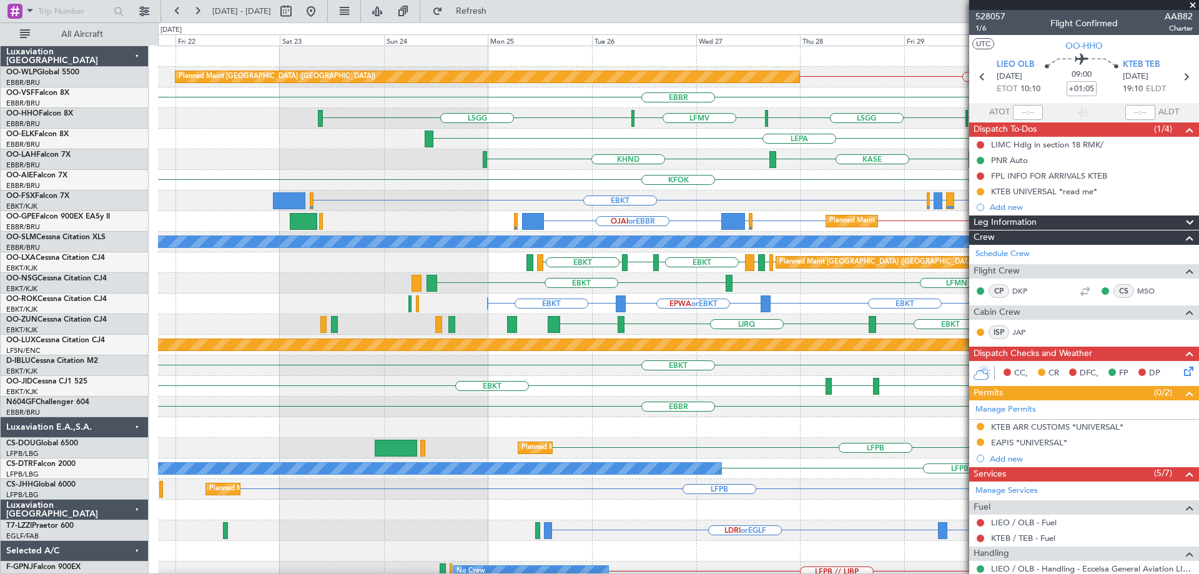
click at [783, 306] on div "EDDB // EBBR Planned Maint Berlin (Brandenburg) EBBR KTEB LIEO LIMC LSGG LFMV L…" at bounding box center [678, 406] width 1040 height 721
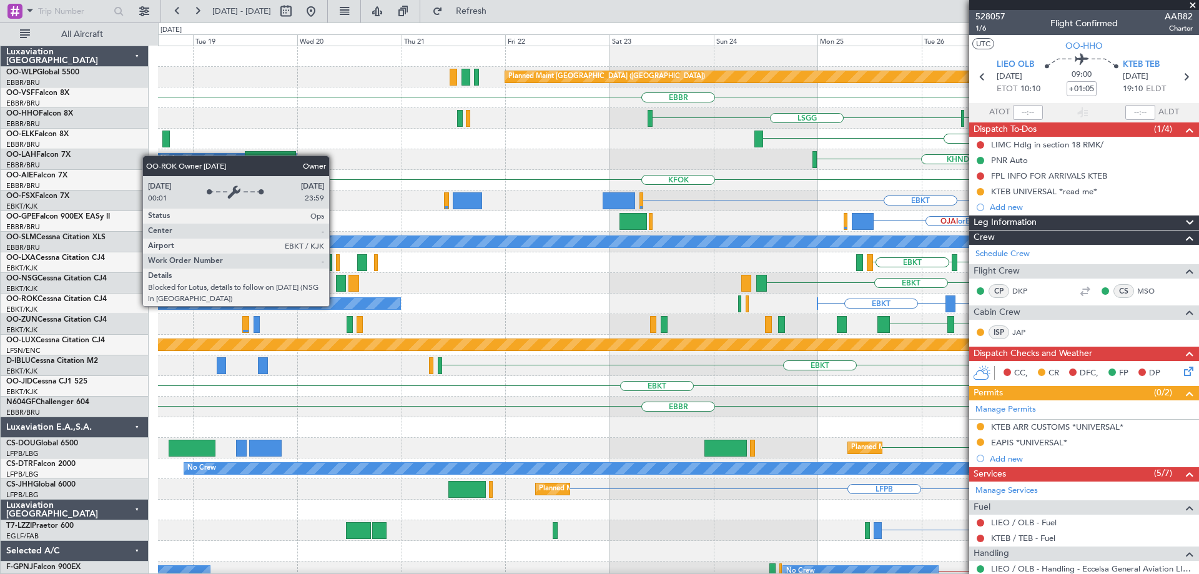
click at [631, 343] on div "EDDB // EBBR Planned Maint Berlin (Brandenburg) EBBR LSGG LFMV LSGG LIMC LEPA K…" at bounding box center [678, 406] width 1040 height 721
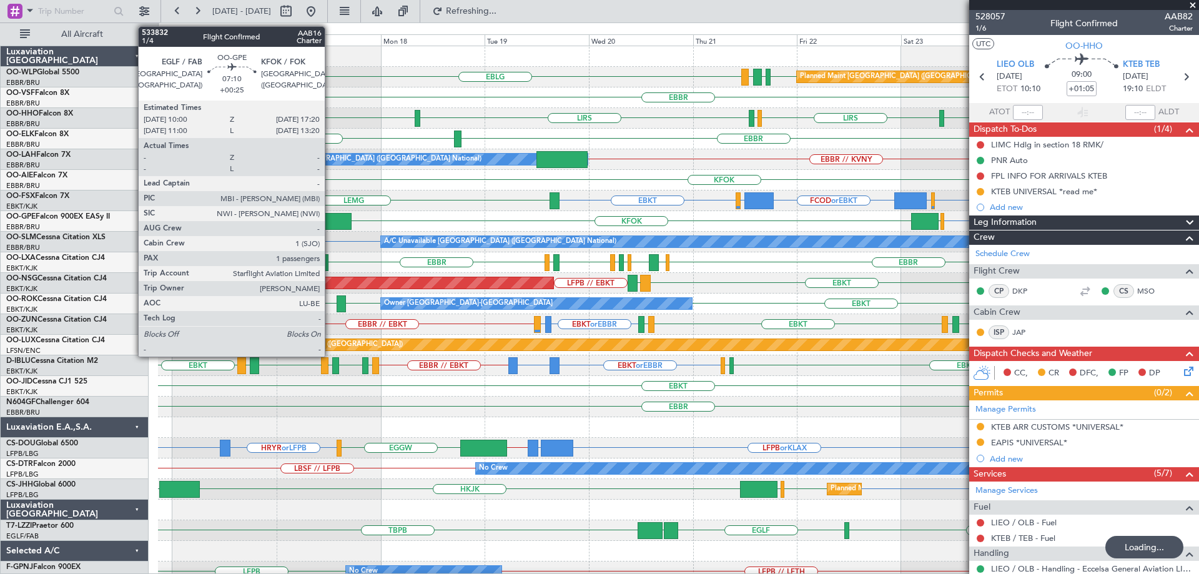
click at [331, 215] on div at bounding box center [336, 221] width 32 height 17
click at [331, 216] on div at bounding box center [336, 221] width 32 height 17
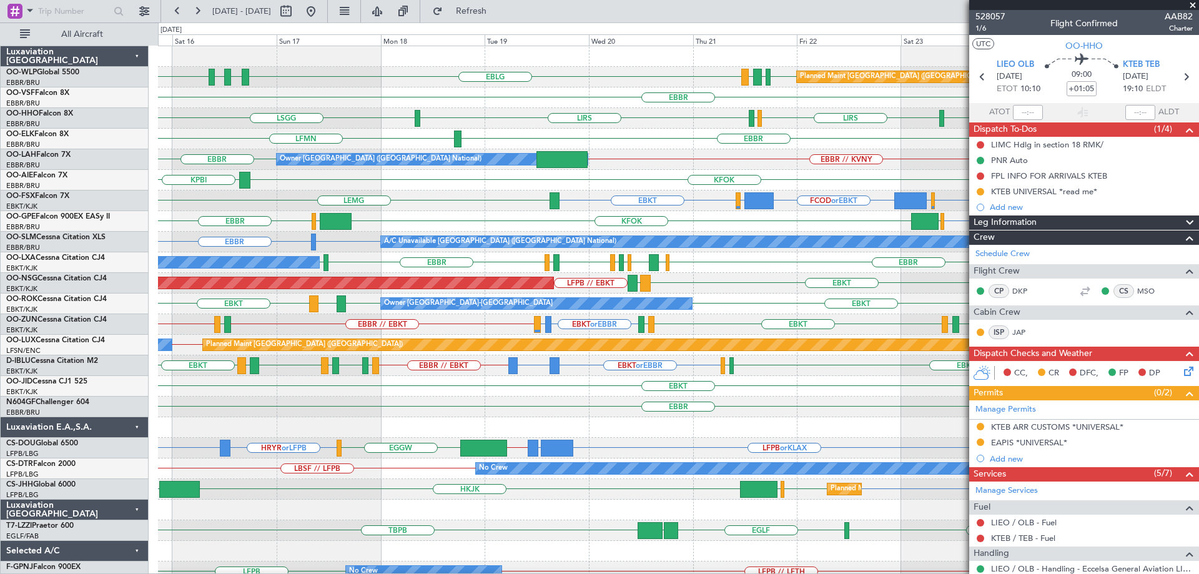
click at [661, 173] on div "KPBI KFOK" at bounding box center [678, 180] width 1040 height 21
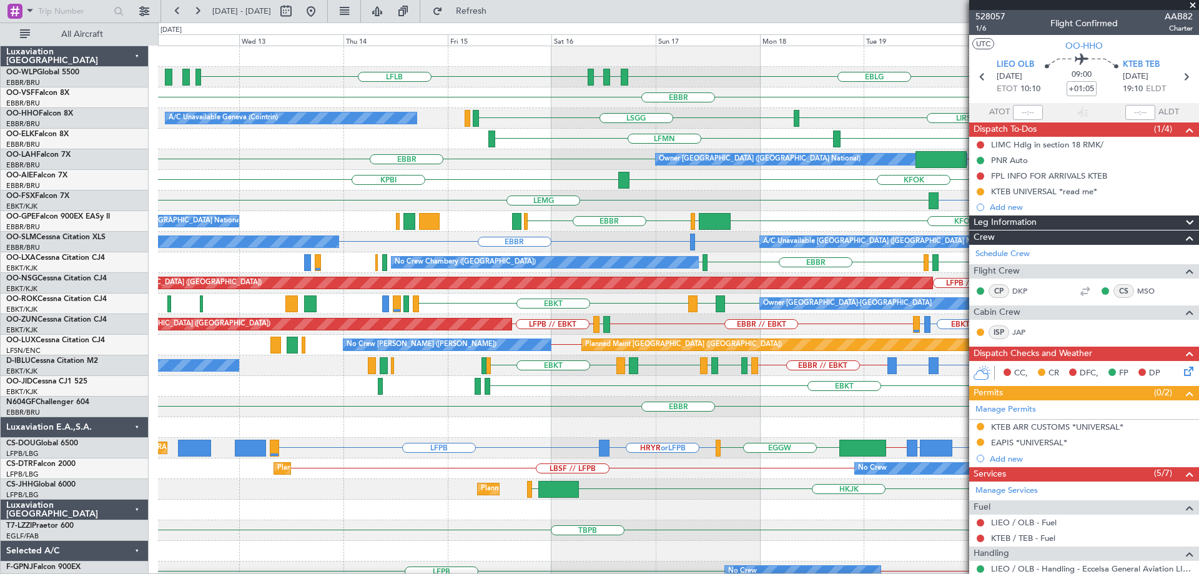
click at [828, 264] on div "LFLB EBLG LDSP EBLG EDDB EBLG LDDU Planned Maint Berlin (Brandenburg) EBBR LSGG…" at bounding box center [678, 375] width 1040 height 659
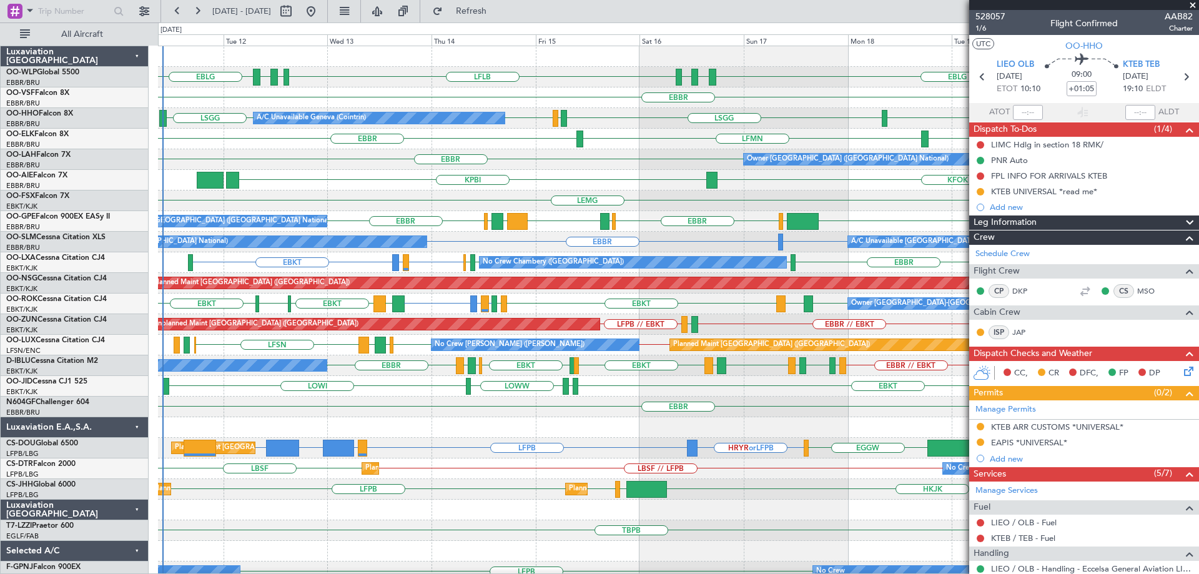
click at [346, 165] on div "EBBR EBBR // KVNY Owner Brussels (Brussels National)" at bounding box center [678, 159] width 1040 height 21
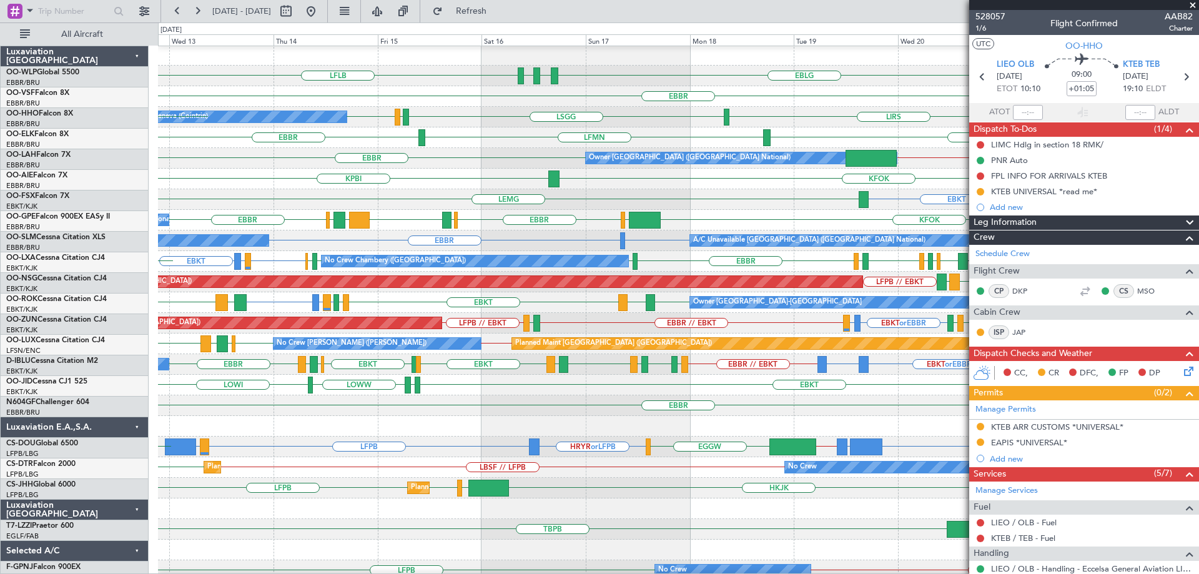
scroll to position [1, 0]
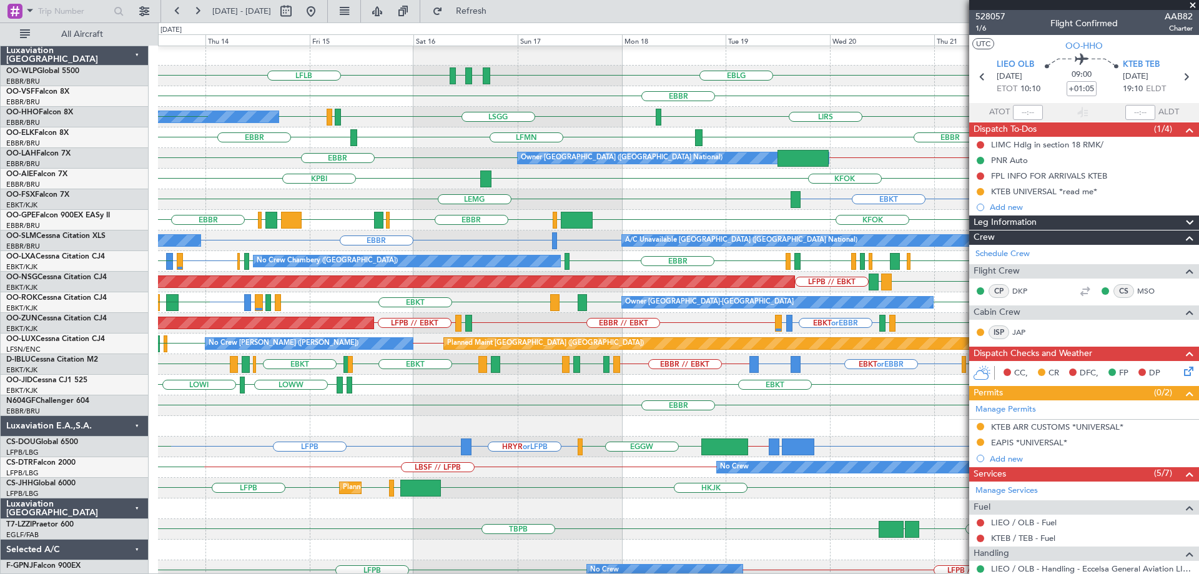
click at [386, 179] on div "KPBI KFOK KBGR EGHI" at bounding box center [678, 179] width 1040 height 21
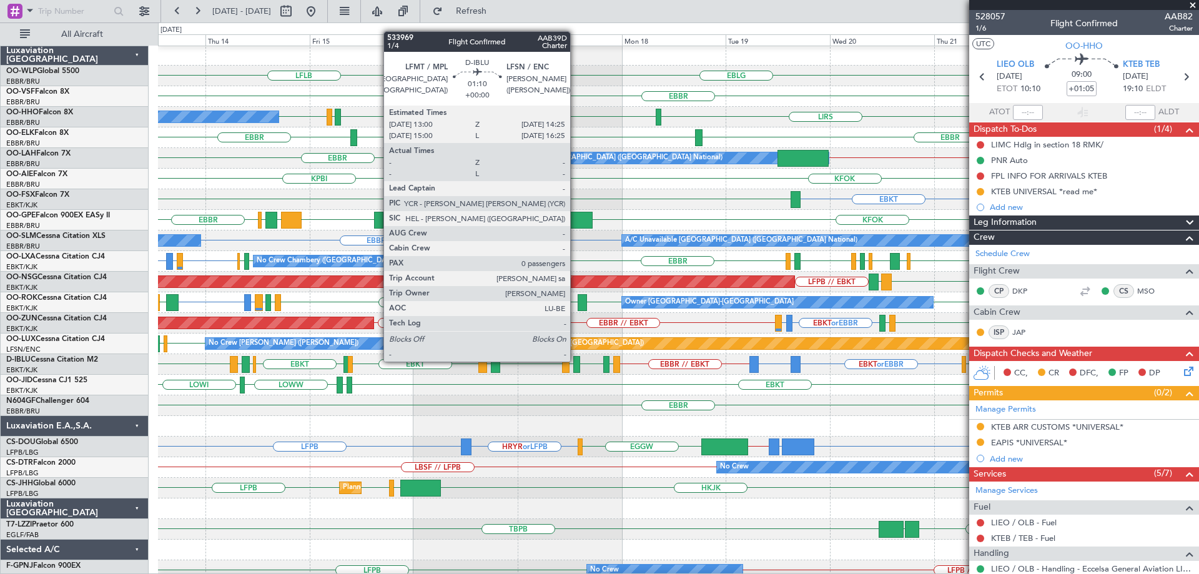
click at [576, 360] on div at bounding box center [576, 364] width 6 height 17
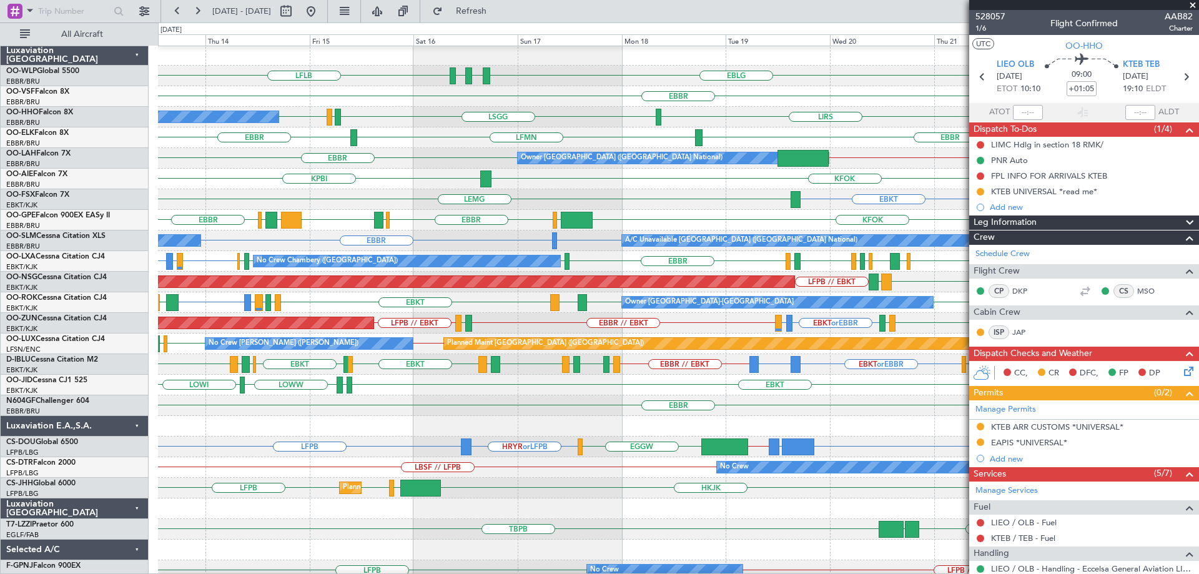
click at [565, 84] on div "Planned Maint Berlin (Brandenburg) LFLB EBLG LDSP EBLG EDDB EBLG LDDU" at bounding box center [678, 76] width 1040 height 21
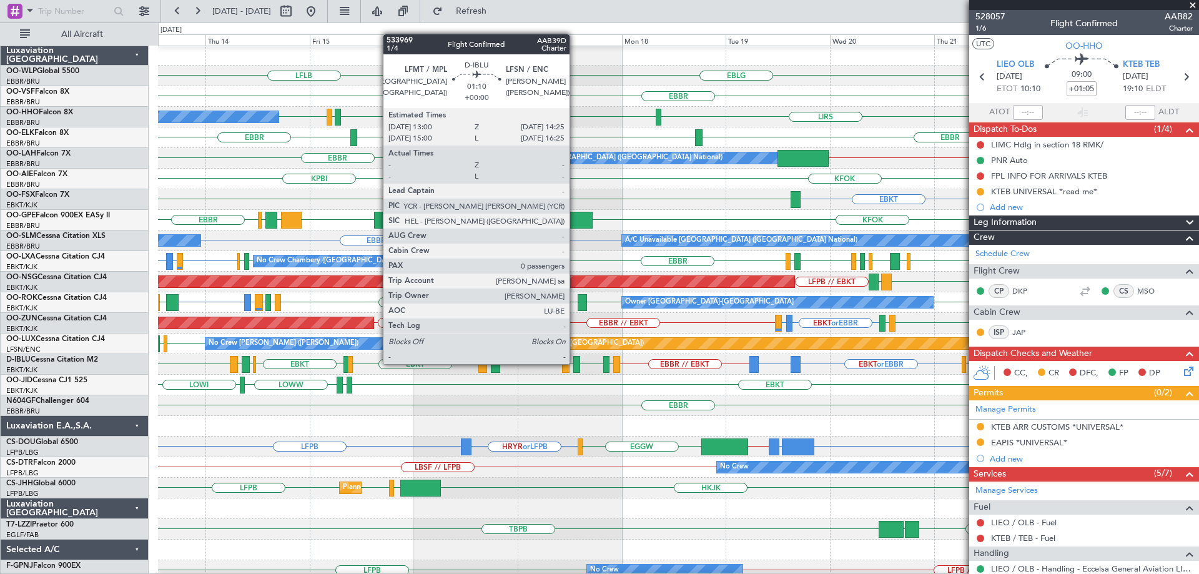
click at [575, 363] on div at bounding box center [576, 364] width 6 height 17
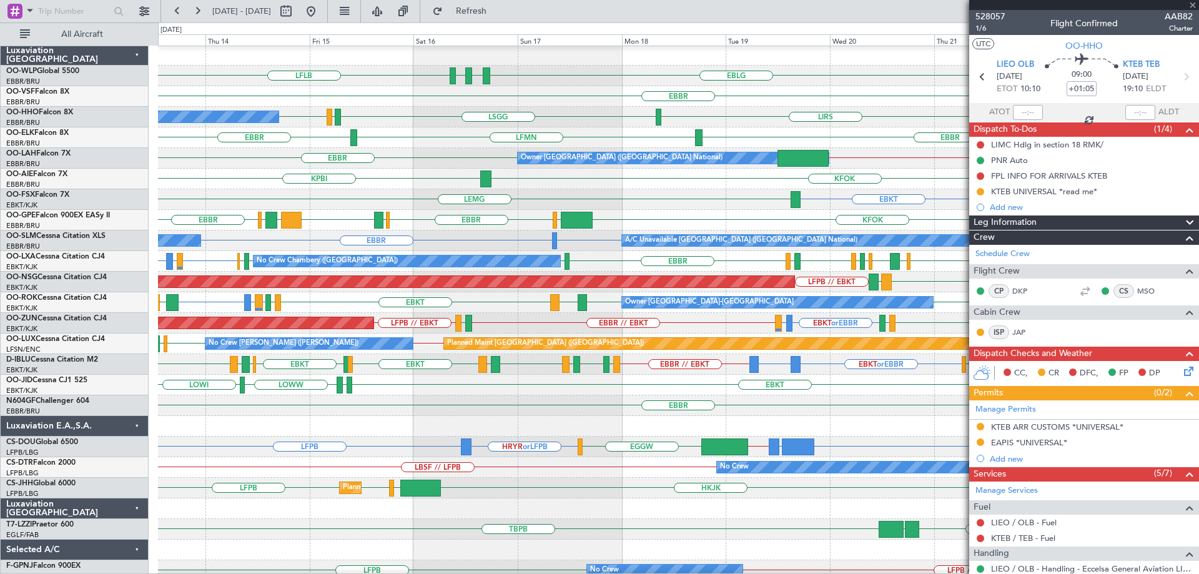
type input "0"
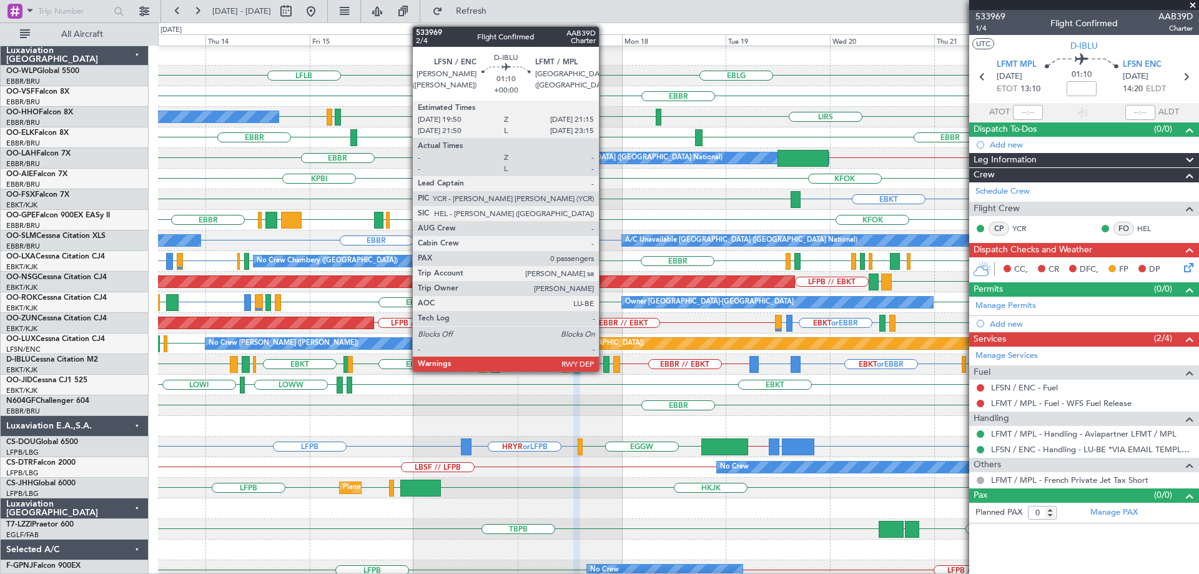
click at [604, 364] on div at bounding box center [606, 364] width 6 height 17
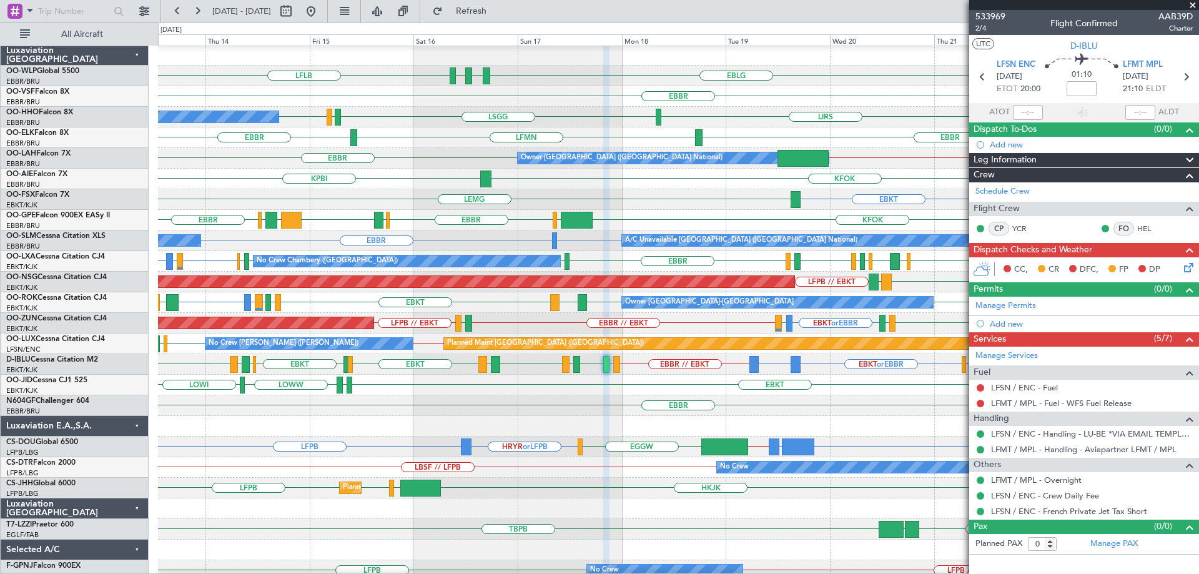
click at [588, 396] on div "EBBR" at bounding box center [678, 405] width 1040 height 21
click at [588, 393] on div "LOWI EBKT EDDS LOWW" at bounding box center [678, 385] width 1040 height 21
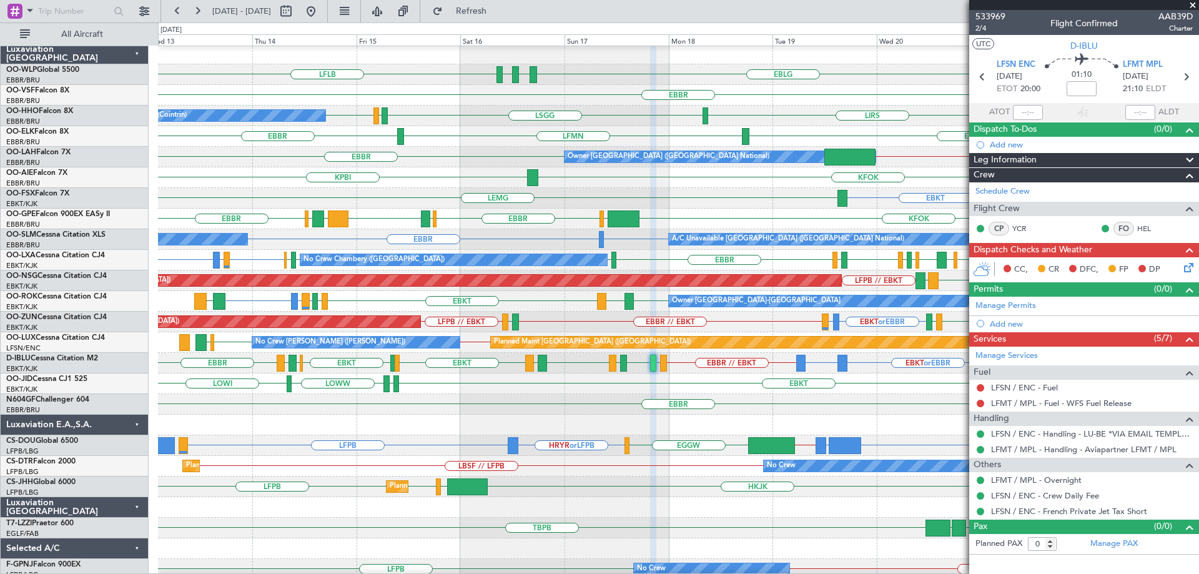
click at [363, 297] on div "EBKT LFMD or EBKT EBKT EBKT LFKF EBKT LOWI LEMG EBKT Owner Kortrijk-Wevelgem Ow…" at bounding box center [678, 301] width 1040 height 21
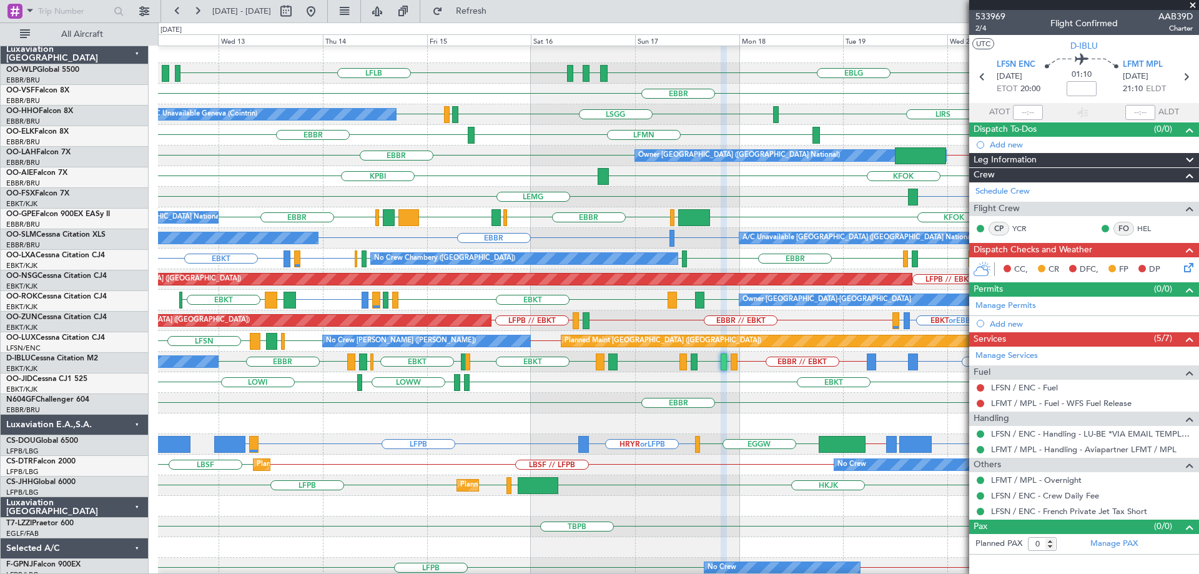
scroll to position [4, 0]
click at [456, 303] on div "Owner Kortrijk-Wevelgem EBKT LFMD or EBKT EBKT EBKT EBKT LFKF EBKT LOWI LEMG EB…" at bounding box center [678, 300] width 1040 height 21
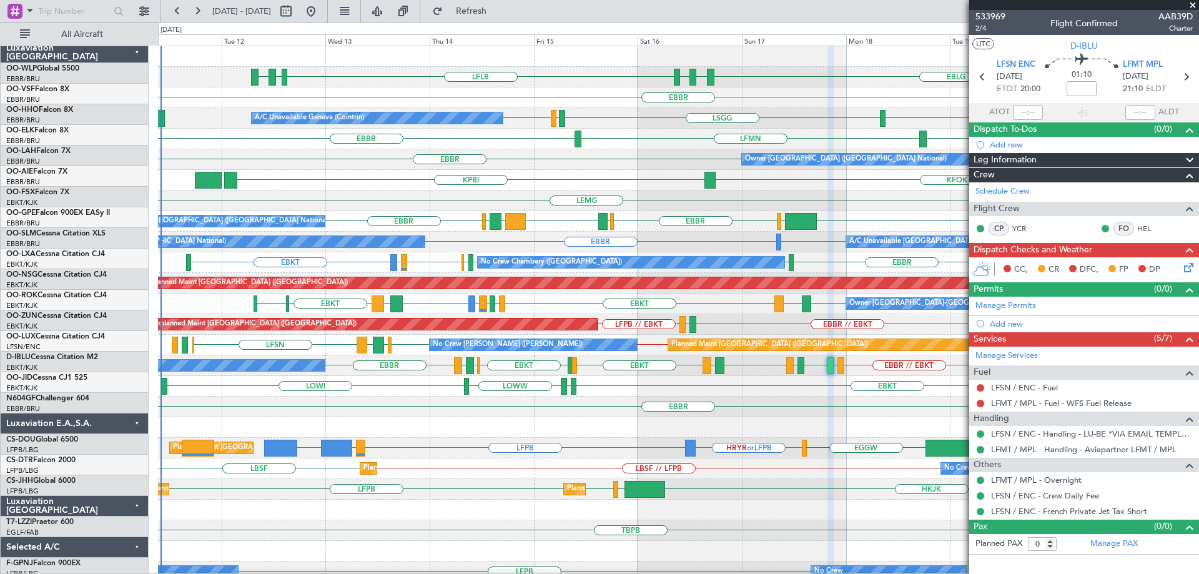
scroll to position [0, 0]
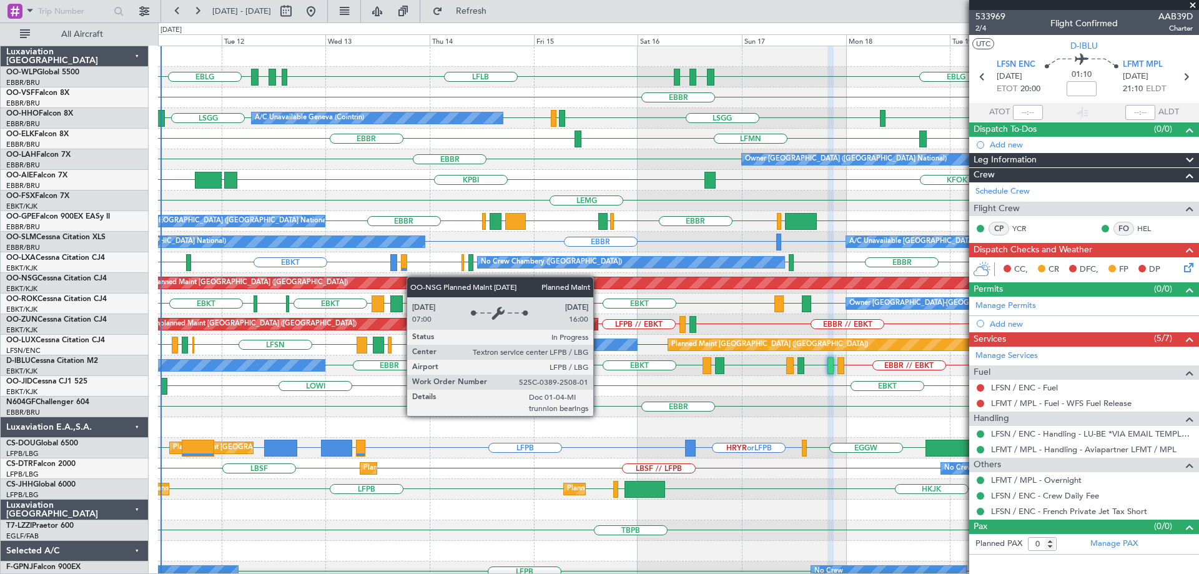
click at [413, 277] on div "LFLB EBLG LDZD EBLG EBLG LDSP EBLG Planned Maint Berlin (Brandenburg) EBBR A/C …" at bounding box center [678, 406] width 1040 height 721
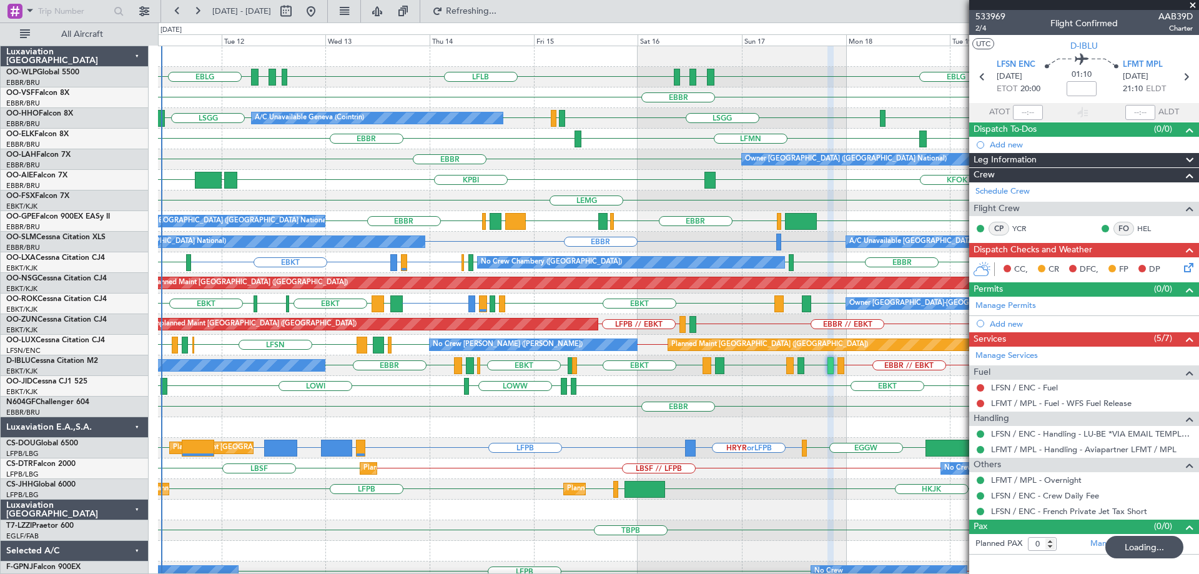
click at [288, 183] on div "KFOK KPBI KBGR EGHI" at bounding box center [678, 180] width 1040 height 21
click at [466, 157] on div "EBBR EBBR // KVNY Owner Brussels (Brussels National)" at bounding box center [678, 159] width 1040 height 21
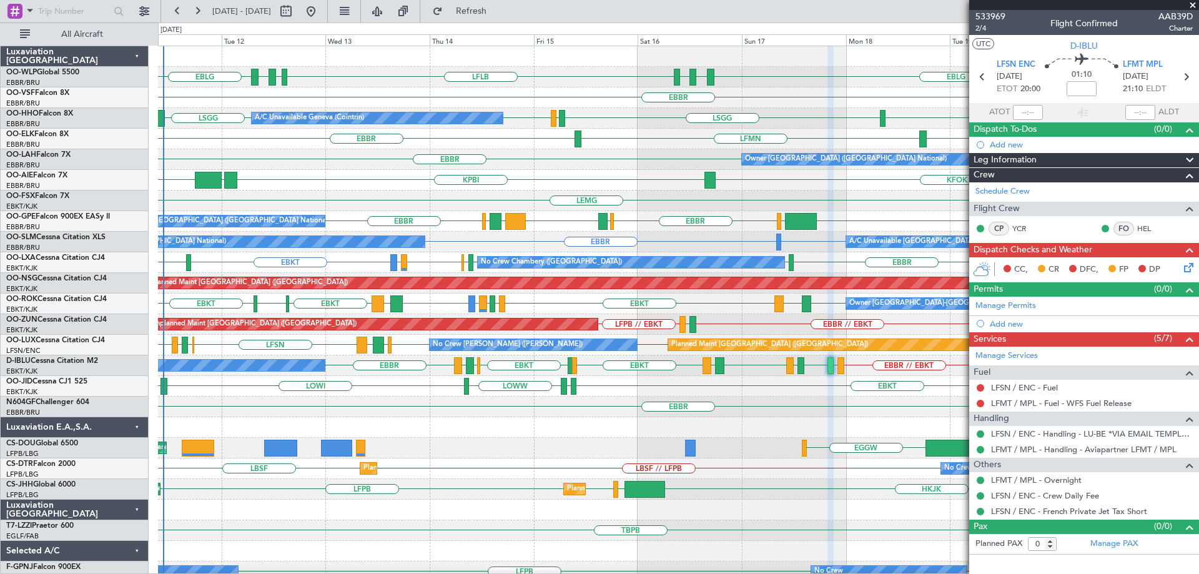
click at [1193, 6] on span at bounding box center [1192, 5] width 12 height 11
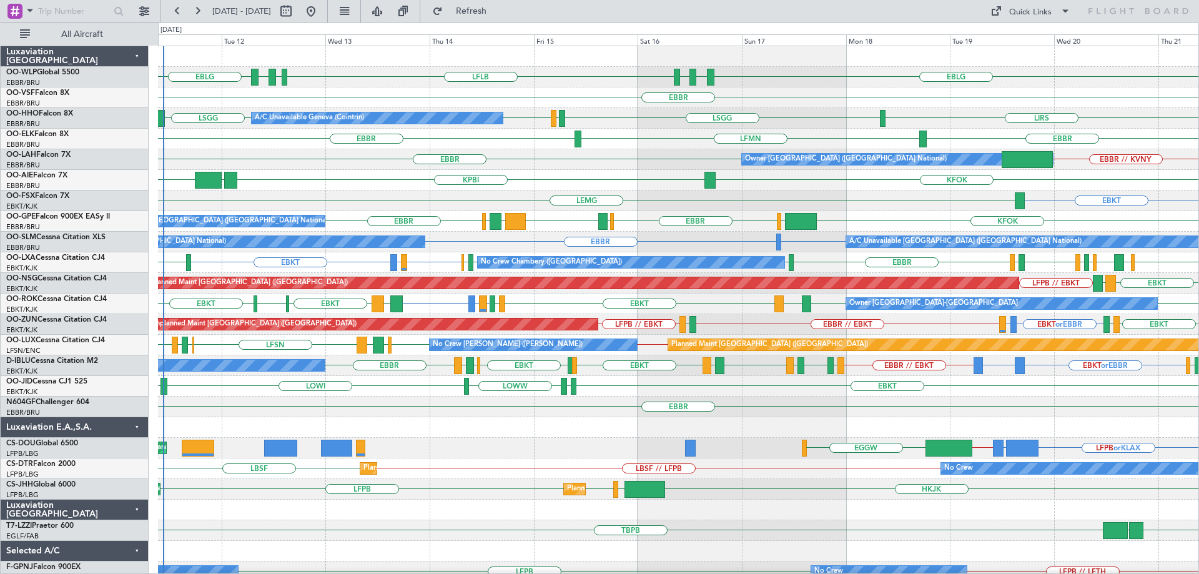
click at [521, 270] on div "EBLG LDSP EBLG LFLB EBLG LDZD EBLG Planned Maint [GEOGRAPHIC_DATA] ([GEOGRAPHIC…" at bounding box center [678, 406] width 1040 height 721
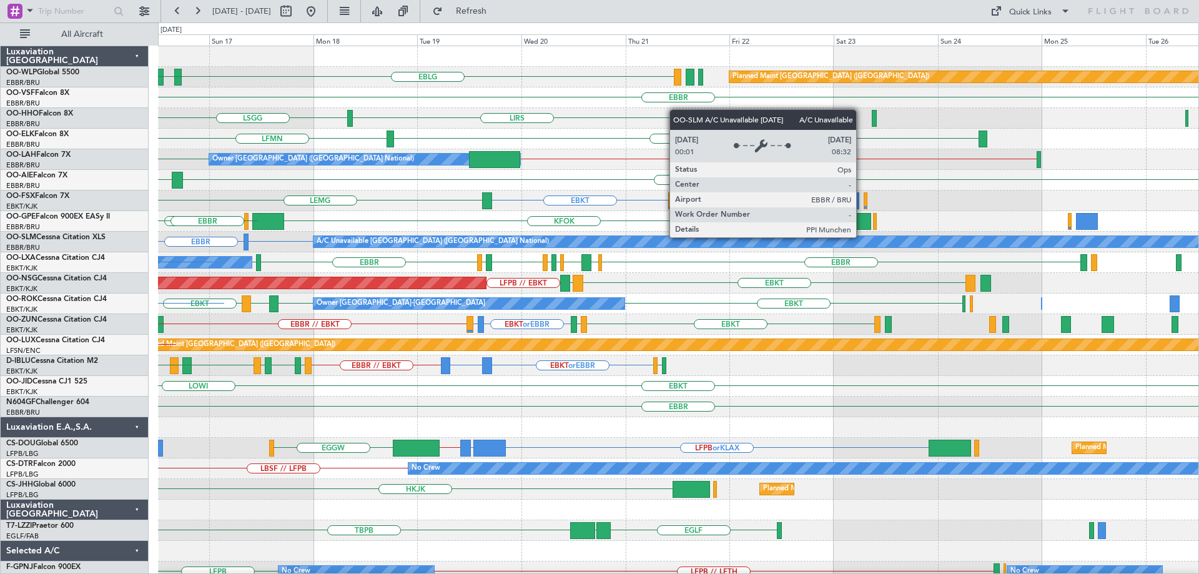
click at [479, 309] on div "EBLG LDSP Planned Maint [GEOGRAPHIC_DATA] ([GEOGRAPHIC_DATA]) EBLG LFLB [GEOGRA…" at bounding box center [678, 406] width 1040 height 721
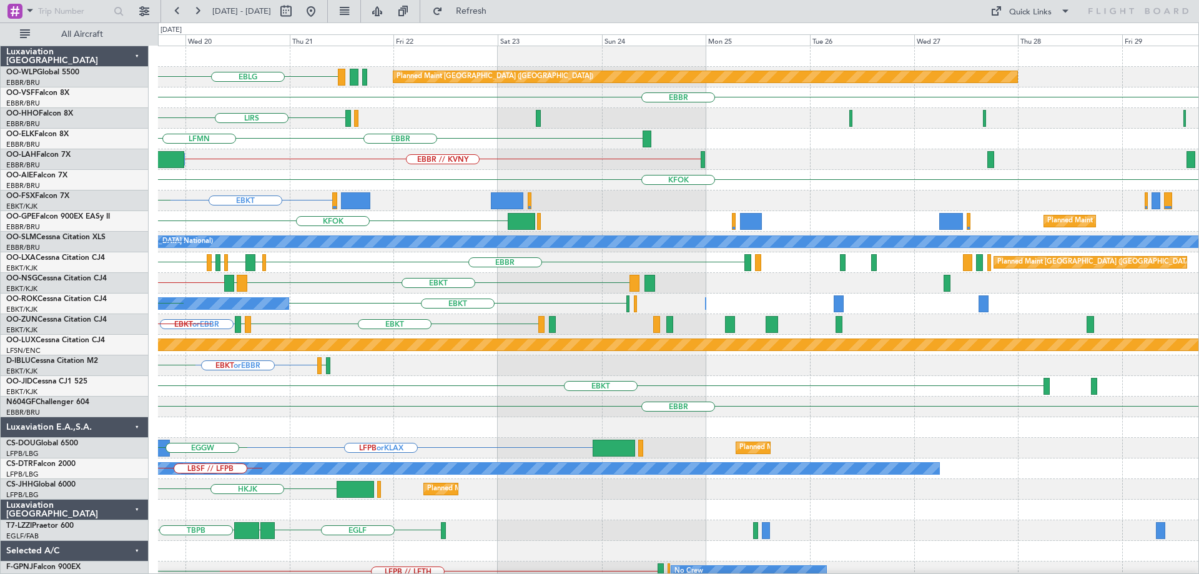
click at [387, 305] on div "EBKT Owner [GEOGRAPHIC_DATA]-[GEOGRAPHIC_DATA] Owner [GEOGRAPHIC_DATA]-[GEOGRAP…" at bounding box center [678, 303] width 1040 height 21
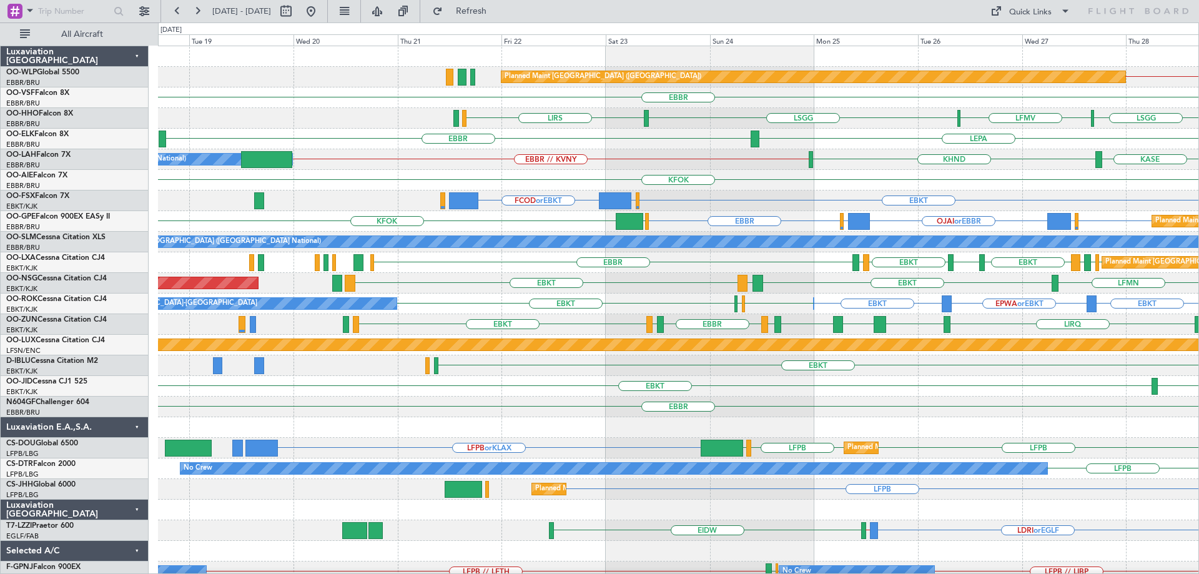
click at [608, 163] on div "Planned Maint [GEOGRAPHIC_DATA] ([GEOGRAPHIC_DATA]) EDDB // EBBR [GEOGRAPHIC_DA…" at bounding box center [678, 406] width 1040 height 721
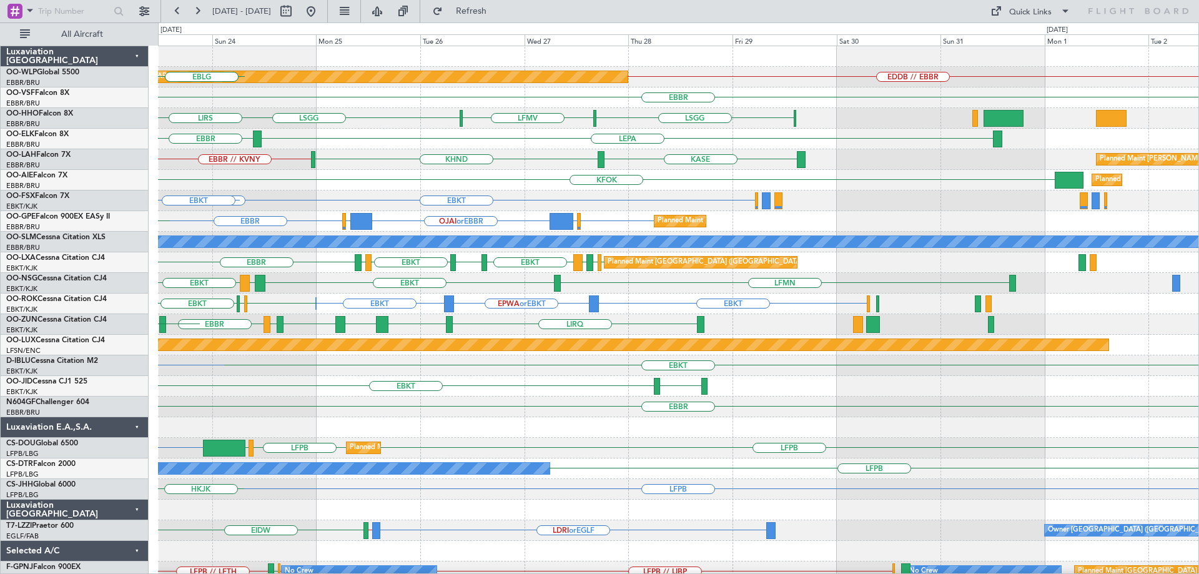
click at [458, 170] on div "Planned Maint [GEOGRAPHIC_DATA] ([GEOGRAPHIC_DATA]) EDDB // EBBR LDDU EBLG EDDB…" at bounding box center [678, 375] width 1040 height 659
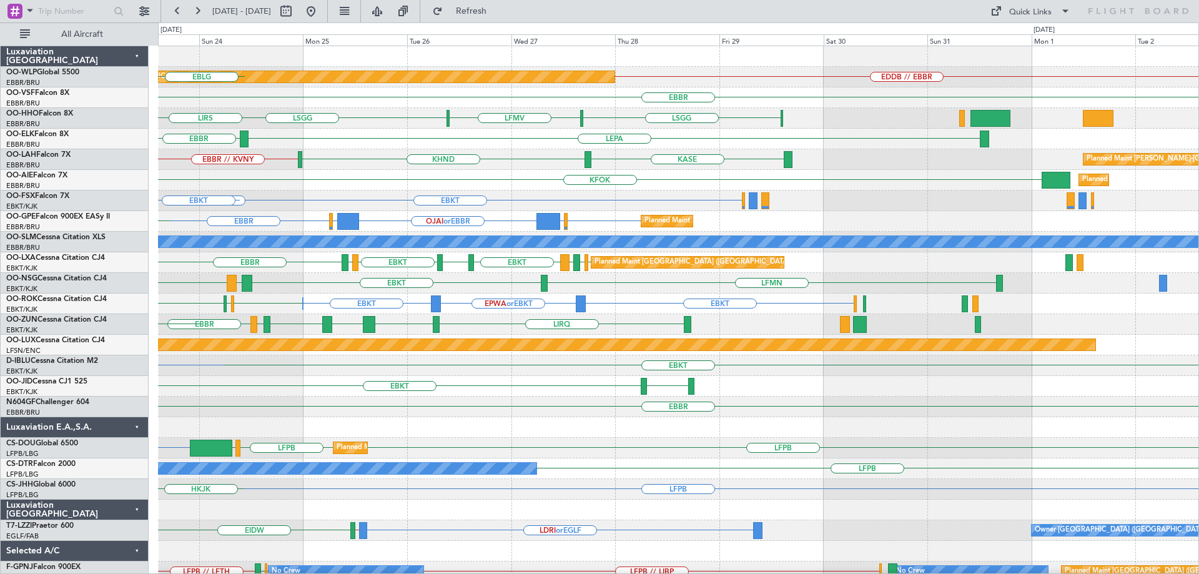
click at [474, 189] on div "KFOK Planned Maint [GEOGRAPHIC_DATA] ([GEOGRAPHIC_DATA])" at bounding box center [678, 180] width 1040 height 21
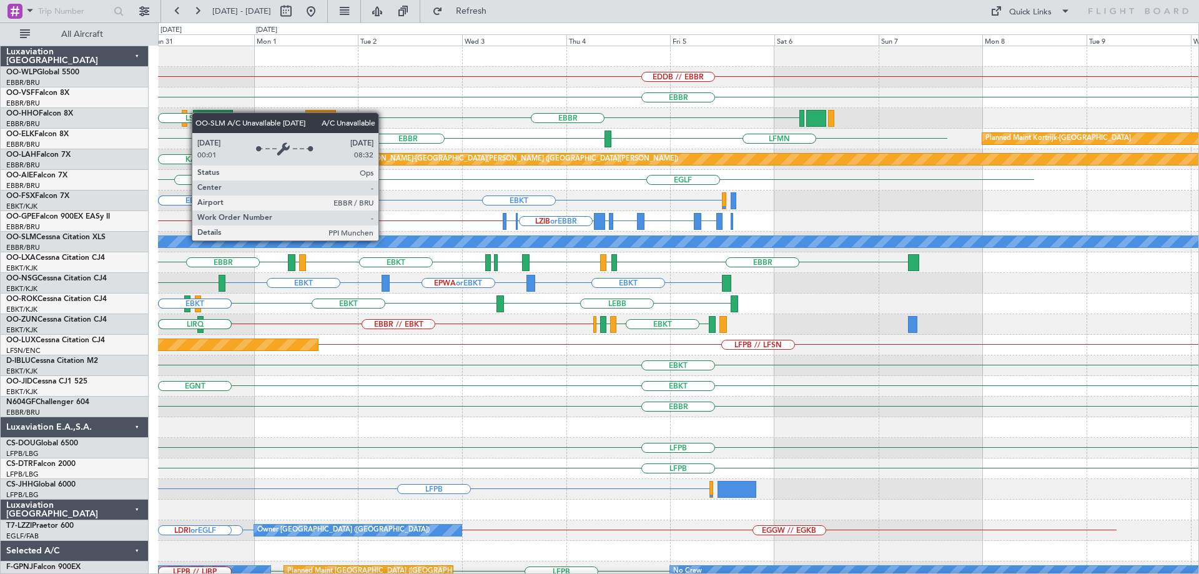
click at [411, 246] on div "EDDB // EBBR [GEOGRAPHIC_DATA] [GEOGRAPHIC_DATA] KTEB [GEOGRAPHIC_DATA] LIMC [G…" at bounding box center [678, 406] width 1040 height 721
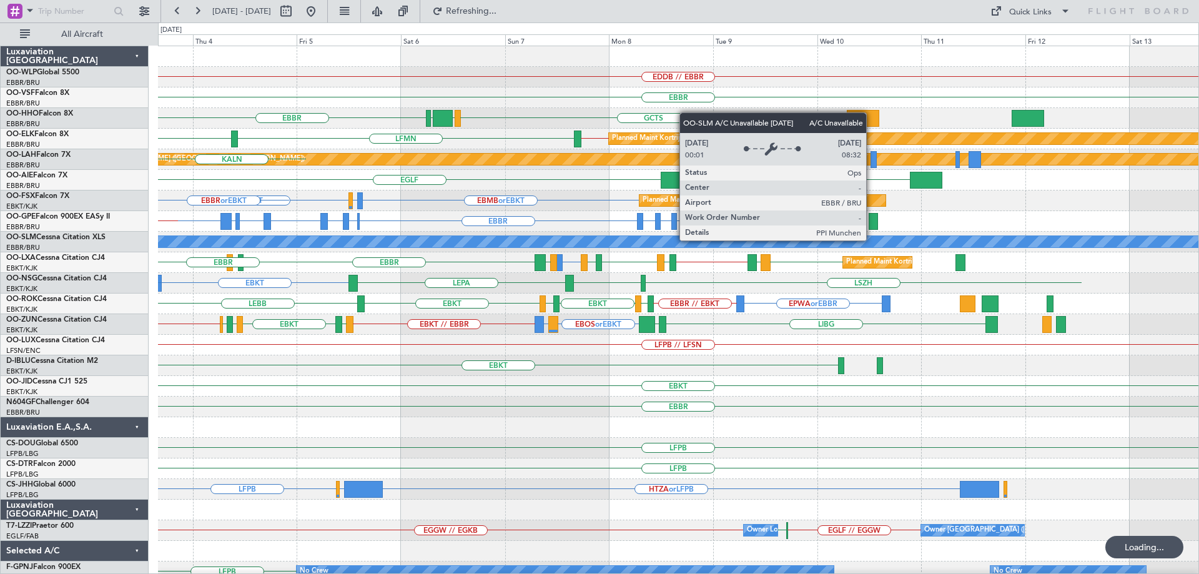
click at [441, 248] on div "A/C Unavailable [GEOGRAPHIC_DATA] ([GEOGRAPHIC_DATA] National)" at bounding box center [678, 242] width 1040 height 21
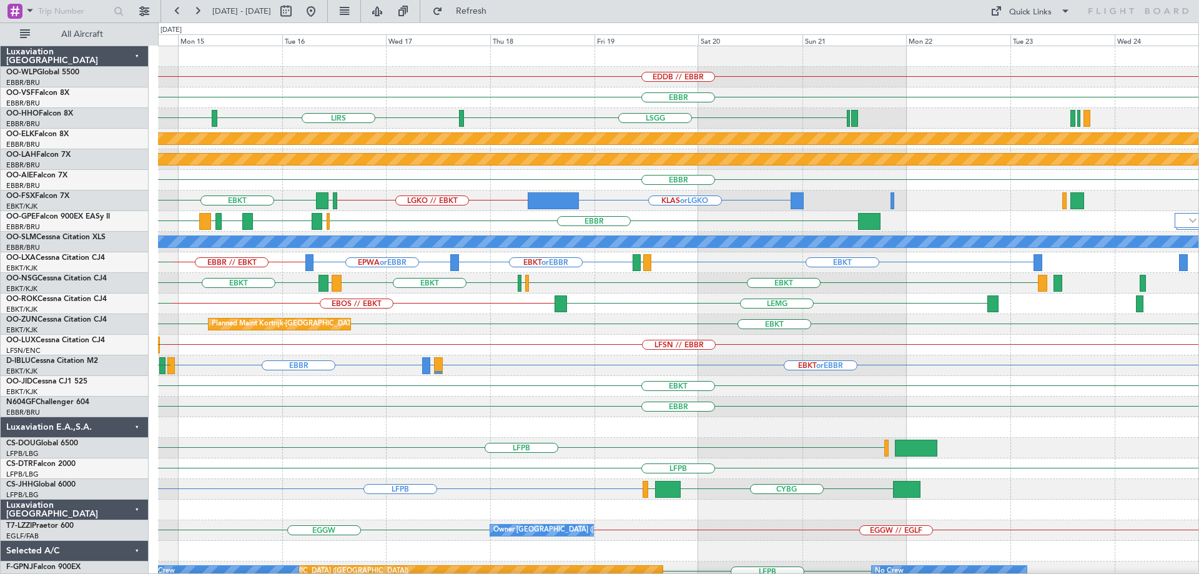
click at [401, 264] on div "EDDB // EBBR [GEOGRAPHIC_DATA] LIRS [GEOGRAPHIC_DATA] [GEOGRAPHIC_DATA] GMMH [G…" at bounding box center [678, 396] width 1040 height 700
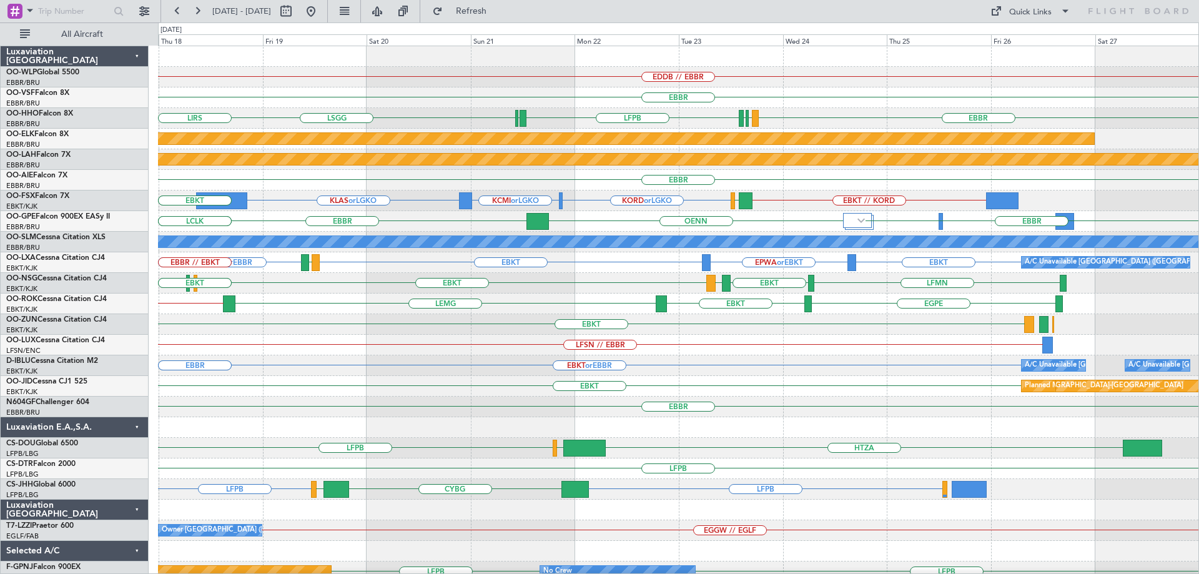
click at [361, 315] on div "EBKT Planned Maint [GEOGRAPHIC_DATA]-[GEOGRAPHIC_DATA]" at bounding box center [678, 324] width 1040 height 21
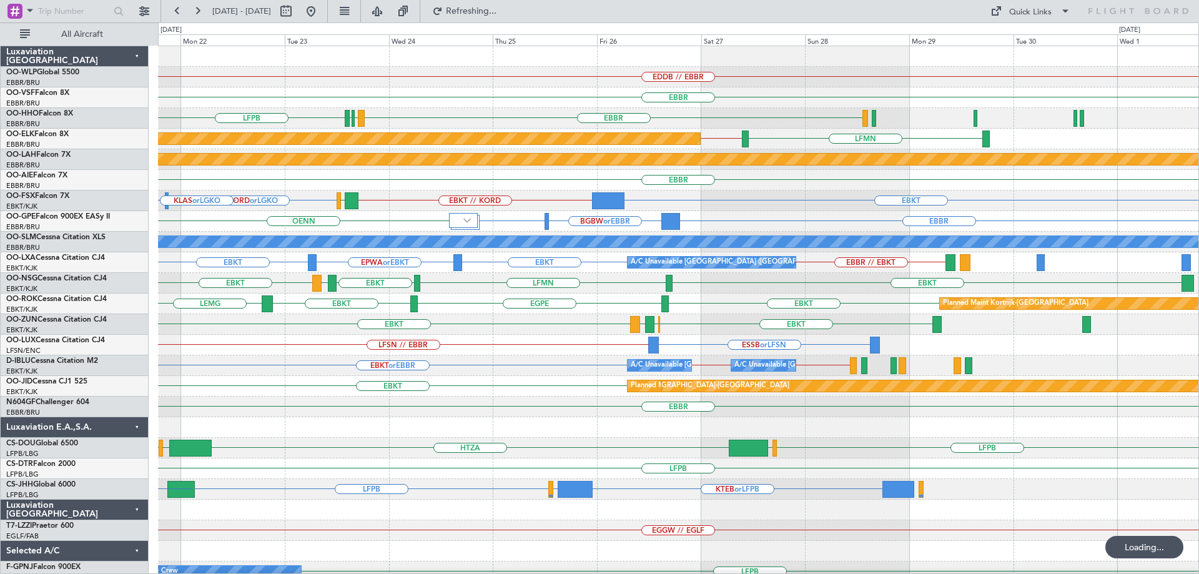
click at [274, 350] on div "LFSN // EBBR ESSB or LFSN" at bounding box center [678, 345] width 1040 height 21
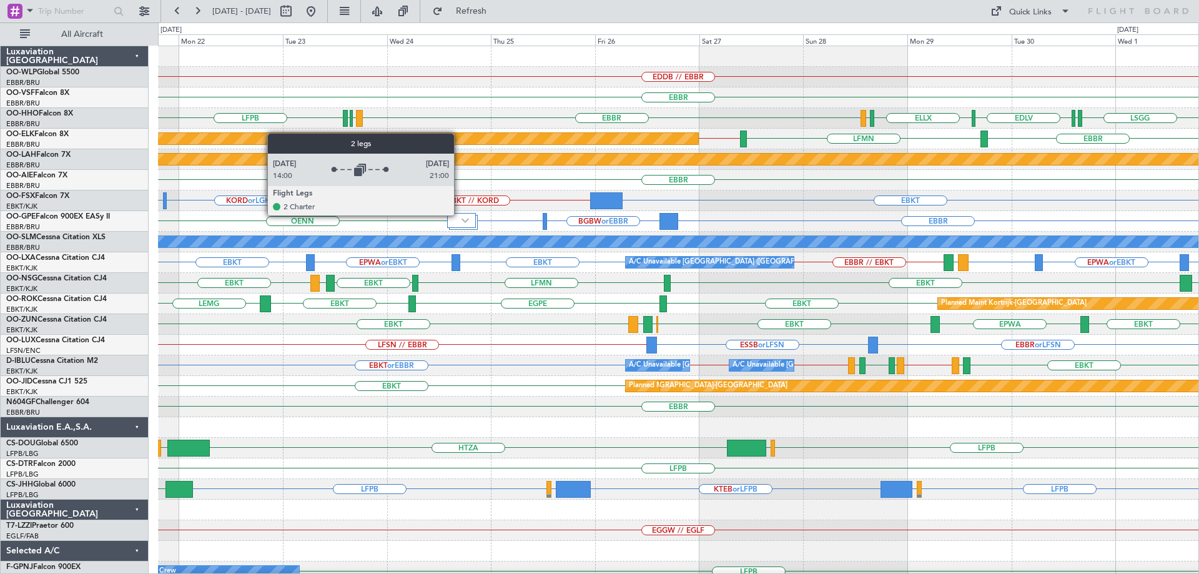
click at [459, 215] on div at bounding box center [461, 220] width 29 height 15
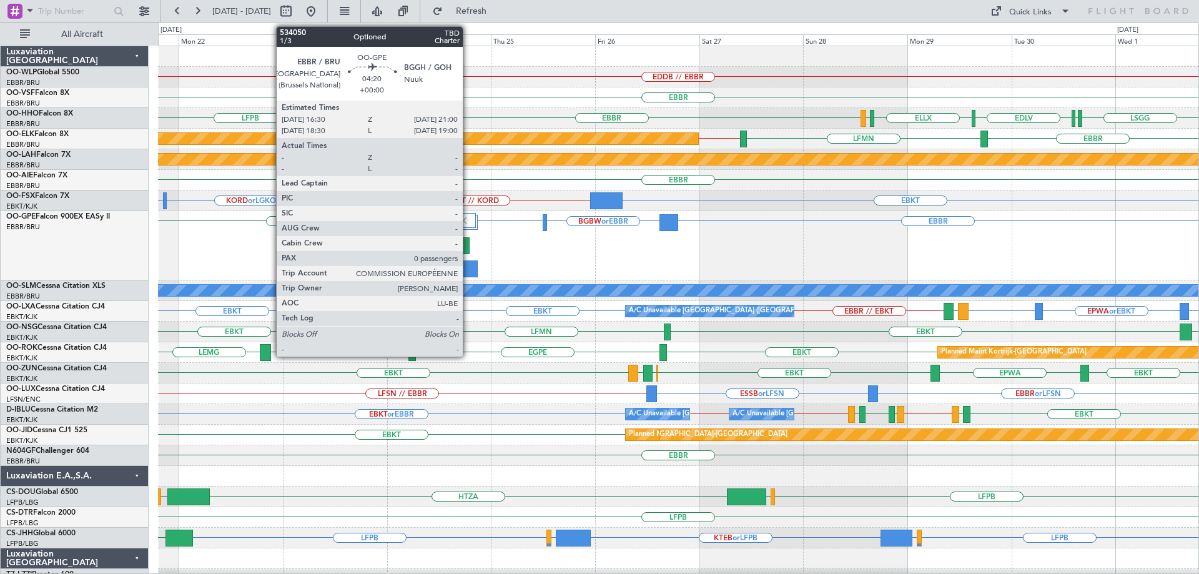
click at [468, 265] on div at bounding box center [468, 268] width 20 height 17
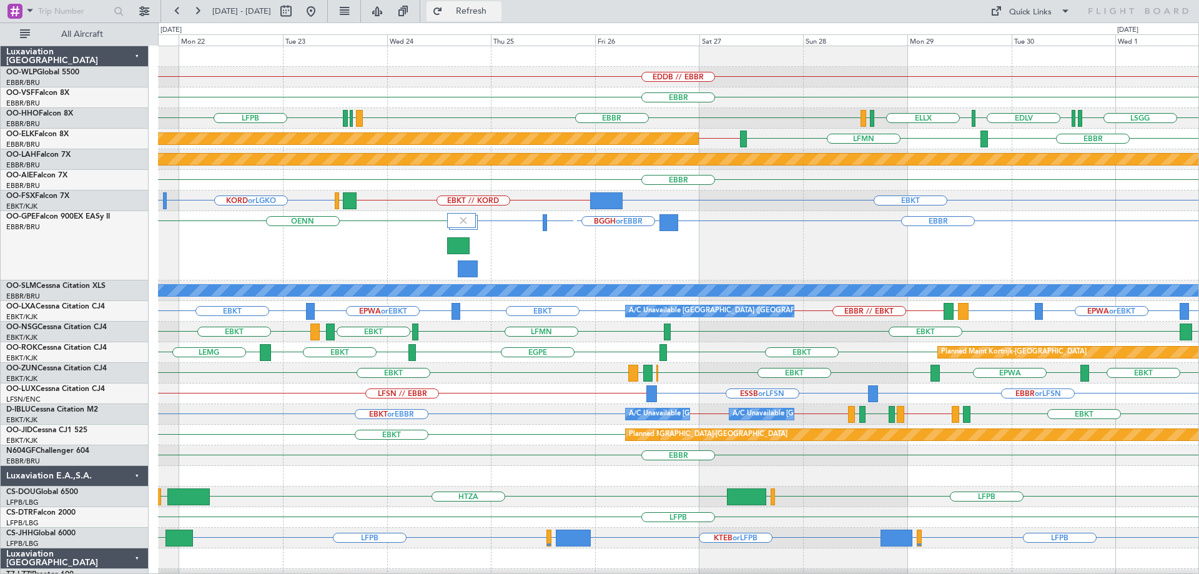
click at [498, 12] on span "Refresh" at bounding box center [471, 11] width 52 height 9
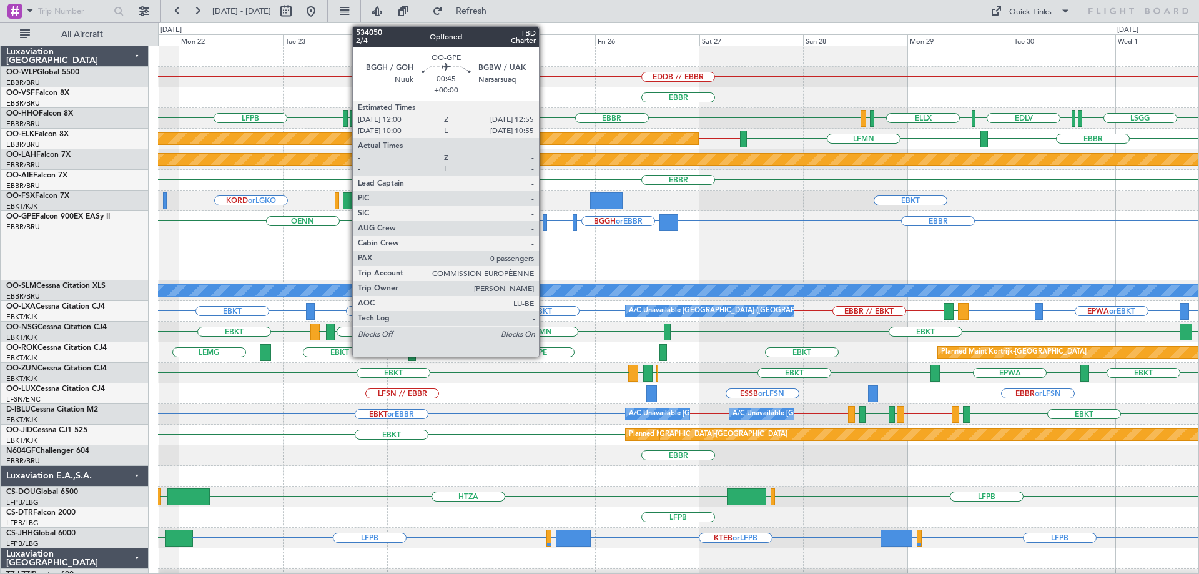
click at [544, 220] on div at bounding box center [544, 222] width 4 height 17
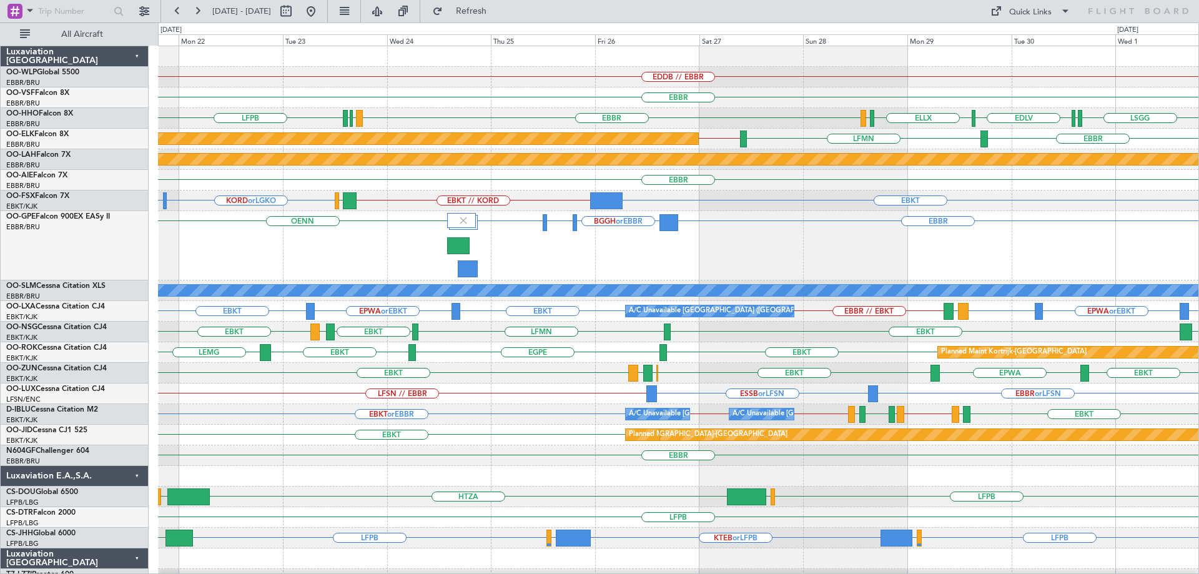
click at [750, 99] on div "EBBR" at bounding box center [678, 97] width 1040 height 21
click at [1005, 8] on button "Quick Links" at bounding box center [1030, 11] width 92 height 20
click at [1008, 34] on button "Trip Builder" at bounding box center [1031, 41] width 94 height 30
click at [448, 104] on div "EBBR" at bounding box center [678, 97] width 1040 height 21
click at [321, 8] on button at bounding box center [311, 11] width 20 height 20
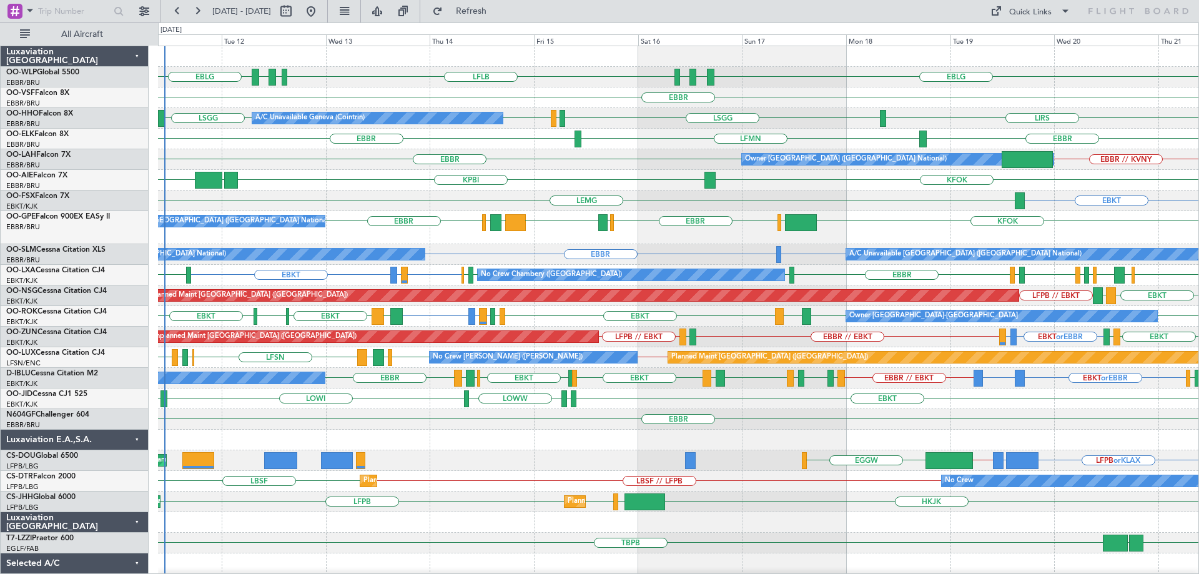
click at [255, 164] on div "EBBR EBBR // KVNY Owner [GEOGRAPHIC_DATA] (Brussels National)" at bounding box center [678, 159] width 1040 height 21
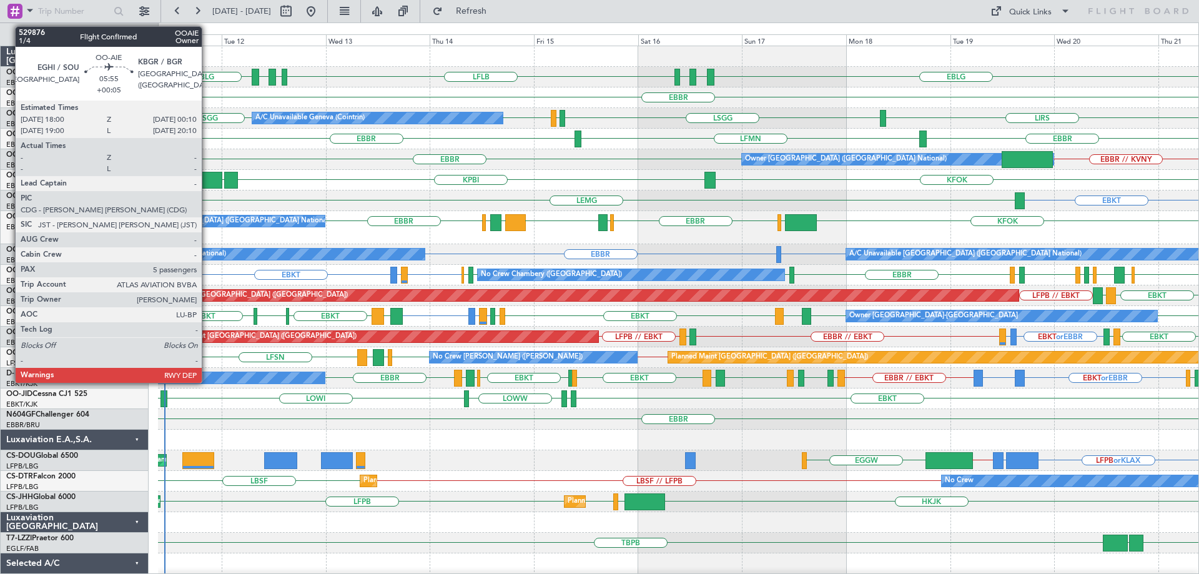
click at [207, 182] on div at bounding box center [208, 180] width 27 height 17
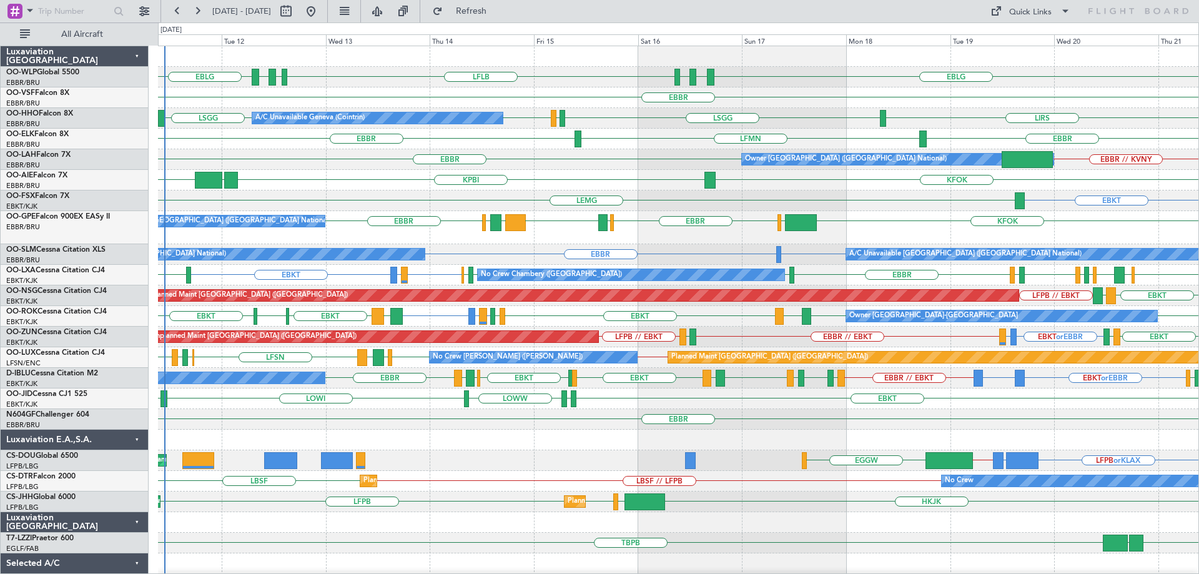
click at [572, 100] on div "EBBR" at bounding box center [678, 97] width 1040 height 21
click at [333, 170] on div "KFOK KPBI KBGR [GEOGRAPHIC_DATA]" at bounding box center [678, 180] width 1040 height 21
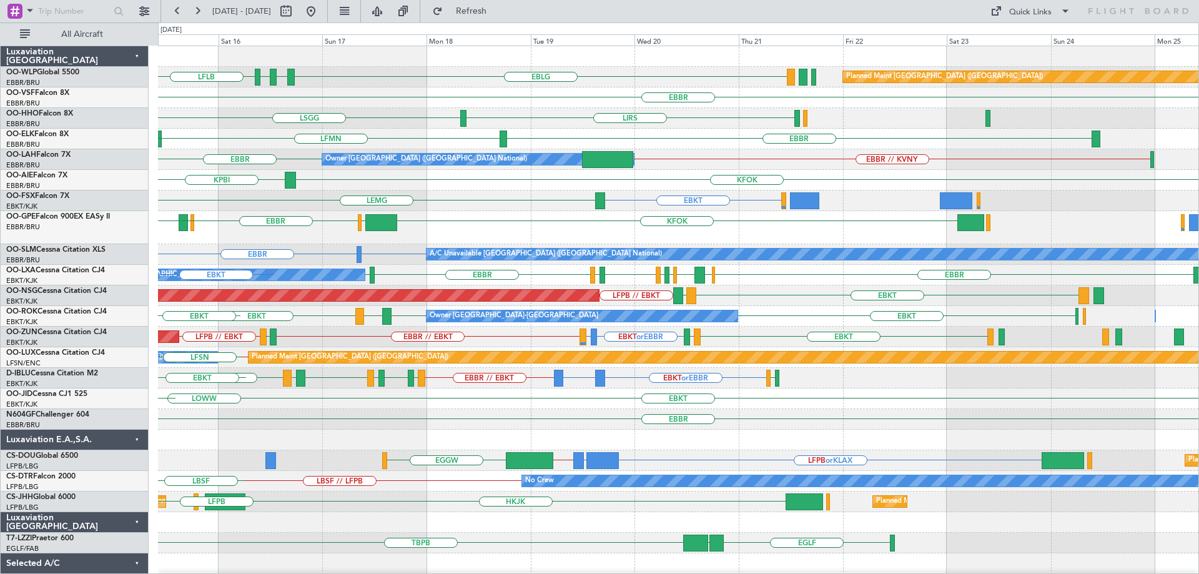
click at [484, 265] on div "EBLG LDSP EBLG LFLB Planned Maint [GEOGRAPHIC_DATA] ([GEOGRAPHIC_DATA]) [GEOGRA…" at bounding box center [678, 412] width 1040 height 733
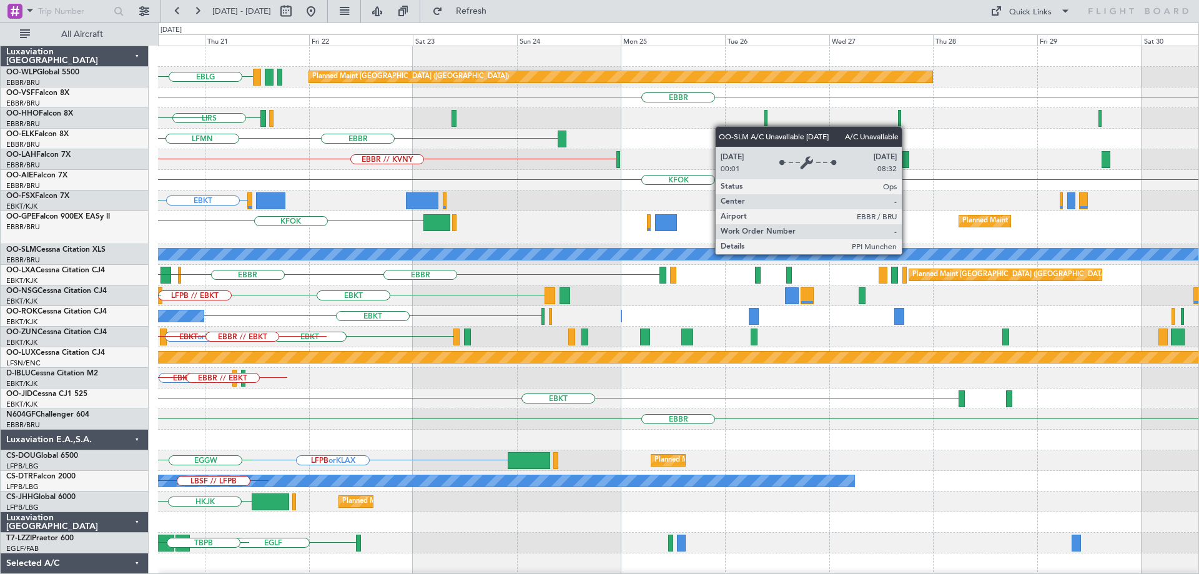
click at [386, 283] on div "EBLG Planned Maint [GEOGRAPHIC_DATA] ([GEOGRAPHIC_DATA]) [GEOGRAPHIC_DATA] LIRS…" at bounding box center [678, 412] width 1040 height 733
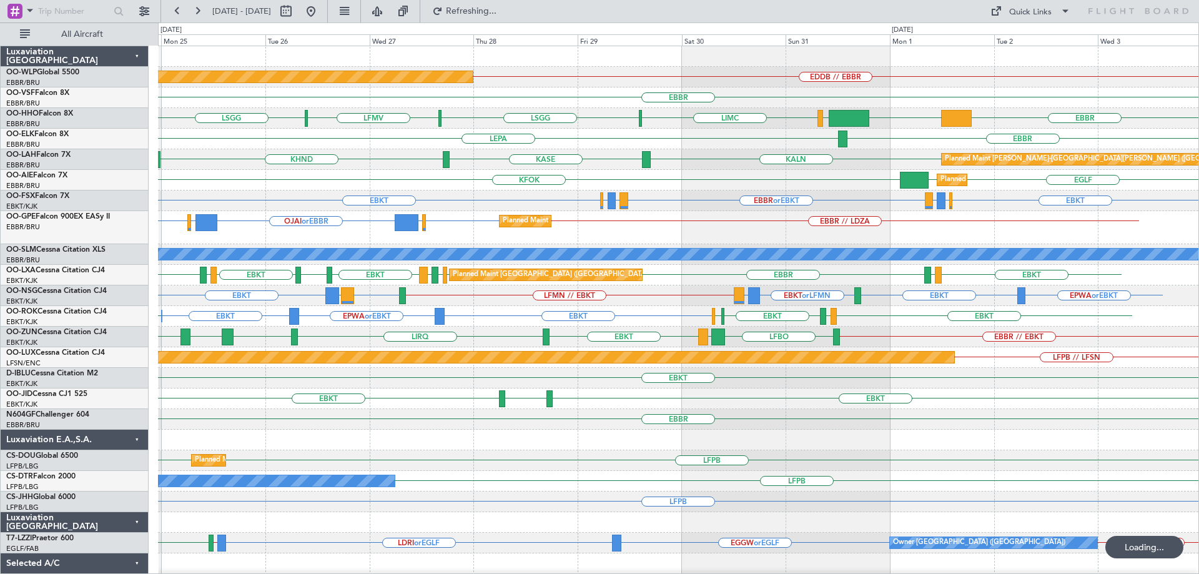
click at [359, 305] on div "EDDB // EBBR Planned Maint [GEOGRAPHIC_DATA] ([GEOGRAPHIC_DATA]) [GEOGRAPHIC_DA…" at bounding box center [678, 412] width 1040 height 733
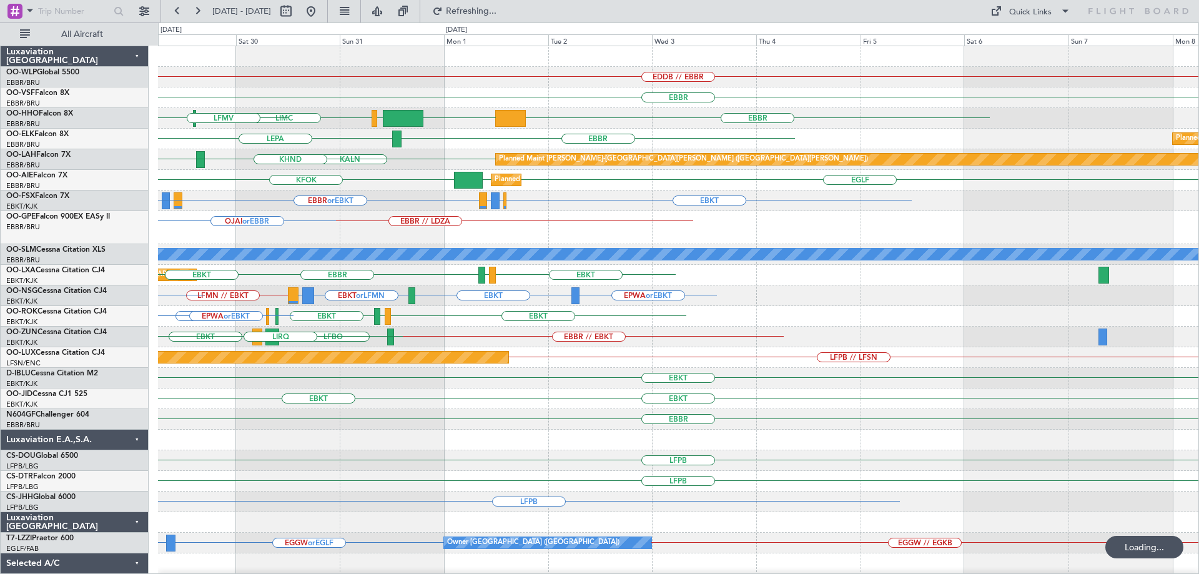
click at [233, 335] on div "EDDB // EBBR Planned Maint [GEOGRAPHIC_DATA] ([GEOGRAPHIC_DATA]) [GEOGRAPHIC_DA…" at bounding box center [678, 412] width 1040 height 733
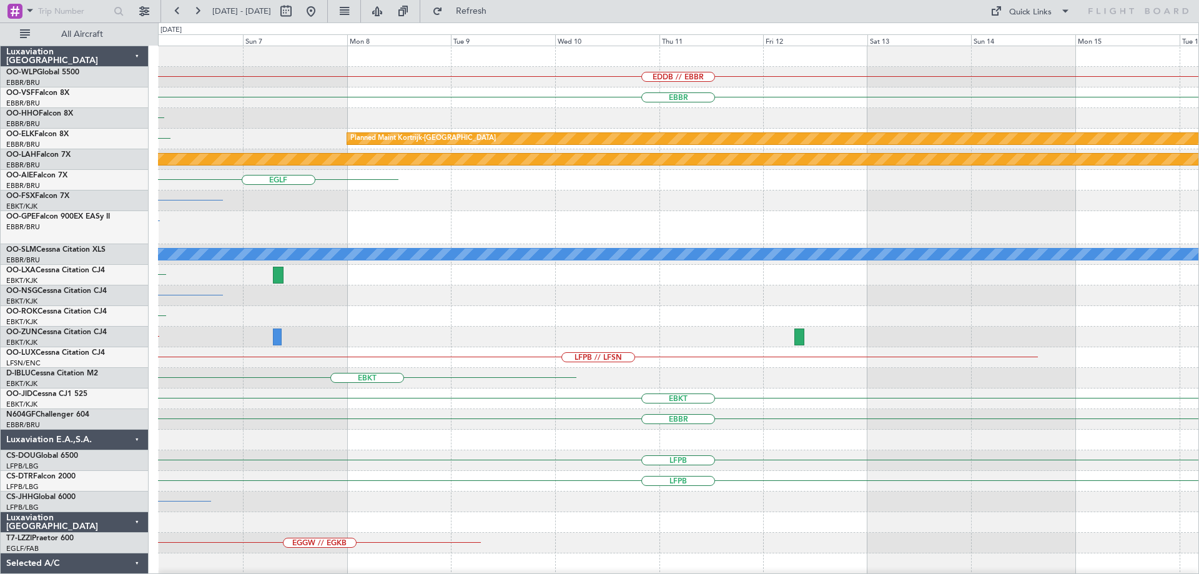
click at [222, 373] on div "EDDB // EBBR [GEOGRAPHIC_DATA] [GEOGRAPHIC_DATA] Planned Maint [GEOGRAPHIC_DATA…" at bounding box center [678, 412] width 1040 height 733
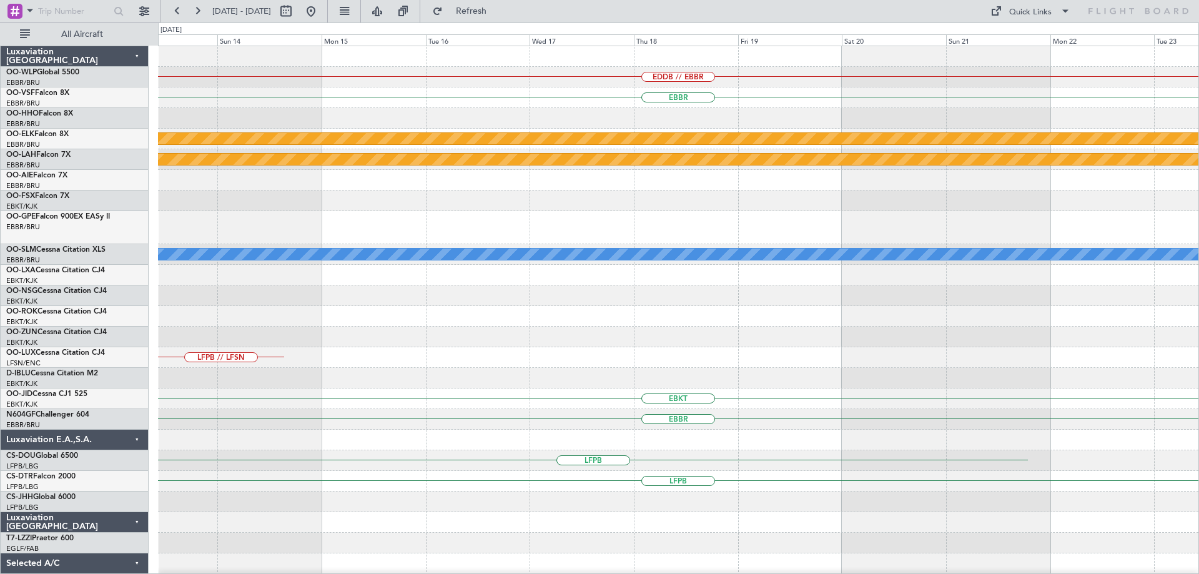
click at [74, 371] on div "EDDB // EBBR [GEOGRAPHIC_DATA] Planned Maint [GEOGRAPHIC_DATA]-[GEOGRAPHIC_DATA…" at bounding box center [599, 297] width 1199 height 551
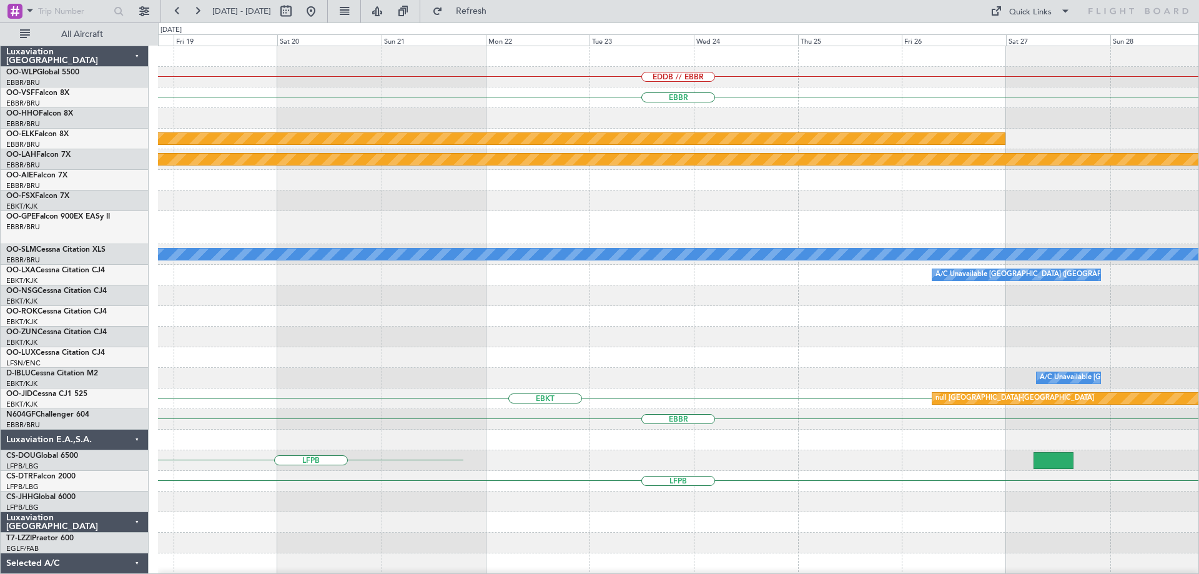
click at [58, 325] on div "EDDB // EBBR [GEOGRAPHIC_DATA] Planned Maint [GEOGRAPHIC_DATA]-[GEOGRAPHIC_DATA…" at bounding box center [599, 297] width 1199 height 551
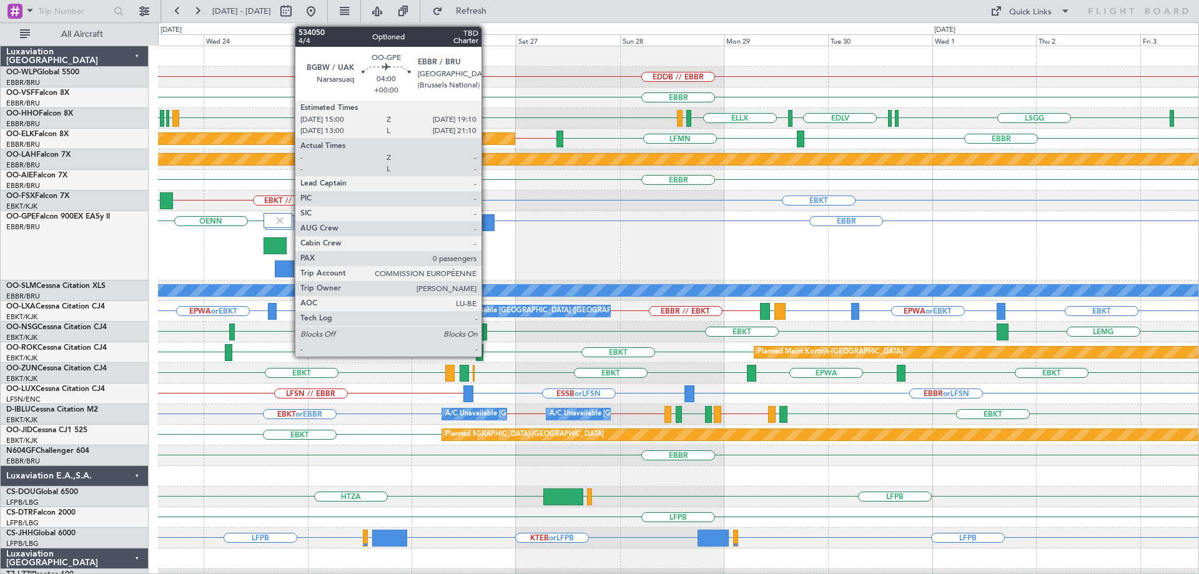
click at [487, 217] on div at bounding box center [485, 222] width 18 height 17
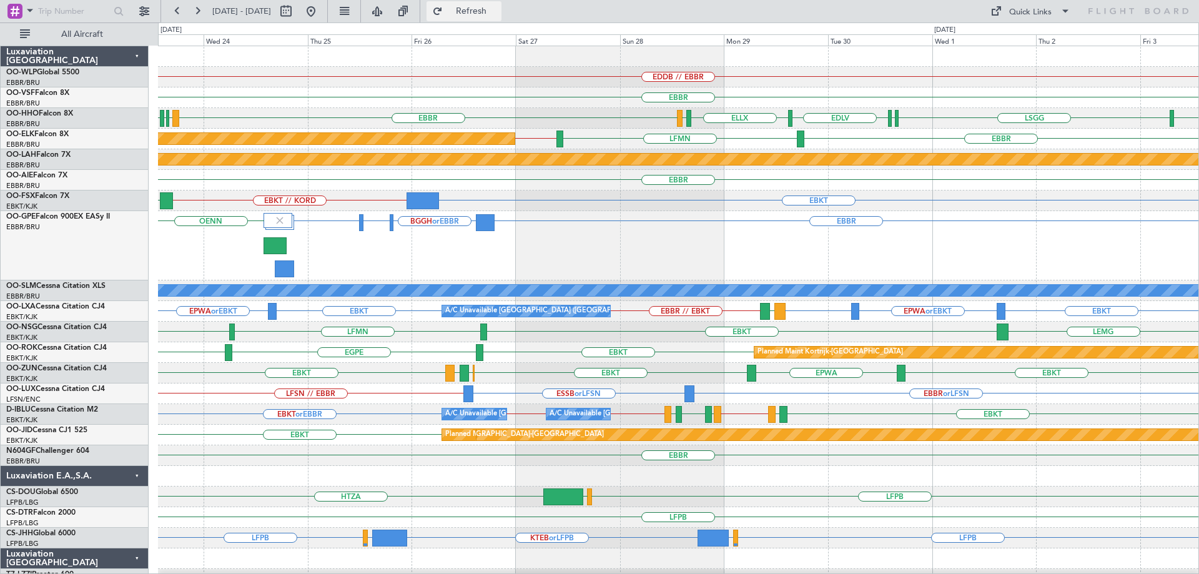
click at [498, 14] on span "Refresh" at bounding box center [471, 11] width 52 height 9
click at [487, 252] on div "EBBR BGGH or [GEOGRAPHIC_DATA] BGBW or EBBR BGGH or [GEOGRAPHIC_DATA] OENN" at bounding box center [678, 245] width 1040 height 69
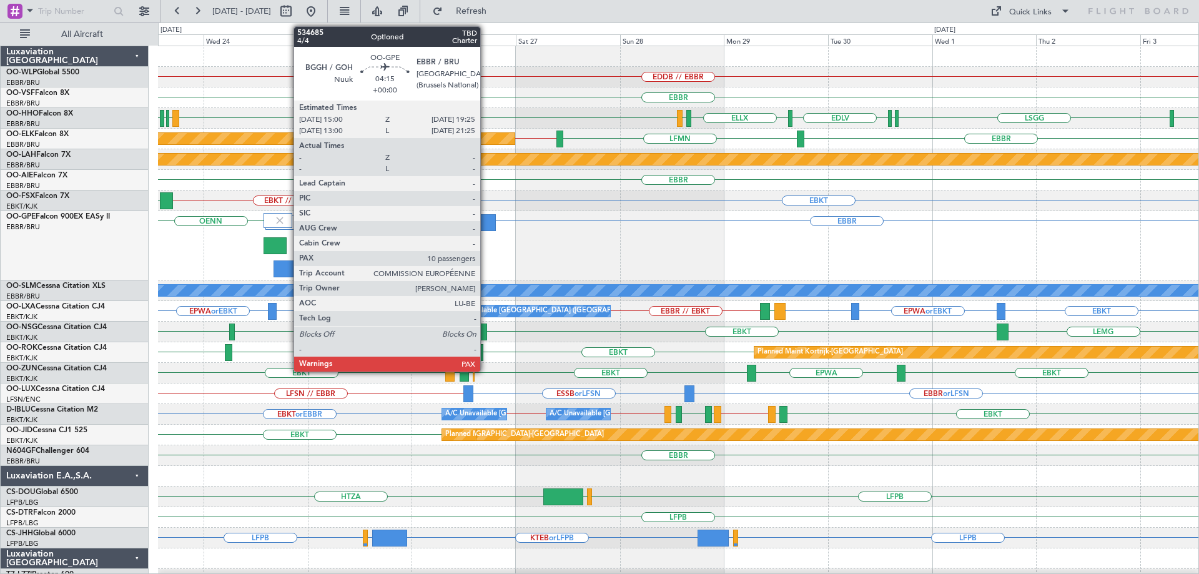
click at [486, 221] on div at bounding box center [485, 222] width 19 height 17
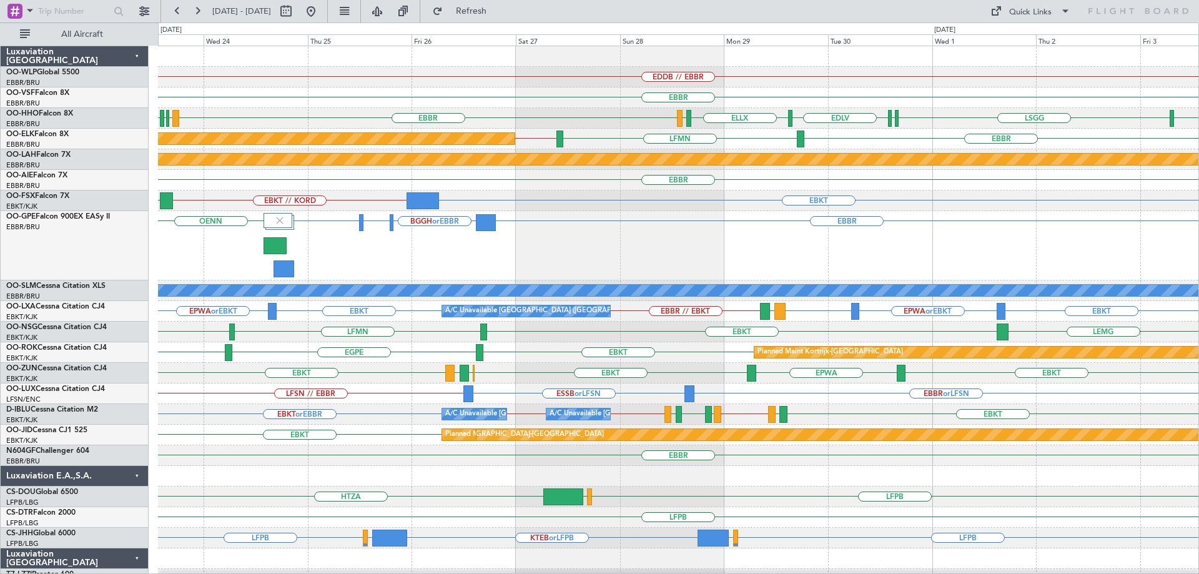
click at [470, 247] on div "EBBR BGGH or [GEOGRAPHIC_DATA] BGBW or EBBR BGGH or [GEOGRAPHIC_DATA] OENN" at bounding box center [678, 245] width 1040 height 69
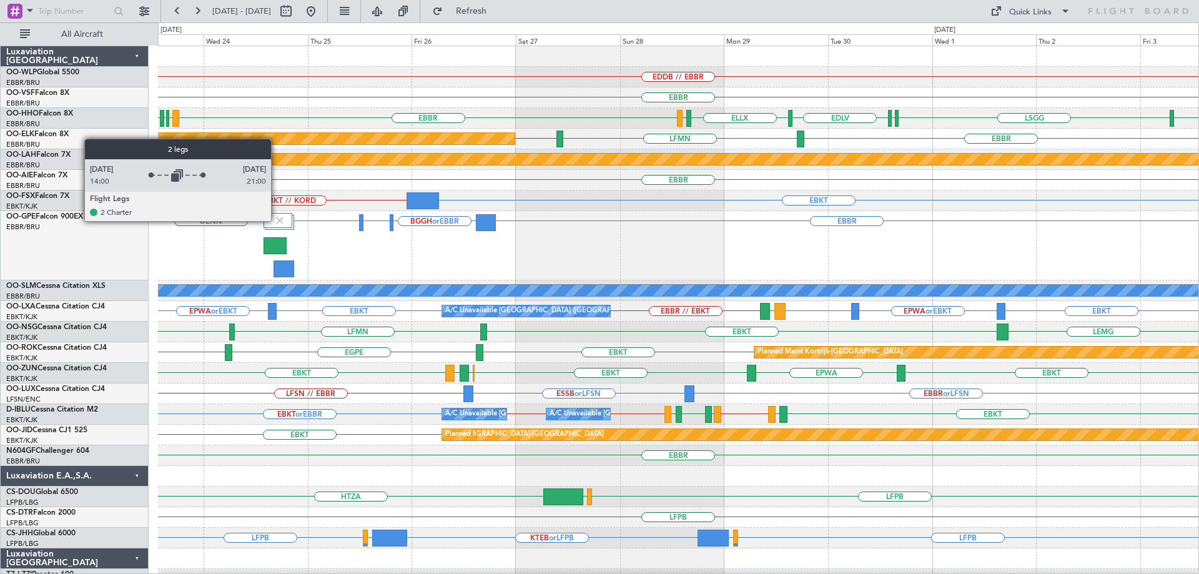
click at [278, 222] on img at bounding box center [279, 220] width 11 height 11
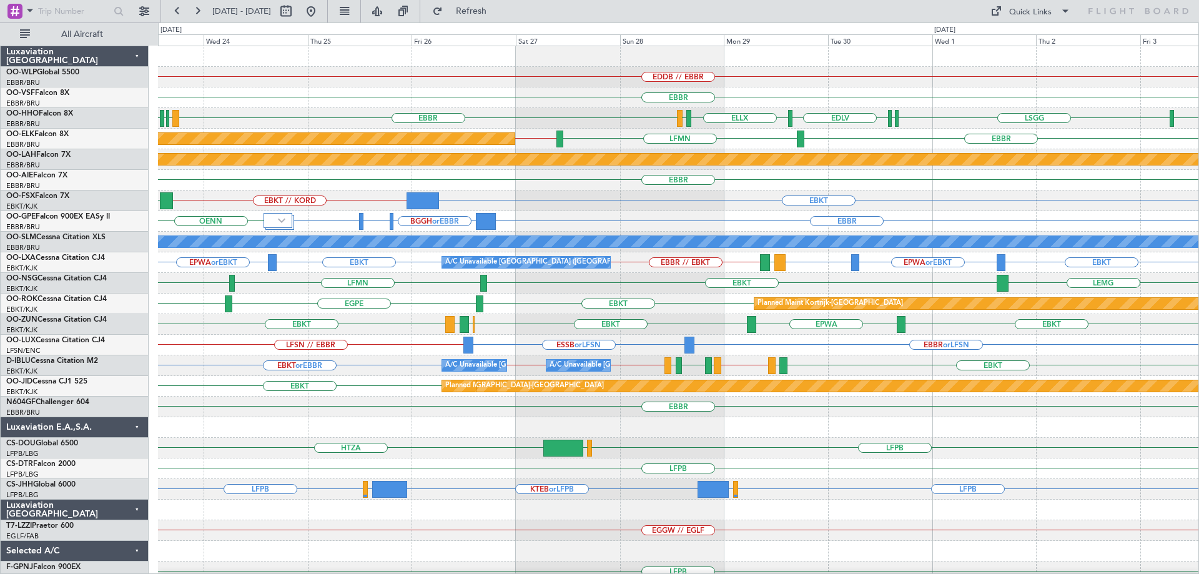
click at [355, 189] on div "EBBR" at bounding box center [678, 180] width 1040 height 21
click at [321, 11] on button at bounding box center [311, 11] width 20 height 20
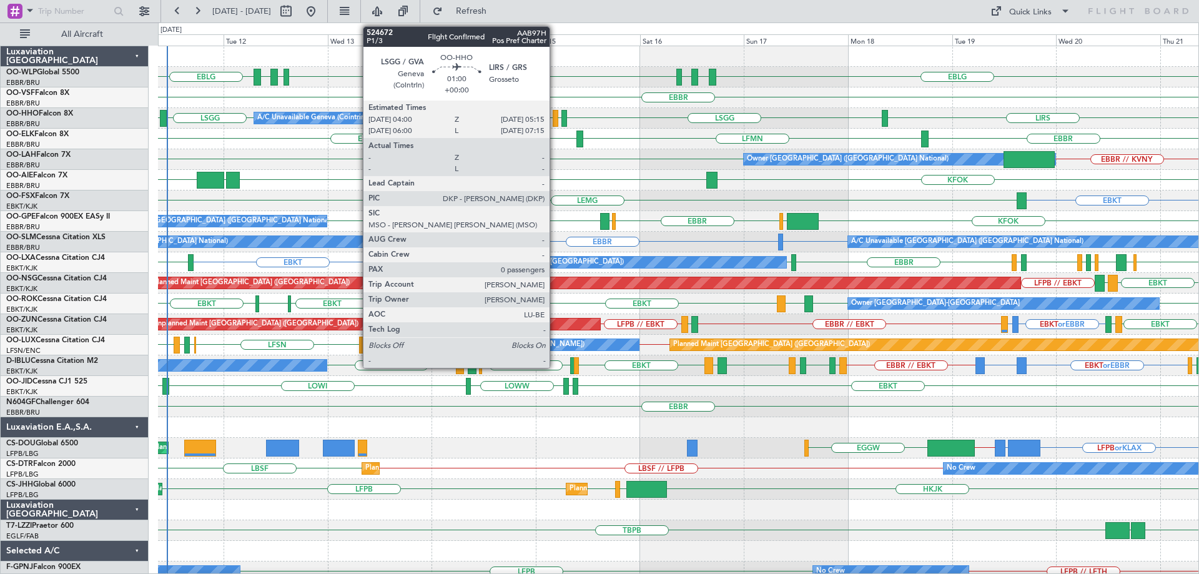
click at [555, 115] on div at bounding box center [555, 118] width 6 height 17
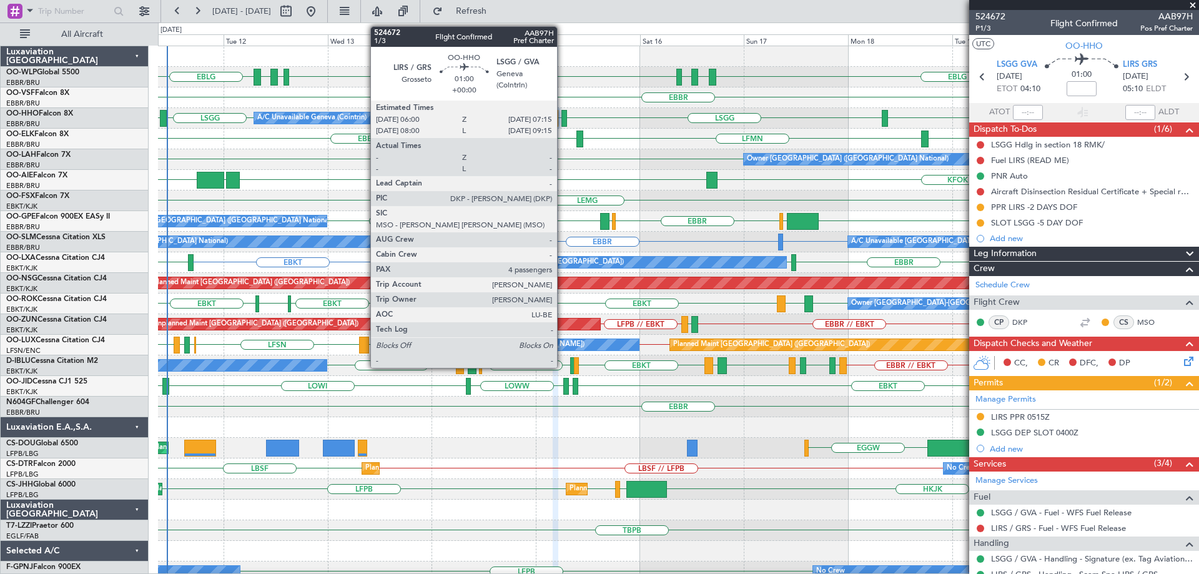
click at [562, 114] on div at bounding box center [564, 118] width 6 height 17
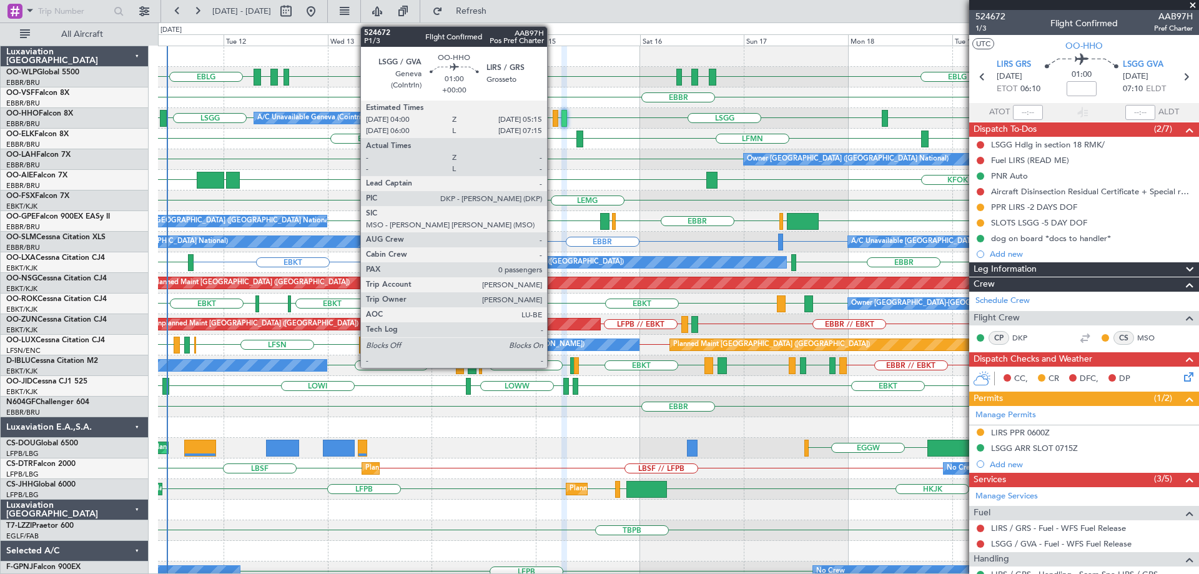
click at [1192, 5] on span at bounding box center [1192, 5] width 12 height 11
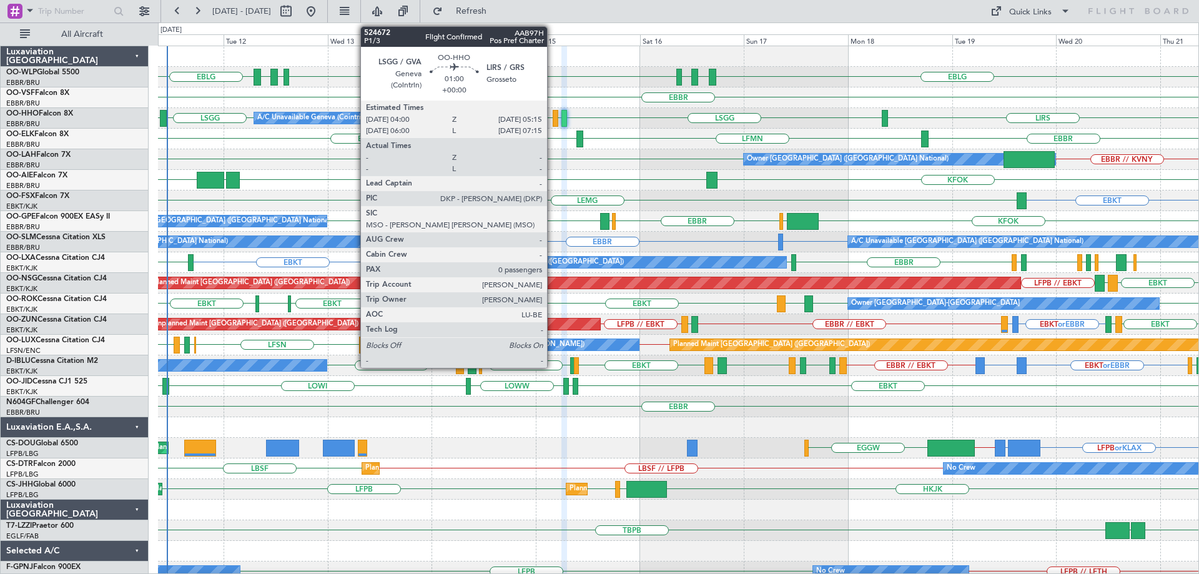
type input "0"
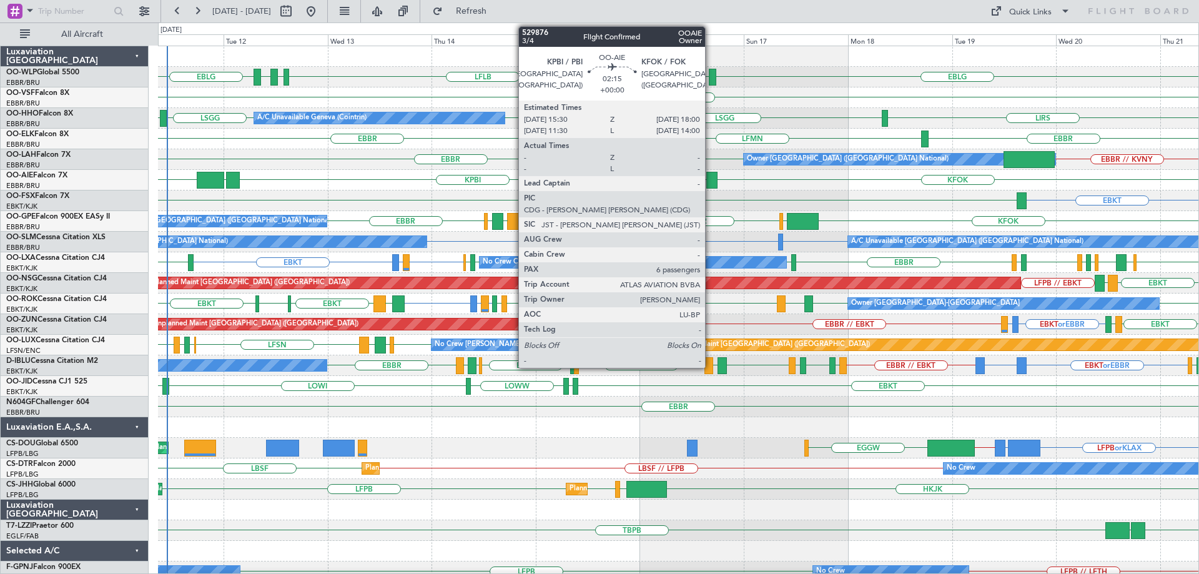
click at [705, 169] on div "EBBR EBBR // KVNY Owner [GEOGRAPHIC_DATA] (Brussels National)" at bounding box center [678, 159] width 1040 height 21
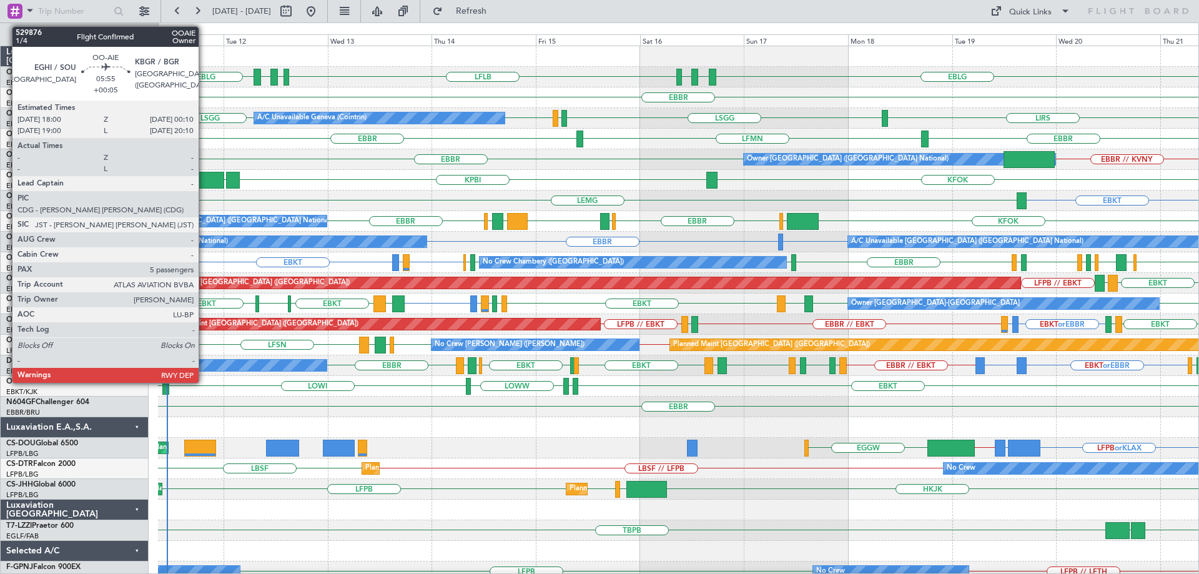
click at [204, 181] on div at bounding box center [210, 180] width 27 height 17
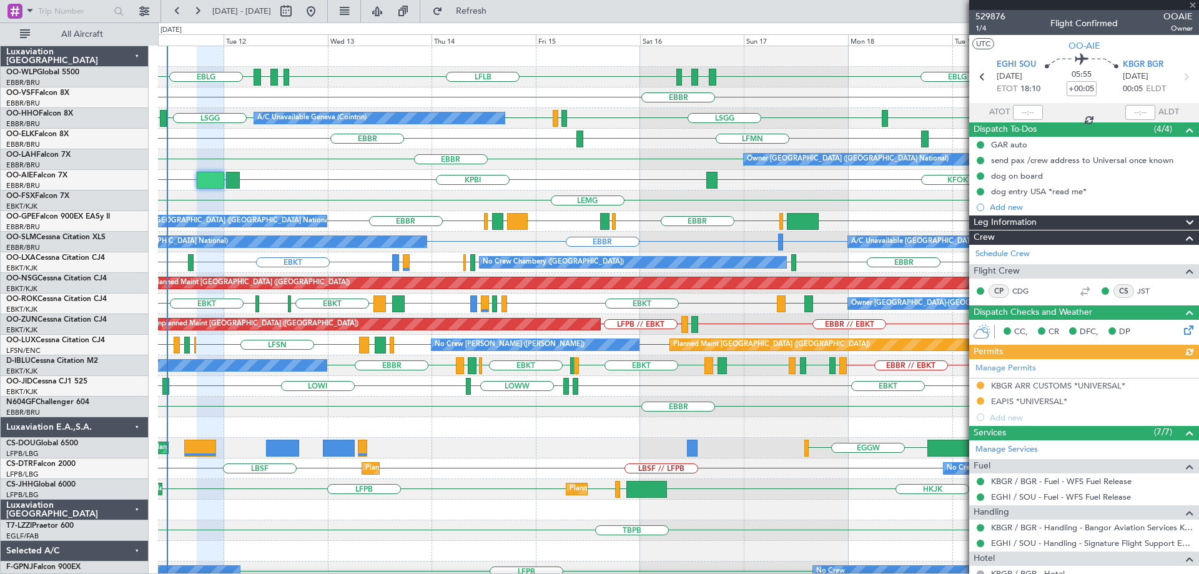
click at [295, 145] on div "EBBR LFMN [GEOGRAPHIC_DATA]" at bounding box center [678, 139] width 1040 height 21
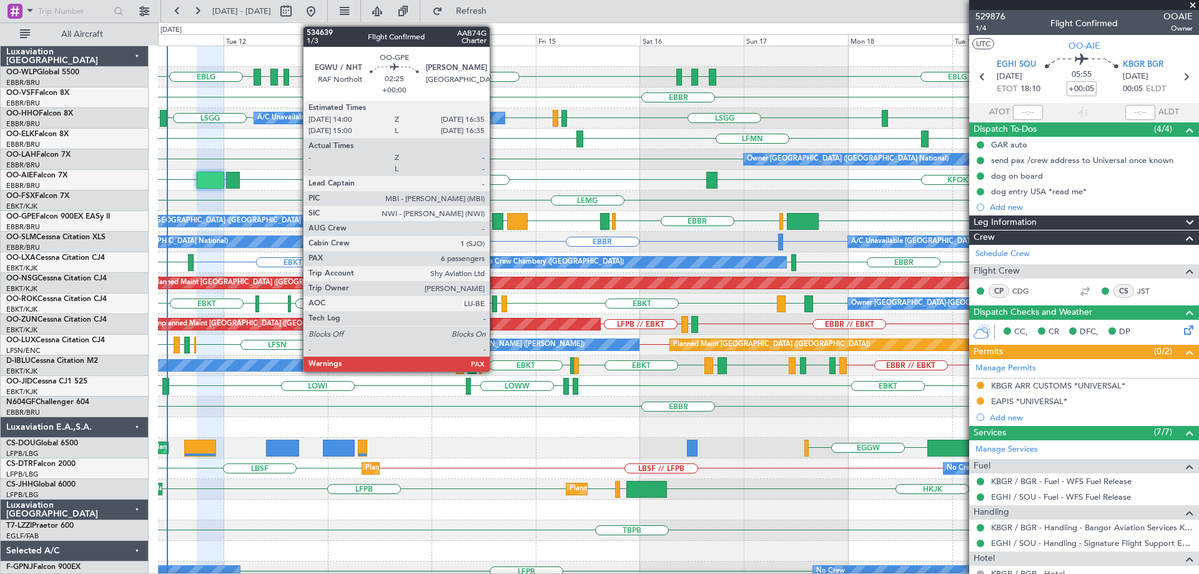
click at [495, 218] on div at bounding box center [497, 221] width 11 height 17
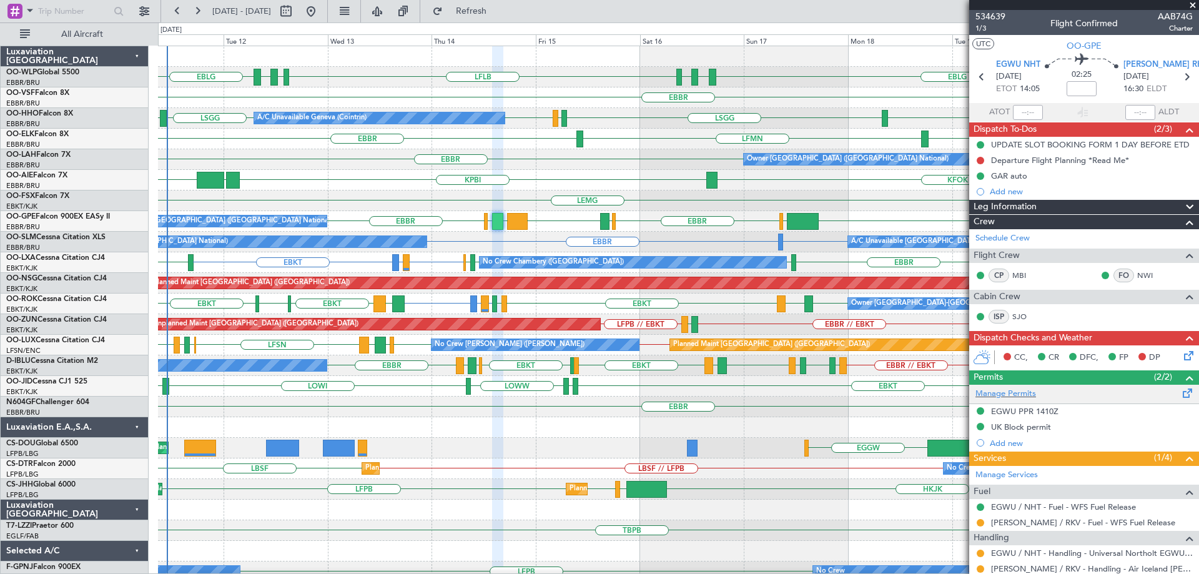
scroll to position [84, 0]
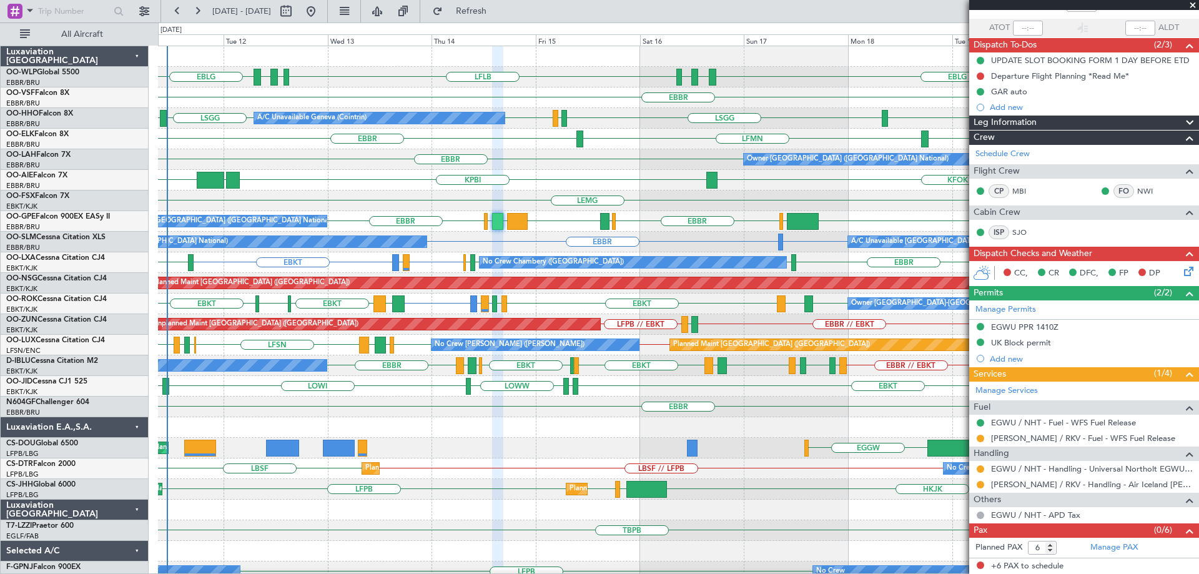
click at [1193, 2] on span at bounding box center [1192, 5] width 12 height 11
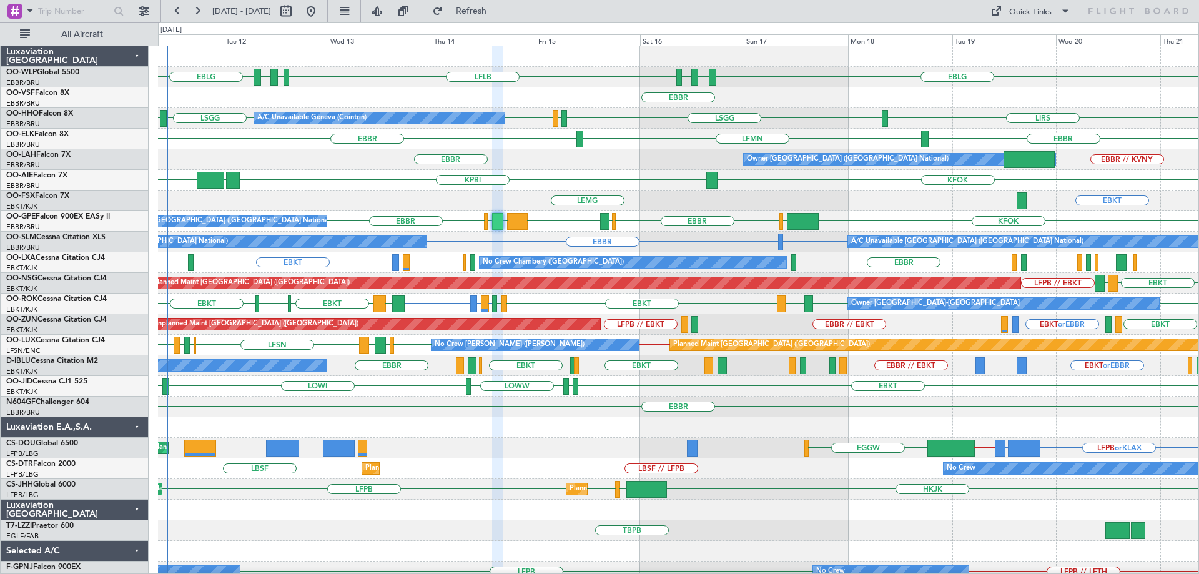
type input "0"
click at [623, 144] on div "EBBR LFMN [GEOGRAPHIC_DATA]" at bounding box center [678, 139] width 1040 height 21
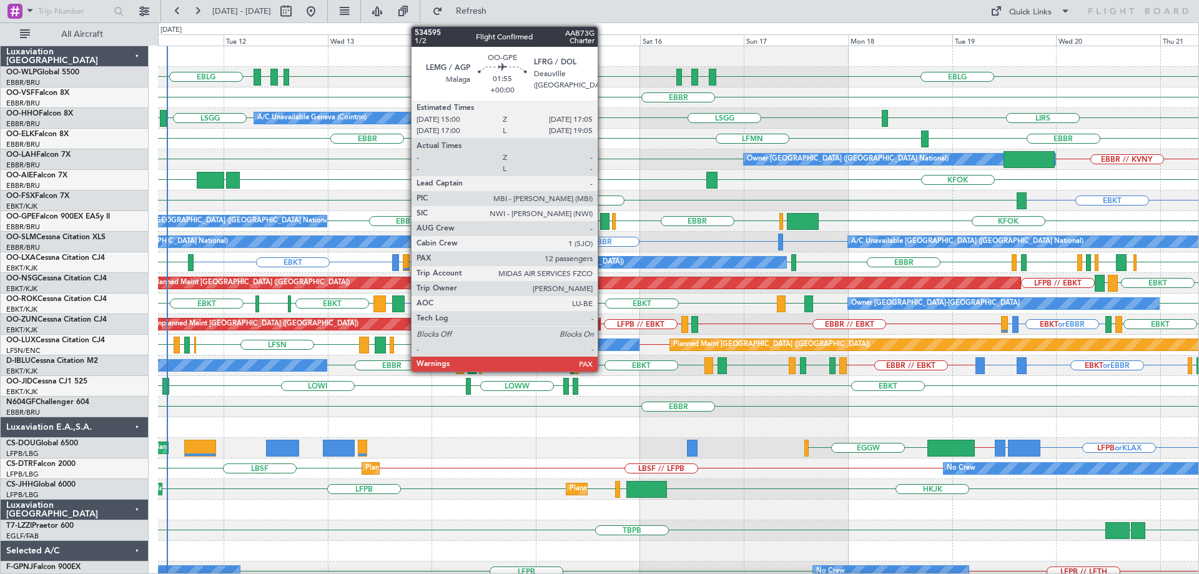
click at [603, 218] on div at bounding box center [604, 221] width 9 height 17
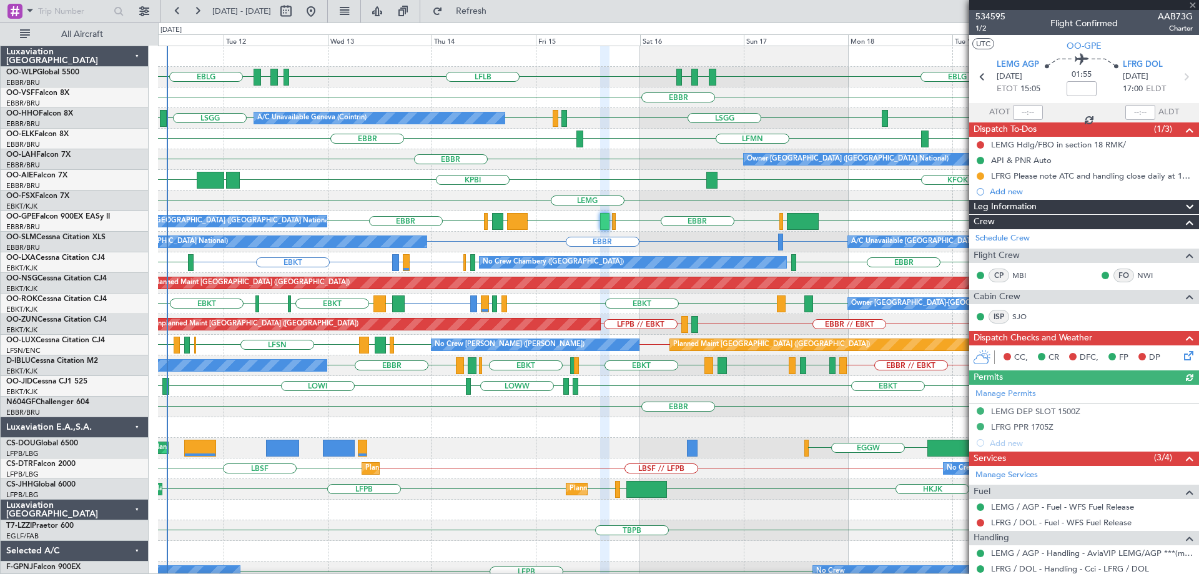
scroll to position [100, 0]
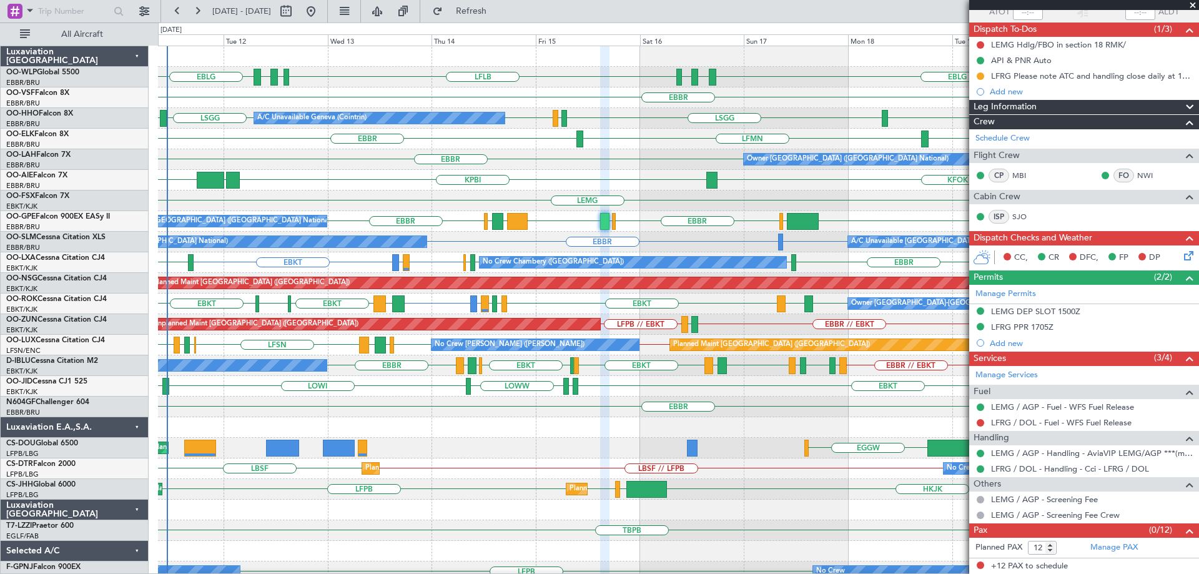
click at [1194, 4] on span at bounding box center [1192, 5] width 12 height 11
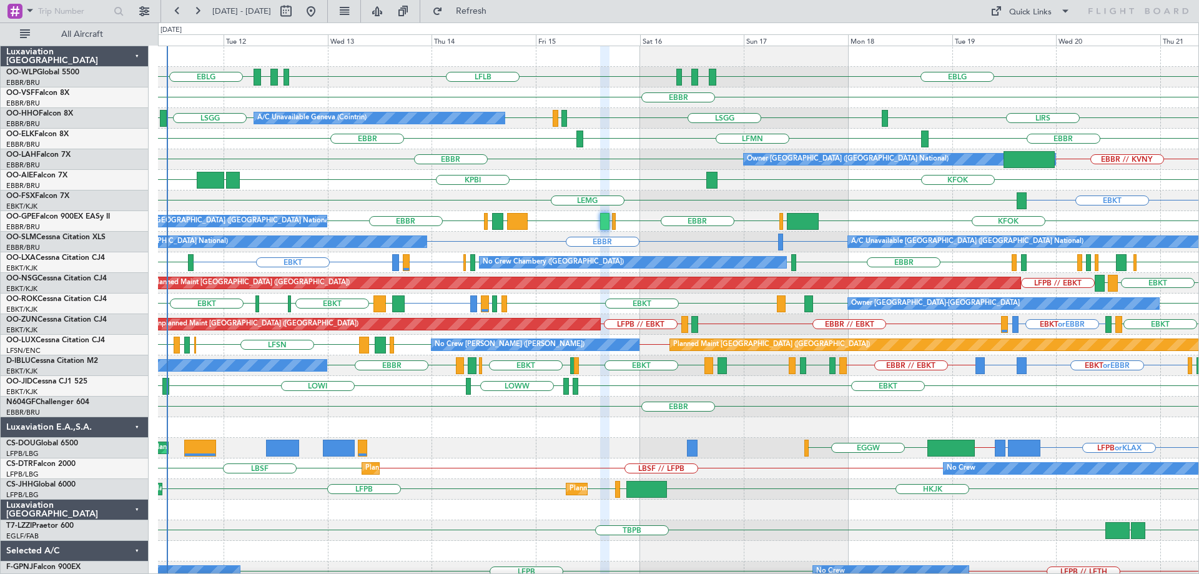
type input "0"
click at [522, 137] on div "EBBR LFMN [GEOGRAPHIC_DATA]" at bounding box center [678, 139] width 1040 height 21
click at [360, 185] on div "KFOK KPBI KBGR [GEOGRAPHIC_DATA]" at bounding box center [678, 180] width 1040 height 21
click at [280, 160] on div "EBBR // KVNY [GEOGRAPHIC_DATA] Owner [GEOGRAPHIC_DATA] (Brussels National)" at bounding box center [678, 159] width 1040 height 21
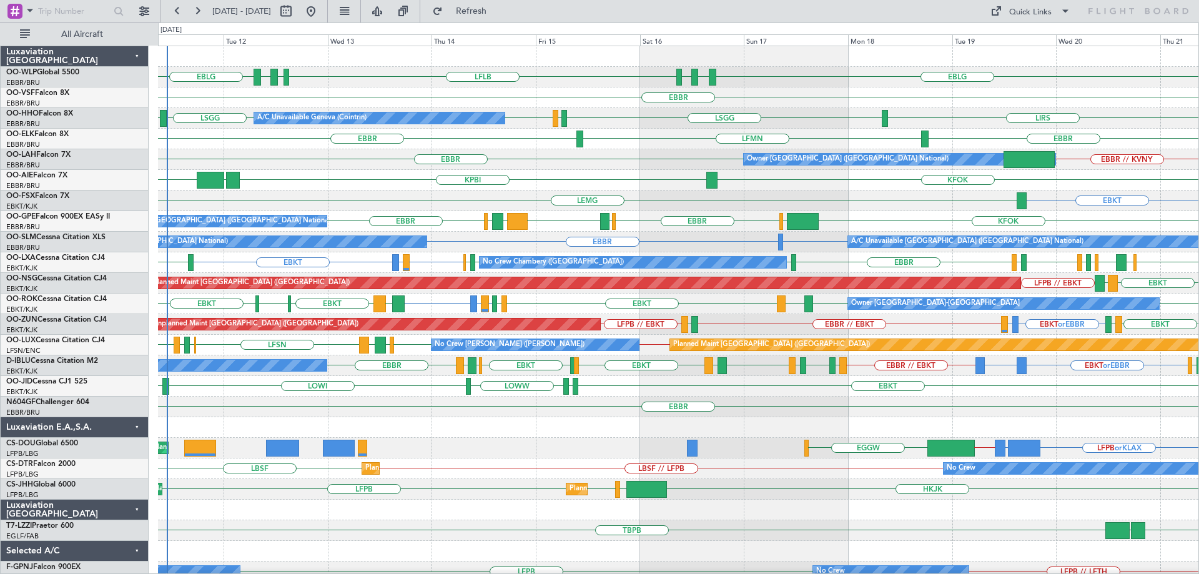
click at [422, 444] on div "LFPB or KLAX FCBB or KLAX KLAX // HRYR EGGW Planned Maint [GEOGRAPHIC_DATA] ([G…" at bounding box center [678, 448] width 1040 height 21
click at [483, 162] on div "EBBR // KVNY [GEOGRAPHIC_DATA] Owner [GEOGRAPHIC_DATA] (Brussels National)" at bounding box center [678, 159] width 1040 height 21
click at [392, 178] on div "KFOK KPBI KBGR [GEOGRAPHIC_DATA]" at bounding box center [678, 180] width 1040 height 21
click at [498, 7] on span "Refresh" at bounding box center [471, 11] width 52 height 9
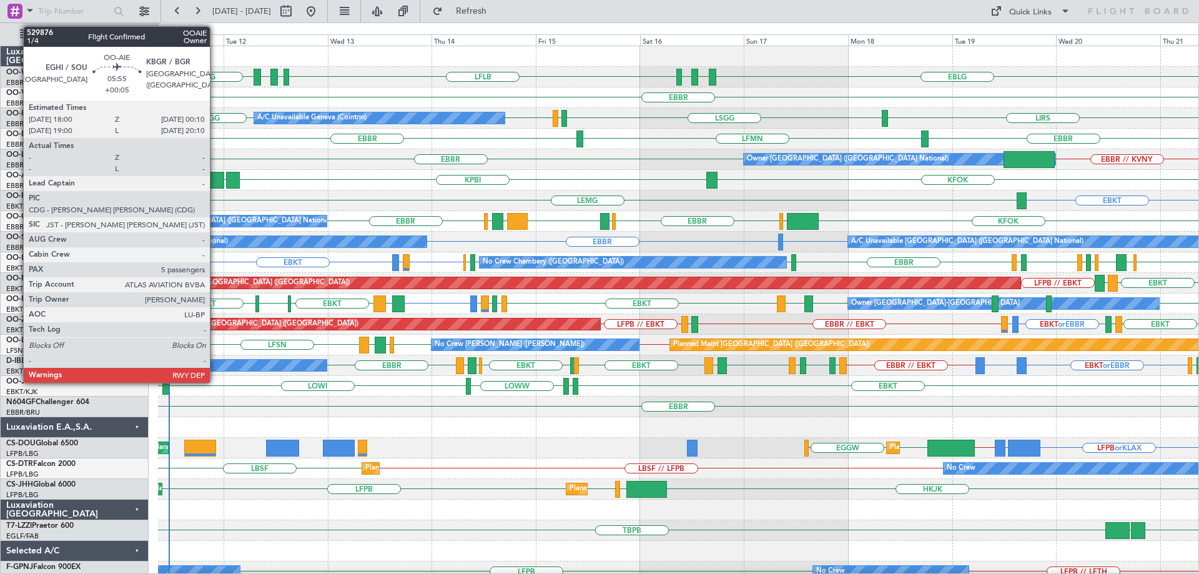
click at [215, 179] on div at bounding box center [210, 180] width 27 height 17
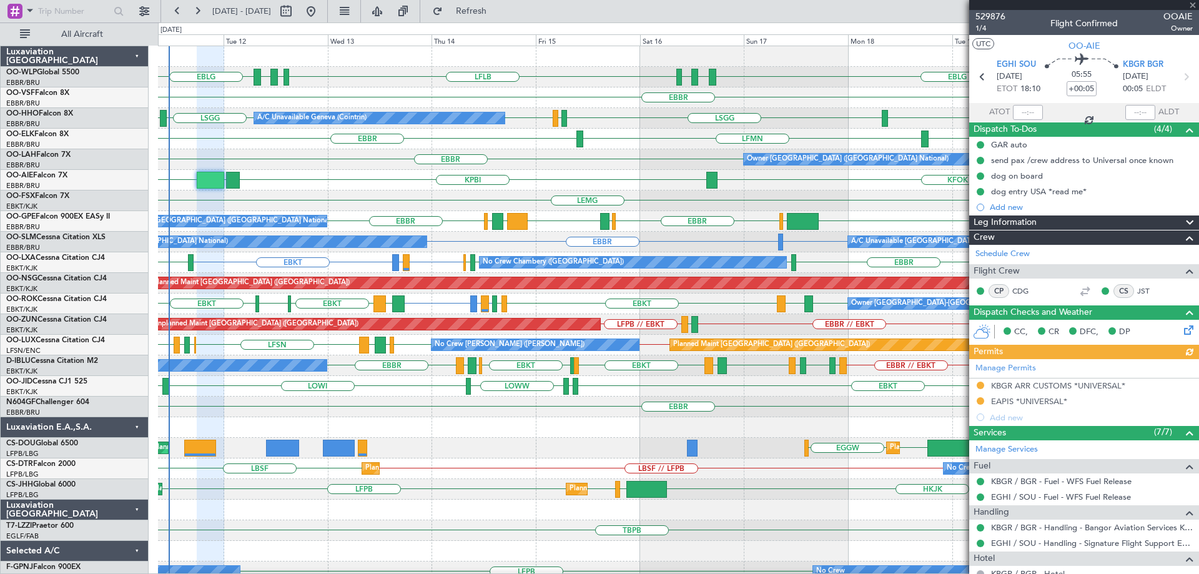
click at [428, 187] on div "KFOK KPBI KBGR EGHI" at bounding box center [678, 180] width 1040 height 21
click at [356, 170] on div "KFOK KPBI KBGR EGHI" at bounding box center [678, 180] width 1040 height 21
click at [255, 178] on div "KFOK KPBI KBGR EGHI" at bounding box center [678, 180] width 1040 height 21
click at [233, 169] on div "EBBR EBBR // KVNY Owner [GEOGRAPHIC_DATA] (Brussels National)" at bounding box center [678, 159] width 1040 height 21
click at [248, 153] on div "EBBR EBBR // KVNY Owner Brussels (Brussels National)" at bounding box center [678, 159] width 1040 height 21
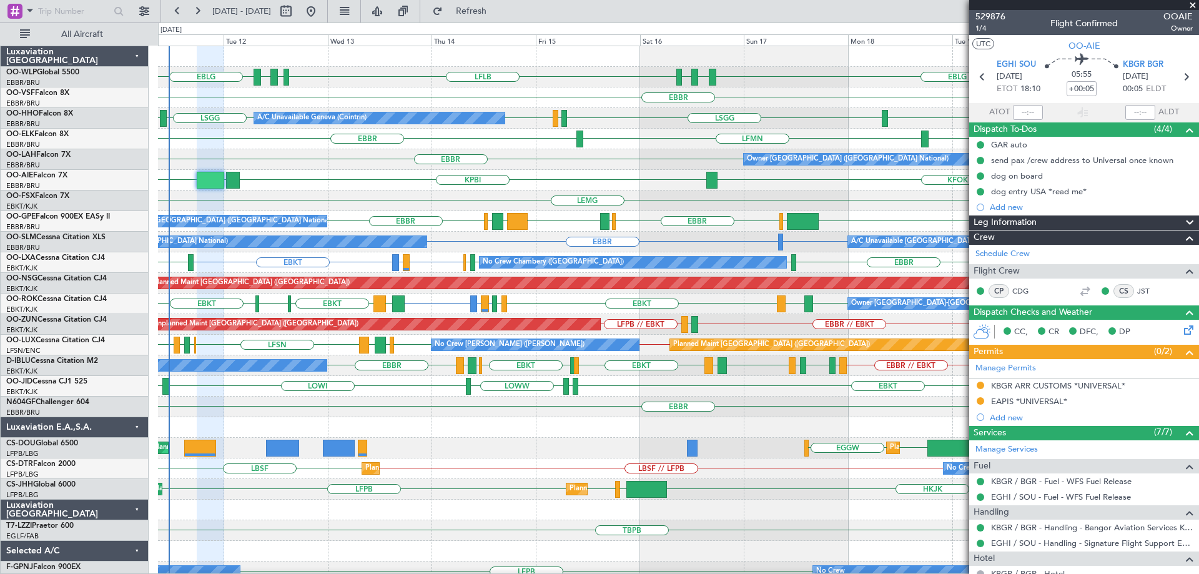
click at [266, 152] on div "EBBR EBBR // KVNY Owner Brussels (Brussels National)" at bounding box center [678, 159] width 1040 height 21
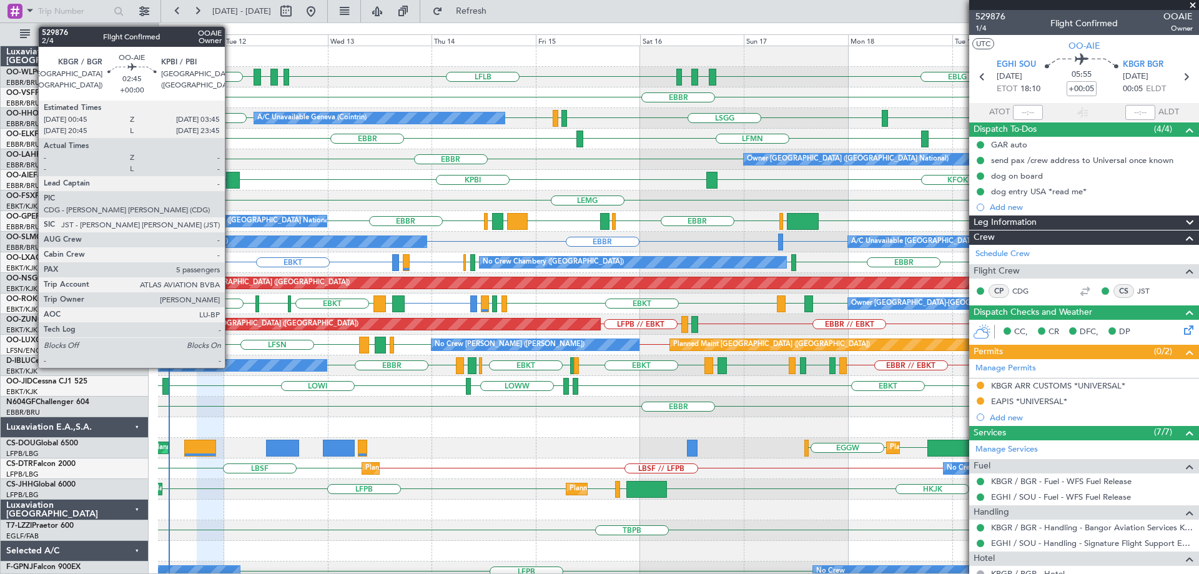
click at [230, 173] on div at bounding box center [232, 180] width 13 height 17
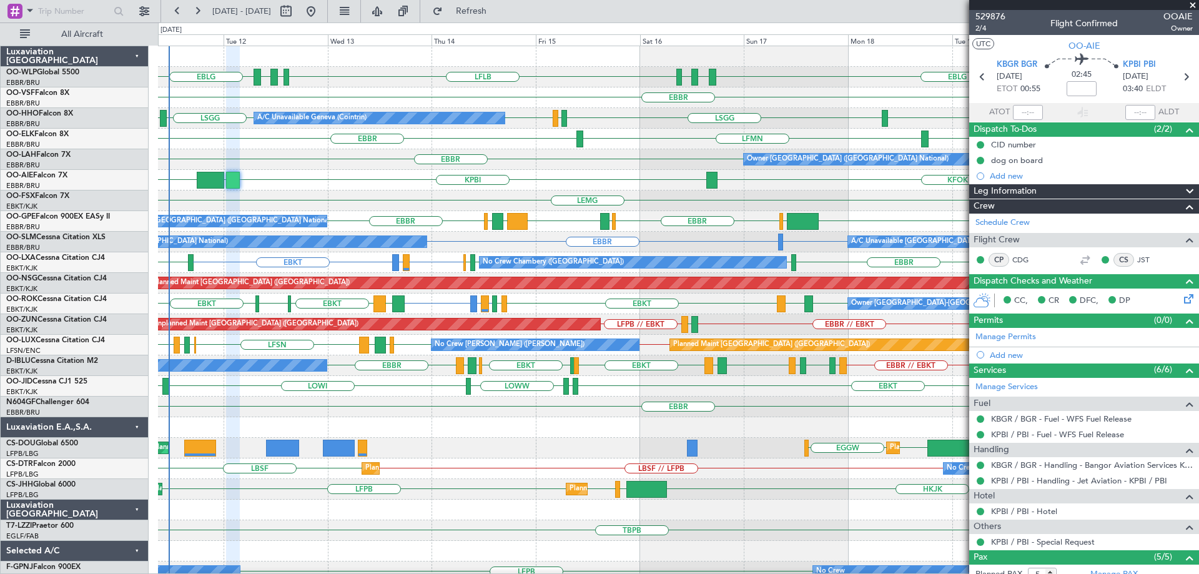
click at [650, 162] on div "EBBR EBBR // KVNY Owner Brussels (Brussels National)" at bounding box center [678, 159] width 1040 height 21
click at [196, 179] on div "KFOK KPBI KBGR [GEOGRAPHIC_DATA]" at bounding box center [678, 180] width 1040 height 21
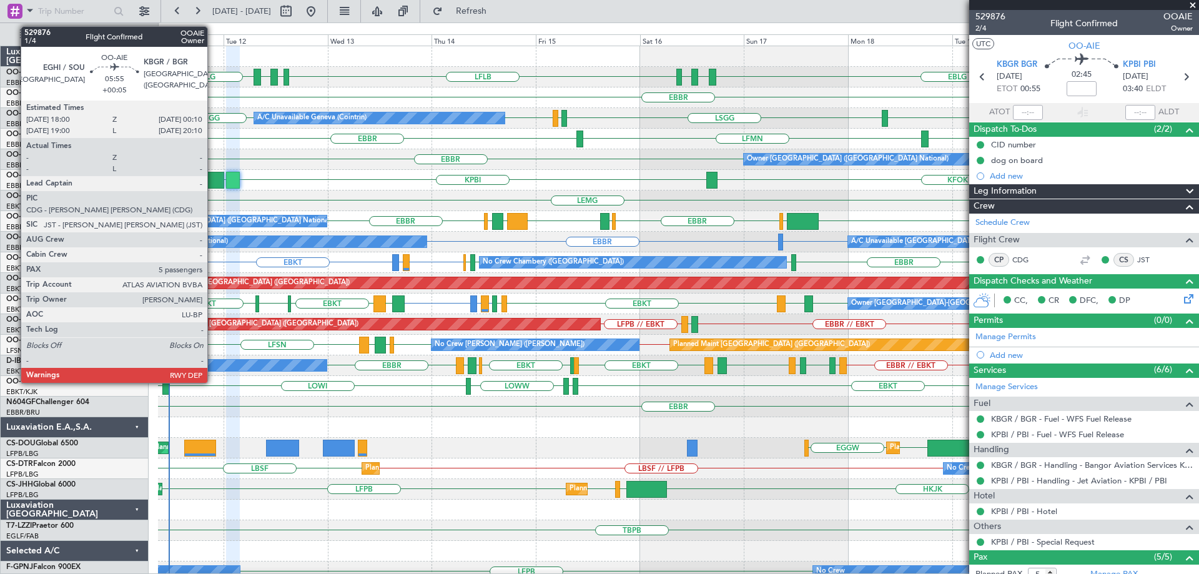
click at [213, 178] on div at bounding box center [210, 180] width 27 height 17
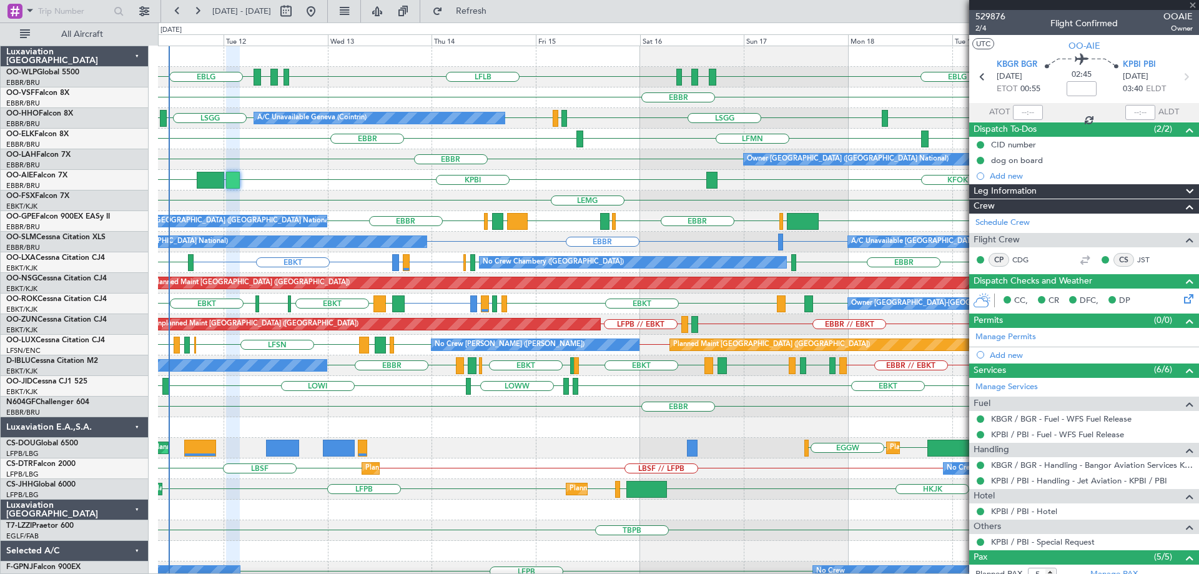
type input "+00:05"
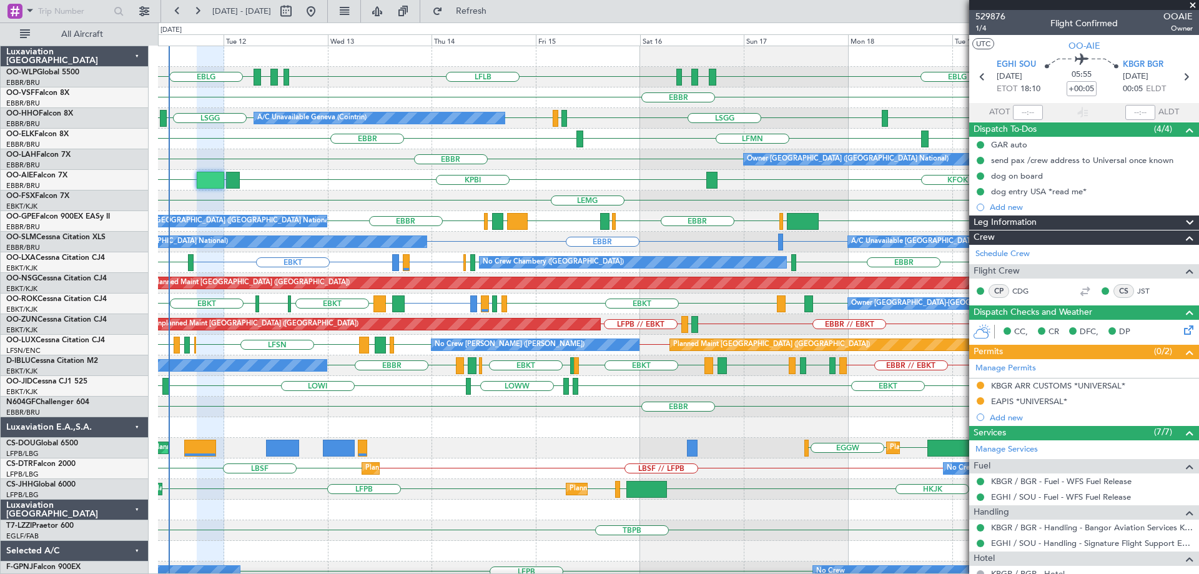
click at [368, 177] on div "KFOK KPBI KBGR [GEOGRAPHIC_DATA]" at bounding box center [678, 180] width 1040 height 21
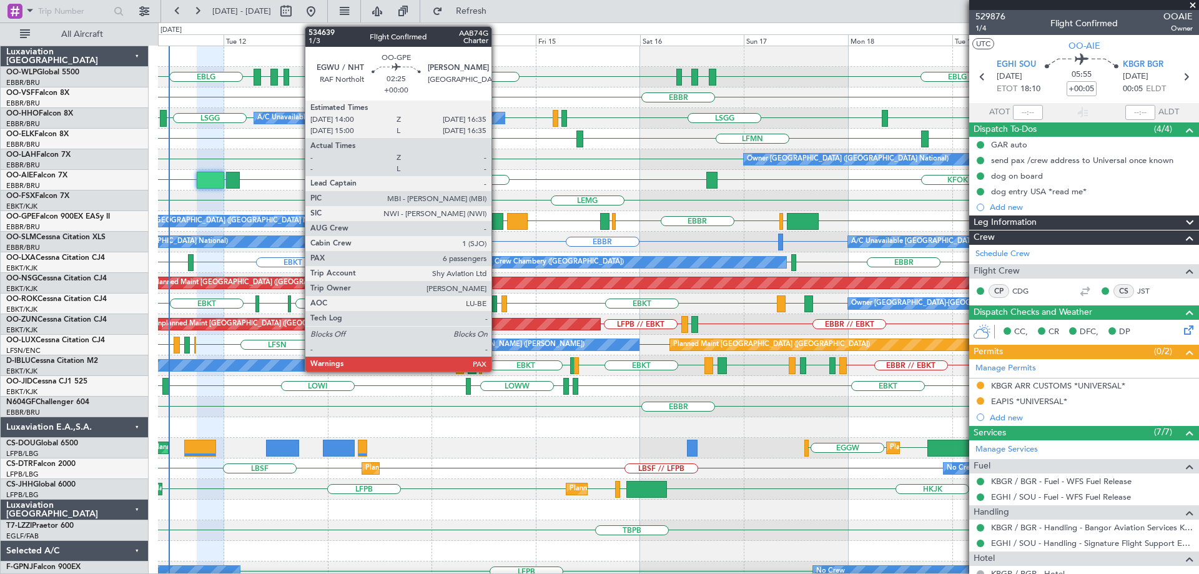
click at [497, 217] on div at bounding box center [497, 221] width 11 height 17
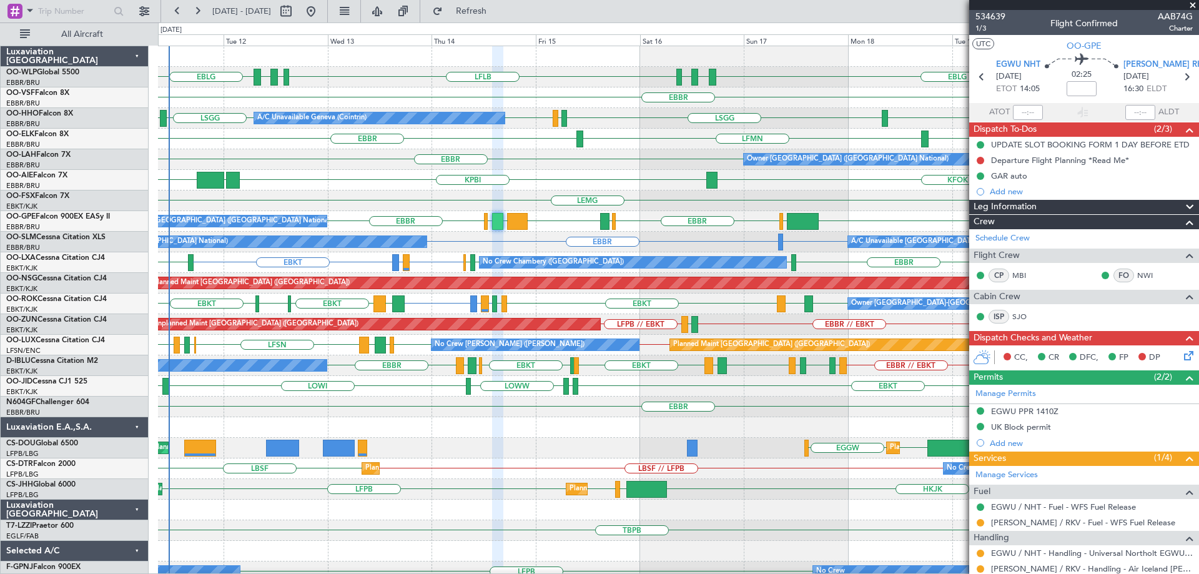
click at [335, 175] on div "KFOK KPBI KBGR [GEOGRAPHIC_DATA]" at bounding box center [678, 180] width 1040 height 21
click at [378, 167] on div "EBBR EBBR // KVNY Owner Brussels (Brussels National)" at bounding box center [678, 159] width 1040 height 21
click at [380, 94] on div "EBBR" at bounding box center [678, 97] width 1040 height 21
click at [574, 161] on div "EBBR EBBR // KVNY Owner Brussels (Brussels National)" at bounding box center [678, 159] width 1040 height 21
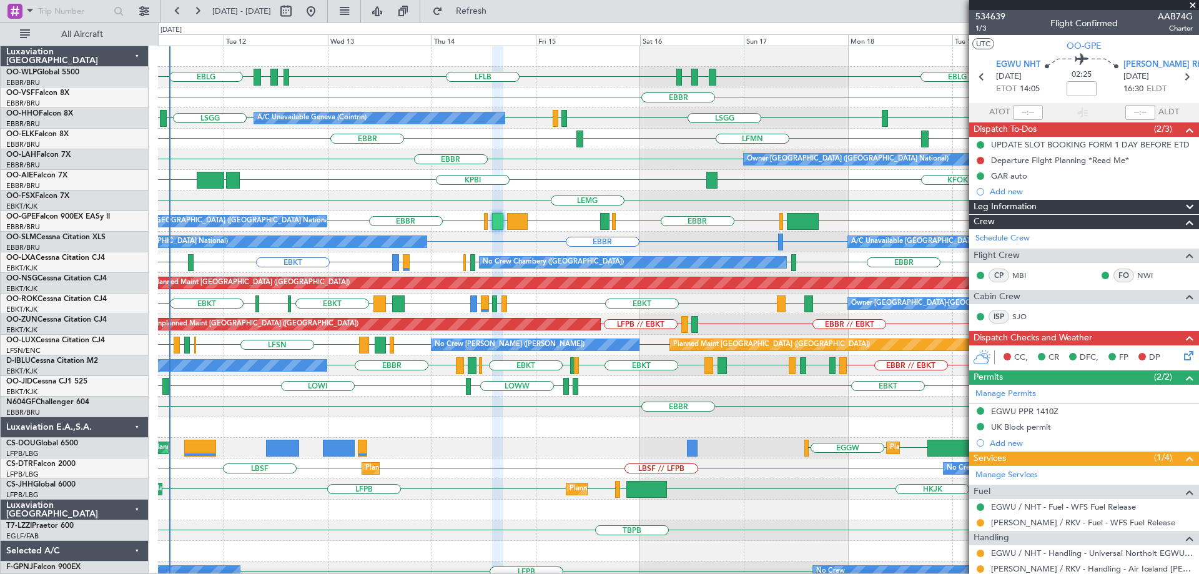
click at [737, 169] on div "EBBR EBBR // KVNY Owner Brussels (Brussels National)" at bounding box center [678, 159] width 1040 height 21
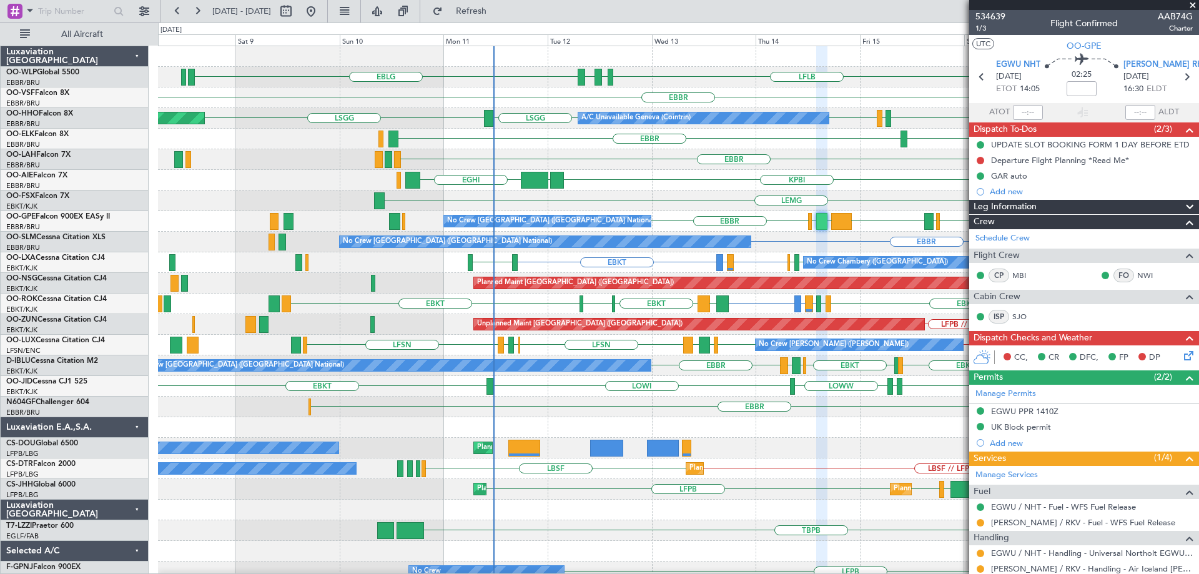
click at [692, 231] on div "EBLG LFLB EBLG LDZD EBLG LDSP EBLG Planned Maint Milan (Linate) EBBR LSGG LSGG …" at bounding box center [678, 406] width 1040 height 721
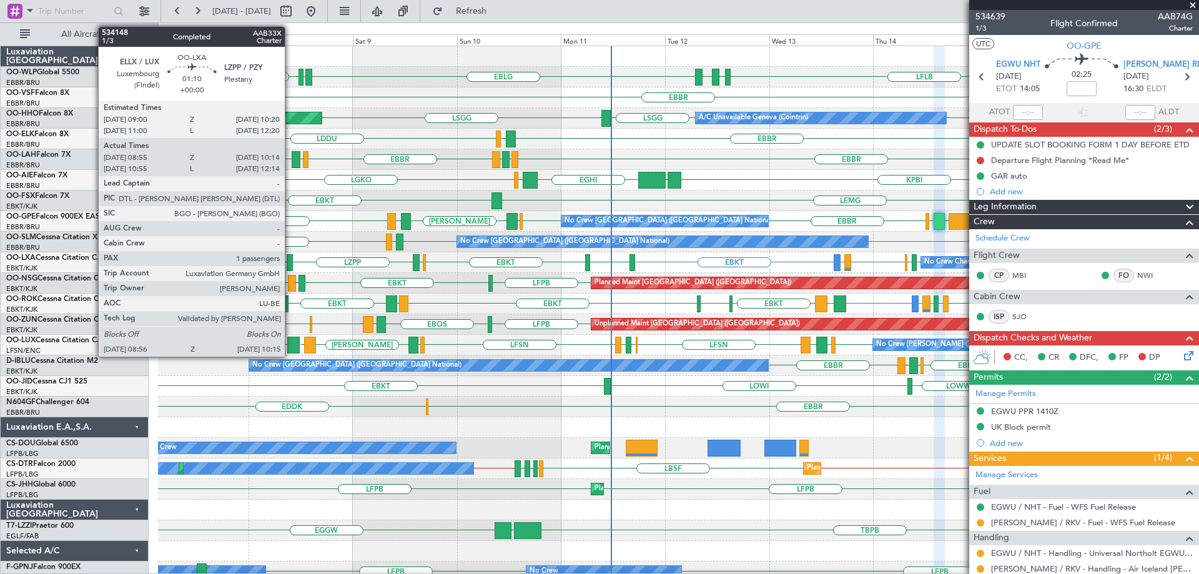
click at [290, 261] on div at bounding box center [290, 262] width 6 height 17
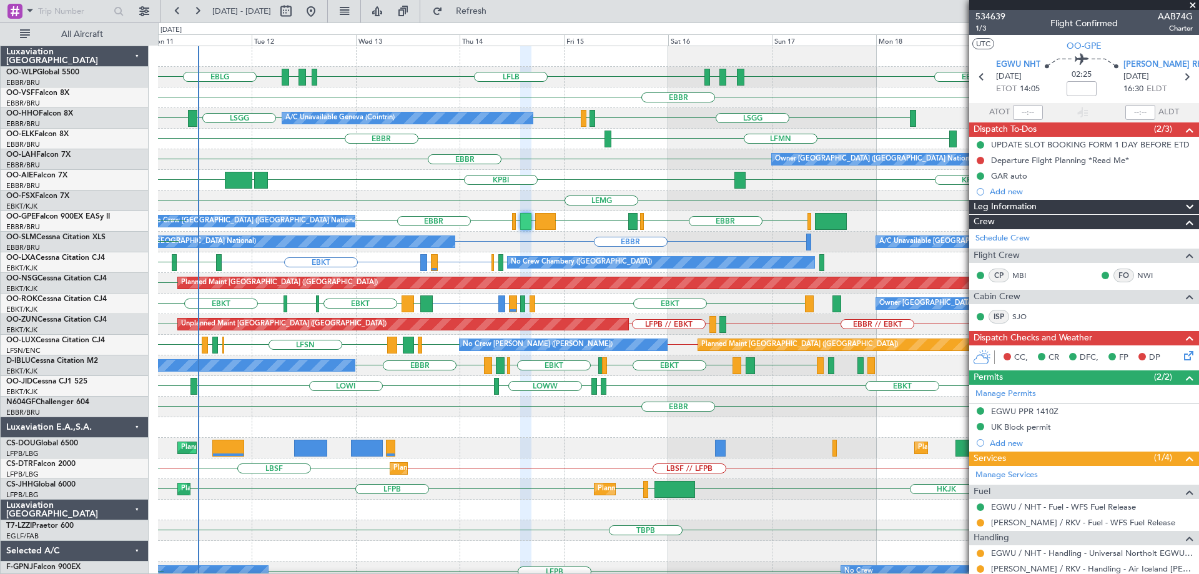
click at [361, 205] on div "EBLG LFLB EBLG LDZD EBLG LDSP EBLG Planned Maint Berlin (Brandenburg) EBBR A/C …" at bounding box center [678, 406] width 1040 height 721
click at [1194, 2] on span at bounding box center [1192, 5] width 12 height 11
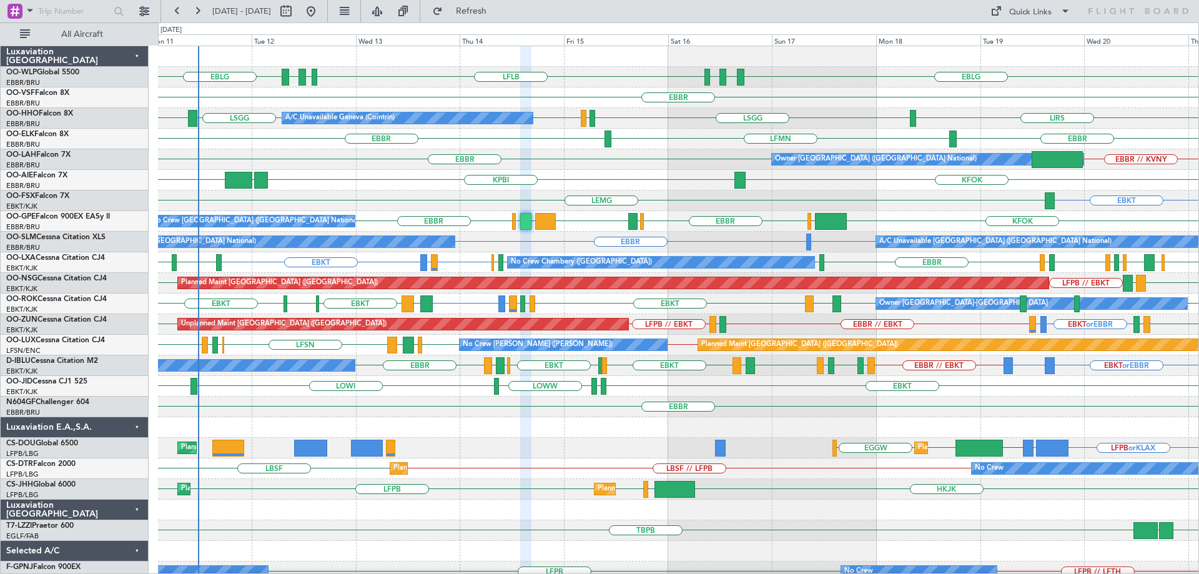
type input "0"
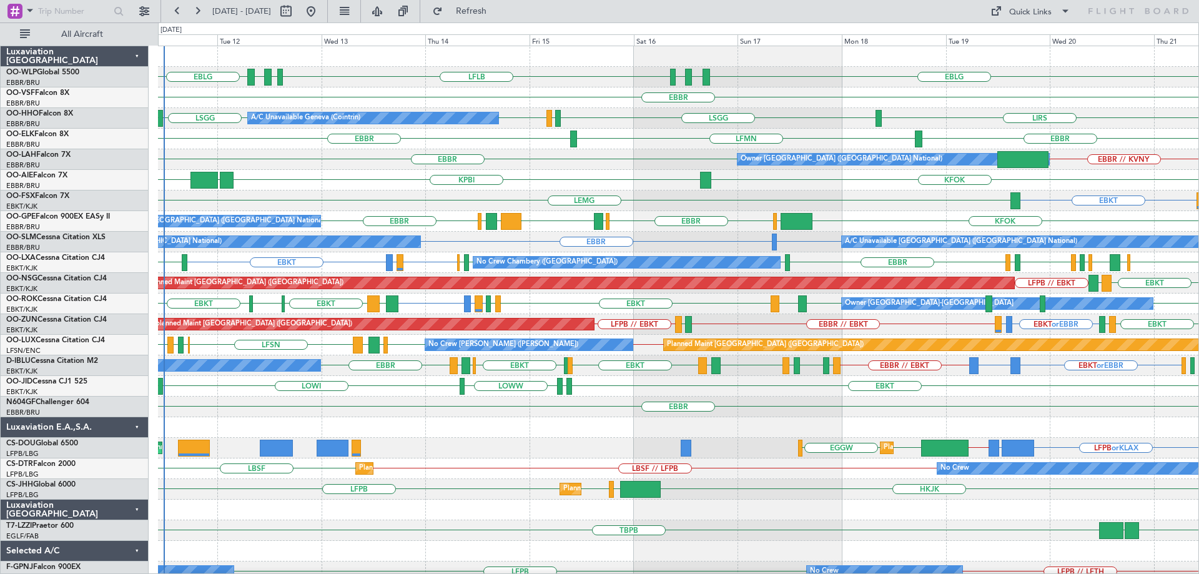
click at [825, 255] on div "EBLG LFLB EBLG LDZD EBLG LDSP EBLG Planned Maint [GEOGRAPHIC_DATA] ([GEOGRAPHIC…" at bounding box center [678, 406] width 1040 height 721
click at [816, 251] on div "A/C Unavailable Brussels (Brussels National) No Crew Brussels (Brussels Nationa…" at bounding box center [678, 242] width 1040 height 21
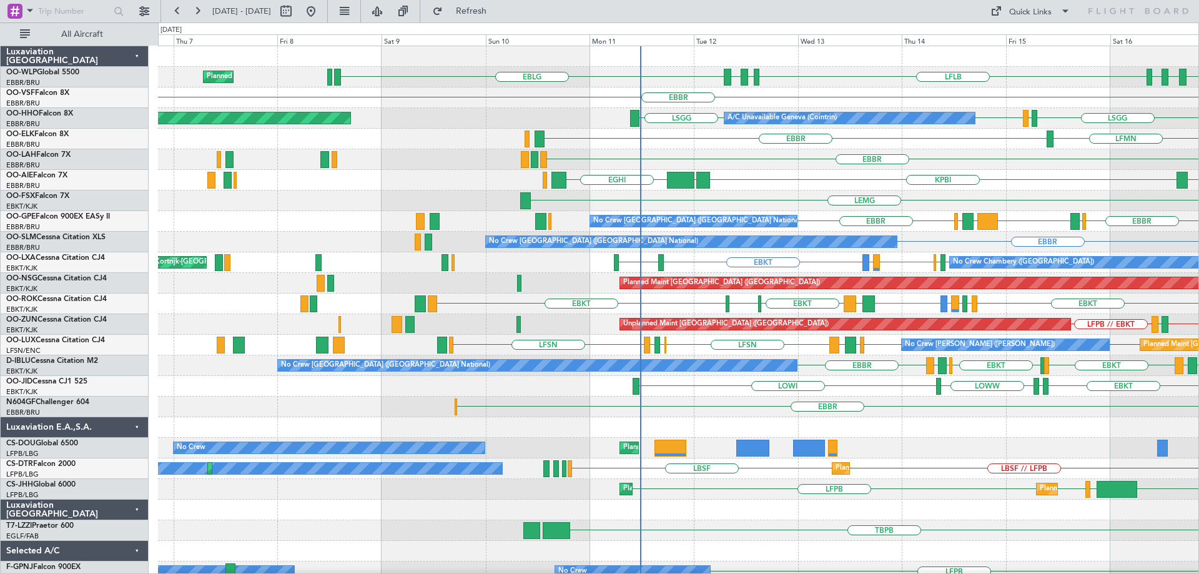
click at [946, 269] on div "EBLG LFLB EBLG LDZD EBLG LDSP EBLG Planned Maint Milan (Linate) EBBR A/C Unavai…" at bounding box center [678, 406] width 1040 height 721
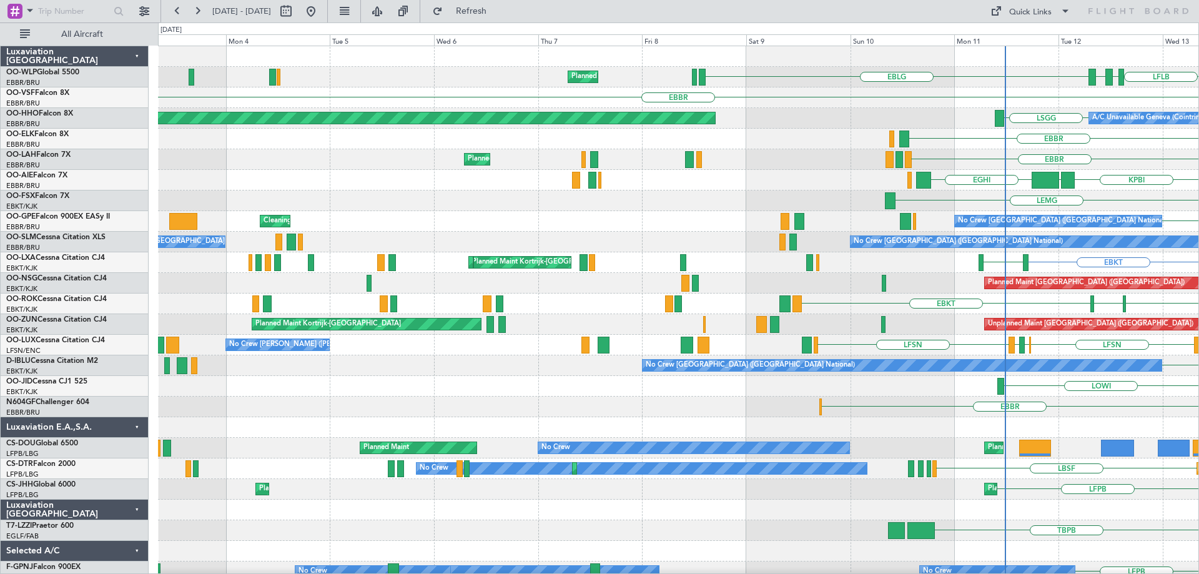
click at [848, 288] on div "LFLB EBLG LDZD EBLG Planned Maint Milan (Linate) EBBR A/C Unavailable Geneva (C…" at bounding box center [678, 406] width 1040 height 721
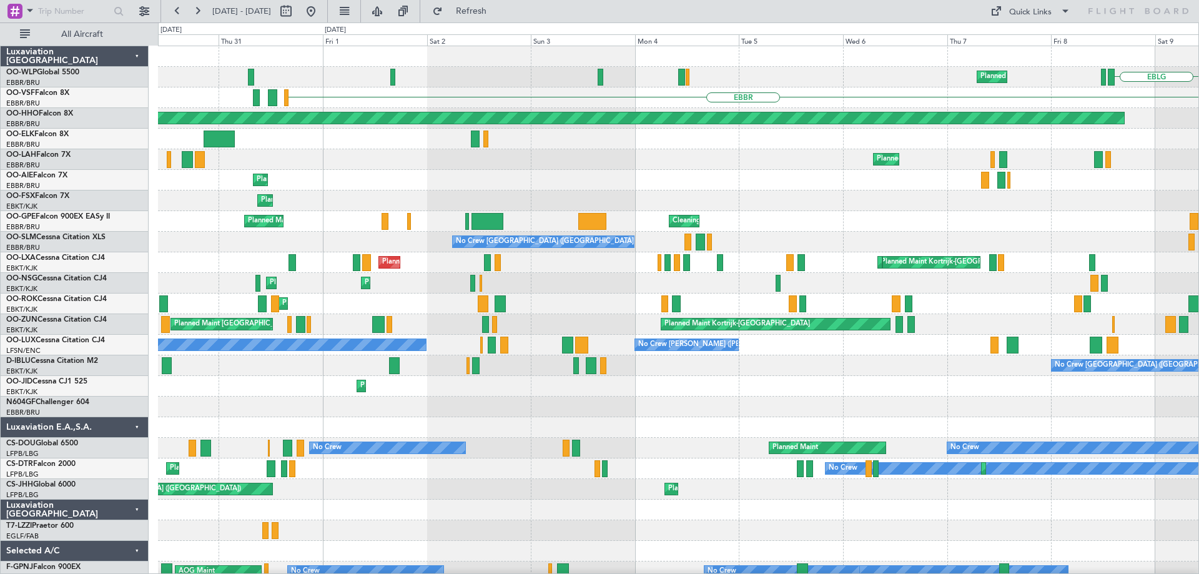
click at [925, 335] on div "EBLG Planned Maint Milan (Linate) EBBR Planned Maint Geneva (Cointrin) LSGG EBB…" at bounding box center [678, 406] width 1040 height 721
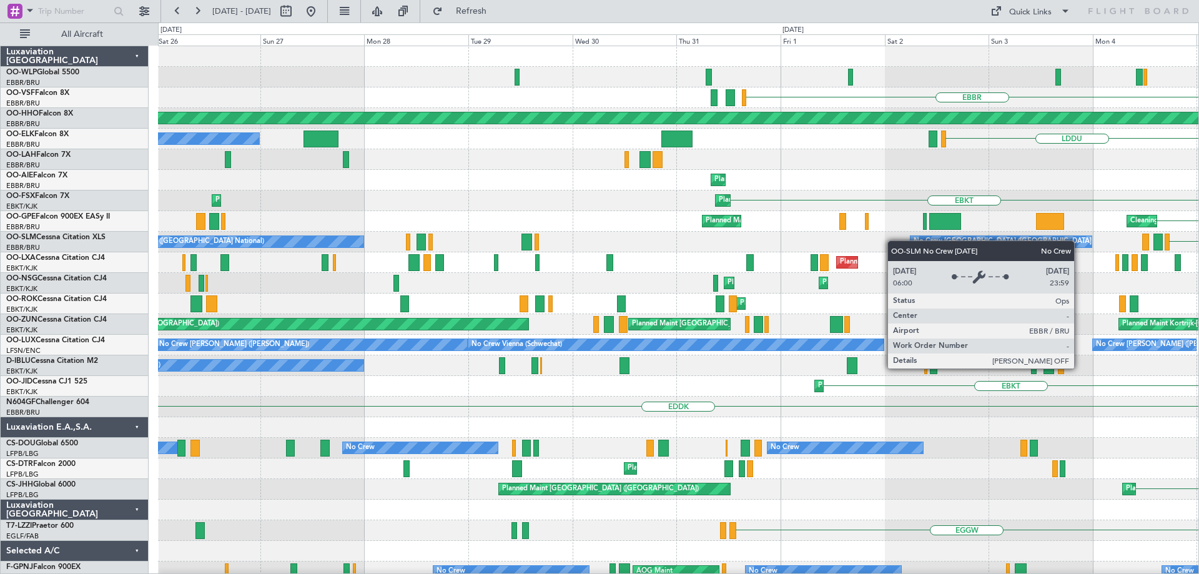
click at [909, 243] on div "Planned Maint Milan (Linate) Planned Maint Milan (Linate) EBBR Planned Maint Ge…" at bounding box center [678, 406] width 1040 height 721
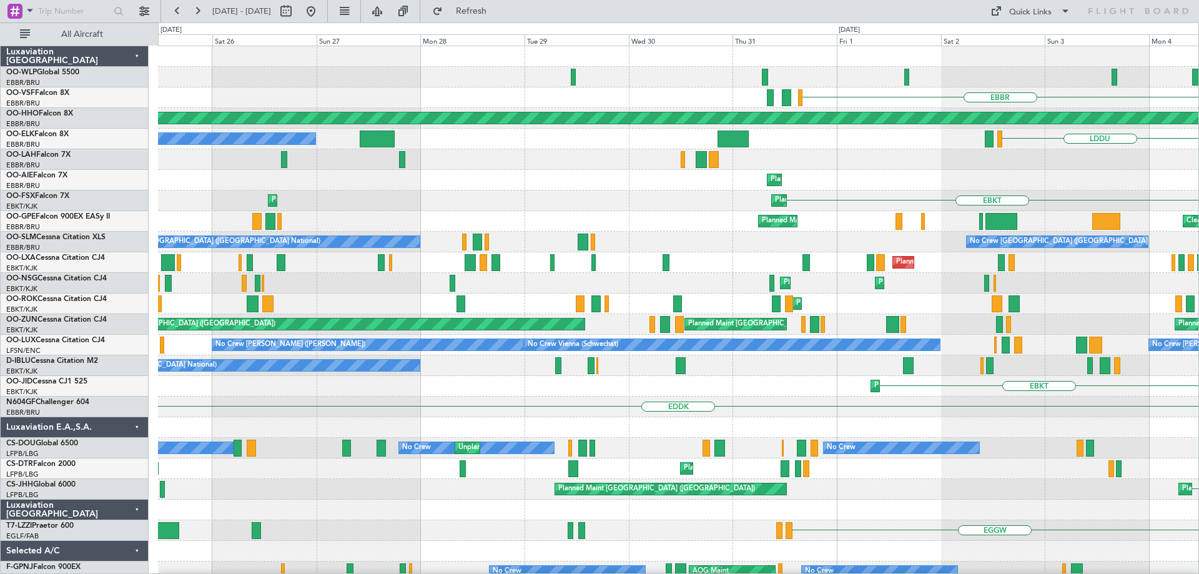
click at [609, 170] on div "Planned Maint [GEOGRAPHIC_DATA] ([GEOGRAPHIC_DATA] National)" at bounding box center [678, 180] width 1040 height 21
click at [1041, 11] on div "Quick Links" at bounding box center [1030, 12] width 42 height 12
click at [1028, 42] on button "Trip Builder" at bounding box center [1031, 41] width 94 height 30
click at [498, 161] on div "Planned Maint [GEOGRAPHIC_DATA] ([GEOGRAPHIC_DATA] National)" at bounding box center [678, 159] width 1040 height 21
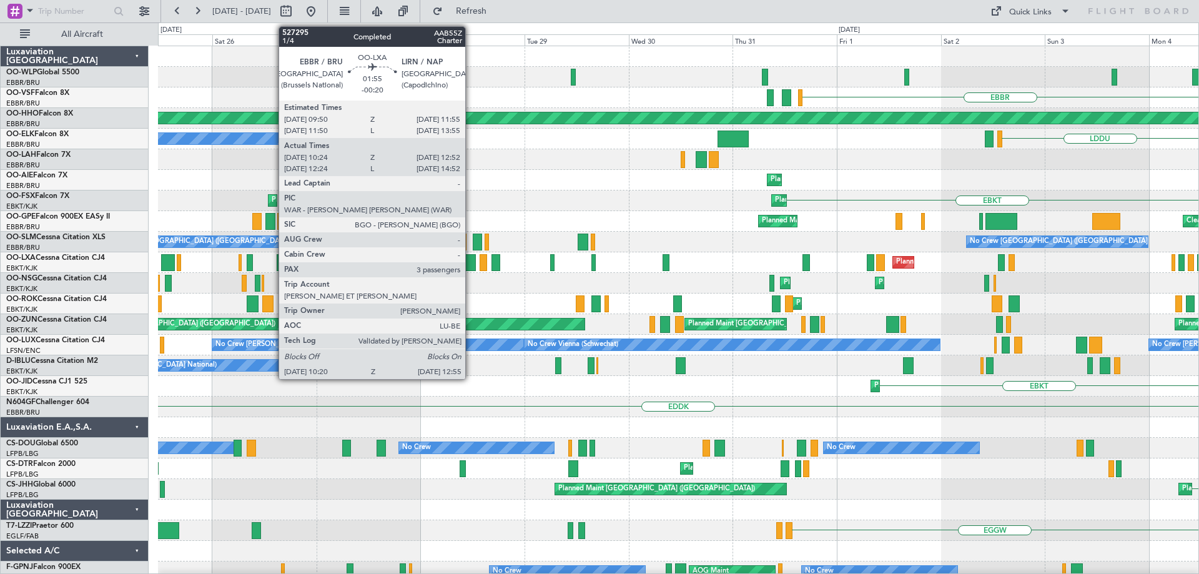
click at [471, 261] on div at bounding box center [469, 262] width 11 height 17
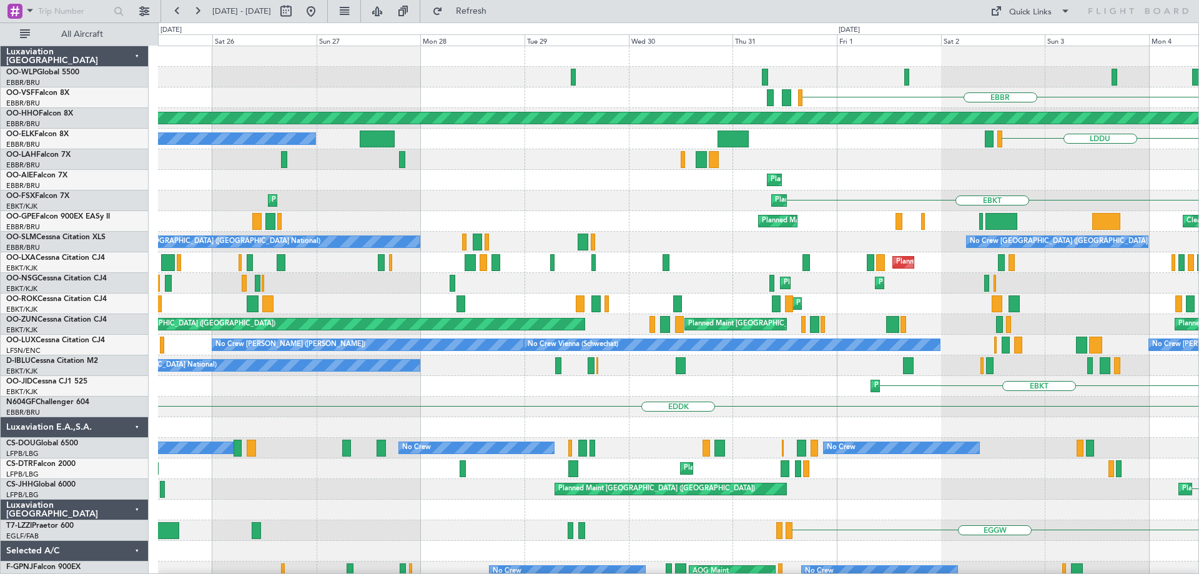
click at [591, 81] on div "Planned Maint Milan (Linate)" at bounding box center [678, 77] width 1040 height 21
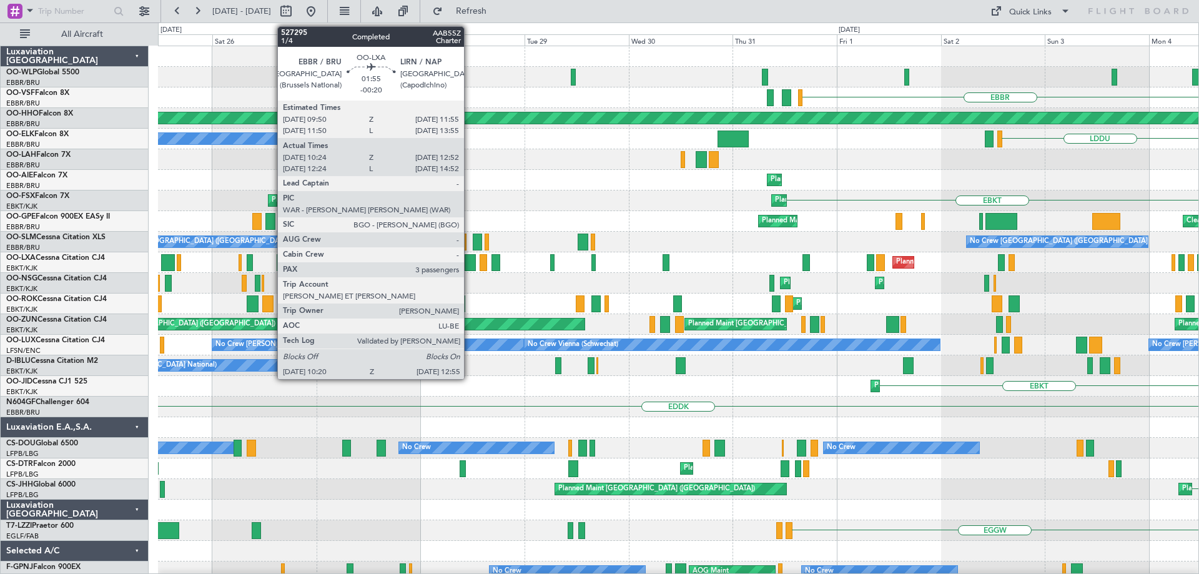
click at [469, 260] on div at bounding box center [469, 262] width 11 height 17
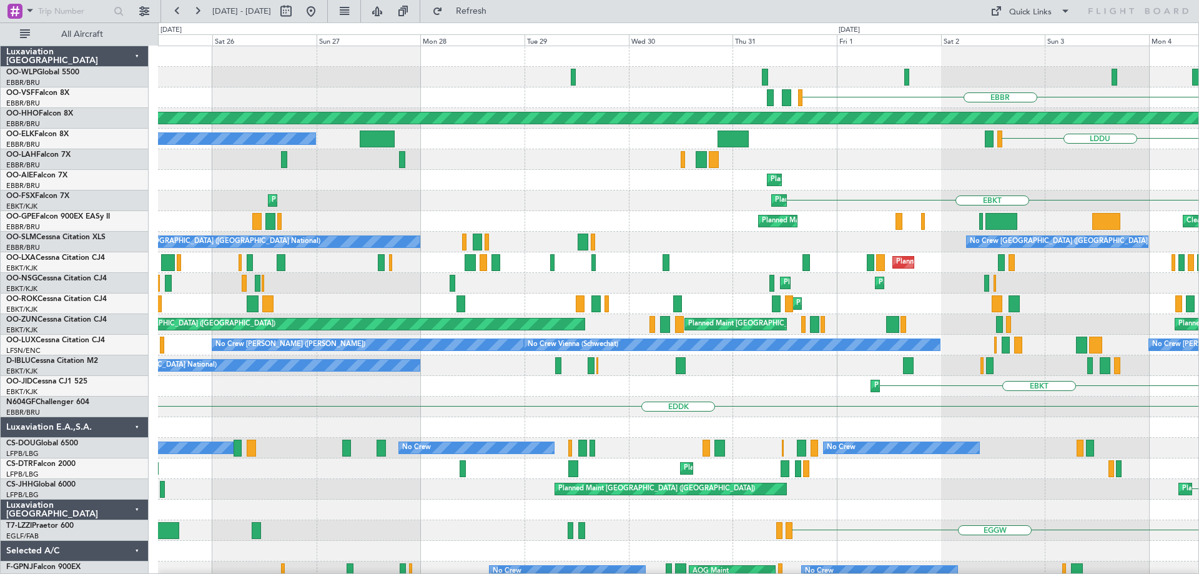
click at [547, 81] on div "Planned Maint Milan (Linate)" at bounding box center [678, 77] width 1040 height 21
click at [310, 240] on div "Planned Maint Milan (Linate) EBBR Planned Maint Geneva (Cointrin) LDDU Owner Br…" at bounding box center [678, 396] width 1040 height 700
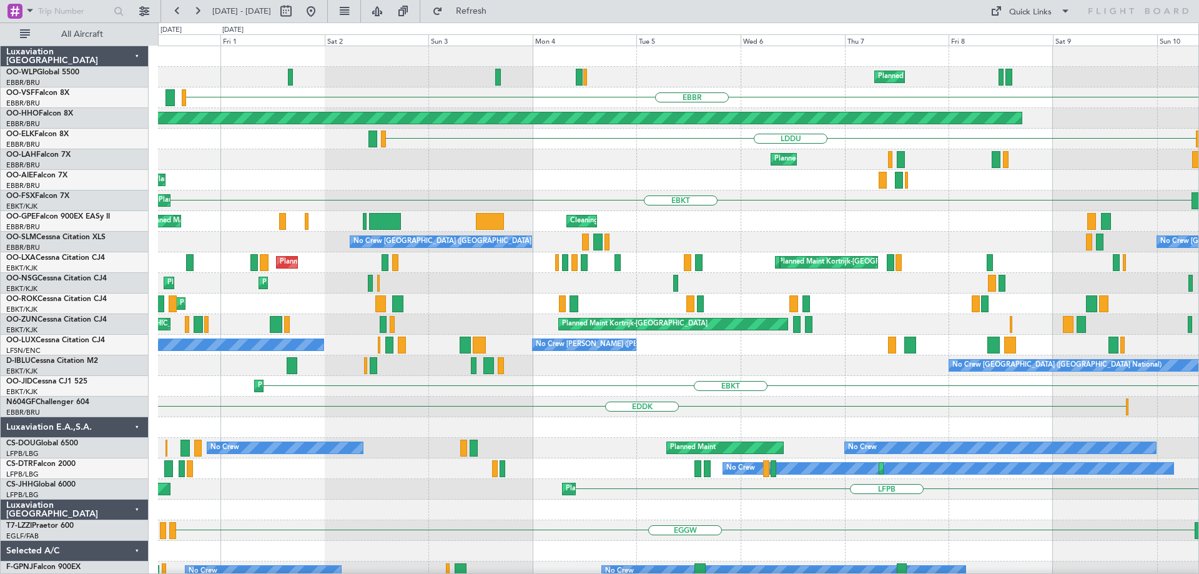
click at [323, 310] on div "Planned Maint Milan (Linate) EBBR Planned Maint Geneva (Cointrin) A/C Unavailab…" at bounding box center [678, 396] width 1040 height 700
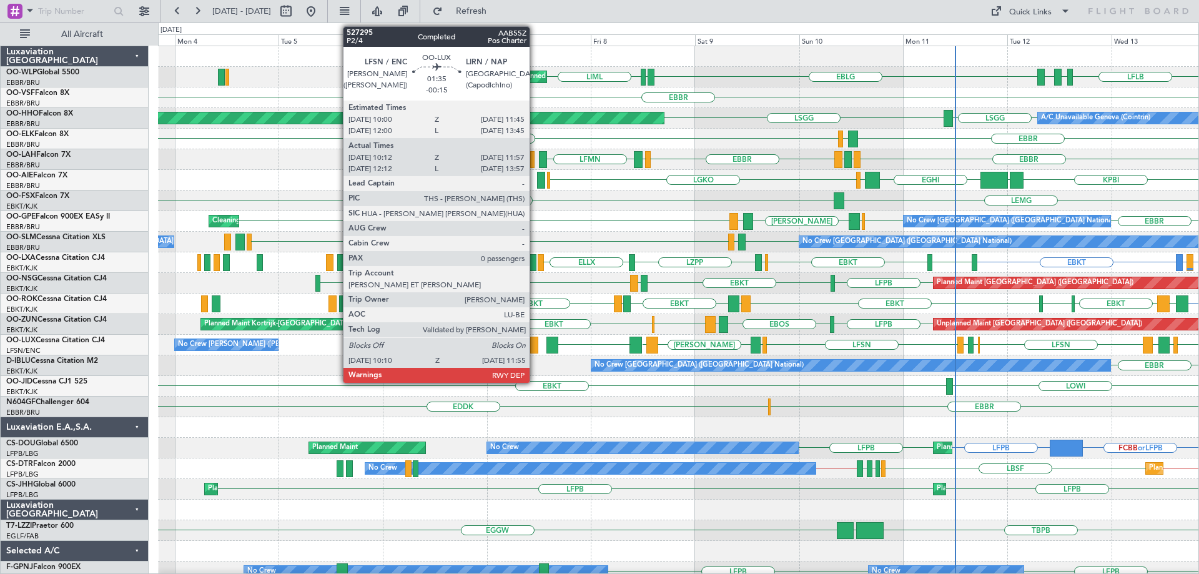
click at [535, 341] on div at bounding box center [534, 344] width 8 height 17
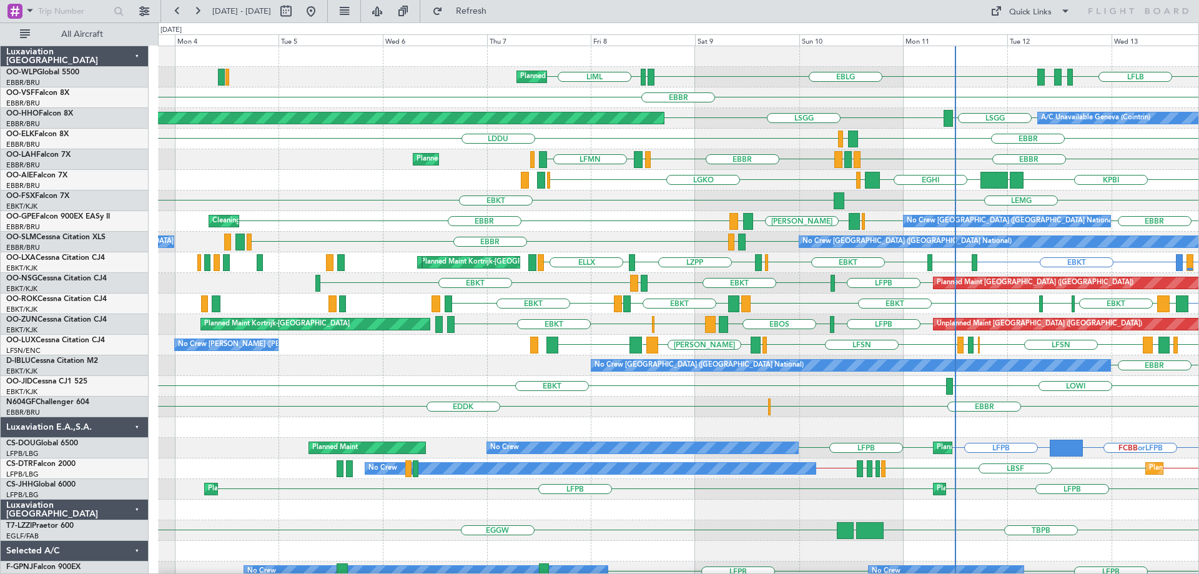
click at [571, 57] on div at bounding box center [678, 56] width 1040 height 21
click at [321, 12] on button at bounding box center [311, 11] width 20 height 20
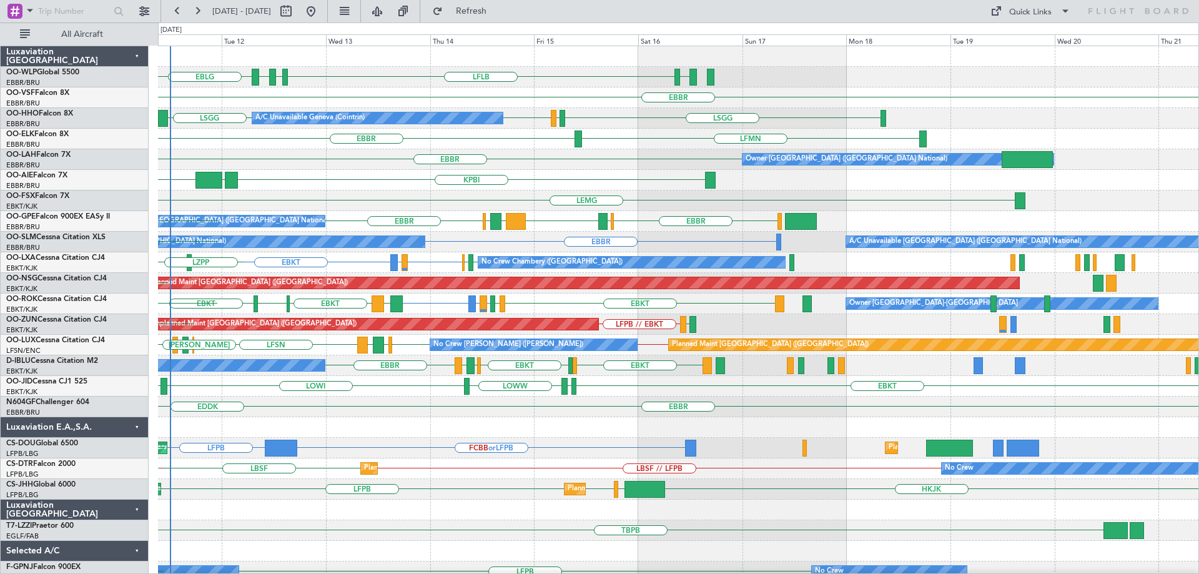
click at [632, 308] on div "LFLB EBLG EBLG LDZD EBLG Planned Maint Berlin (Brandenburg) EBBR LSGG LIRS LSGG…" at bounding box center [678, 417] width 1040 height 742
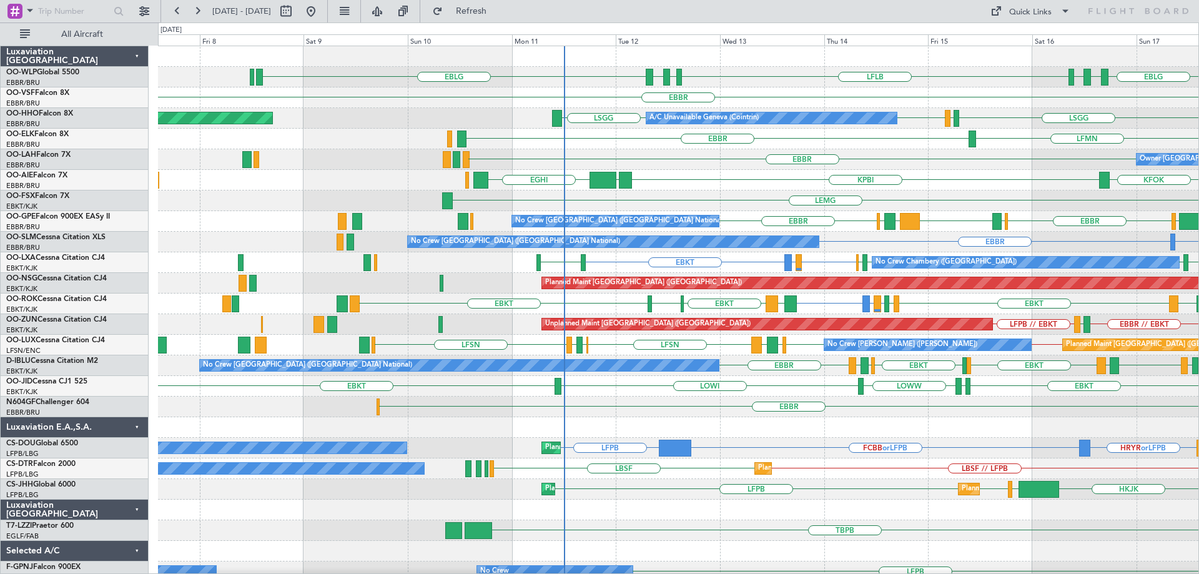
click at [609, 311] on div "LFLB EBLG LDZD EBLG EBLG LDSP EBLG Planned Maint Milan (Linate) EBBR LSGG LSGG …" at bounding box center [678, 406] width 1040 height 721
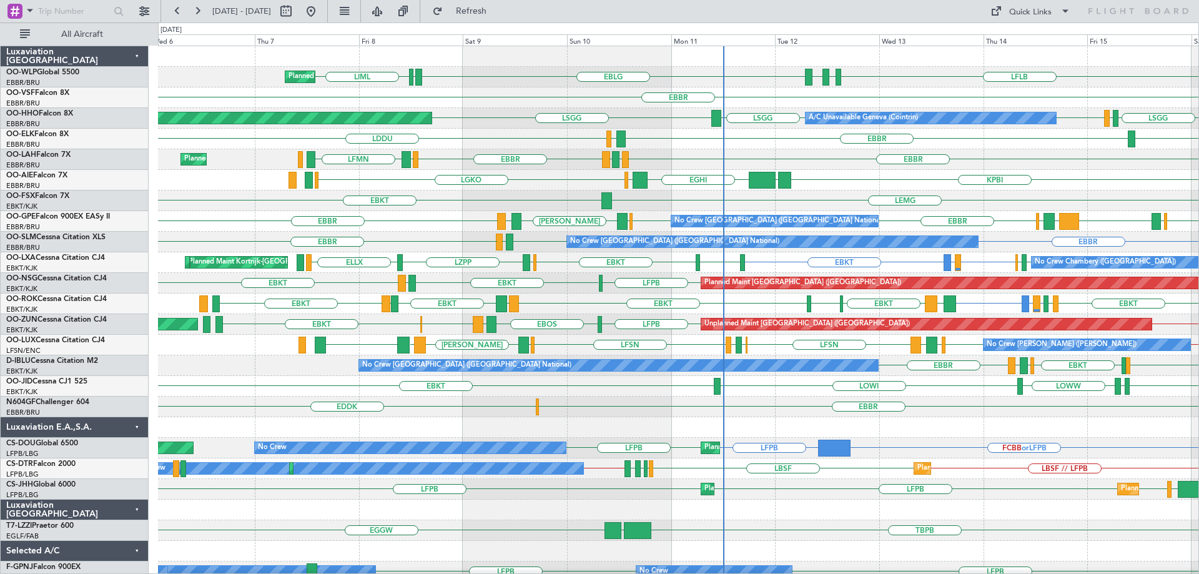
click at [458, 413] on div "EDDK EBBR" at bounding box center [678, 406] width 1040 height 21
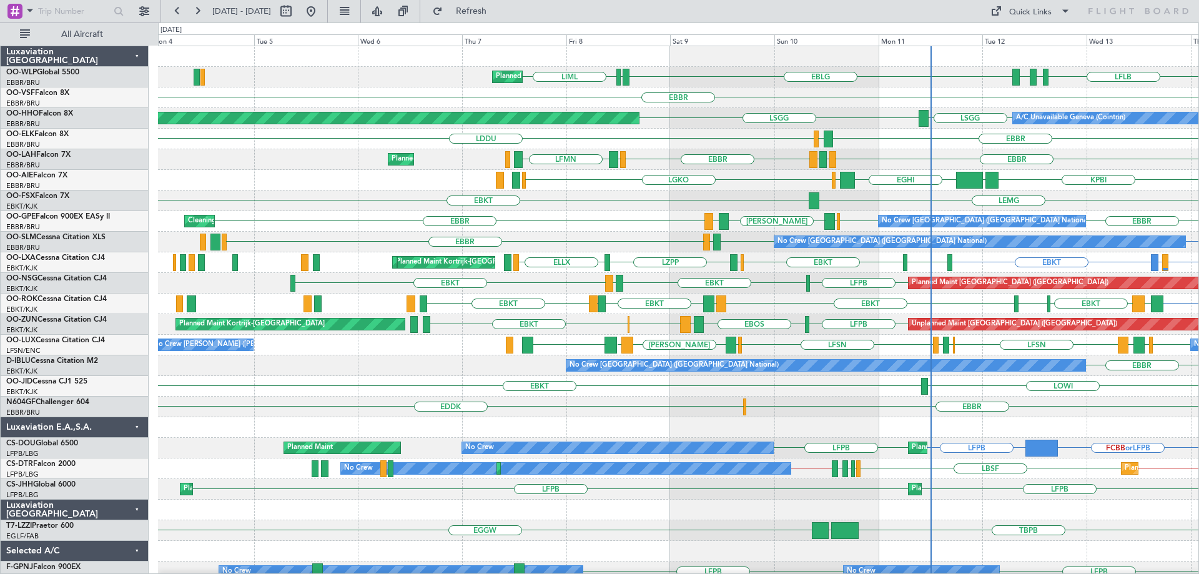
click at [515, 276] on div "Planned Maint Milan (Linate) LIML LFLB EBLG LDZD EBLG LDPL EBBR A/C Unavailable…" at bounding box center [678, 417] width 1040 height 742
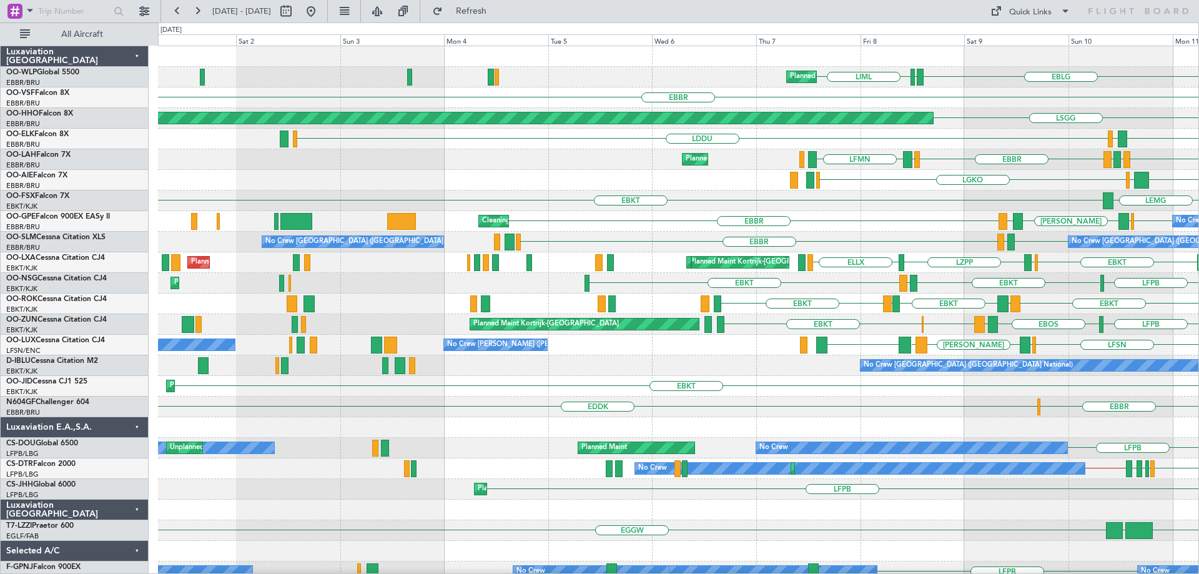
click at [745, 333] on div "Planned Maint Milan (Linate) LIML EBLG LDPL LDZD EBLG LFLB EBBR Planned Maint G…" at bounding box center [678, 406] width 1040 height 721
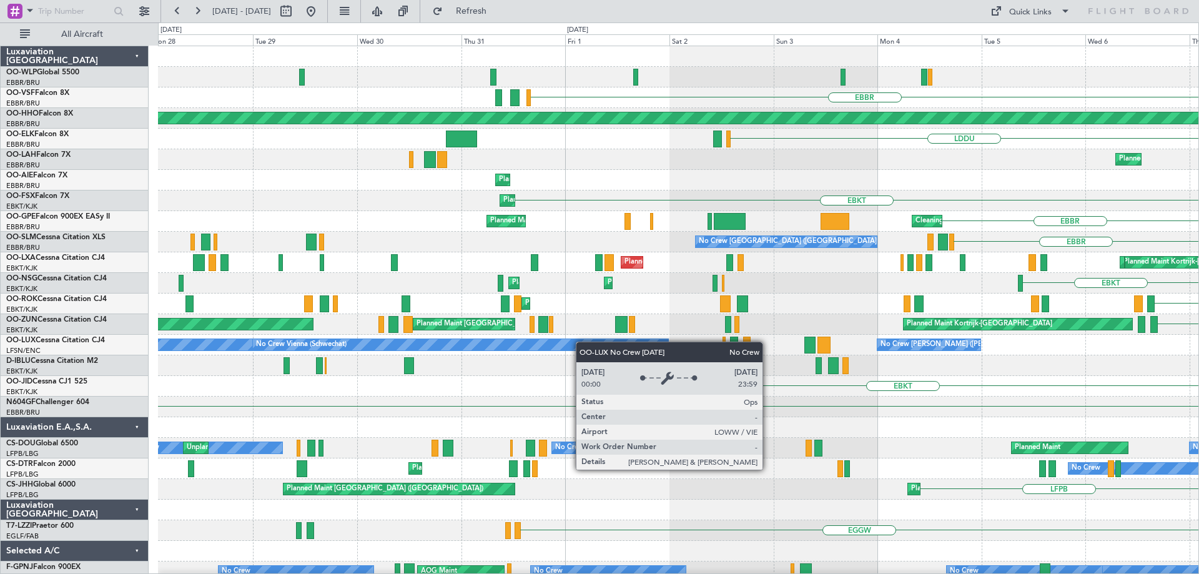
click at [591, 343] on div "LDPL LIML Planned Maint Milan (Linate) EBLG EBBR Planned Maint Geneva (Cointrin…" at bounding box center [678, 396] width 1040 height 700
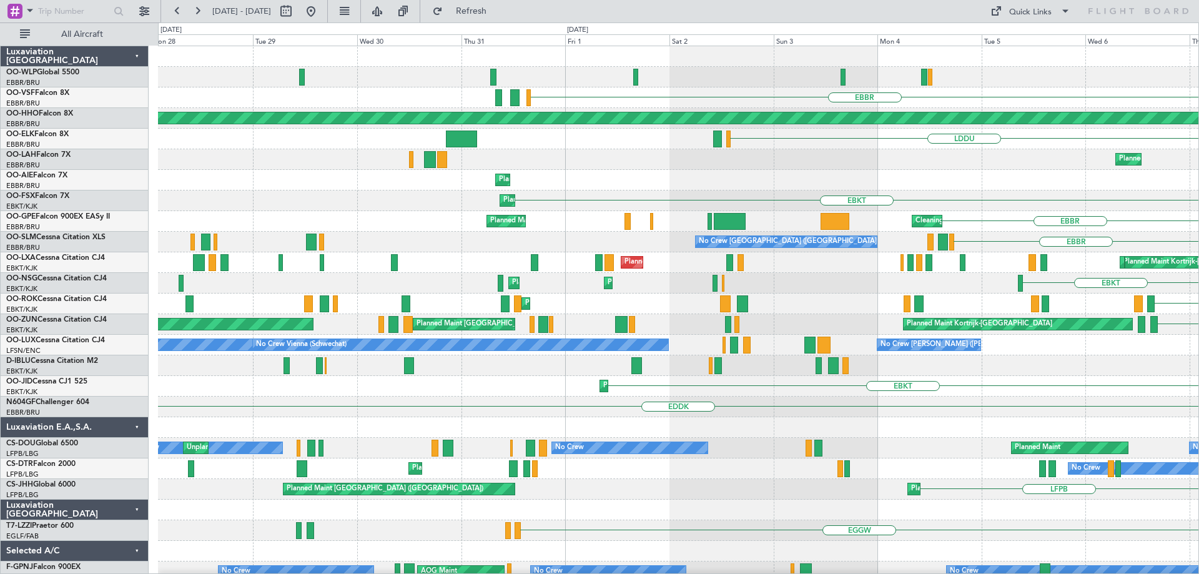
click at [271, 195] on div "EBKT Planned Maint Kortrijk-Wevelgem Planned Maint Kortrijk-Wevelgem" at bounding box center [678, 200] width 1040 height 21
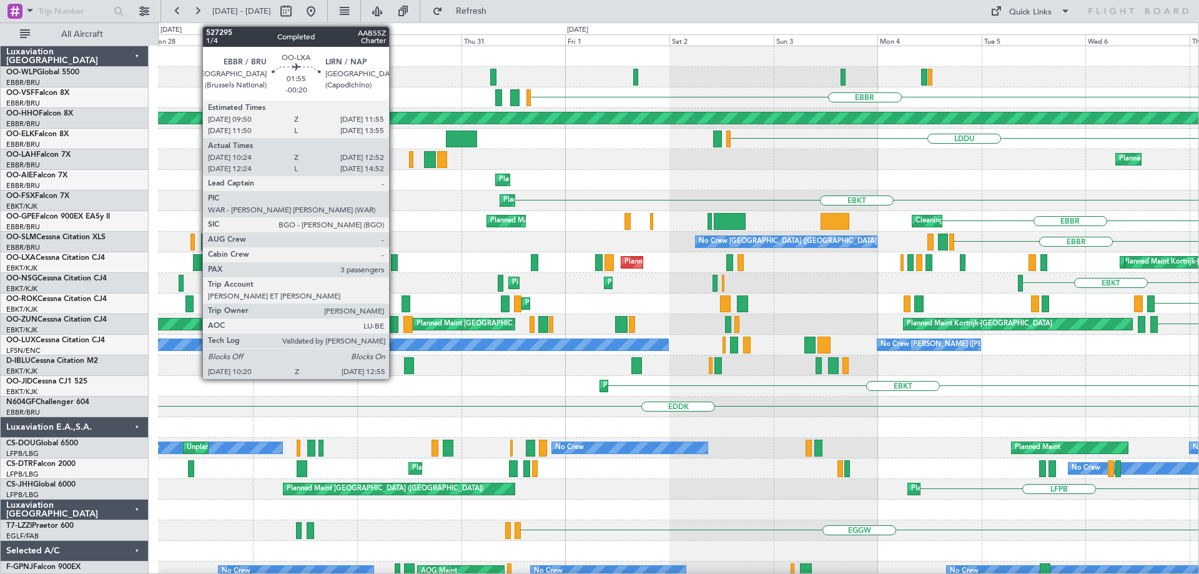
click at [196, 258] on div at bounding box center [198, 262] width 11 height 17
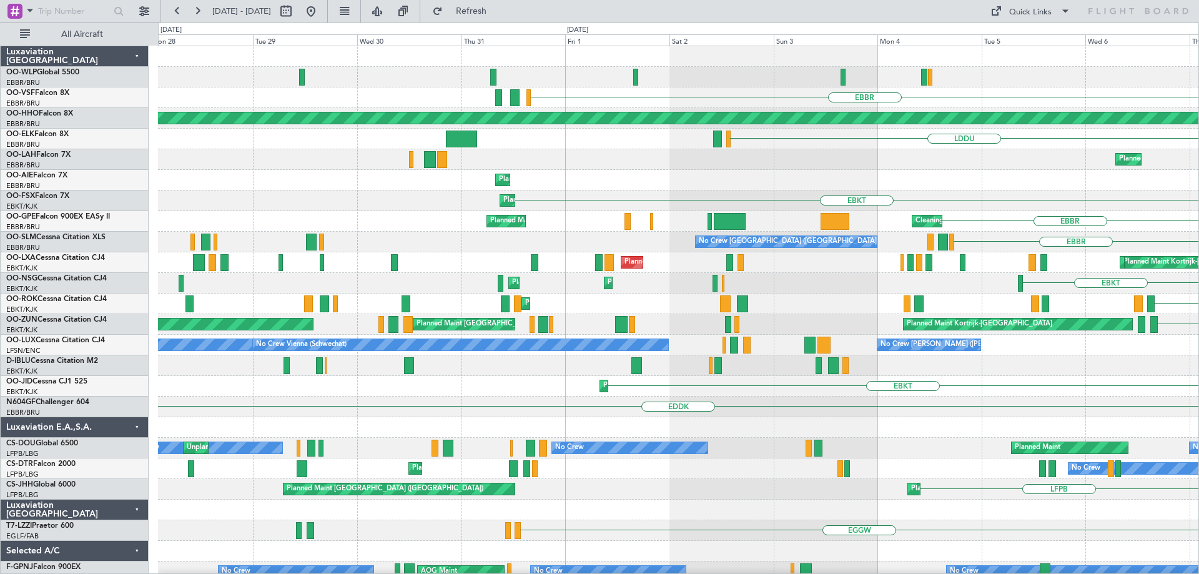
click at [633, 190] on div "EBKT Planned Maint Kortrijk-Wevelgem Planned Maint Kortrijk-Wevelgem" at bounding box center [678, 200] width 1040 height 21
click at [321, 9] on button at bounding box center [311, 11] width 20 height 20
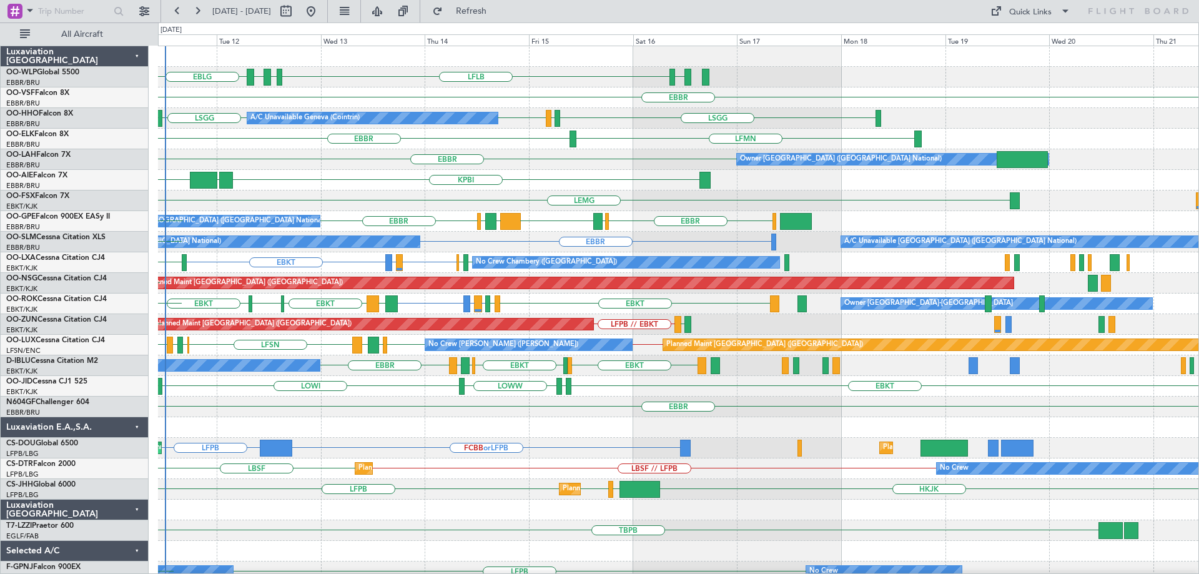
click at [497, 390] on div "EBLG LDZD EBLG LFLB EBLG Planned Maint Berlin (Brandenburg) EBBR LSGG A/C Unava…" at bounding box center [678, 417] width 1040 height 742
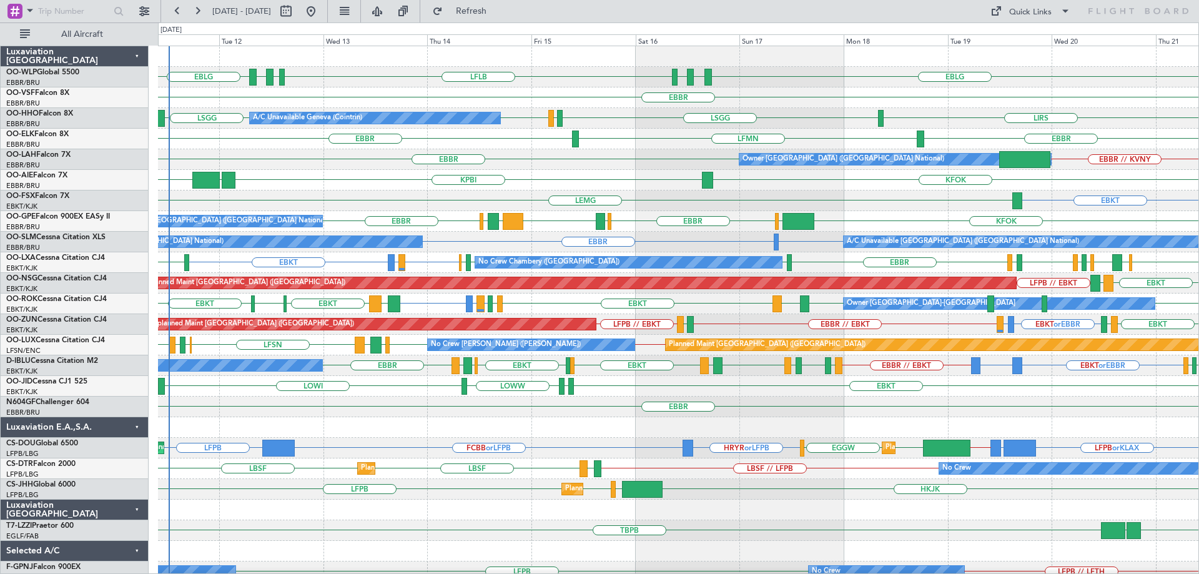
click at [534, 160] on div "EBBR EBBR // KVNY Owner Brussels (Brussels National)" at bounding box center [678, 159] width 1040 height 21
click at [494, 137] on div "EBBR LFMN EBBR" at bounding box center [678, 139] width 1040 height 21
click at [536, 132] on div "EBBR LFMN EBBR" at bounding box center [678, 139] width 1040 height 21
click at [592, 156] on div "EBBR EBBR // KVNY Owner Brussels (Brussels National)" at bounding box center [678, 159] width 1040 height 21
click at [353, 163] on div "EBBR EBBR // KVNY Owner Brussels (Brussels National)" at bounding box center [678, 159] width 1040 height 21
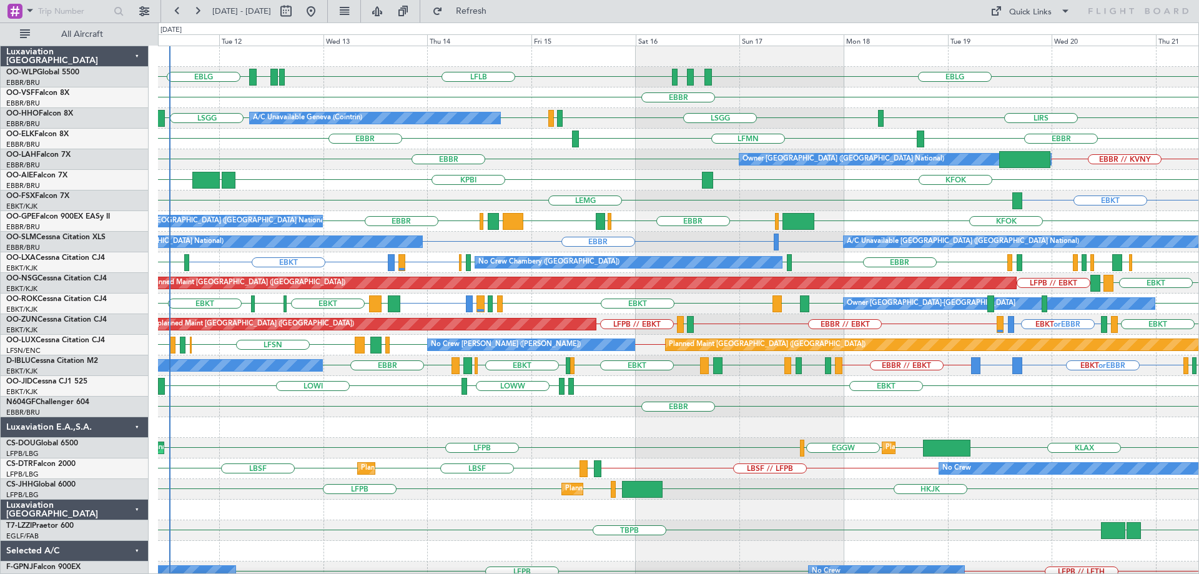
click at [544, 157] on div "EBBR EBBR // KVNY Owner Brussels (Brussels National)" at bounding box center [678, 159] width 1040 height 21
click at [522, 152] on div "EBBR EBBR // KVNY Owner Brussels (Brussels National)" at bounding box center [678, 159] width 1040 height 21
click at [549, 207] on div "EBKT LEMG" at bounding box center [678, 200] width 1040 height 21
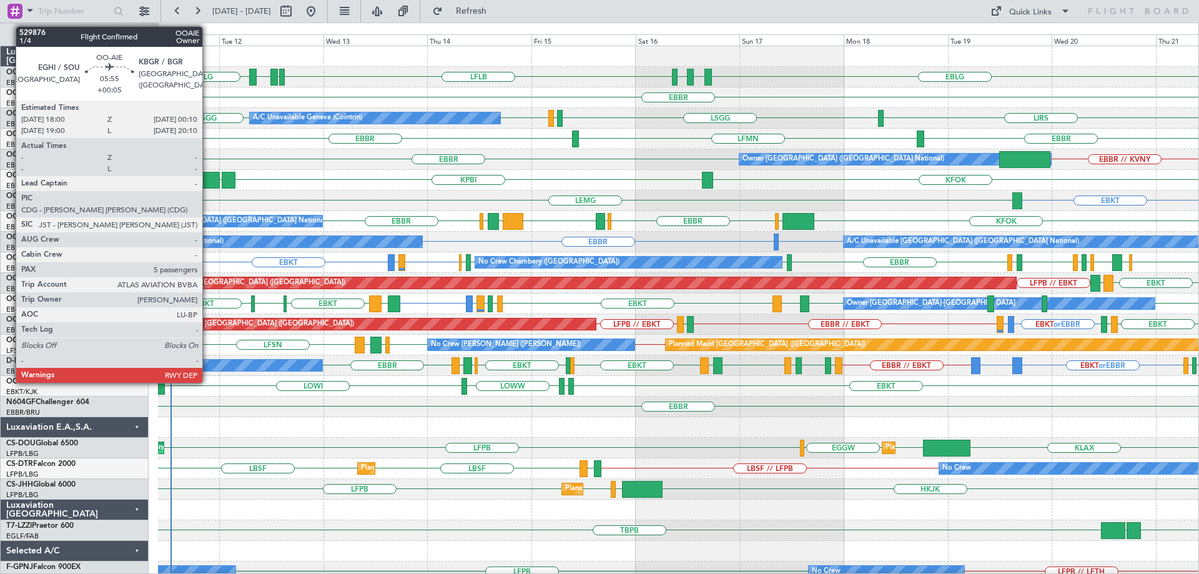
click at [208, 177] on div at bounding box center [205, 180] width 27 height 17
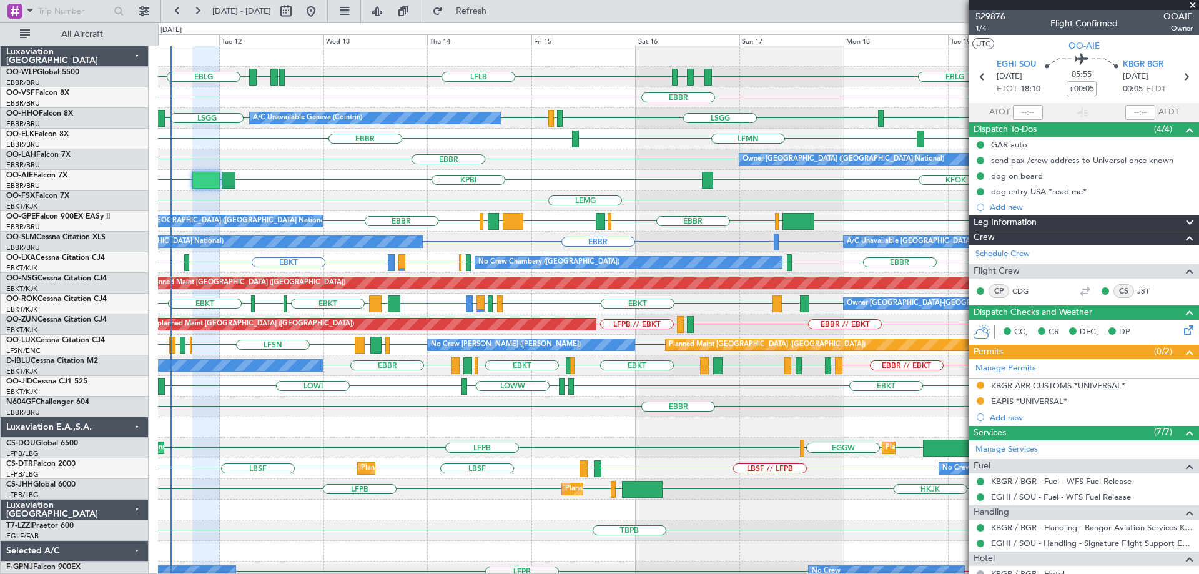
click at [369, 180] on div "KPBI KBGR EGHI KFOK" at bounding box center [678, 180] width 1040 height 21
click at [301, 195] on div "EBKT LEMG" at bounding box center [678, 200] width 1040 height 21
click at [307, 182] on div "KPBI KBGR EGHI KFOK" at bounding box center [678, 180] width 1040 height 21
drag, startPoint x: 1192, startPoint y: 6, endPoint x: 1125, endPoint y: 118, distance: 130.4
click at [1192, 6] on span at bounding box center [1192, 5] width 12 height 11
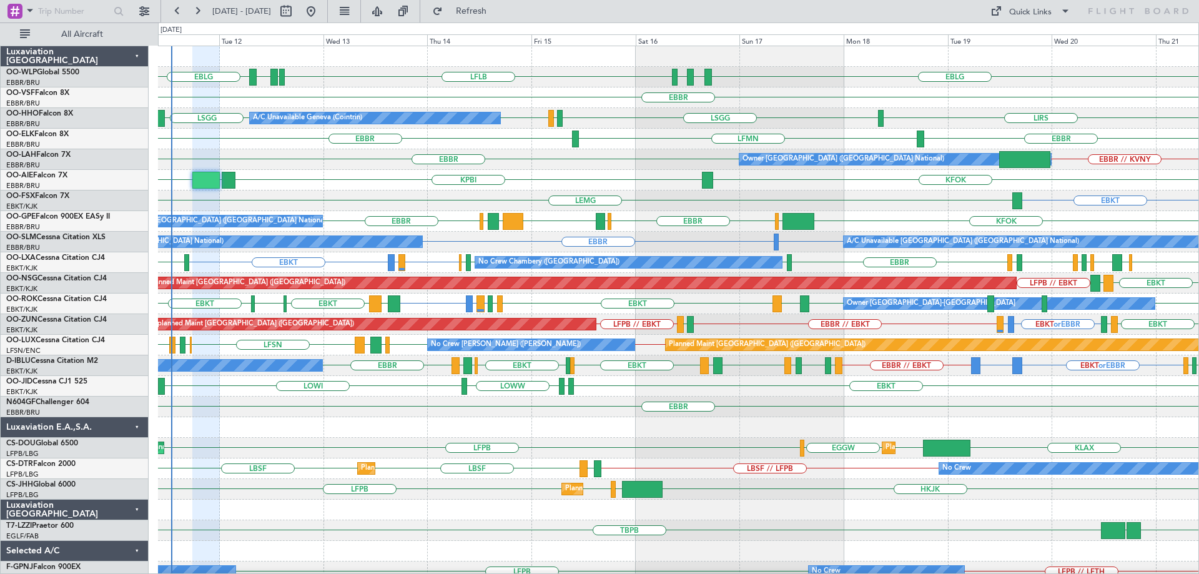
type input "0"
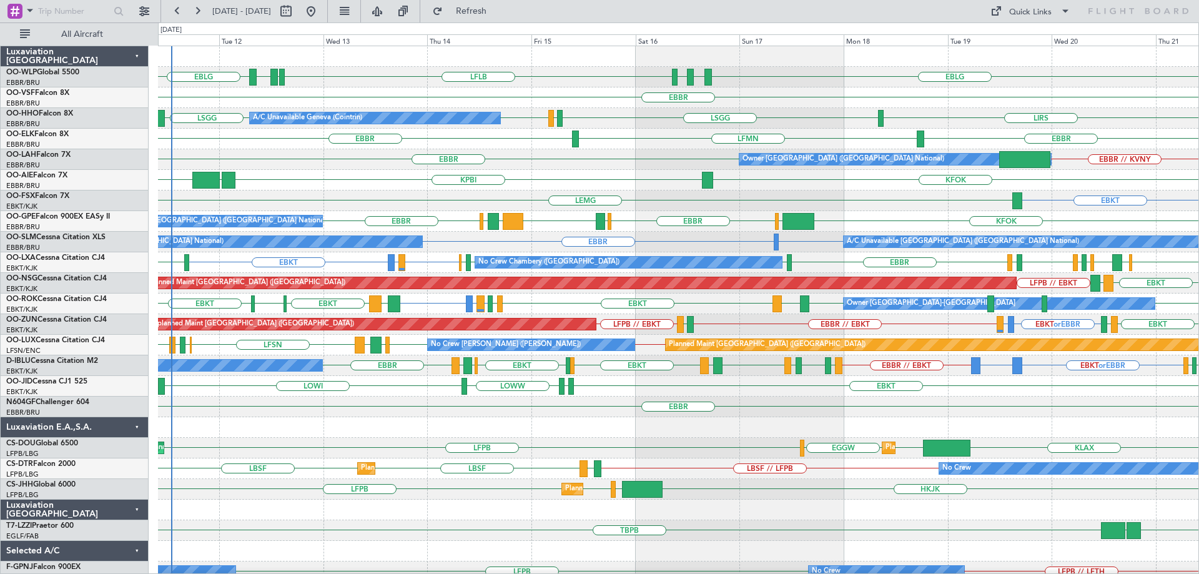
click at [407, 273] on div "LFLB EBLG LDZD EBLG EBLG LDSP EBLG Planned Maint Berlin (Brandenburg) EBBR LSGG…" at bounding box center [678, 406] width 1040 height 721
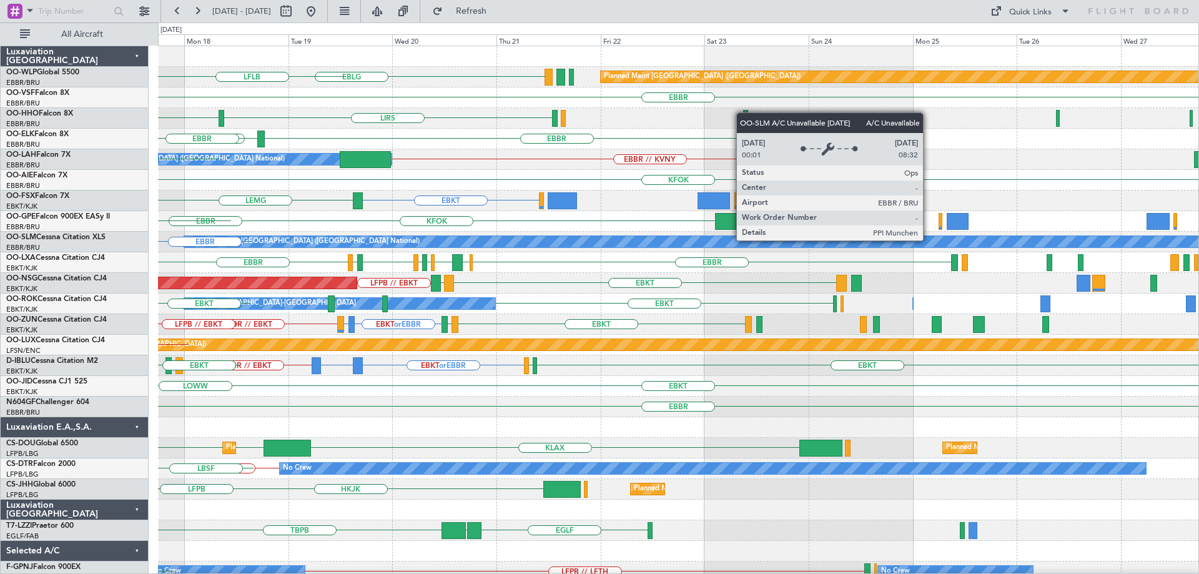
click at [135, 261] on div "EBLG Planned Maint Berlin (Brandenburg) EBLG LDSP LFLB EBBR LSGG LIRS EBBR LFMN…" at bounding box center [599, 297] width 1199 height 551
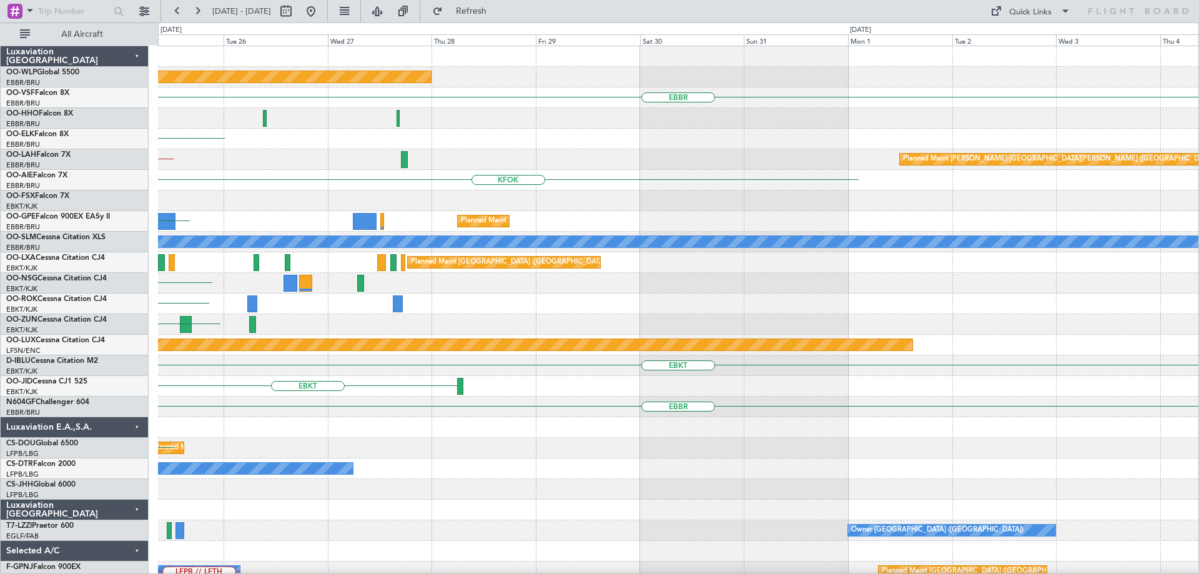
click at [381, 289] on div "EBKT" at bounding box center [678, 283] width 1040 height 21
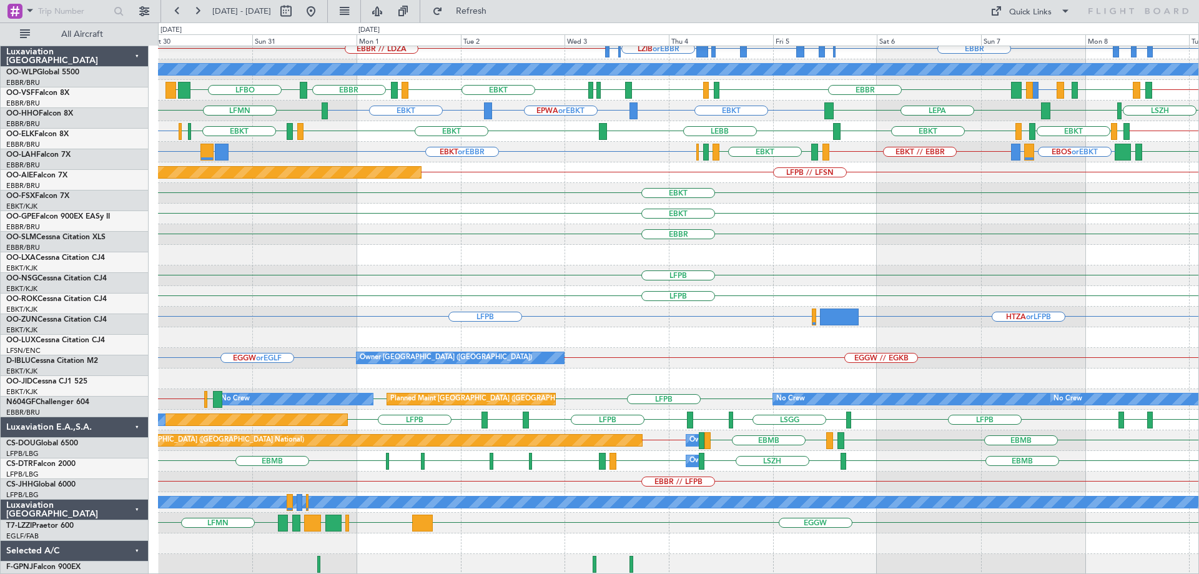
click at [601, 284] on div "Planned Maint Kortrijk-Wevelgem EBMB or EBKT EBKT LSZH or EBKT EBBR or EBKT LIR…" at bounding box center [678, 224] width 1040 height 700
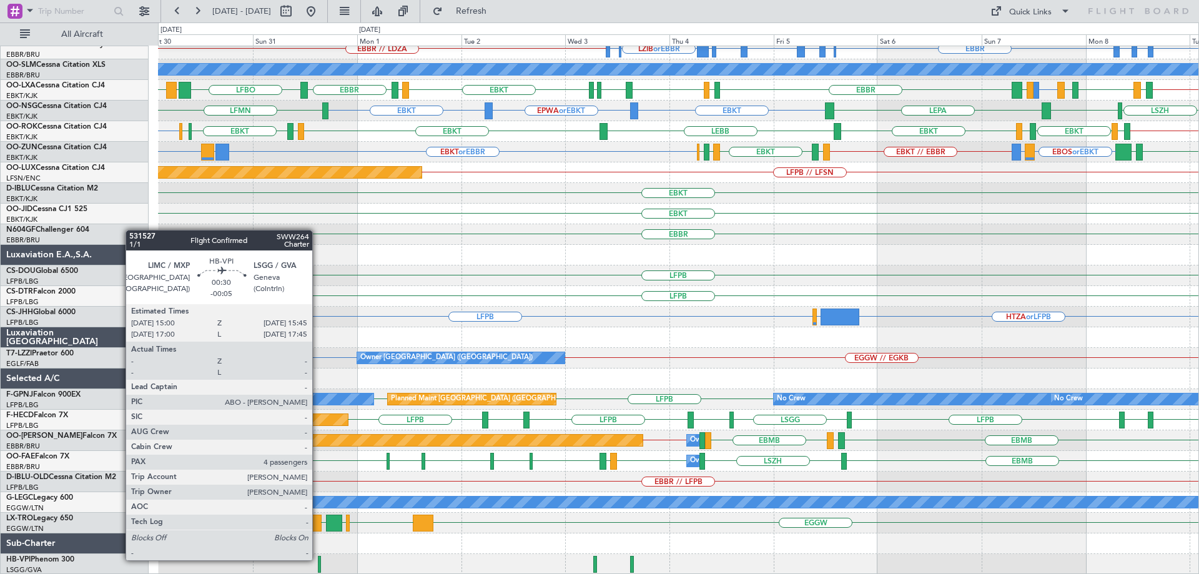
click at [318, 559] on div at bounding box center [320, 564] width 4 height 17
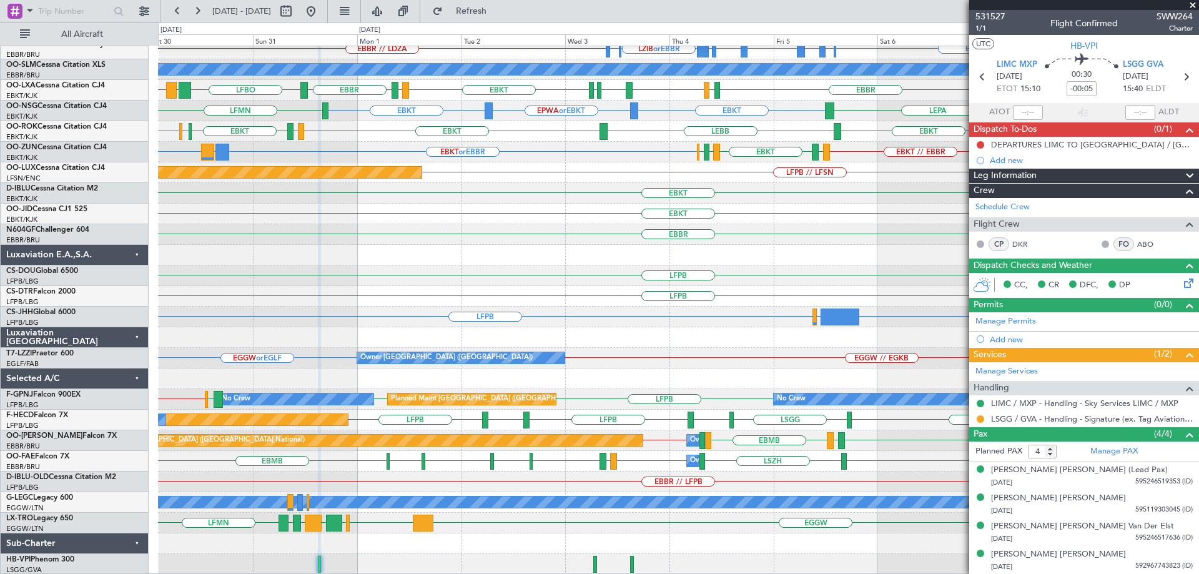
click at [1193, 3] on span at bounding box center [1192, 5] width 12 height 11
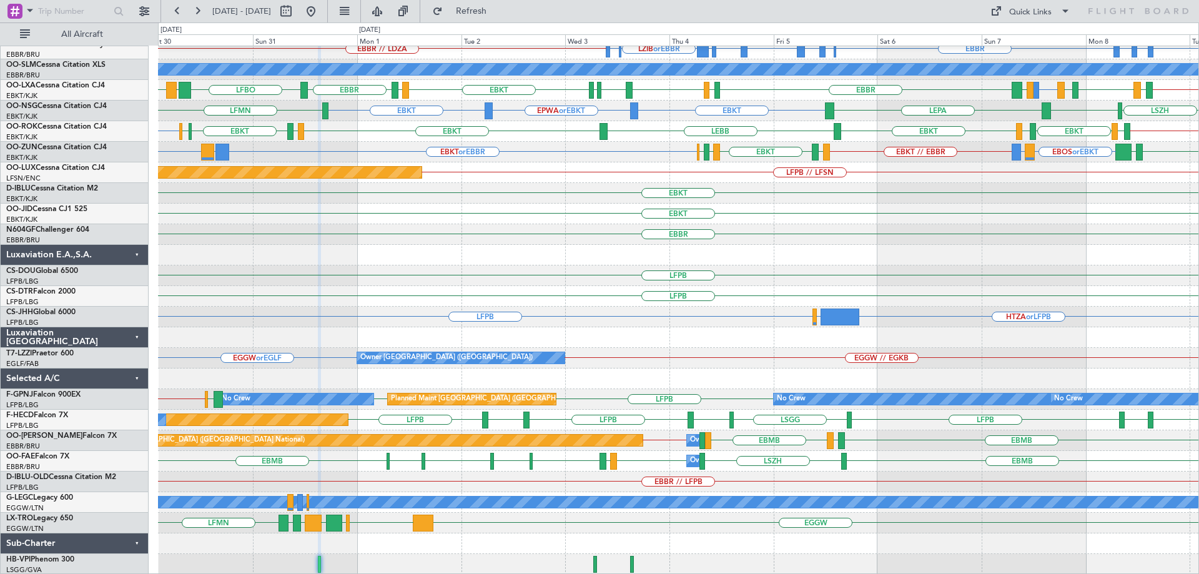
type input "0"
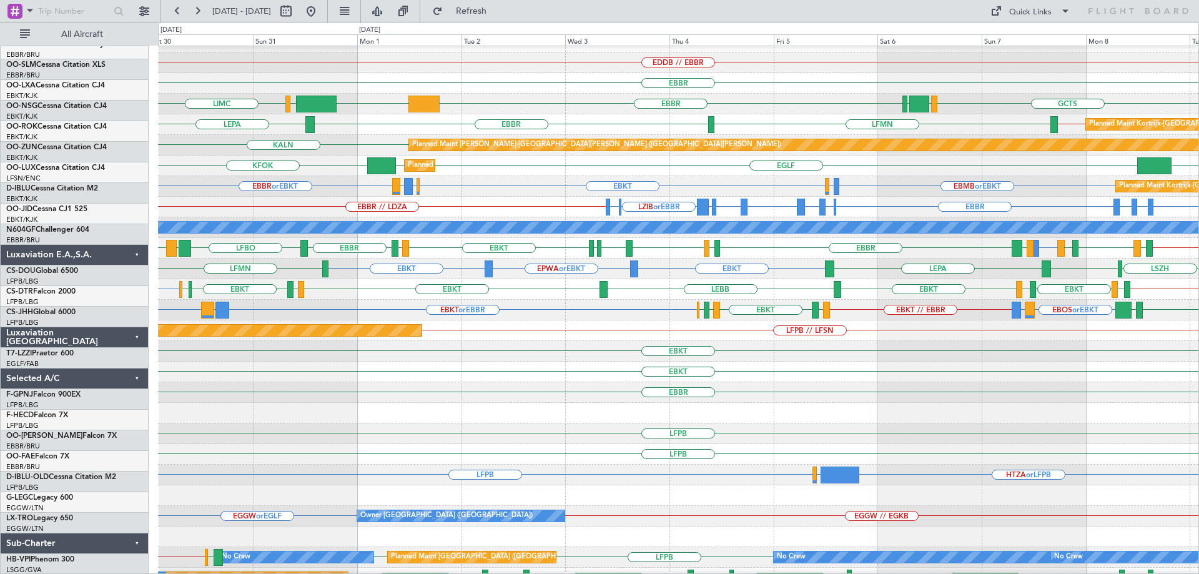
scroll to position [0, 0]
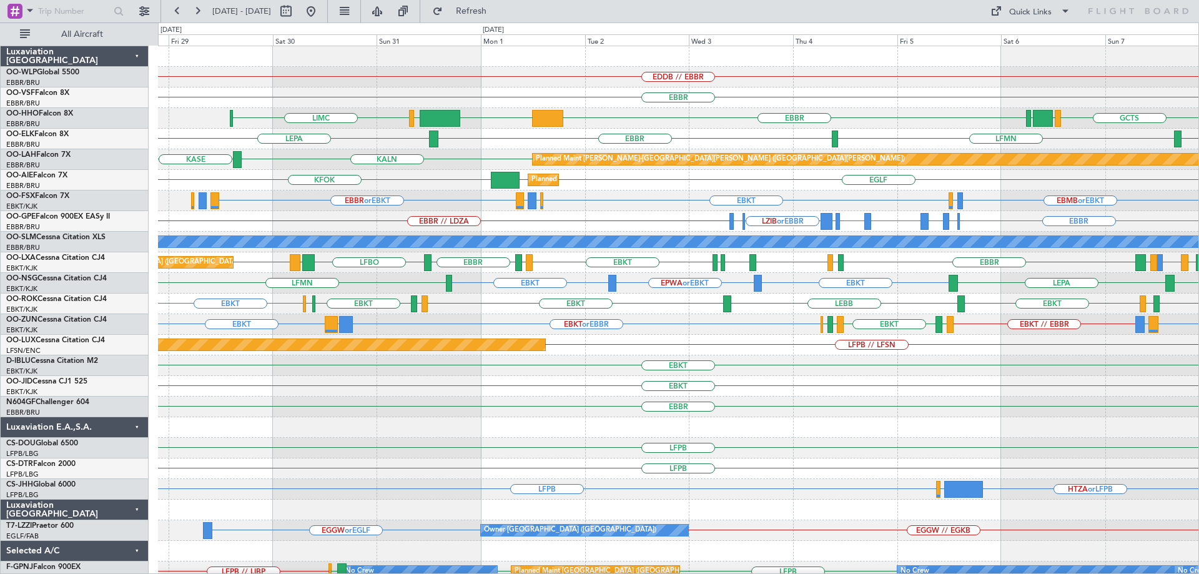
click at [446, 433] on div at bounding box center [678, 427] width 1040 height 21
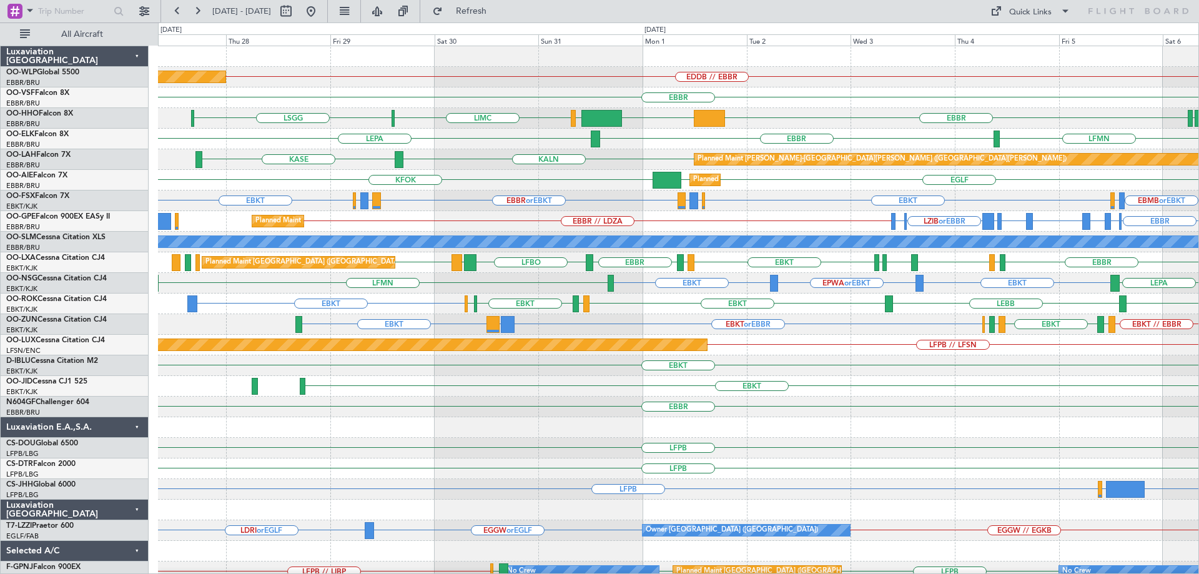
click at [488, 423] on div at bounding box center [678, 427] width 1040 height 21
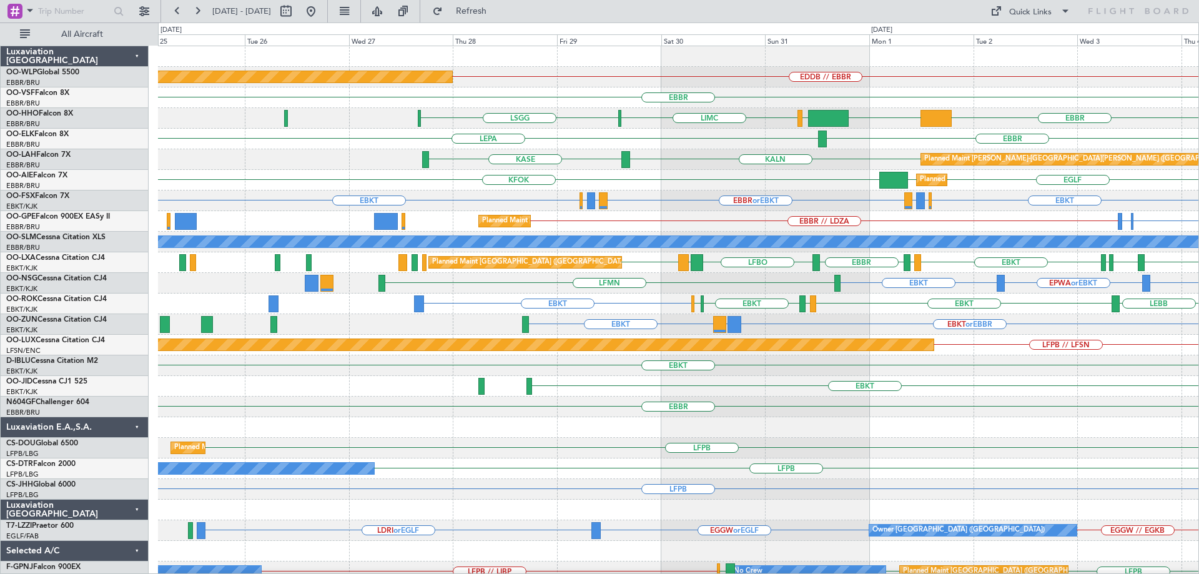
click at [551, 427] on div at bounding box center [678, 427] width 1040 height 21
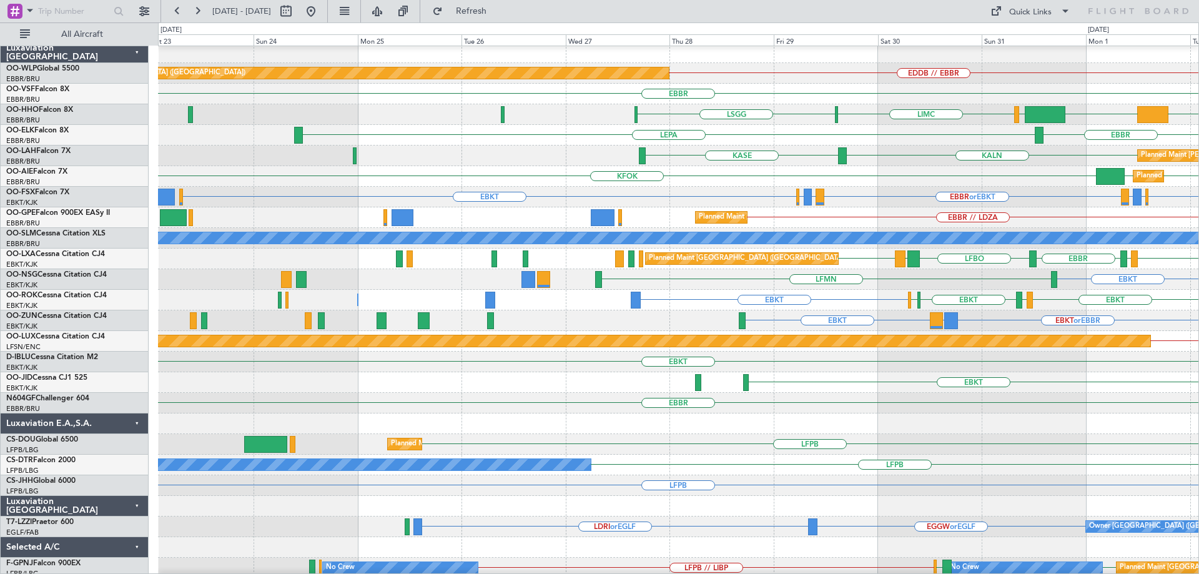
click at [609, 441] on div "LFPB Planned Maint Paris (Le Bourget)" at bounding box center [678, 444] width 1040 height 21
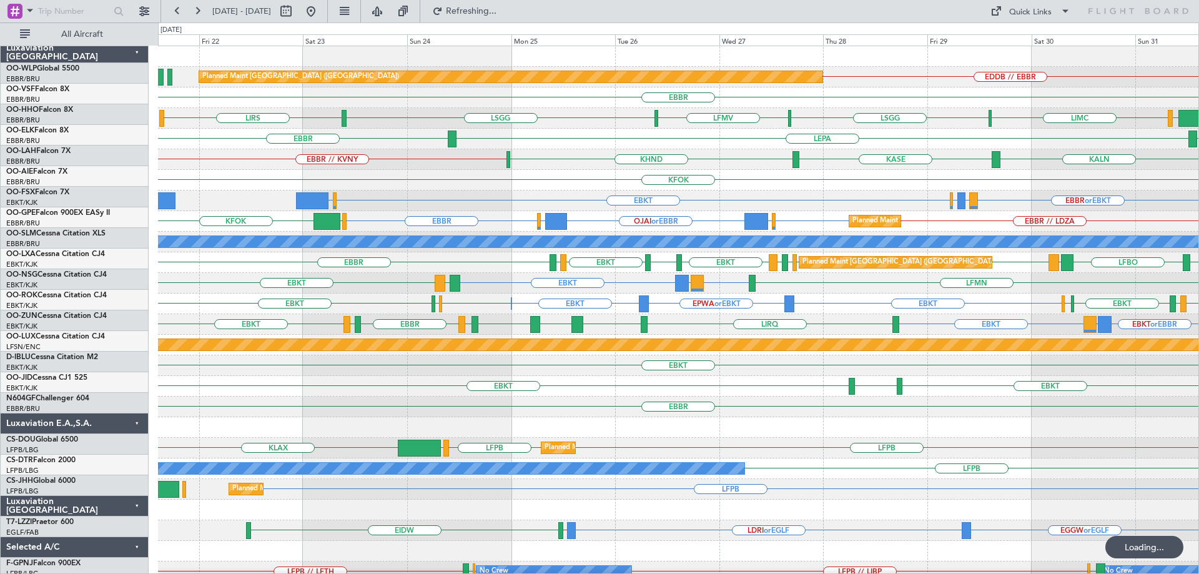
scroll to position [0, 0]
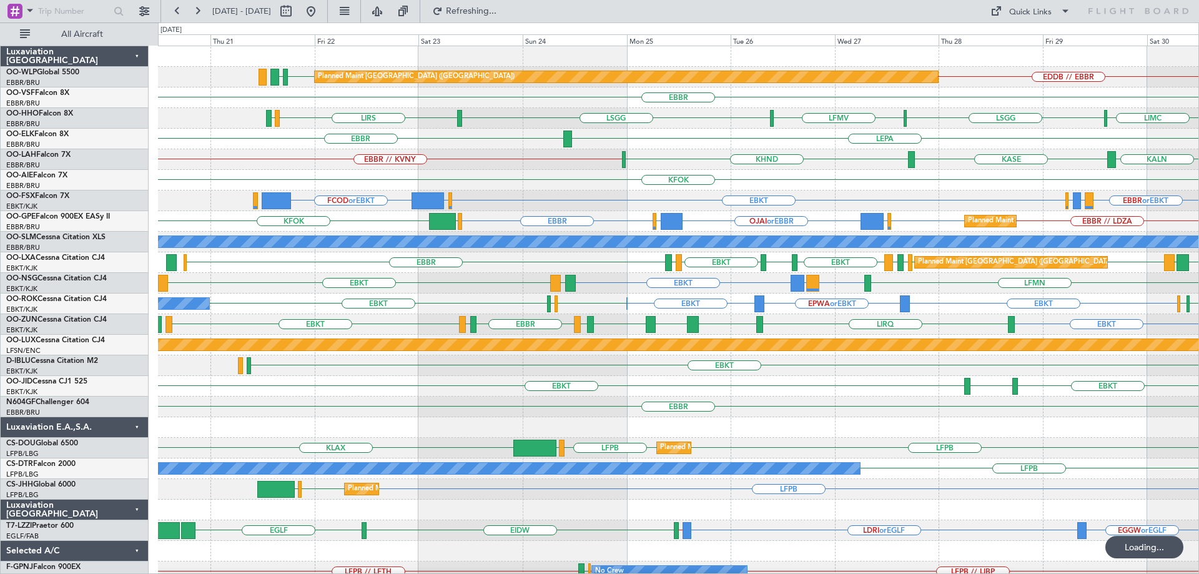
click at [469, 419] on div "Planned Maint Berlin (Brandenburg) EDDB // EBBR EDDB EBLG EBBR LSGG LFMV LSGG L…" at bounding box center [678, 396] width 1040 height 700
click at [713, 196] on div "EBBR or EBKT LIRZ or EBKT EBBR or EBKT EBKT EGGW or EBKT FCOD or EBKT LSGG or E…" at bounding box center [678, 200] width 1040 height 21
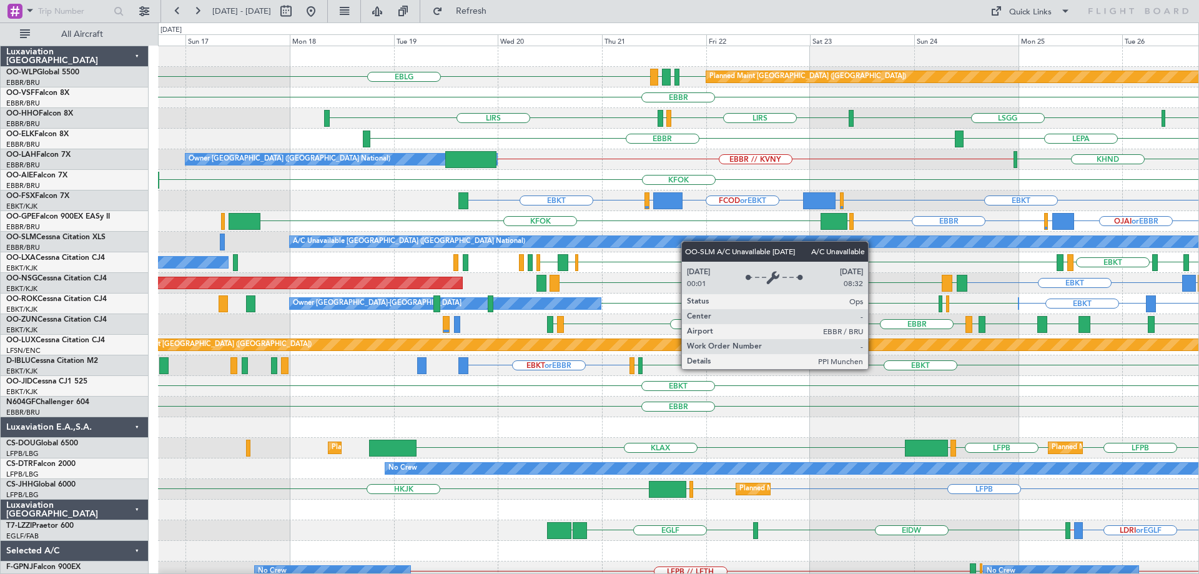
click at [831, 246] on div "EBLG EDDB EBLG LDDU Planned Maint Berlin (Brandenburg) EDDB // EBBR EBBR LIRS L…" at bounding box center [678, 396] width 1040 height 700
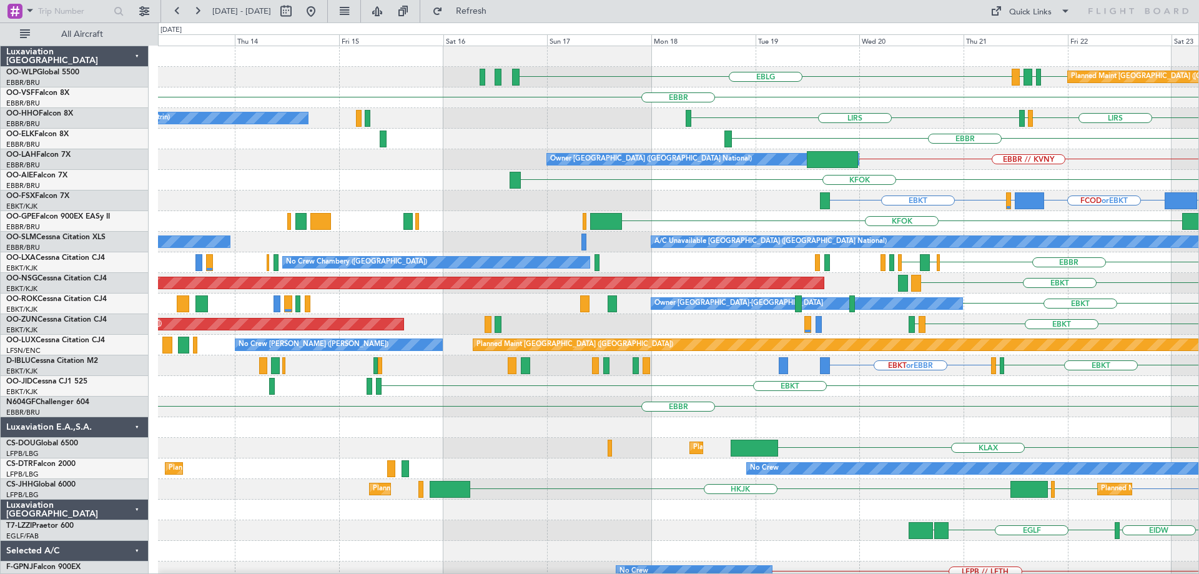
click at [867, 334] on div "EBLG EDDB EBLG LDDU Planned Maint Berlin (Brandenburg) EBBR LIRS LSZH LIRS A/C …" at bounding box center [678, 396] width 1040 height 700
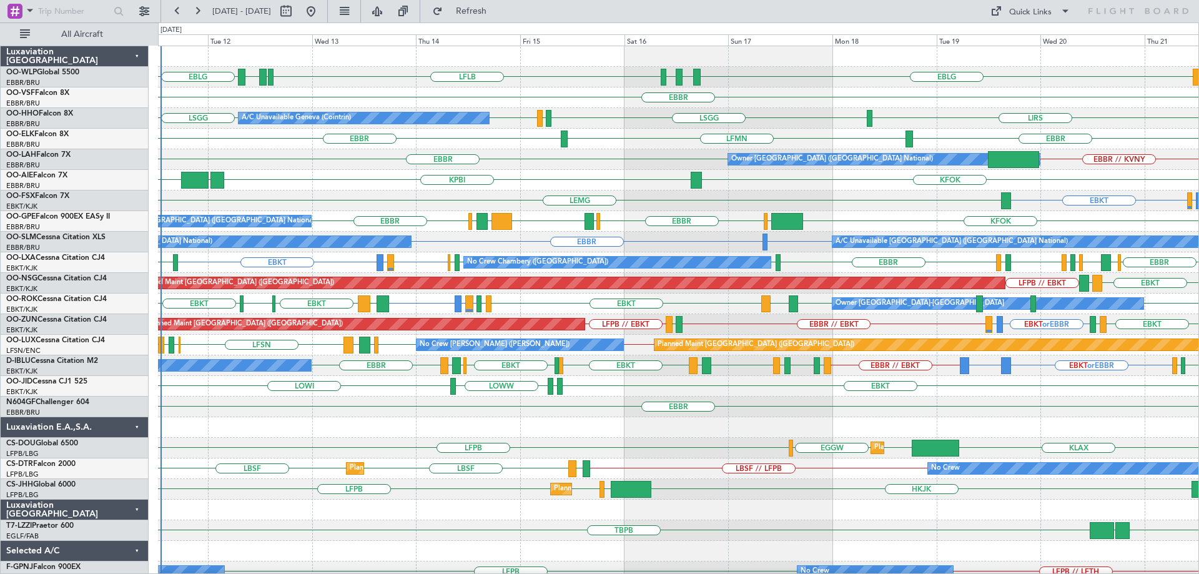
click at [810, 177] on div "KFOK KPBI KBGR [GEOGRAPHIC_DATA]" at bounding box center [678, 180] width 1040 height 21
click at [554, 453] on div "EBLG LDSP EBLG LFLB EBLG LDZD EBLG Planned Maint [GEOGRAPHIC_DATA] ([GEOGRAPHIC…" at bounding box center [678, 406] width 1040 height 721
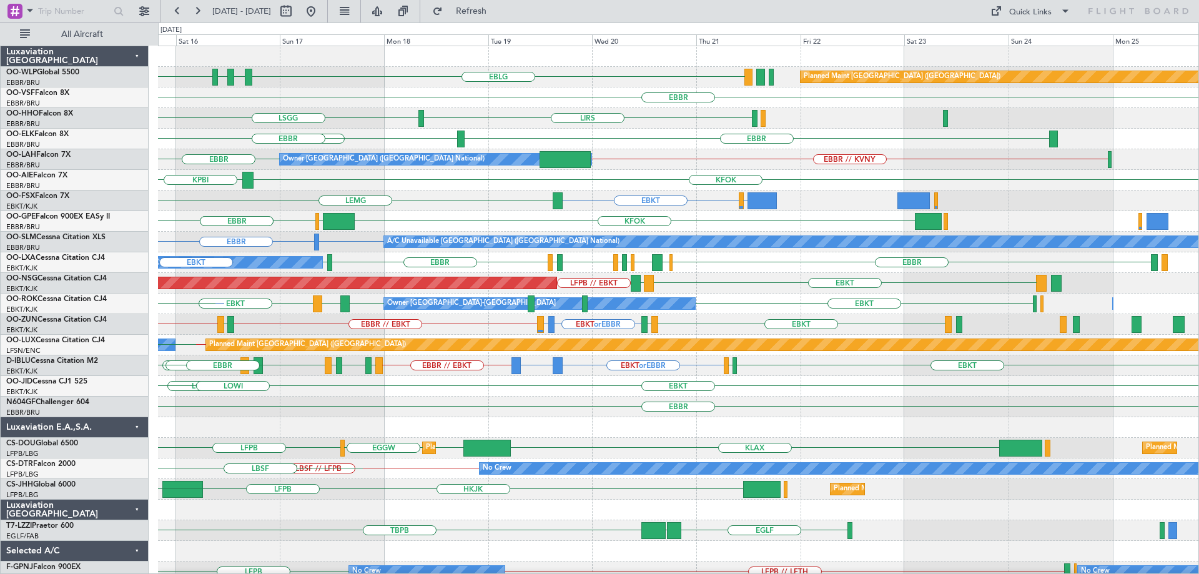
click at [434, 417] on div at bounding box center [678, 427] width 1040 height 21
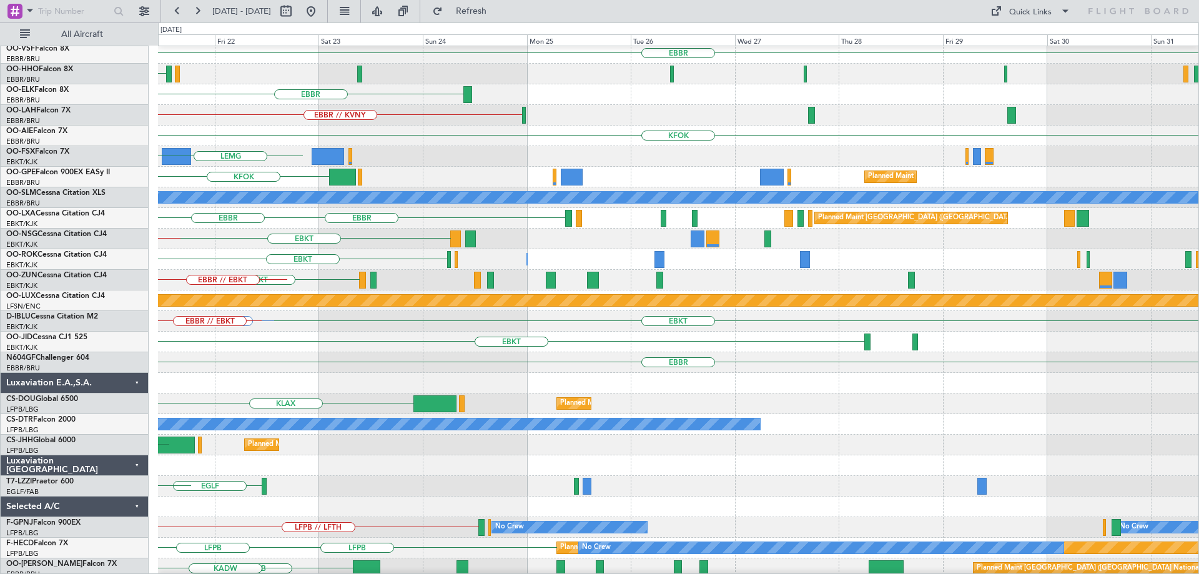
click at [322, 376] on div at bounding box center [678, 383] width 1040 height 21
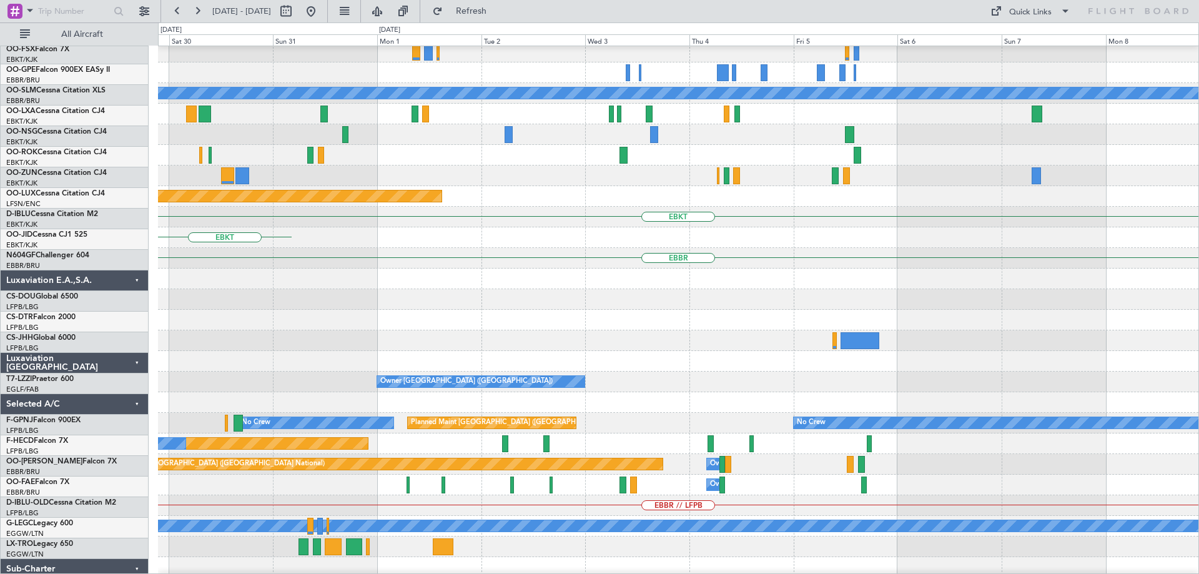
scroll to position [193, 0]
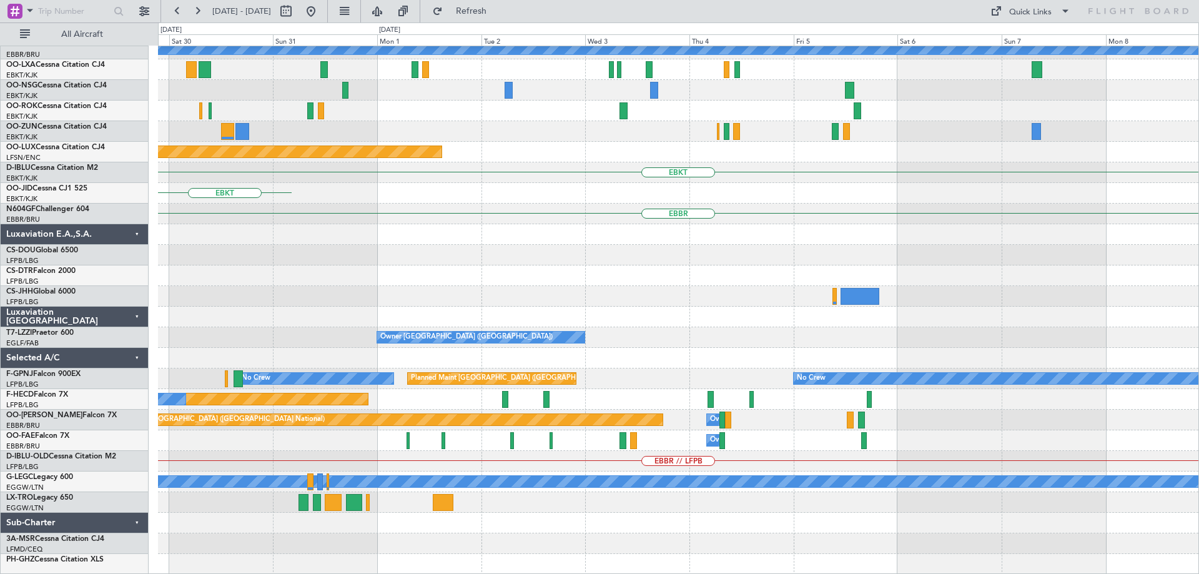
click at [327, 210] on div "Planned Maint [GEOGRAPHIC_DATA] ([GEOGRAPHIC_DATA] National) A/C Unavailable [G…" at bounding box center [678, 213] width 1040 height 721
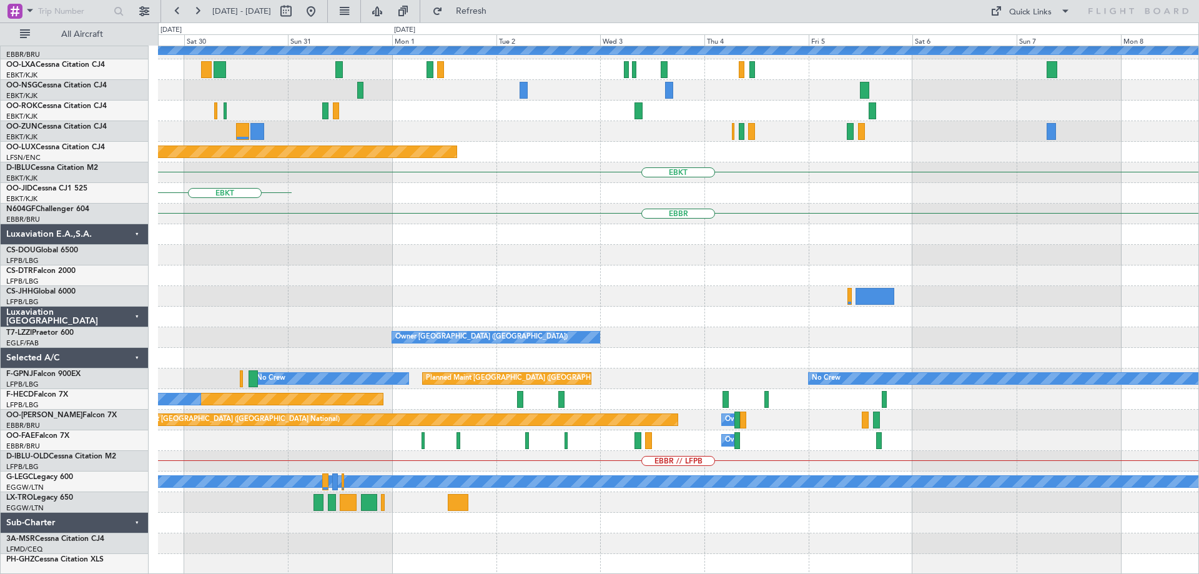
click at [335, 162] on div "Planned Maint [GEOGRAPHIC_DATA] ([GEOGRAPHIC_DATA] National) A/C Unavailable [G…" at bounding box center [678, 213] width 1040 height 721
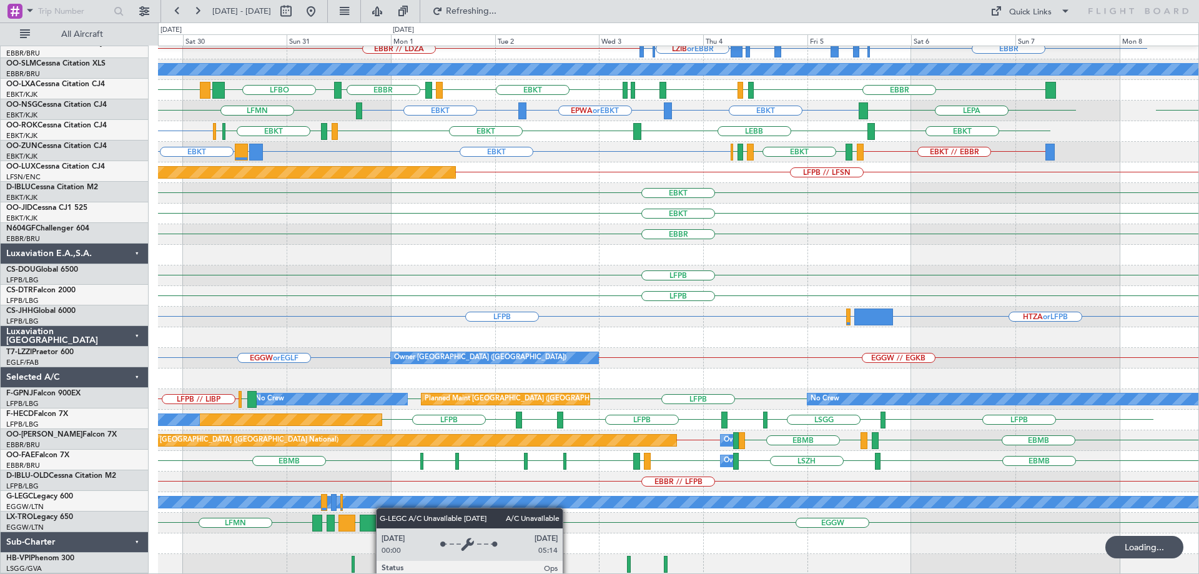
scroll to position [172, 0]
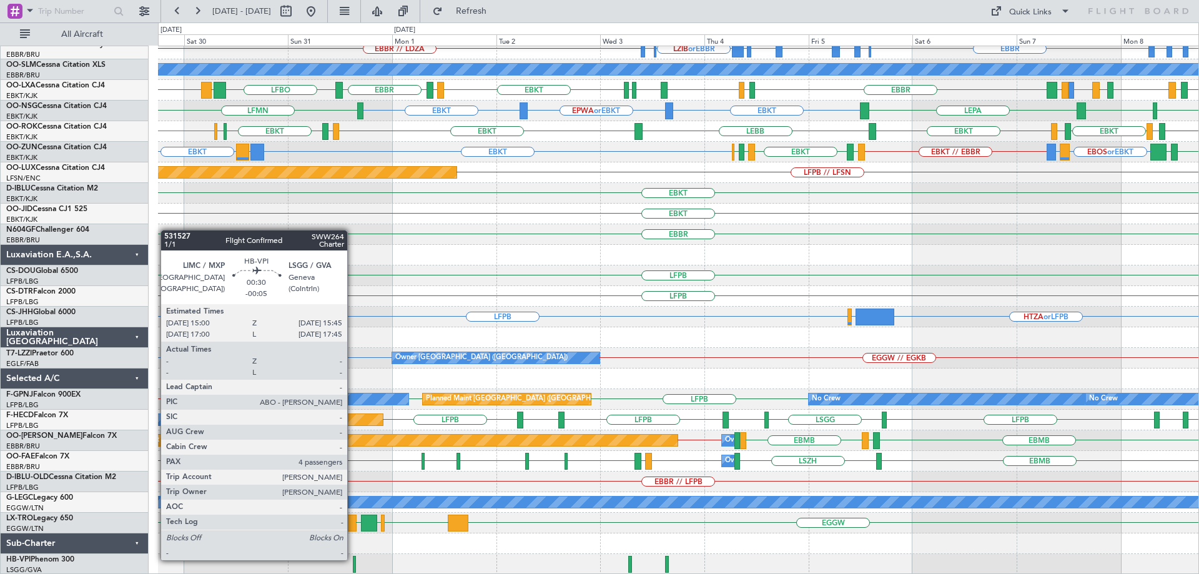
click at [353, 559] on div at bounding box center [355, 564] width 4 height 17
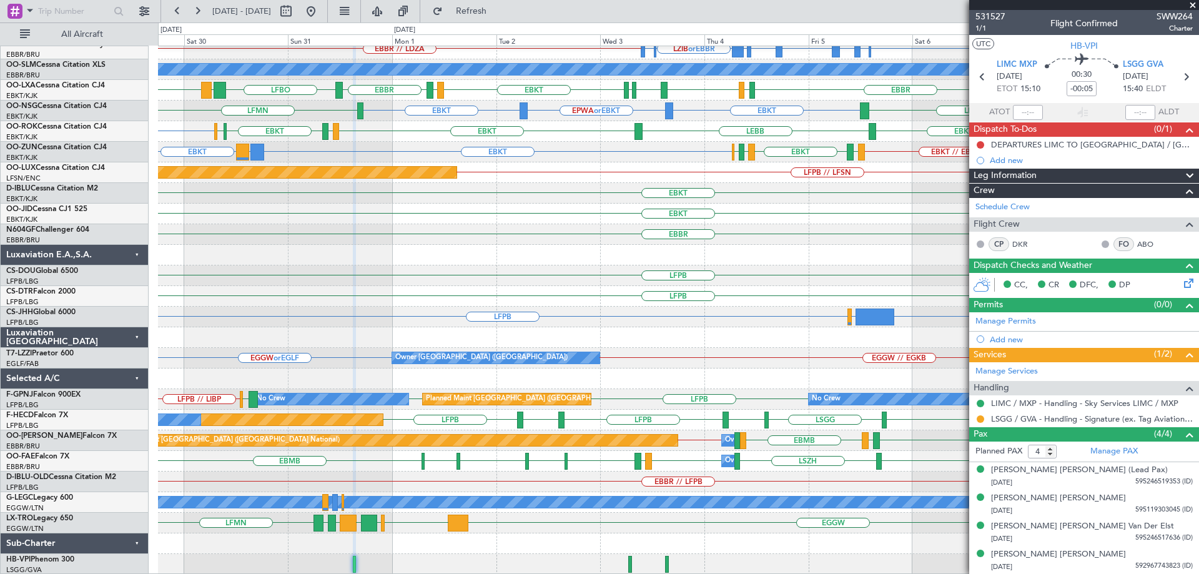
click at [783, 288] on div "LFPB" at bounding box center [678, 296] width 1040 height 21
click at [1193, 6] on span at bounding box center [1192, 5] width 12 height 11
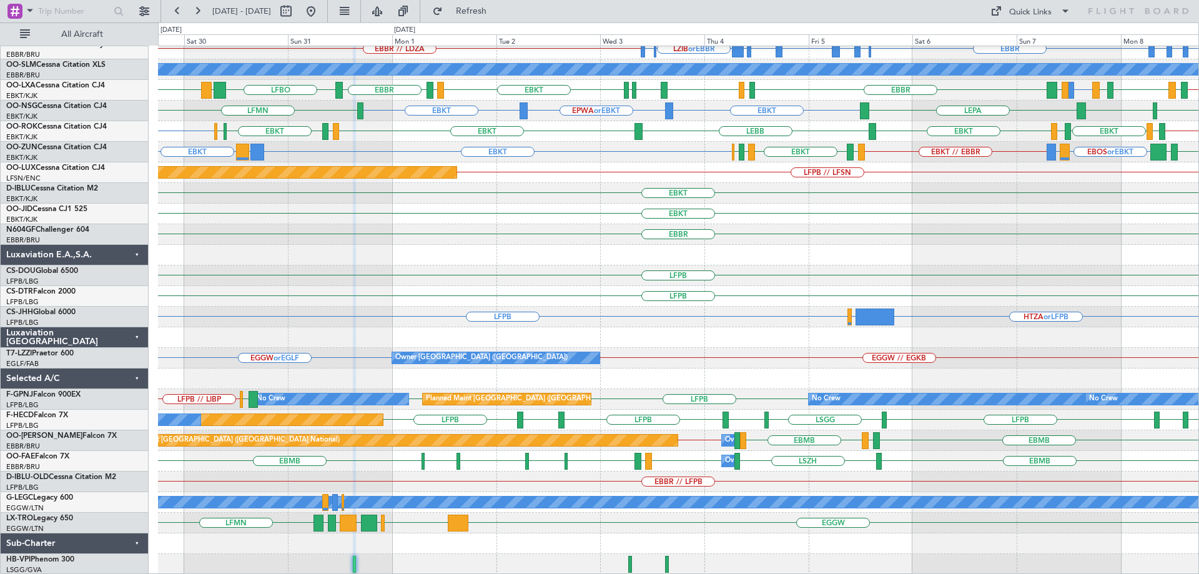
type input "0"
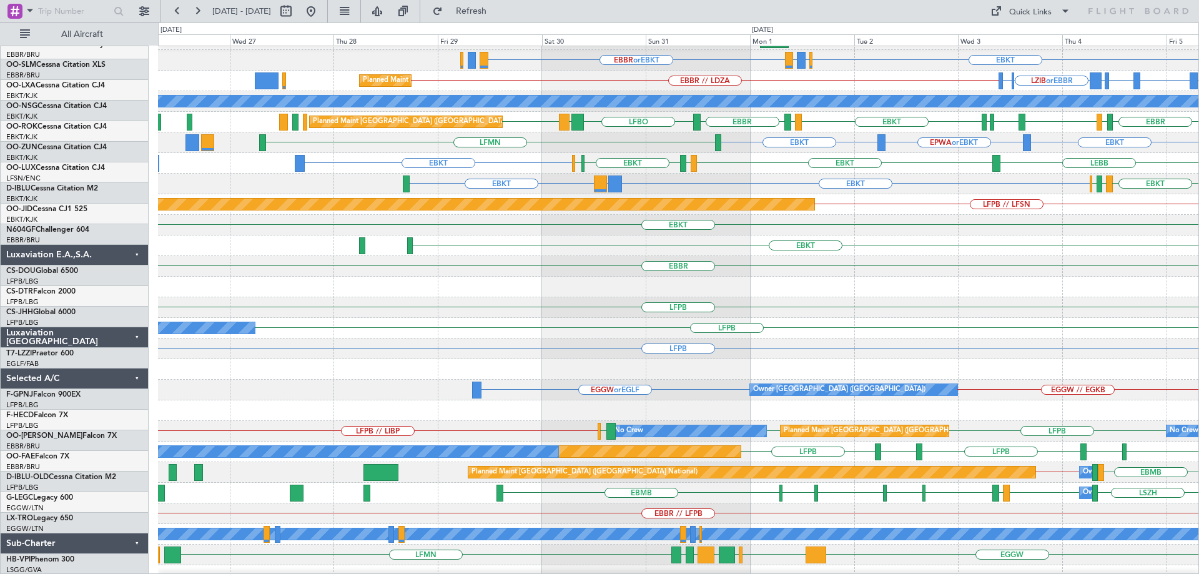
scroll to position [142, 0]
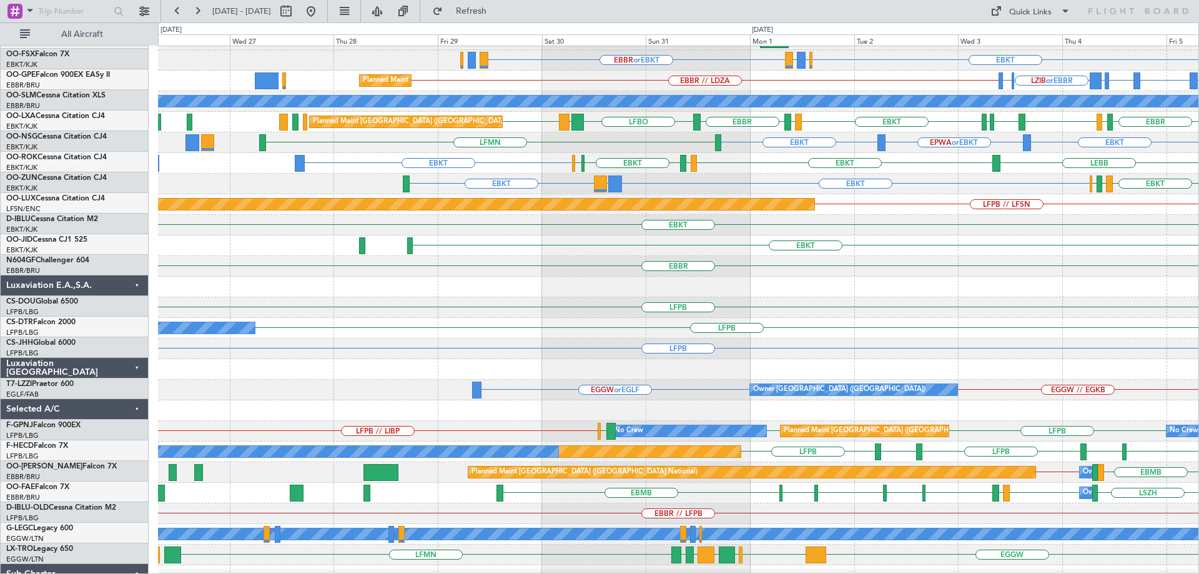
click at [792, 256] on div "EBBR" at bounding box center [678, 266] width 1040 height 21
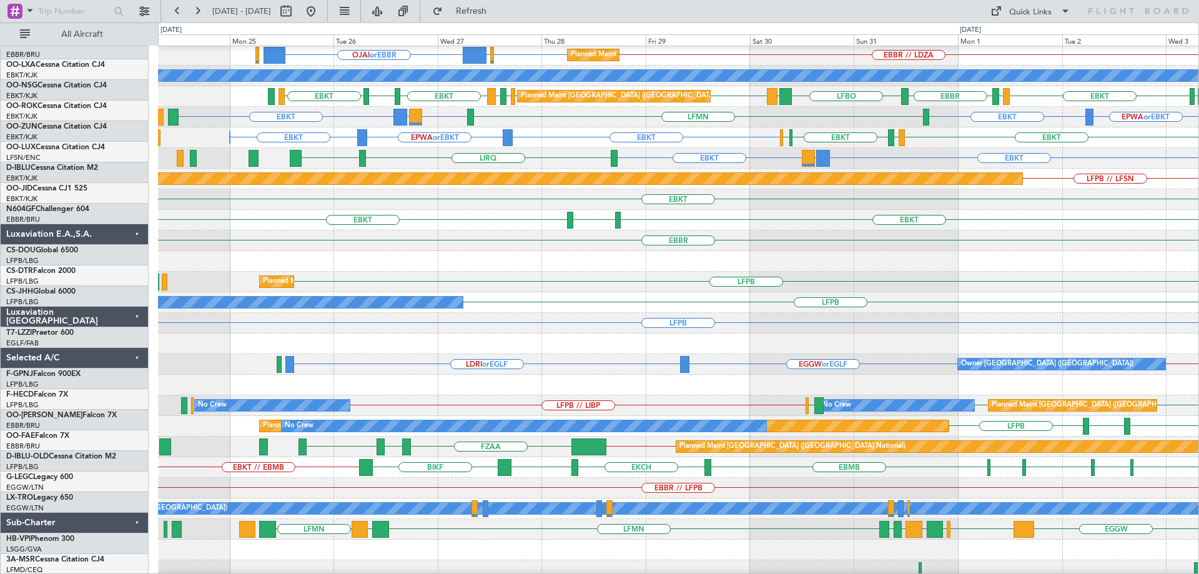
scroll to position [165, 0]
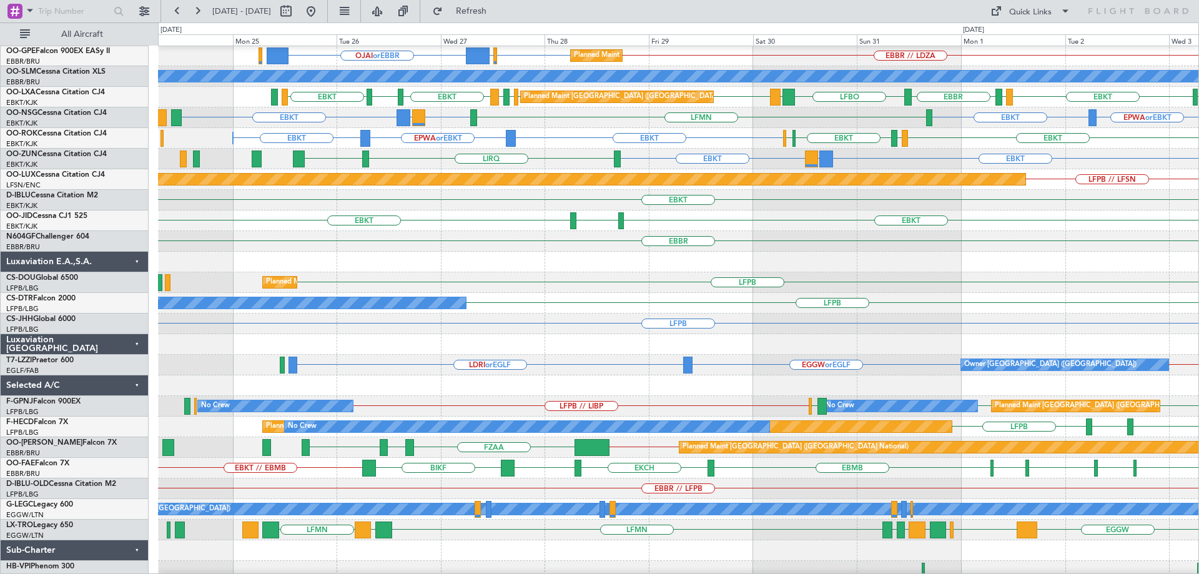
click at [558, 253] on div at bounding box center [678, 262] width 1040 height 21
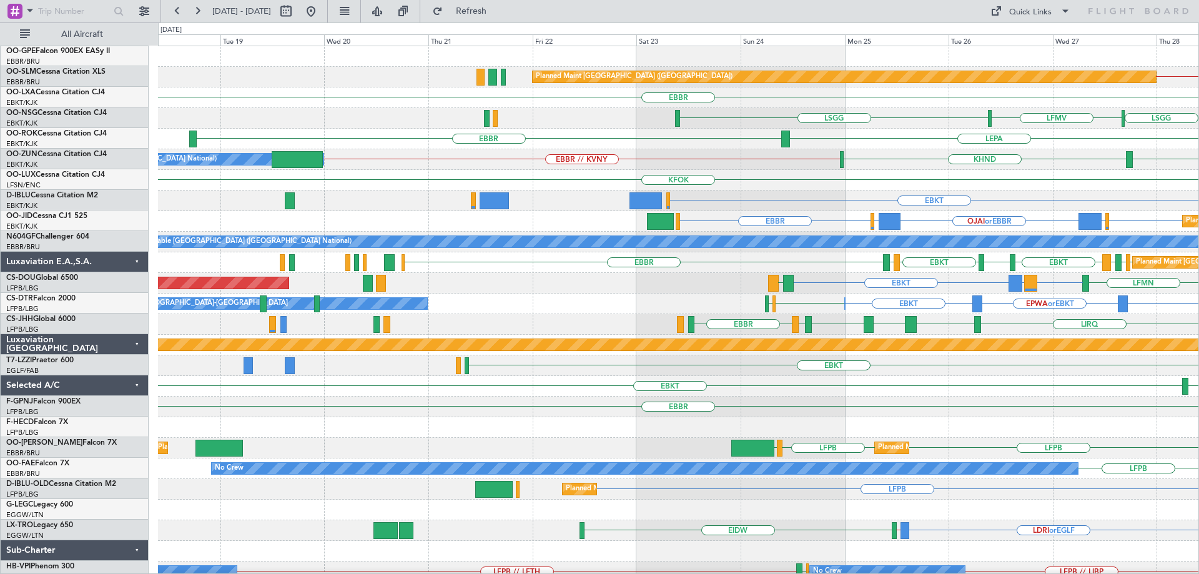
click at [1006, 400] on div "Planned Maint [GEOGRAPHIC_DATA] ([GEOGRAPHIC_DATA]) EDDB // EBBR [GEOGRAPHIC_DA…" at bounding box center [678, 406] width 1040 height 721
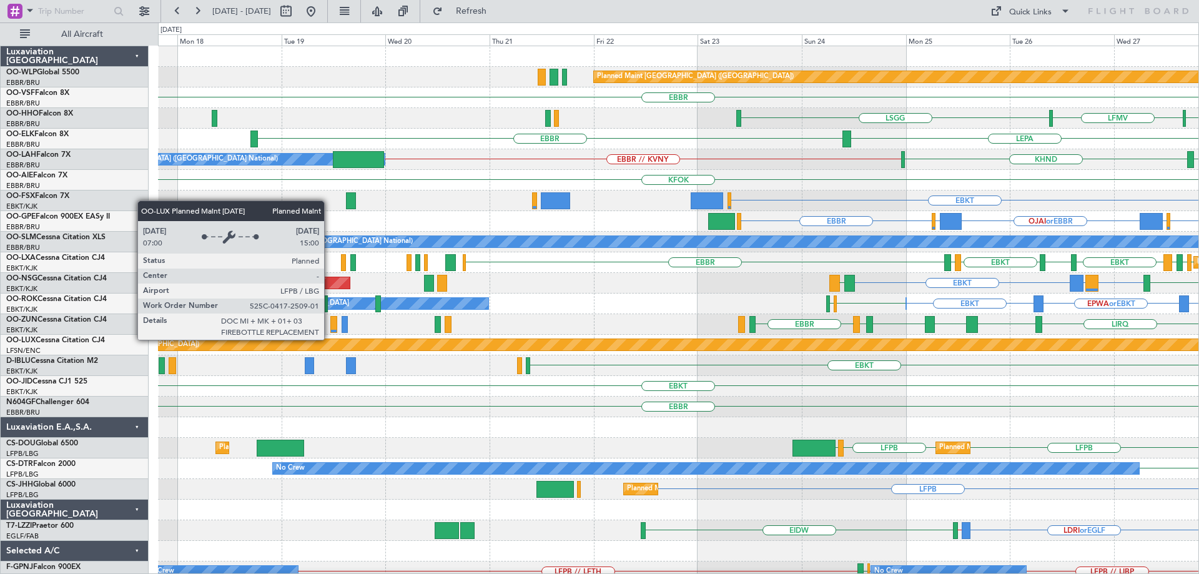
click at [927, 423] on div "Planned Maint [GEOGRAPHIC_DATA] ([GEOGRAPHIC_DATA]) EDDB // EBBR [GEOGRAPHIC_DA…" at bounding box center [678, 406] width 1040 height 721
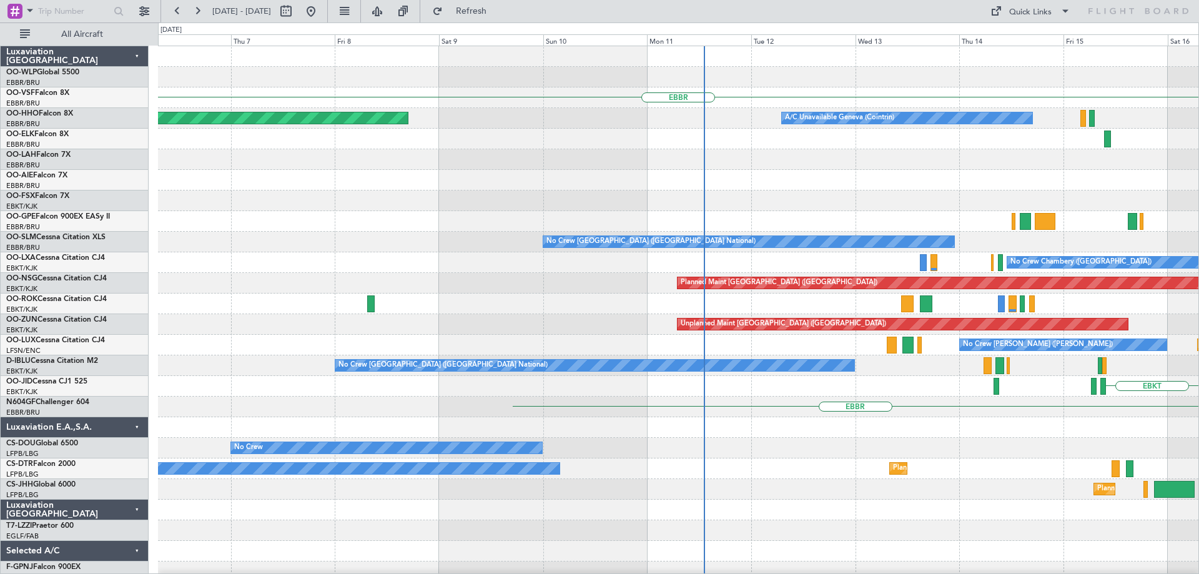
click at [938, 449] on div "EBBR A/C Unavailable Geneva (Cointrin) Planned Maint Geneva ([GEOGRAPHIC_DATA])…" at bounding box center [678, 406] width 1040 height 721
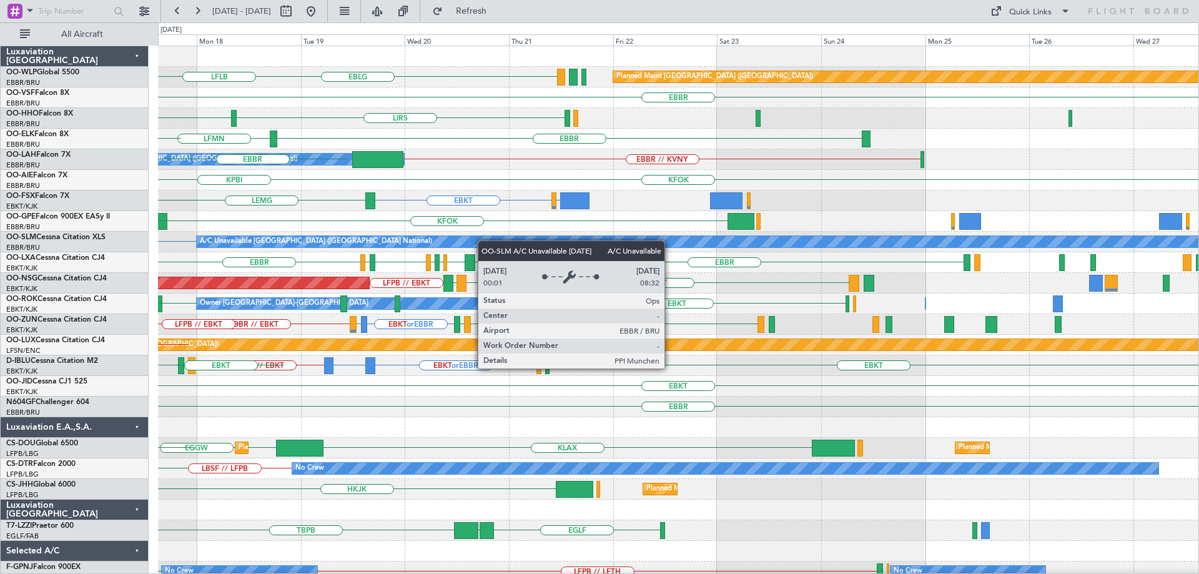
click at [438, 242] on div "EBLG Planned Maint [GEOGRAPHIC_DATA] ([GEOGRAPHIC_DATA]) EBLG LDSP LFLB [GEOGRA…" at bounding box center [678, 406] width 1040 height 721
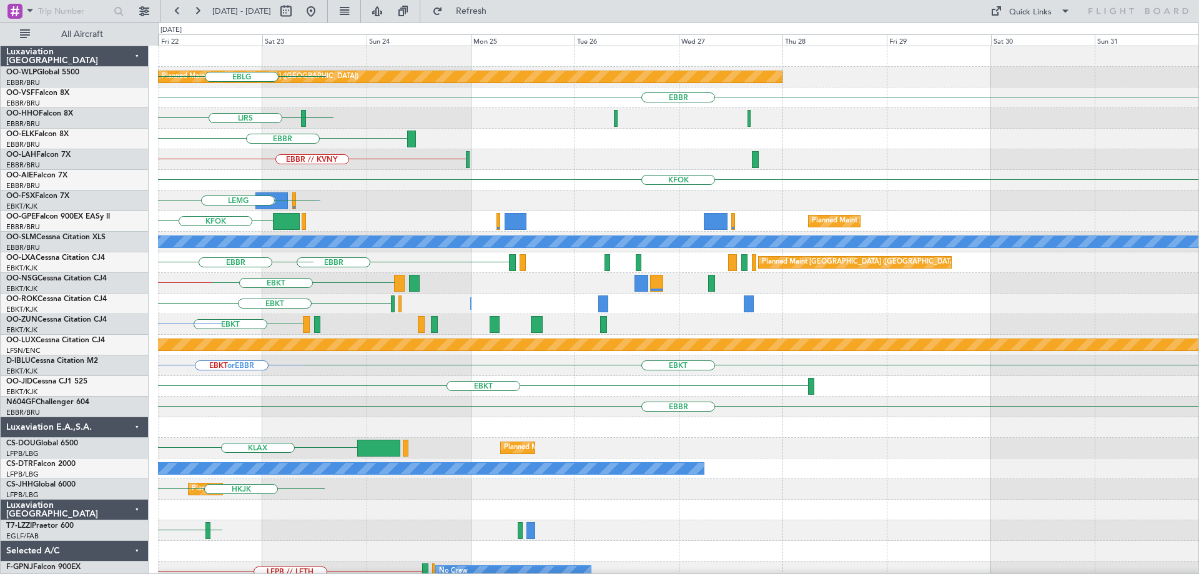
click at [419, 254] on div "Planned Maint [GEOGRAPHIC_DATA] ([GEOGRAPHIC_DATA]) EBLG [GEOGRAPHIC_DATA] LIRS…" at bounding box center [678, 406] width 1040 height 721
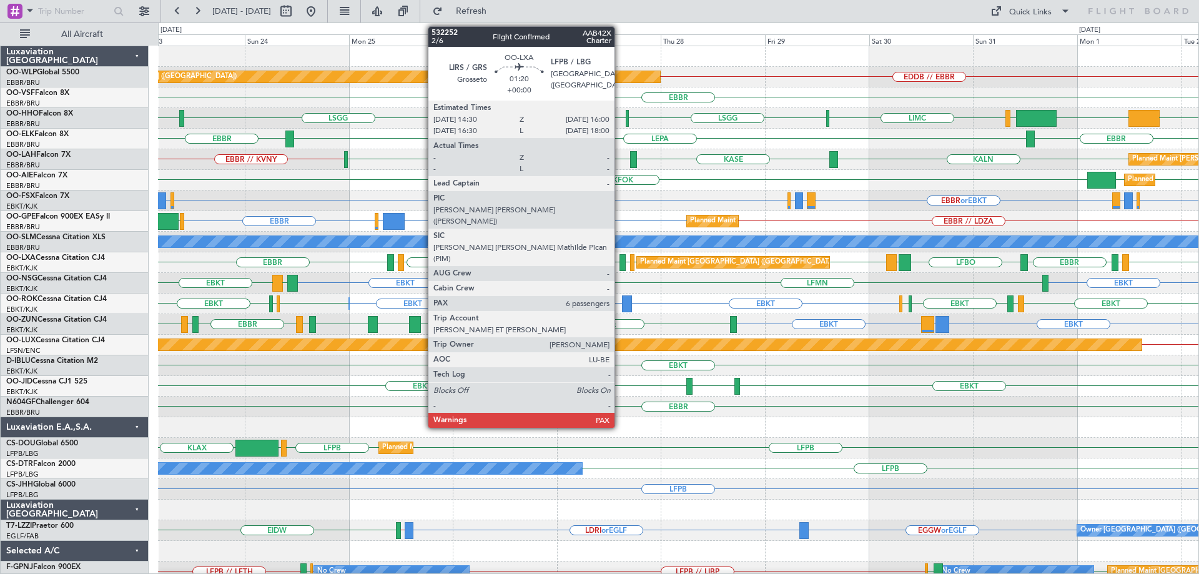
click at [620, 257] on div at bounding box center [622, 262] width 7 height 17
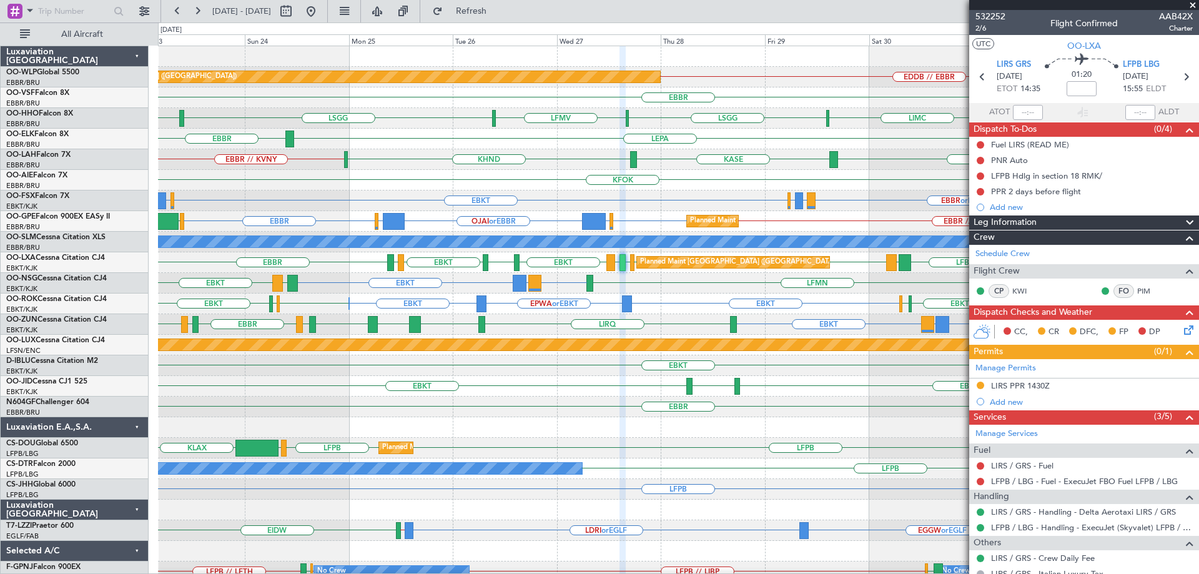
click at [740, 192] on div "EBKT EGGW or EBKT EBKT EBBR or EBKT LIRZ or EBKT EBBR or EBKT LIRZ or EBKT EBBR…" at bounding box center [678, 200] width 1040 height 21
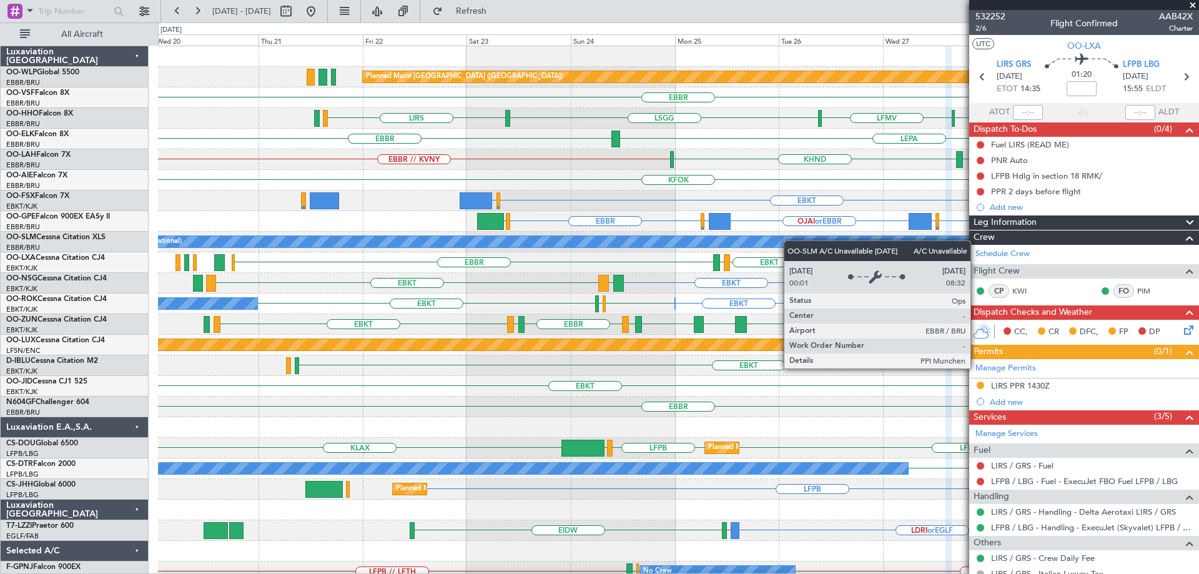
click at [842, 245] on div "EDDB // EBBR Planned Maint Berlin (Brandenburg) EBBR LIRS LSGG LFMV LSGG LIMC L…" at bounding box center [678, 406] width 1040 height 721
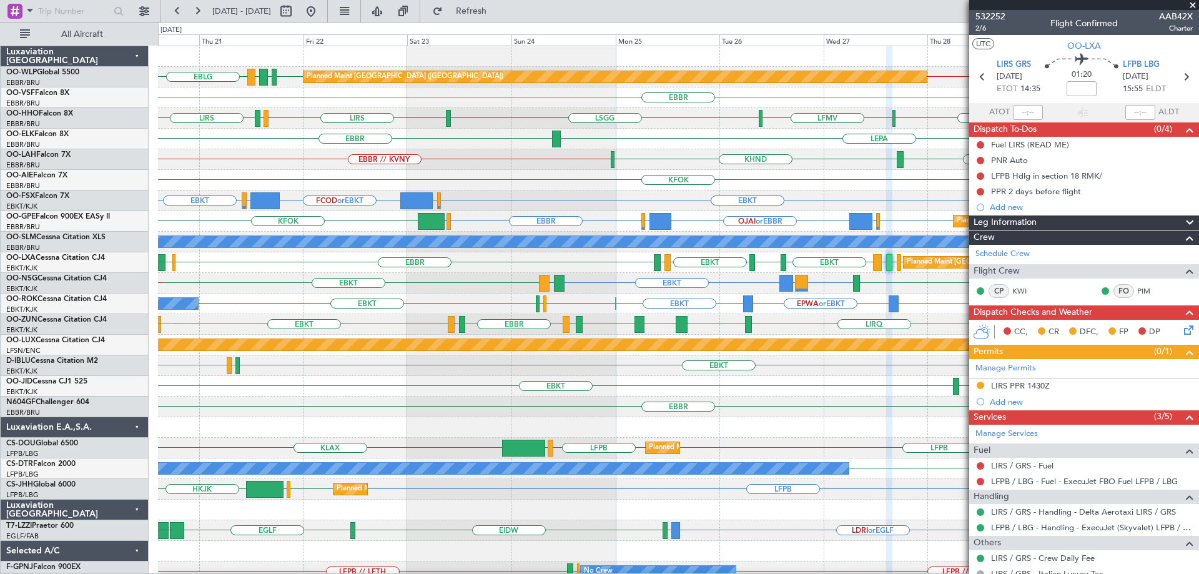
click at [364, 288] on div "Planned Maint Berlin (Brandenburg) EBLG EDDB EBLG LDDU EDDB // EBBR EBBR LIRS L…" at bounding box center [678, 396] width 1040 height 700
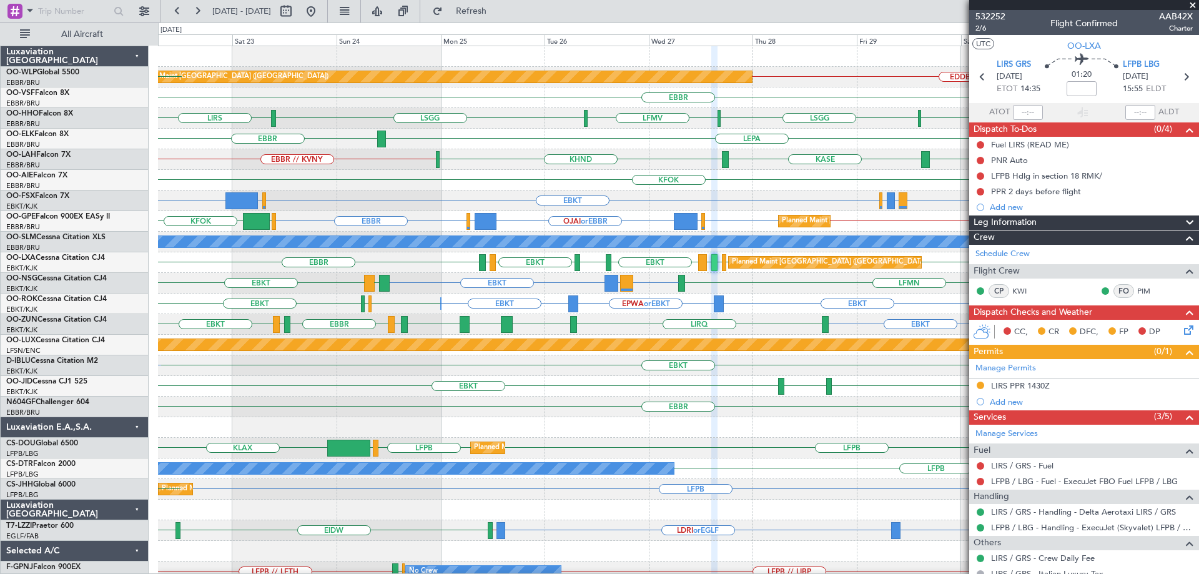
click at [632, 421] on div "Planned Maint Berlin (Brandenburg) EDDB // EBBR EBLG LDDU EDDB EBLG EBBR LIRS L…" at bounding box center [678, 396] width 1040 height 700
click at [321, 11] on button at bounding box center [311, 11] width 20 height 20
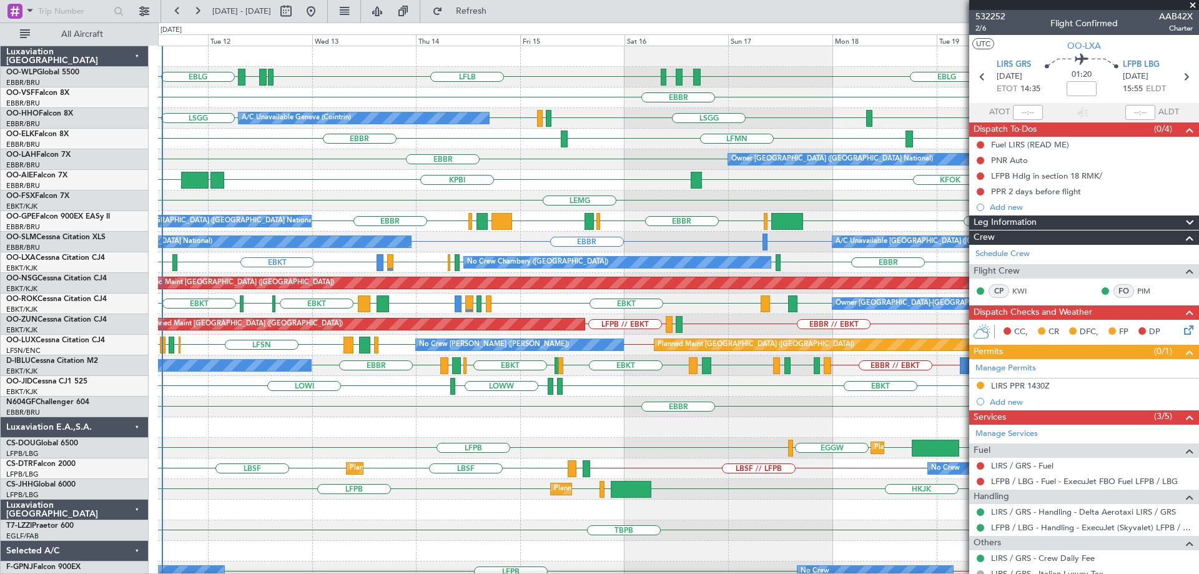
click at [769, 177] on div "KPBI KBGR EGHI KFOK" at bounding box center [678, 180] width 1040 height 21
click at [502, 142] on div "EBBR LFMN EBBR" at bounding box center [678, 139] width 1040 height 21
click at [321, 12] on button at bounding box center [311, 11] width 20 height 20
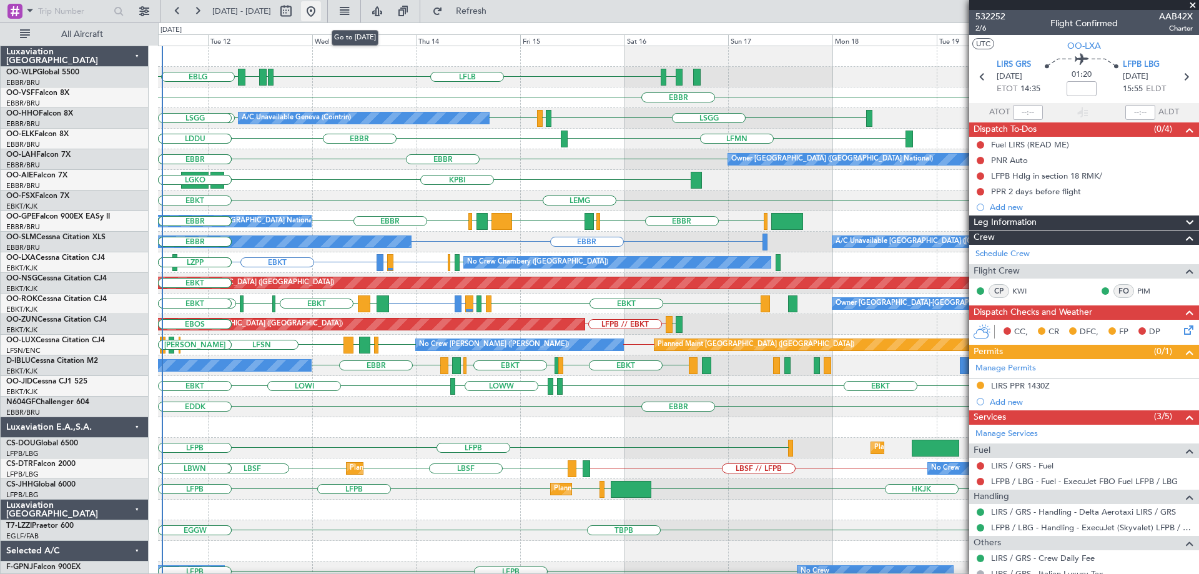
click at [321, 12] on button at bounding box center [311, 11] width 20 height 20
click at [388, 91] on div "EBBR" at bounding box center [678, 97] width 1040 height 21
click at [498, 11] on span "Refresh" at bounding box center [471, 11] width 52 height 9
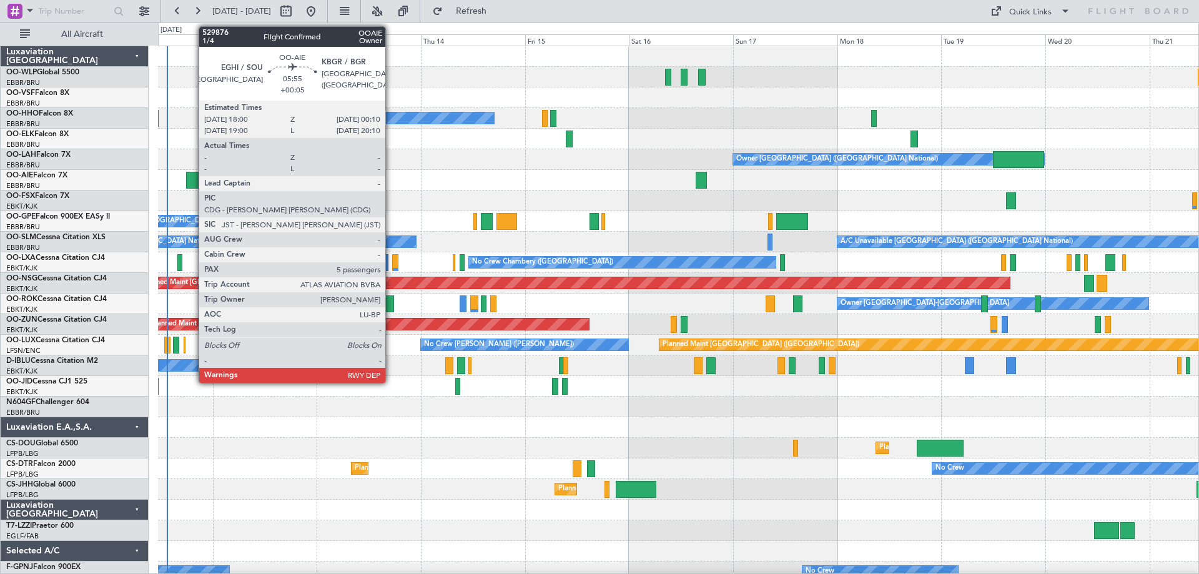
click at [192, 177] on div at bounding box center [199, 180] width 27 height 17
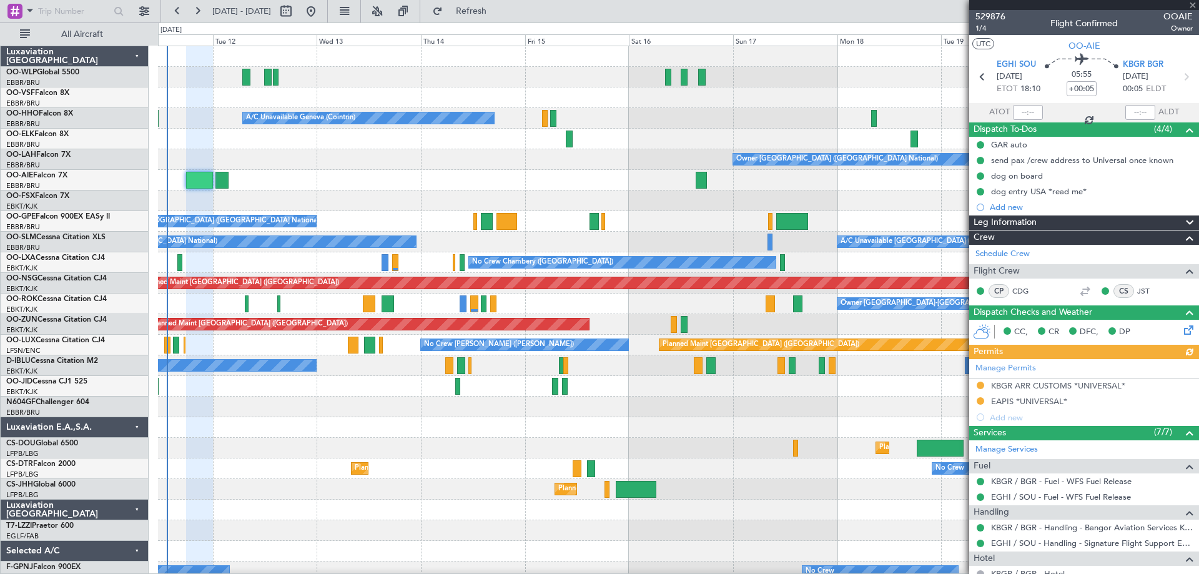
click at [350, 179] on div at bounding box center [678, 180] width 1040 height 21
click at [1193, 1] on span at bounding box center [1192, 5] width 12 height 11
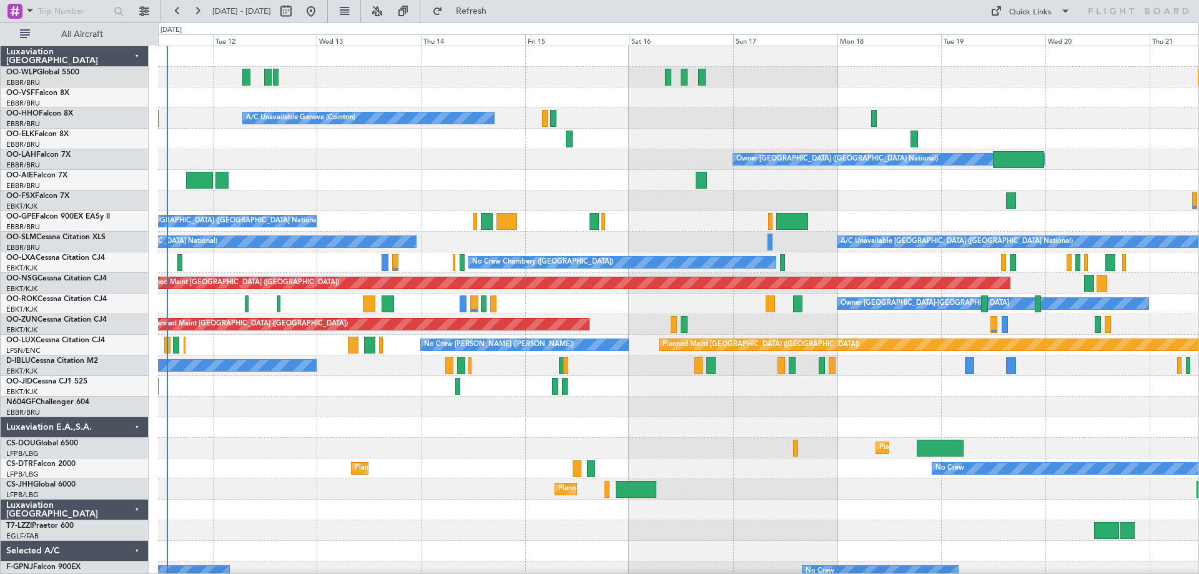
click at [331, 165] on div "Owner [GEOGRAPHIC_DATA] ([GEOGRAPHIC_DATA] National)" at bounding box center [678, 159] width 1040 height 21
click at [486, 164] on div "Owner [GEOGRAPHIC_DATA] ([GEOGRAPHIC_DATA] National)" at bounding box center [678, 159] width 1040 height 21
click at [242, 182] on div at bounding box center [678, 180] width 1040 height 21
